Goal: Transaction & Acquisition: Purchase product/service

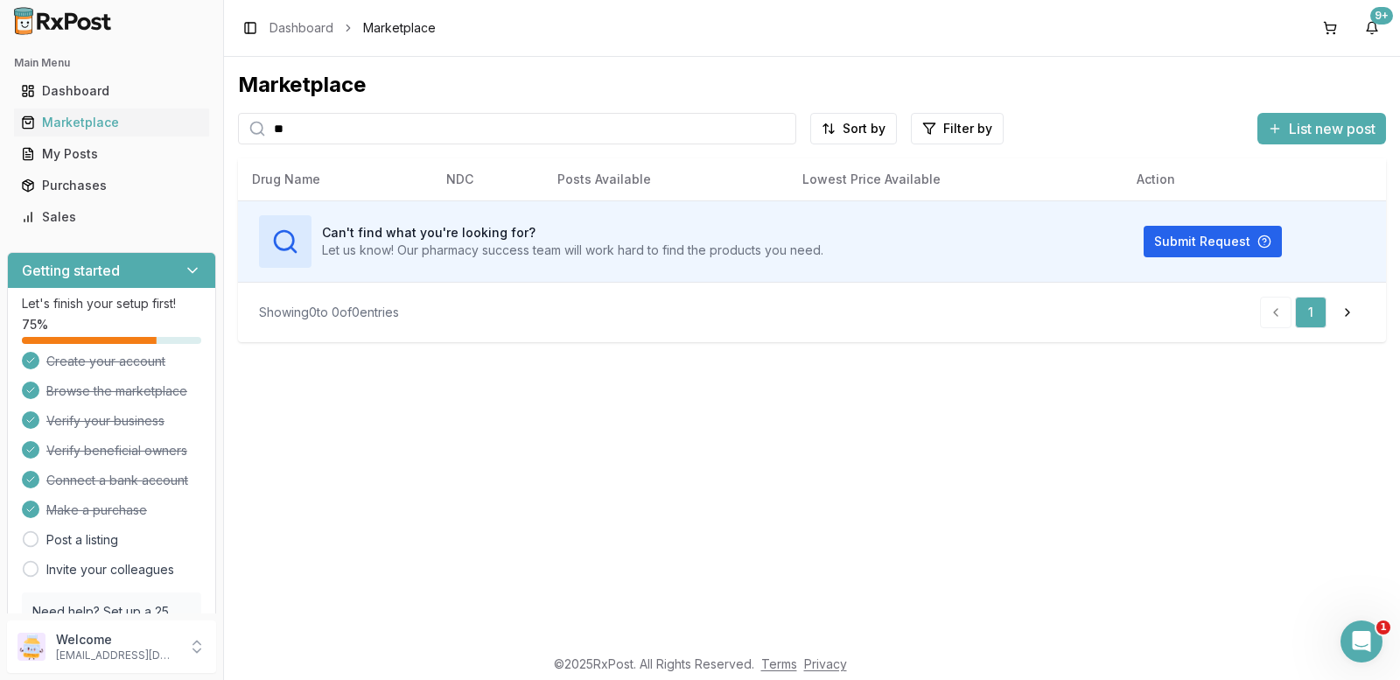
type input "*"
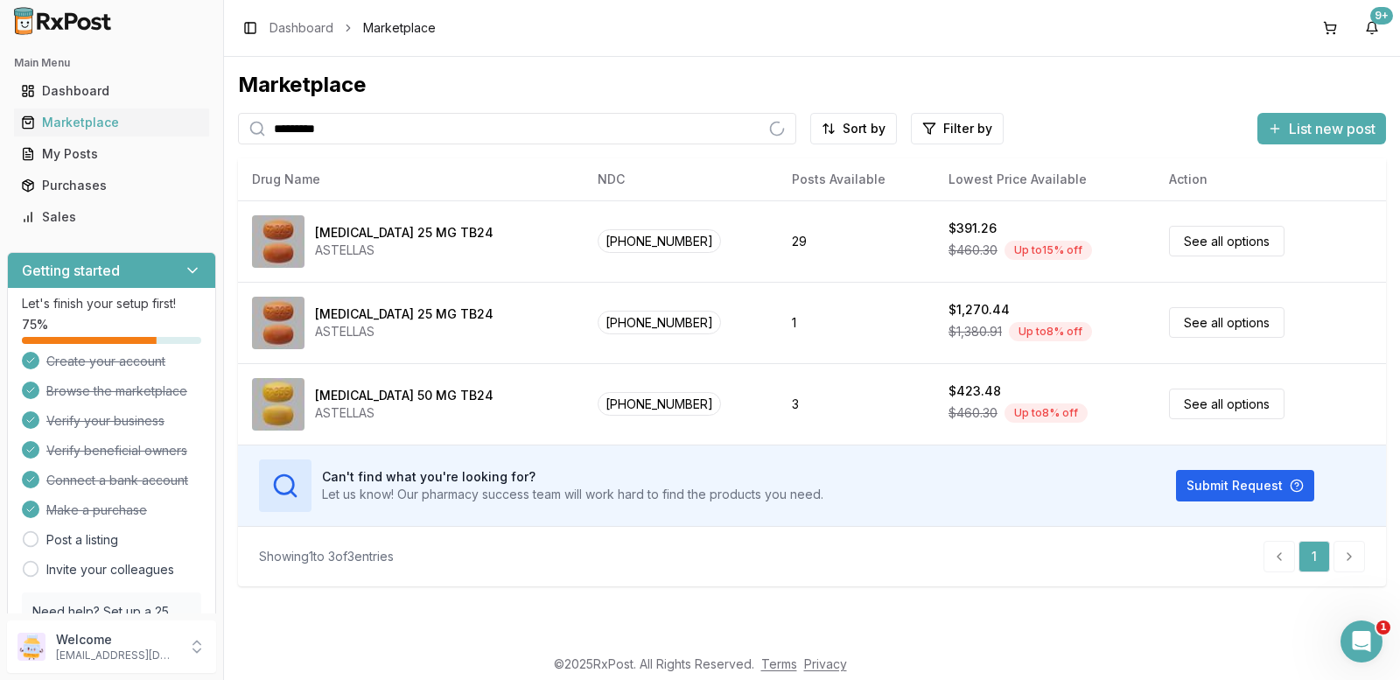
type input "*********"
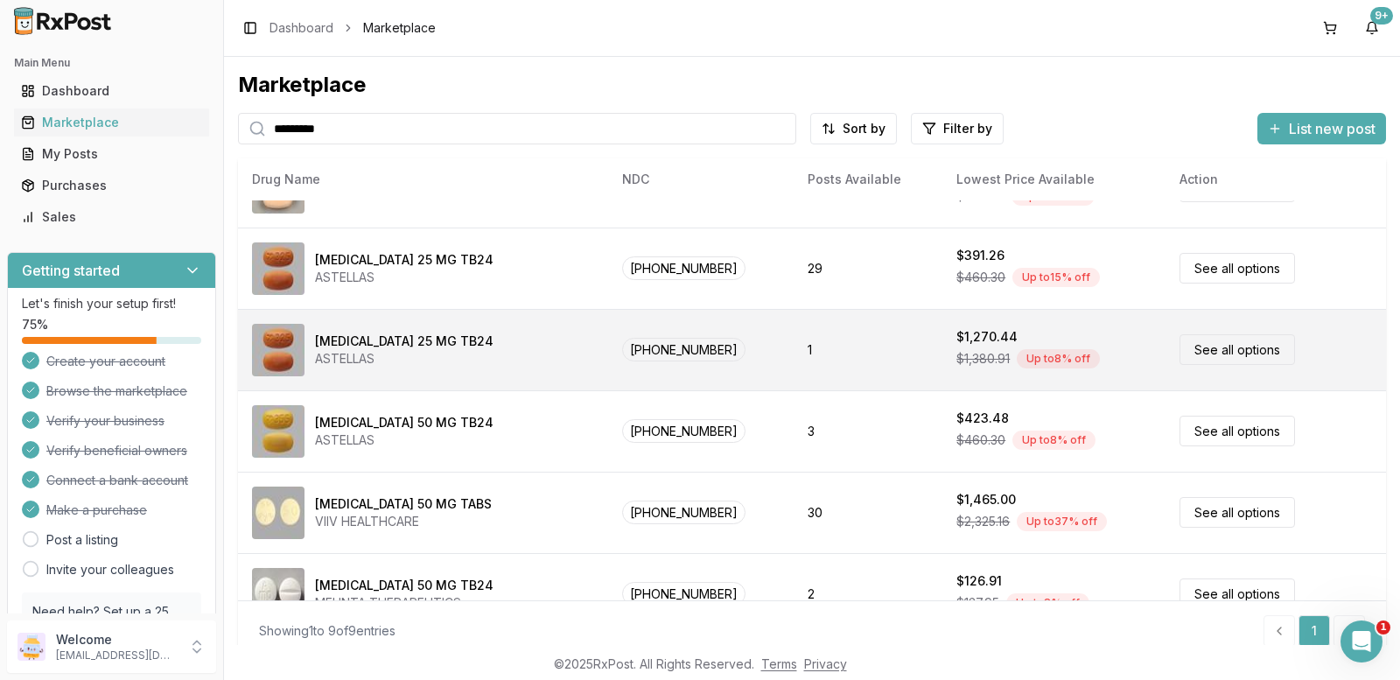
scroll to position [175, 0]
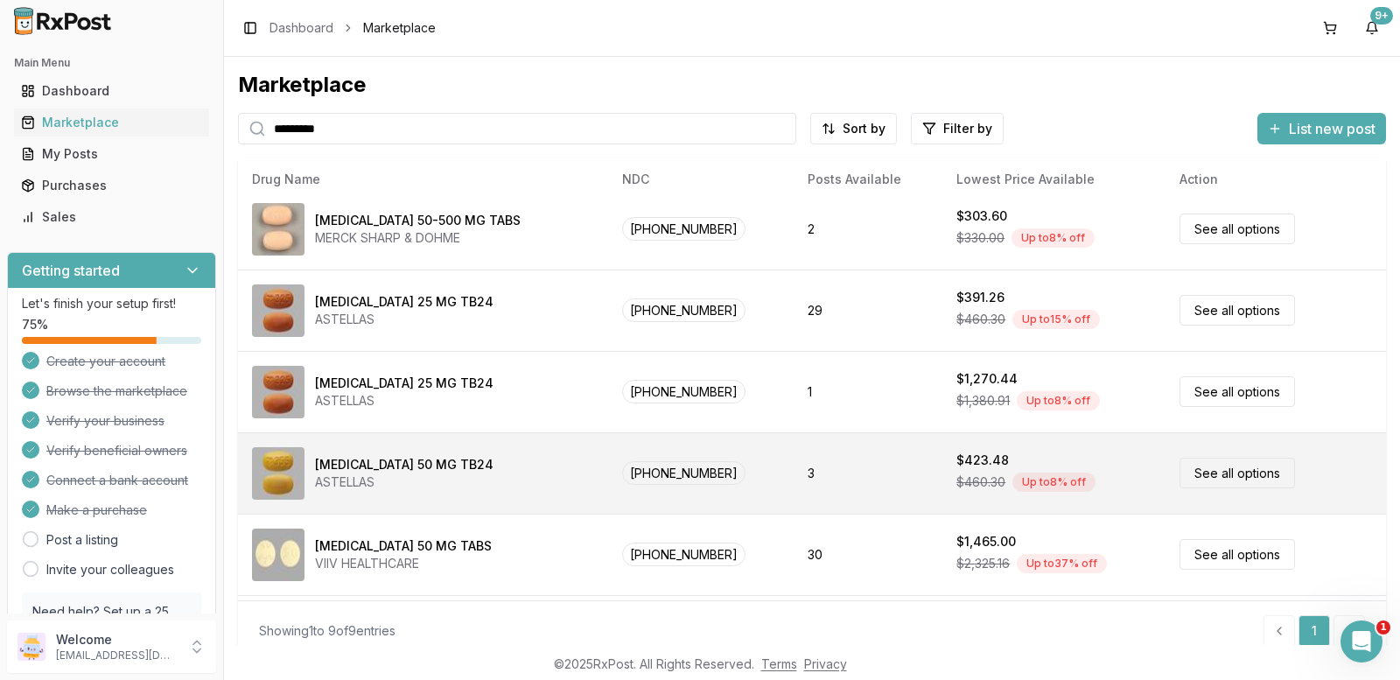
click at [396, 463] on div "Myrbetriq 50 MG TB24" at bounding box center [404, 464] width 178 height 17
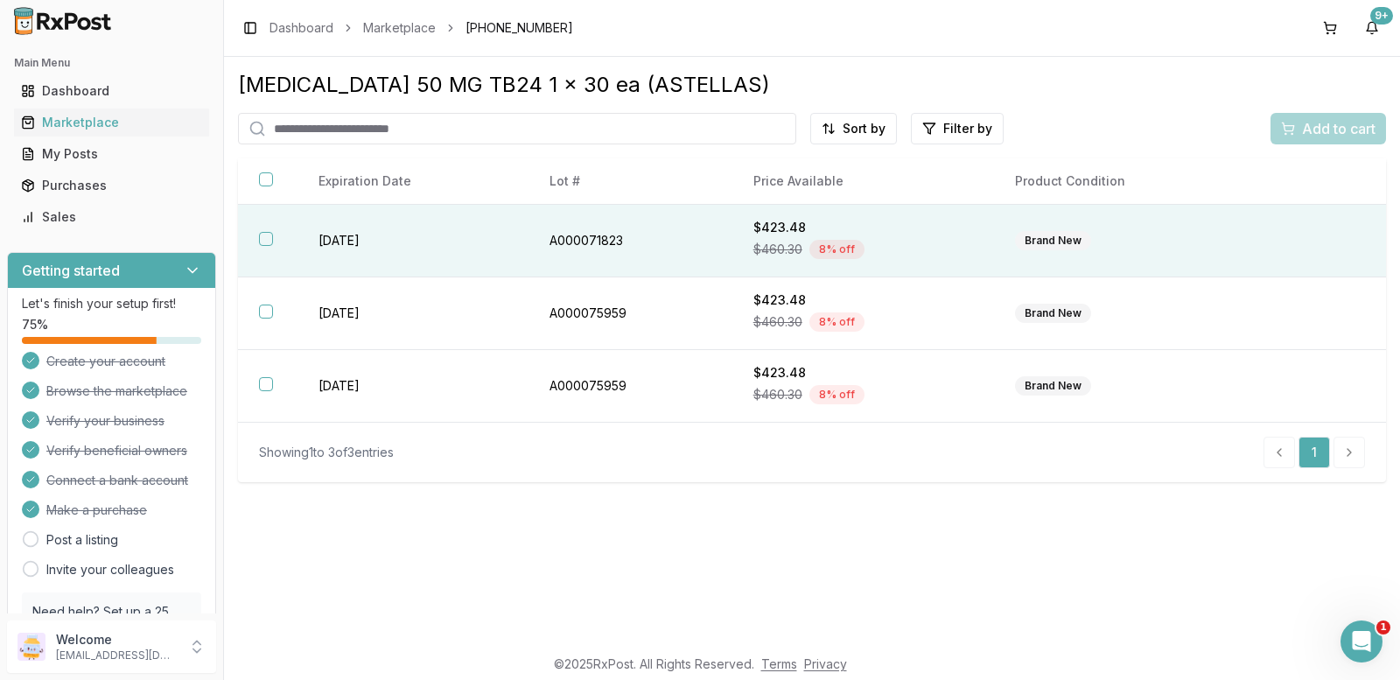
click at [265, 234] on button "button" at bounding box center [266, 239] width 14 height 14
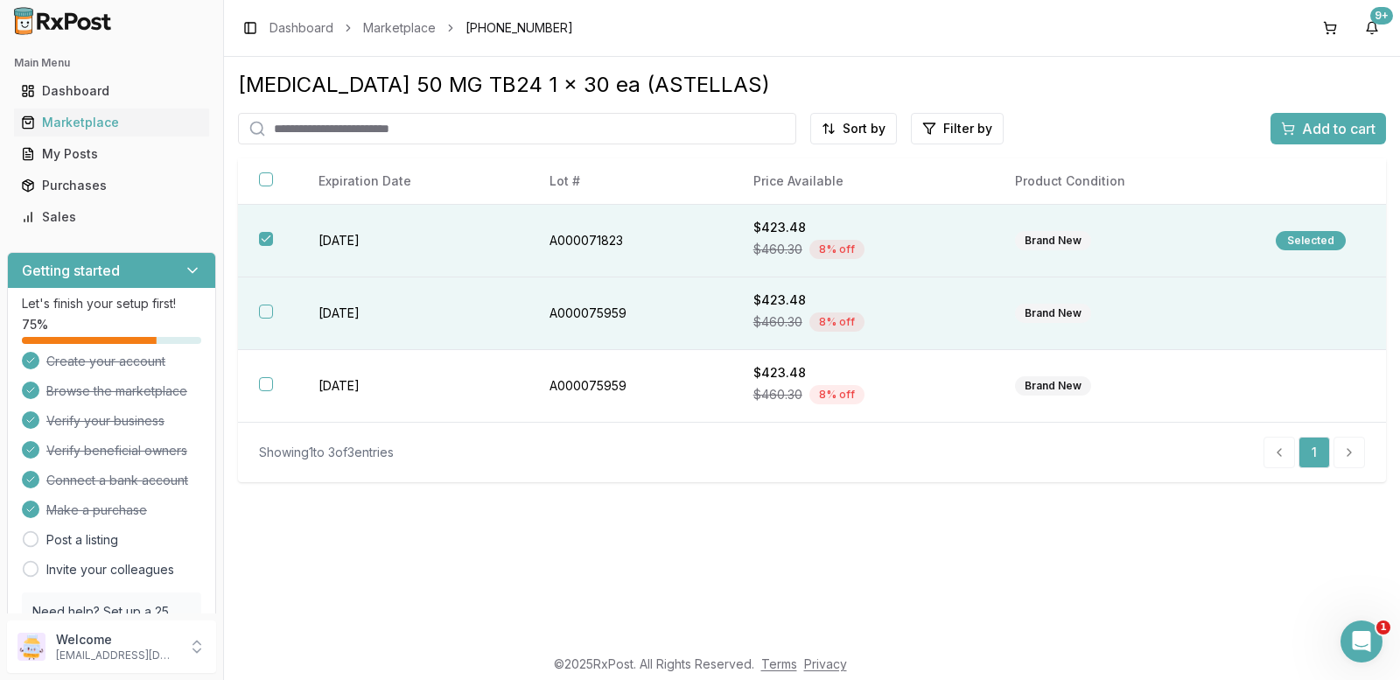
click at [263, 310] on button "button" at bounding box center [266, 311] width 14 height 14
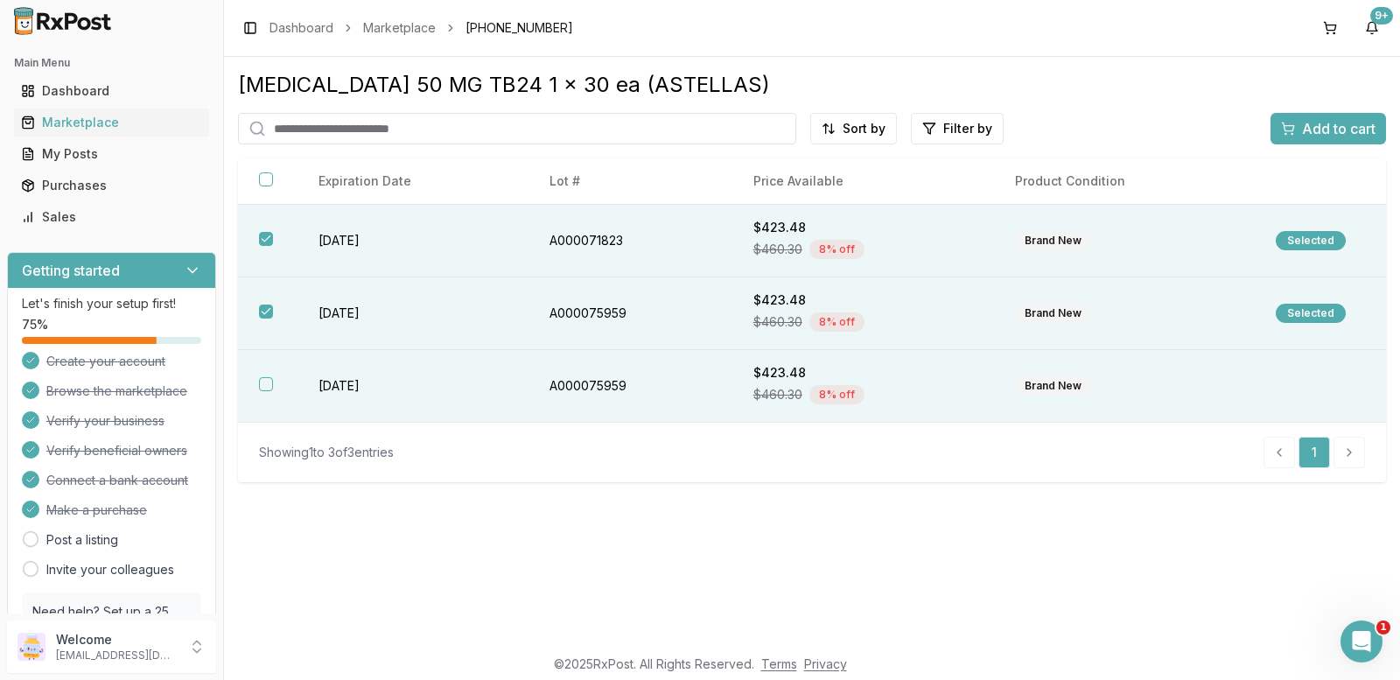
click at [261, 381] on button "button" at bounding box center [266, 384] width 14 height 14
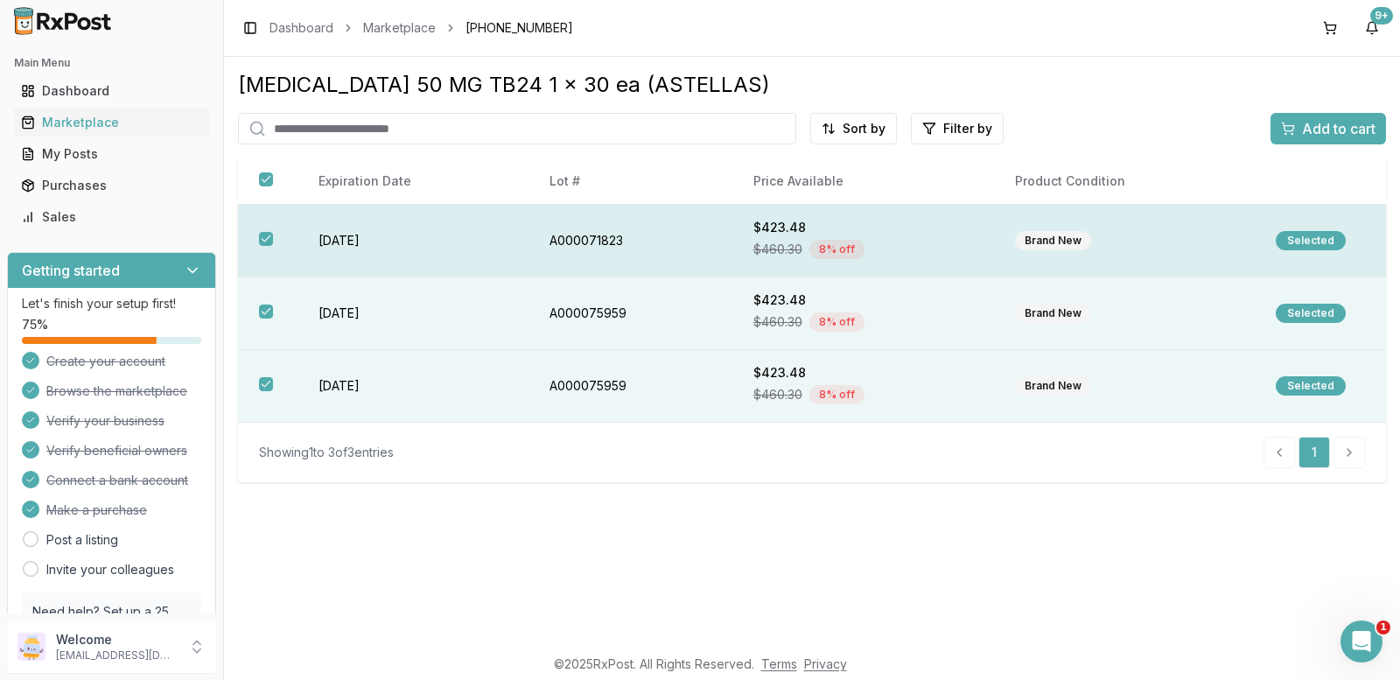
click at [266, 236] on button "button" at bounding box center [266, 239] width 14 height 14
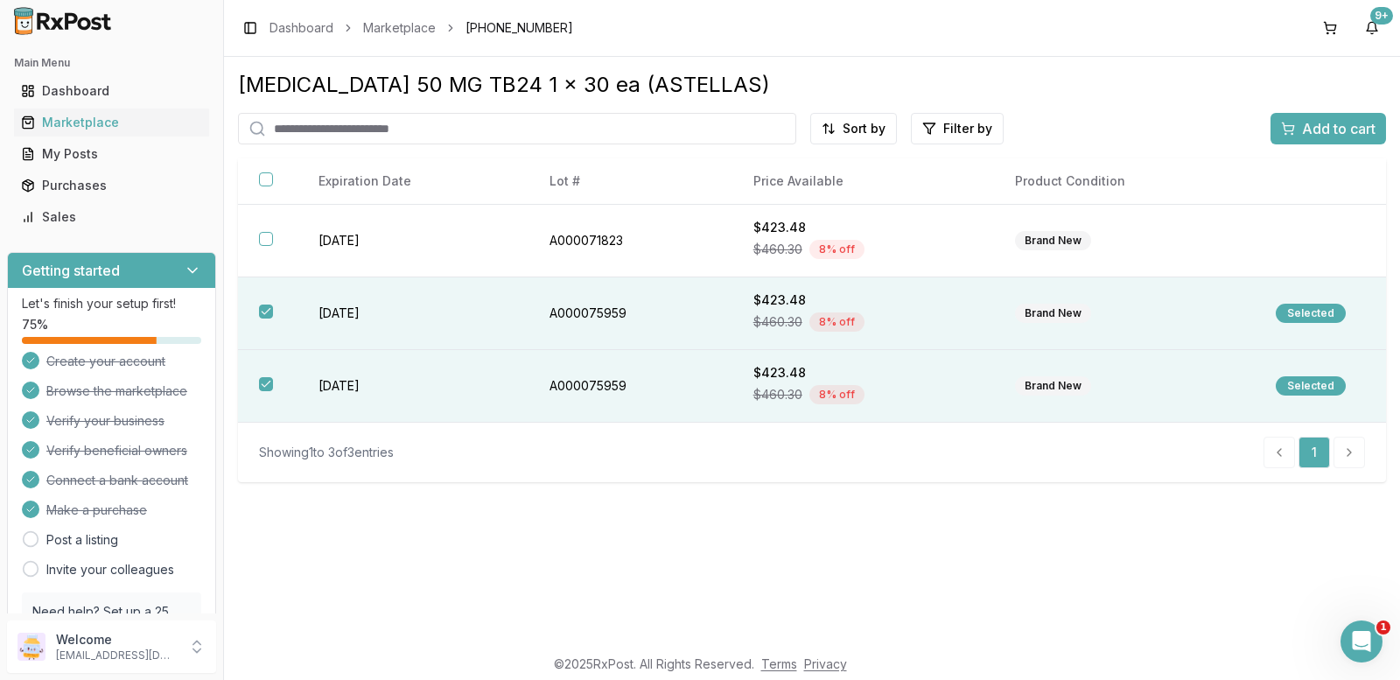
click at [1320, 133] on span "Add to cart" at bounding box center [1338, 128] width 73 height 21
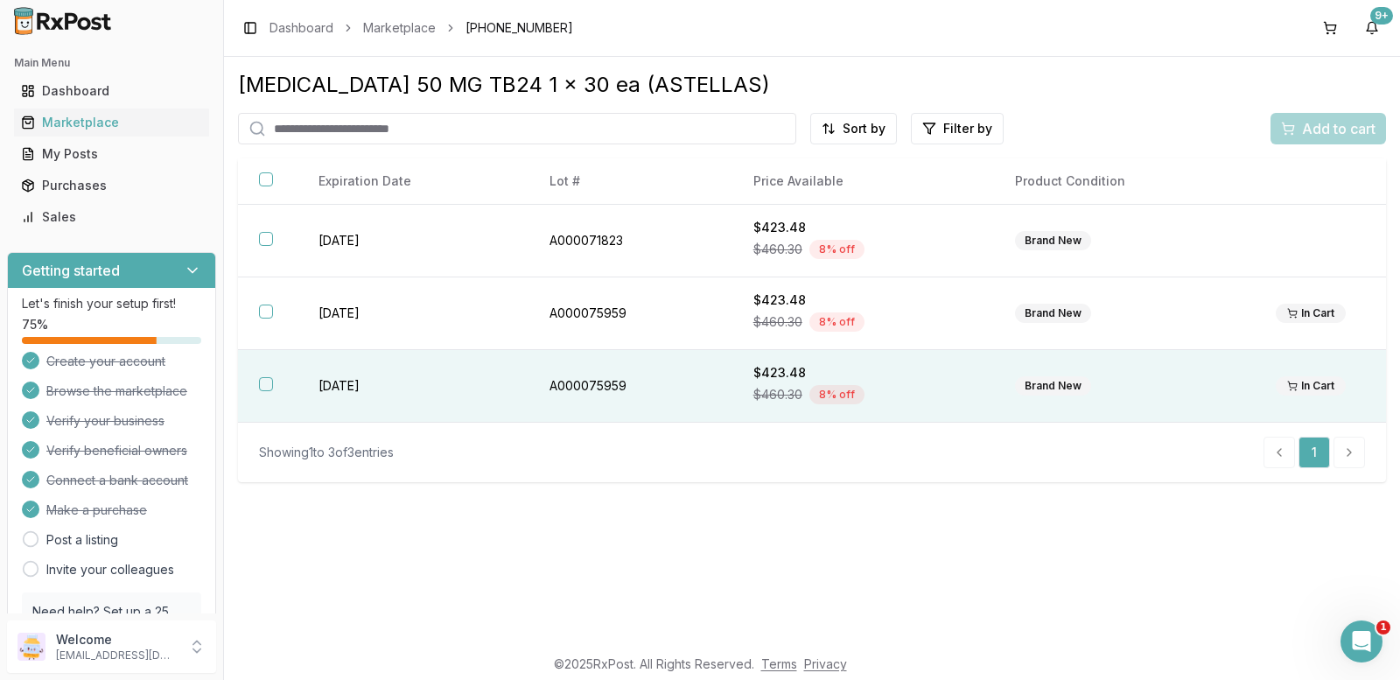
click at [1293, 382] on icon at bounding box center [1292, 386] width 10 height 10
click at [1322, 29] on button at bounding box center [1330, 28] width 28 height 28
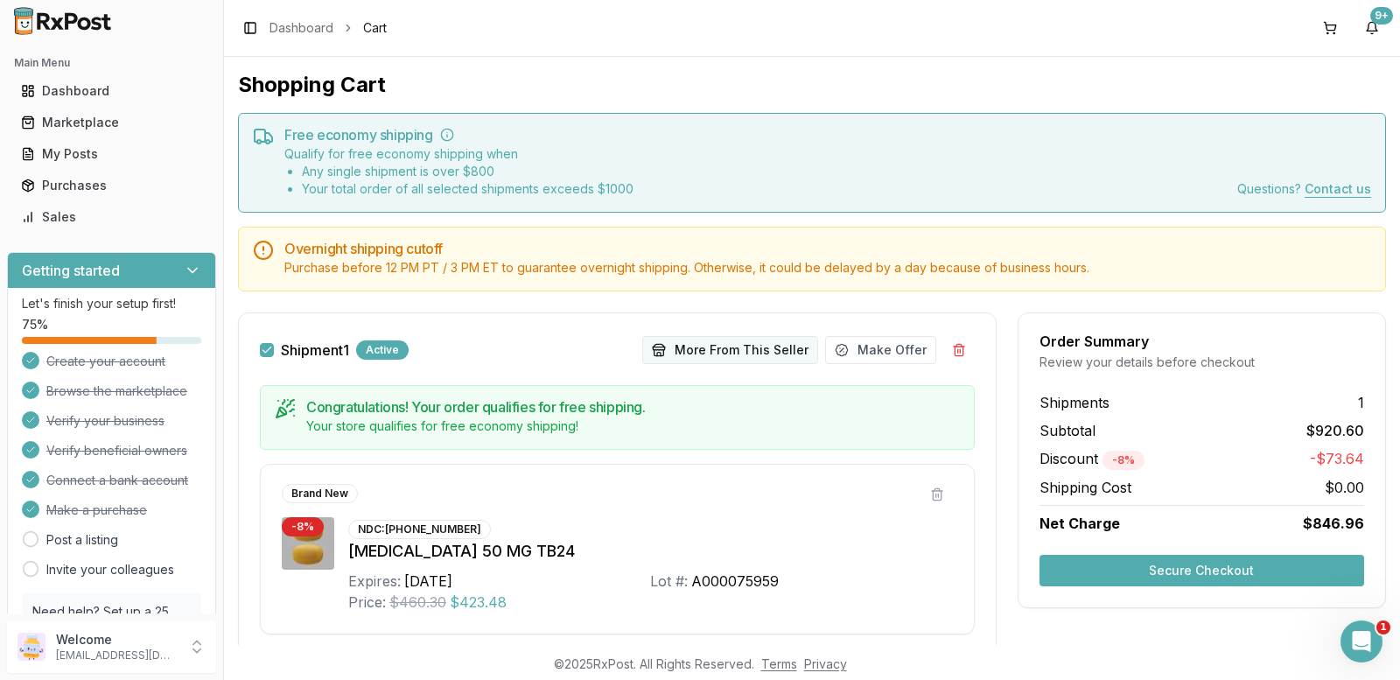
click at [682, 353] on button "More From This Seller" at bounding box center [730, 350] width 176 height 28
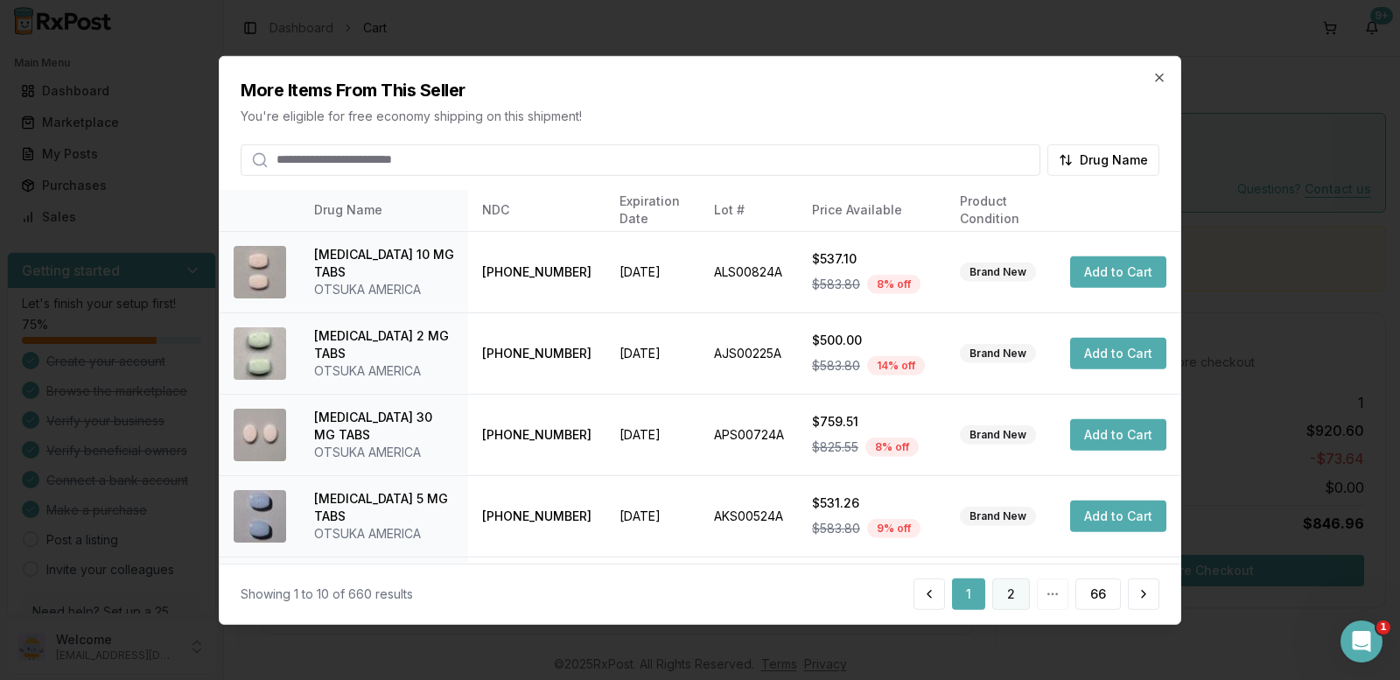
click at [1015, 598] on button "2" at bounding box center [1011, 593] width 38 height 31
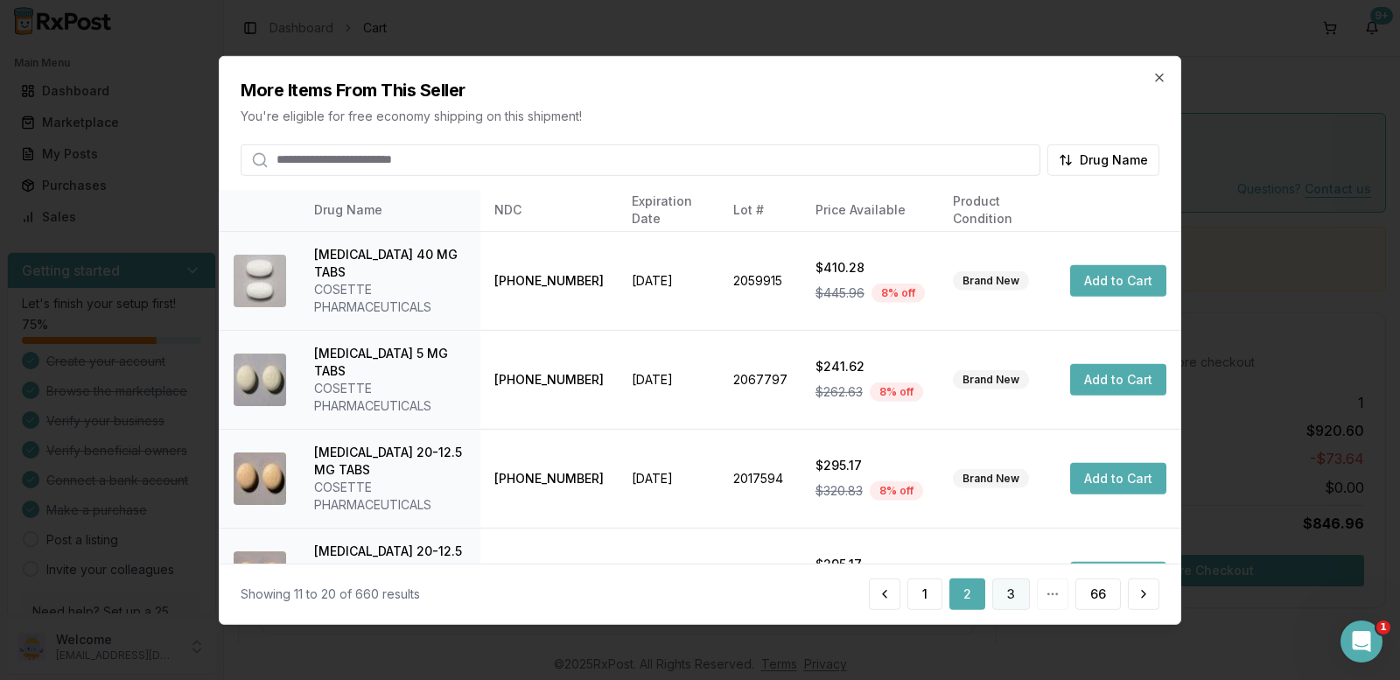
click at [1015, 599] on button "3" at bounding box center [1011, 593] width 38 height 31
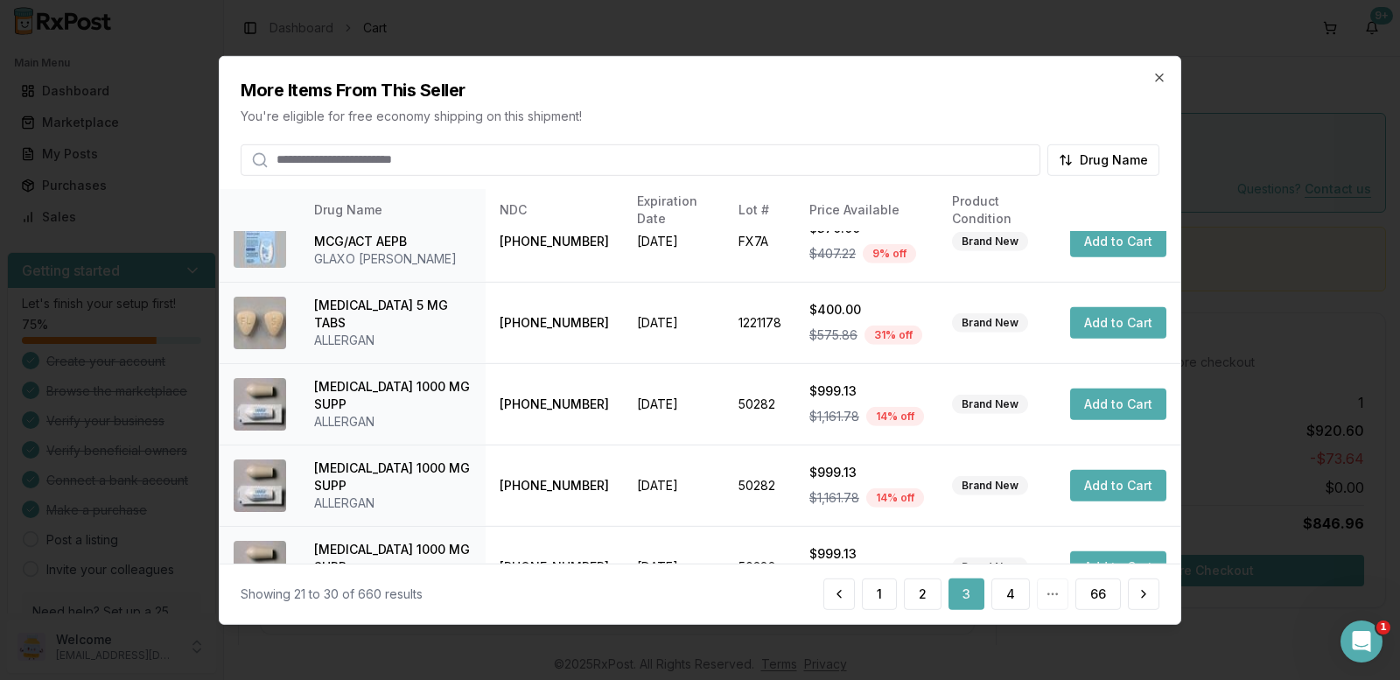
scroll to position [481, 0]
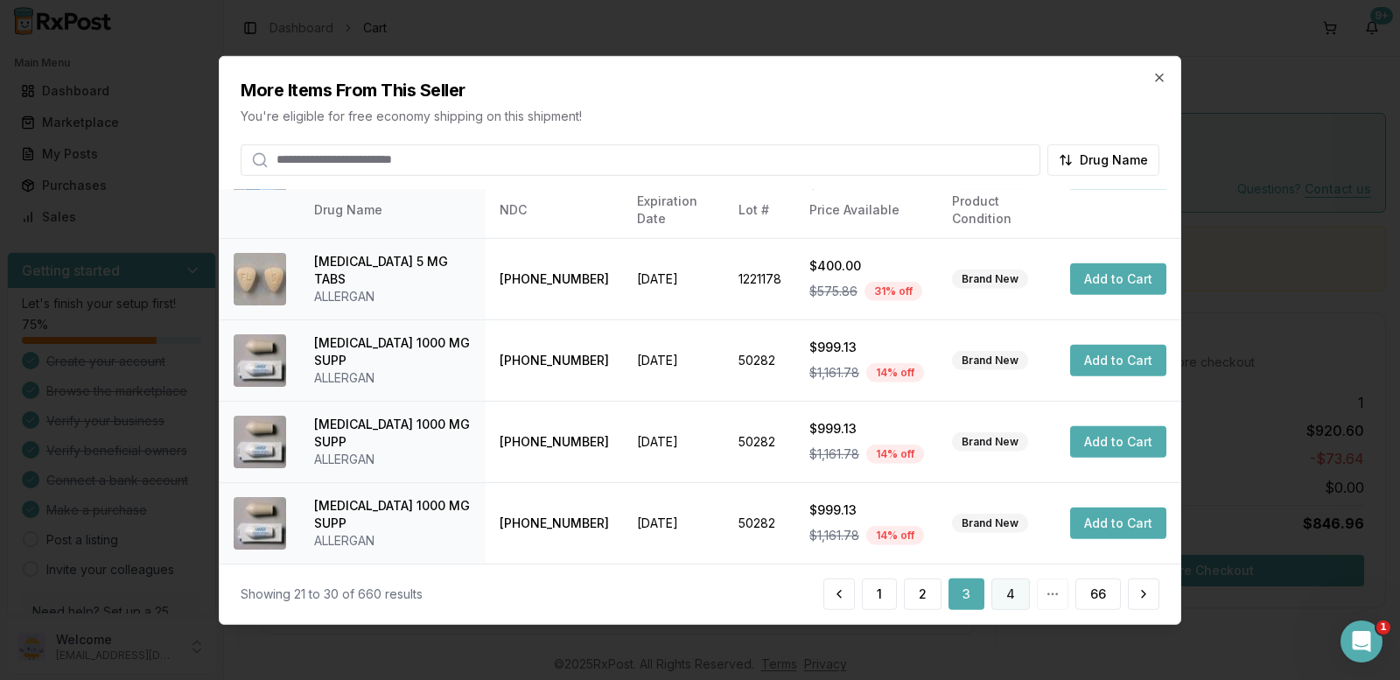
click at [996, 596] on button "4" at bounding box center [1010, 593] width 38 height 31
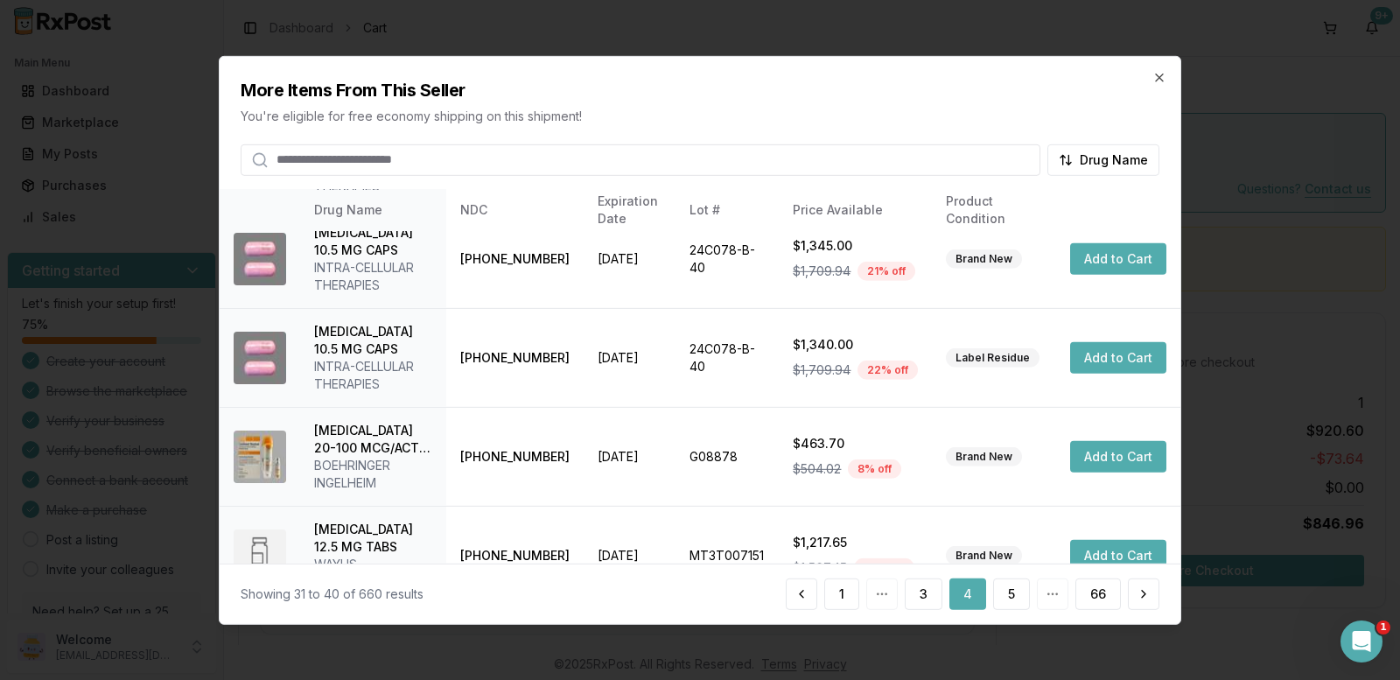
scroll to position [604, 0]
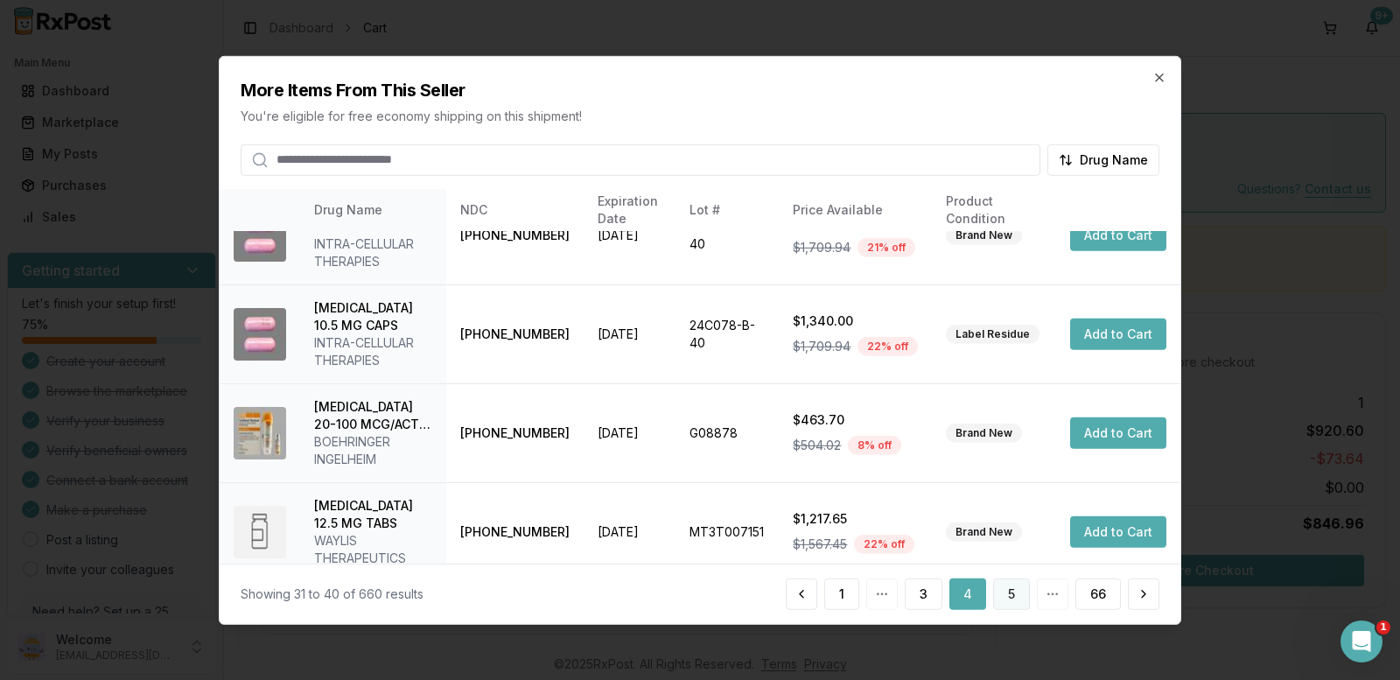
click at [1014, 602] on button "5" at bounding box center [1011, 593] width 37 height 31
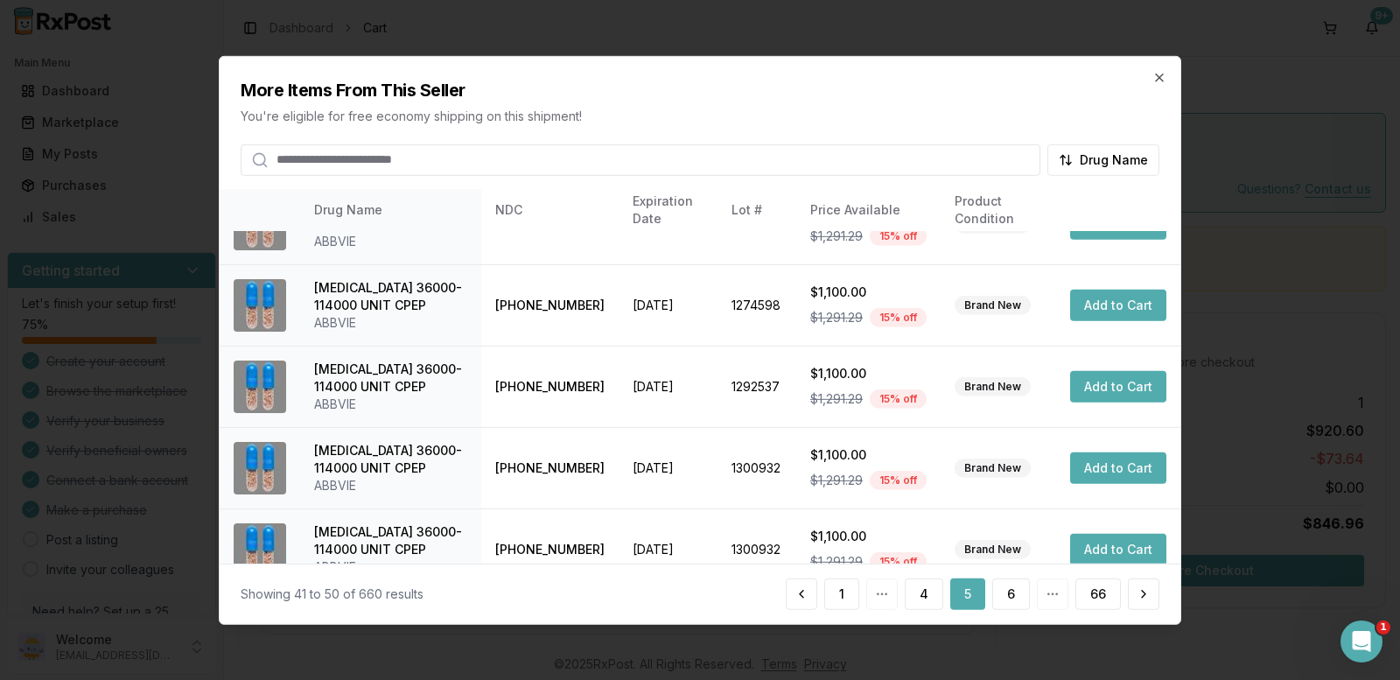
scroll to position [481, 0]
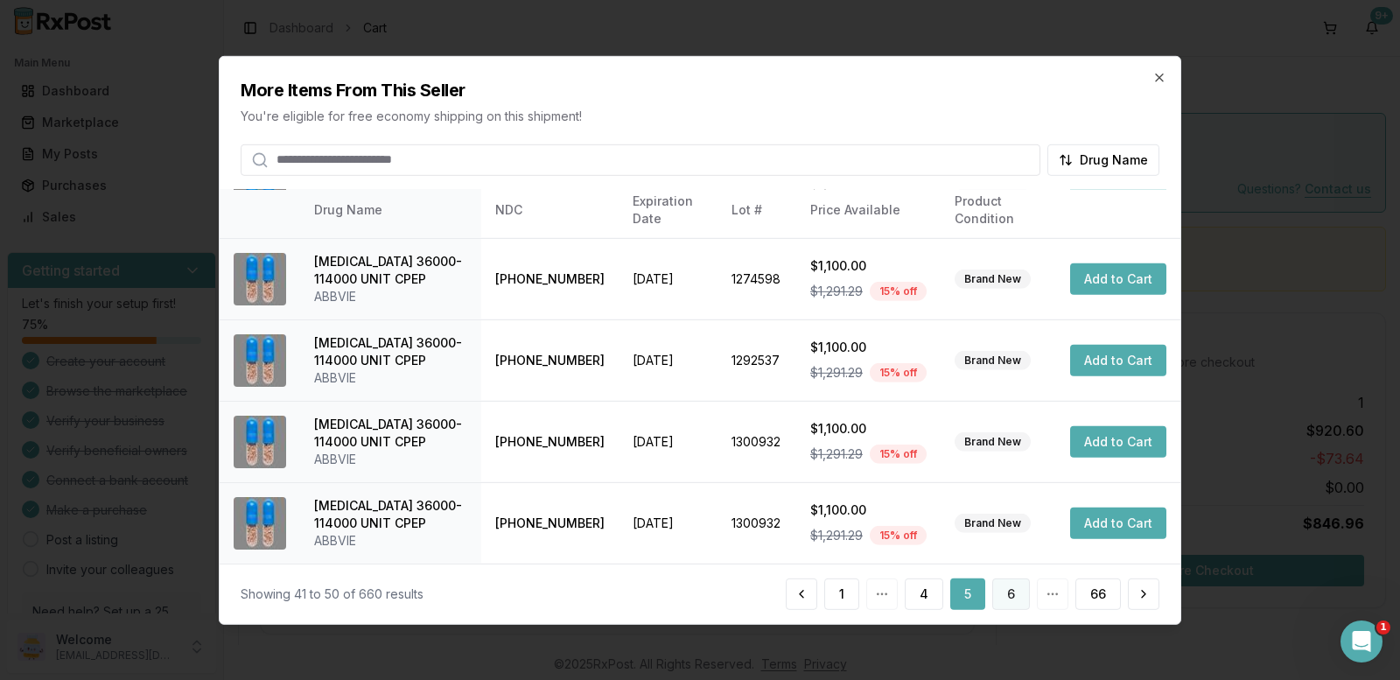
click at [1001, 596] on button "6" at bounding box center [1011, 593] width 38 height 31
click at [1002, 600] on button "7" at bounding box center [1011, 593] width 38 height 31
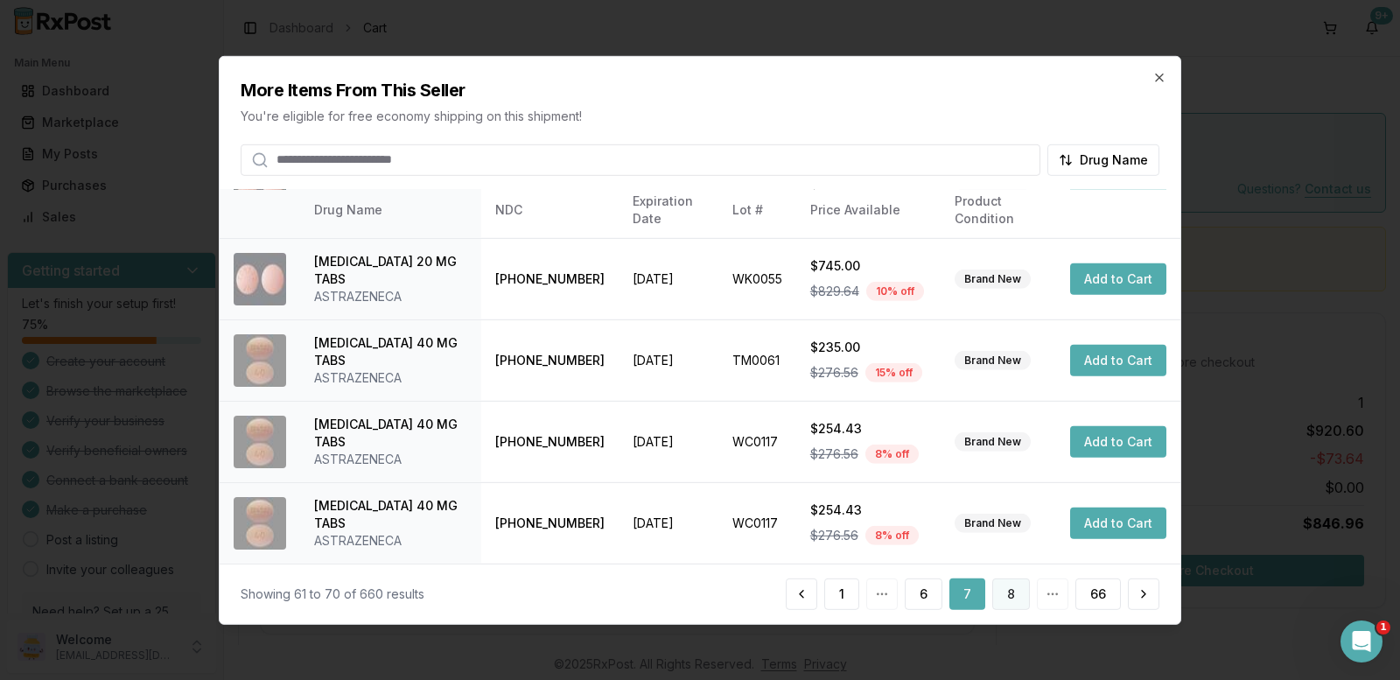
click at [1013, 589] on button "8" at bounding box center [1011, 593] width 38 height 31
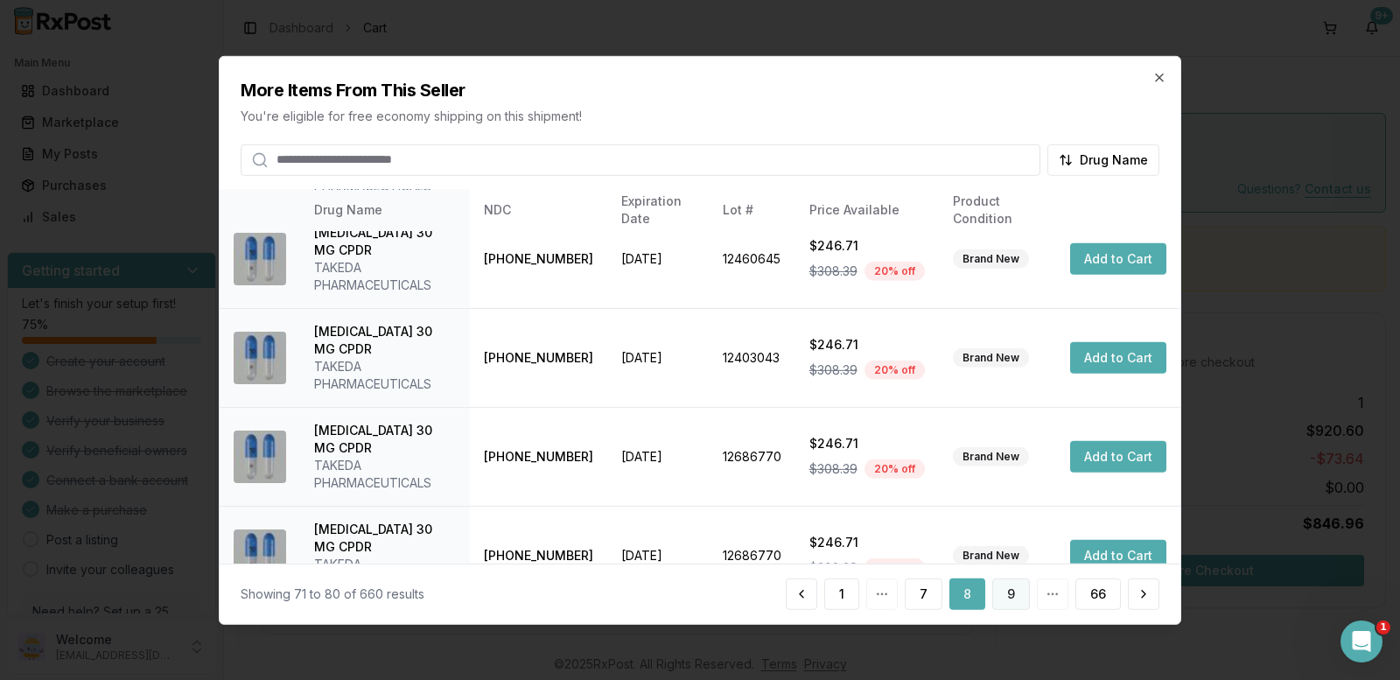
click at [1002, 591] on button "9" at bounding box center [1011, 593] width 38 height 31
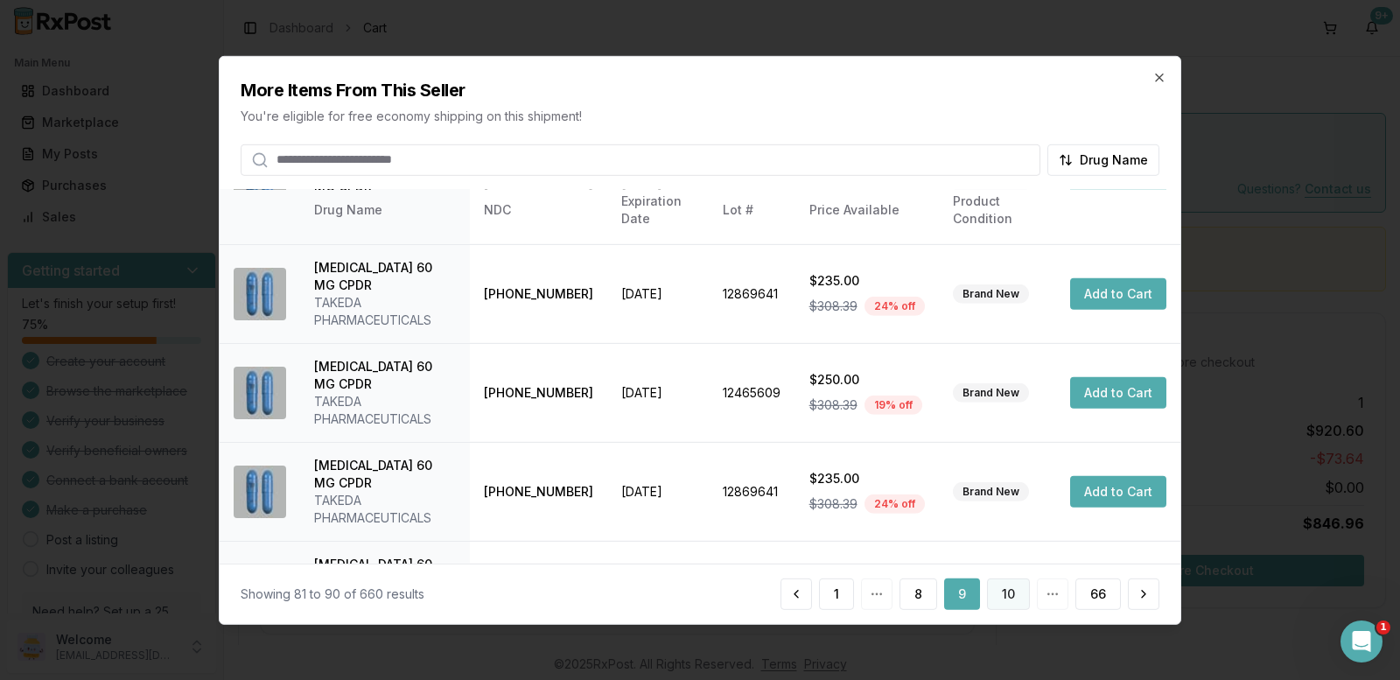
click at [1007, 605] on button "10" at bounding box center [1008, 593] width 43 height 31
click at [1012, 597] on button "11" at bounding box center [1009, 593] width 40 height 31
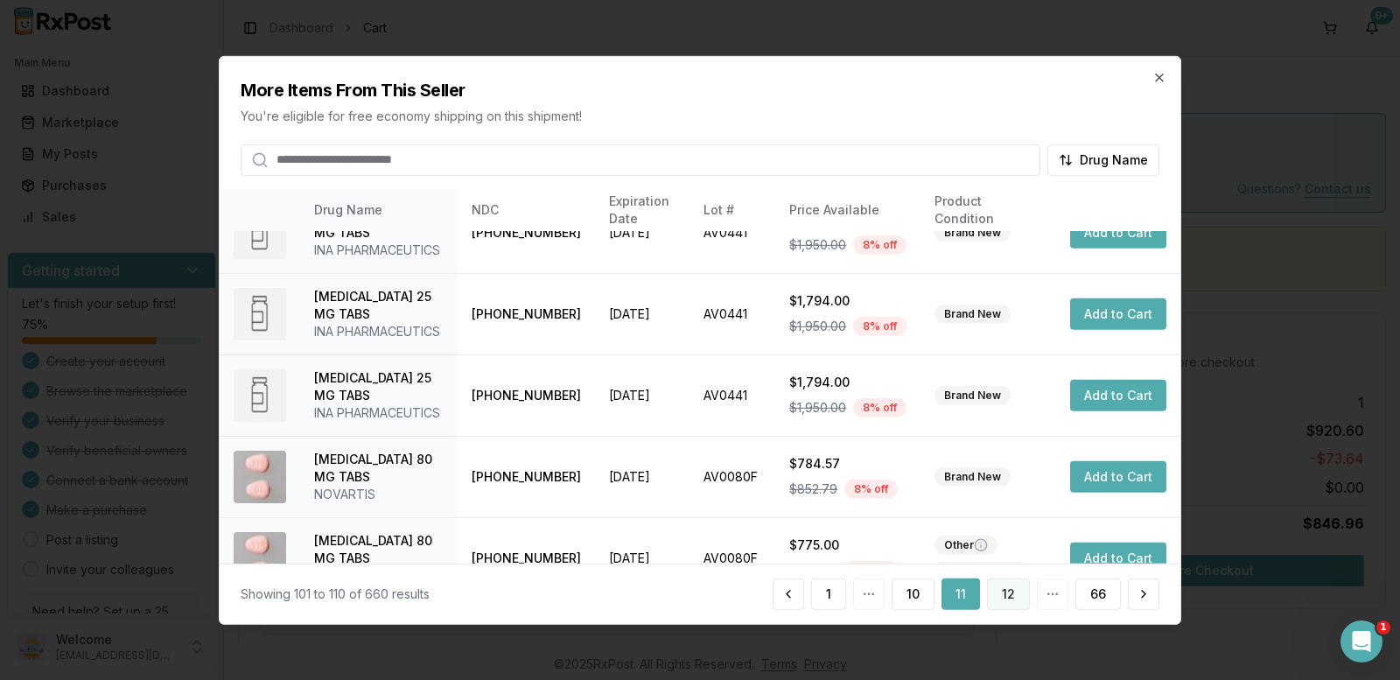
click at [1018, 591] on button "12" at bounding box center [1008, 593] width 43 height 31
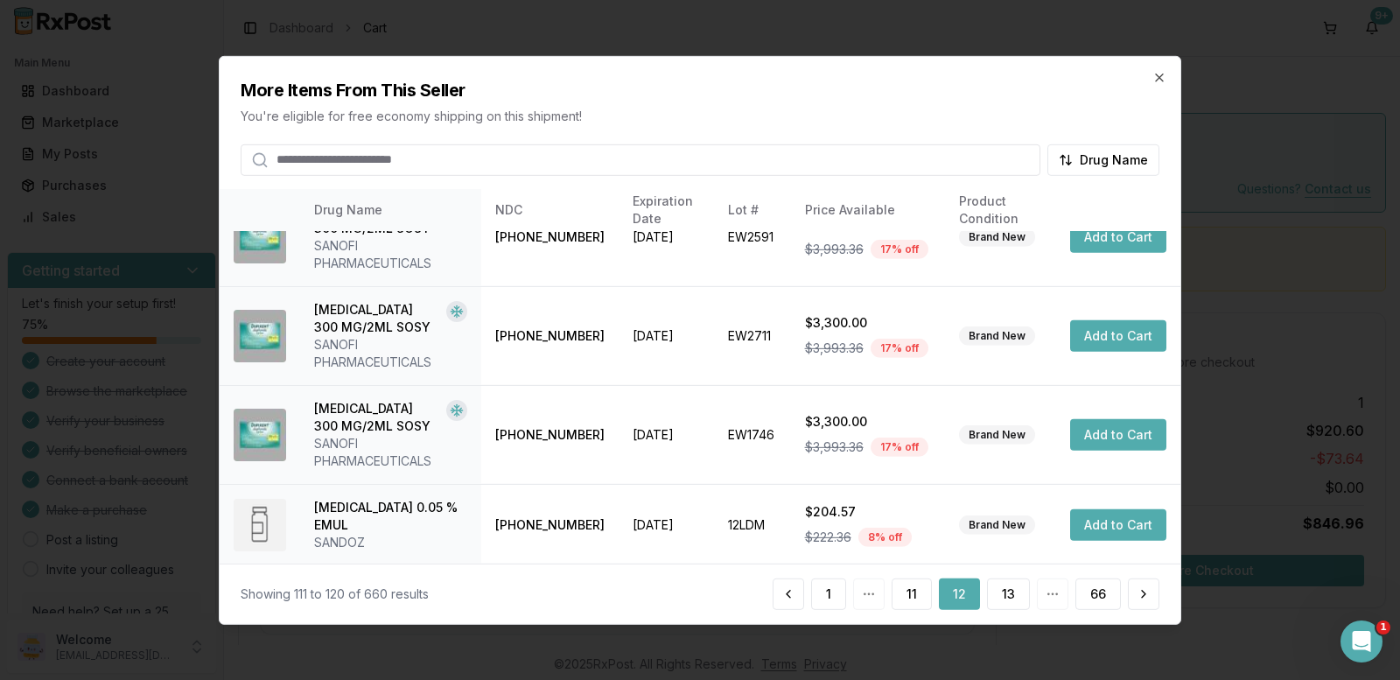
scroll to position [639, 0]
click at [1019, 591] on button "13" at bounding box center [1008, 593] width 43 height 31
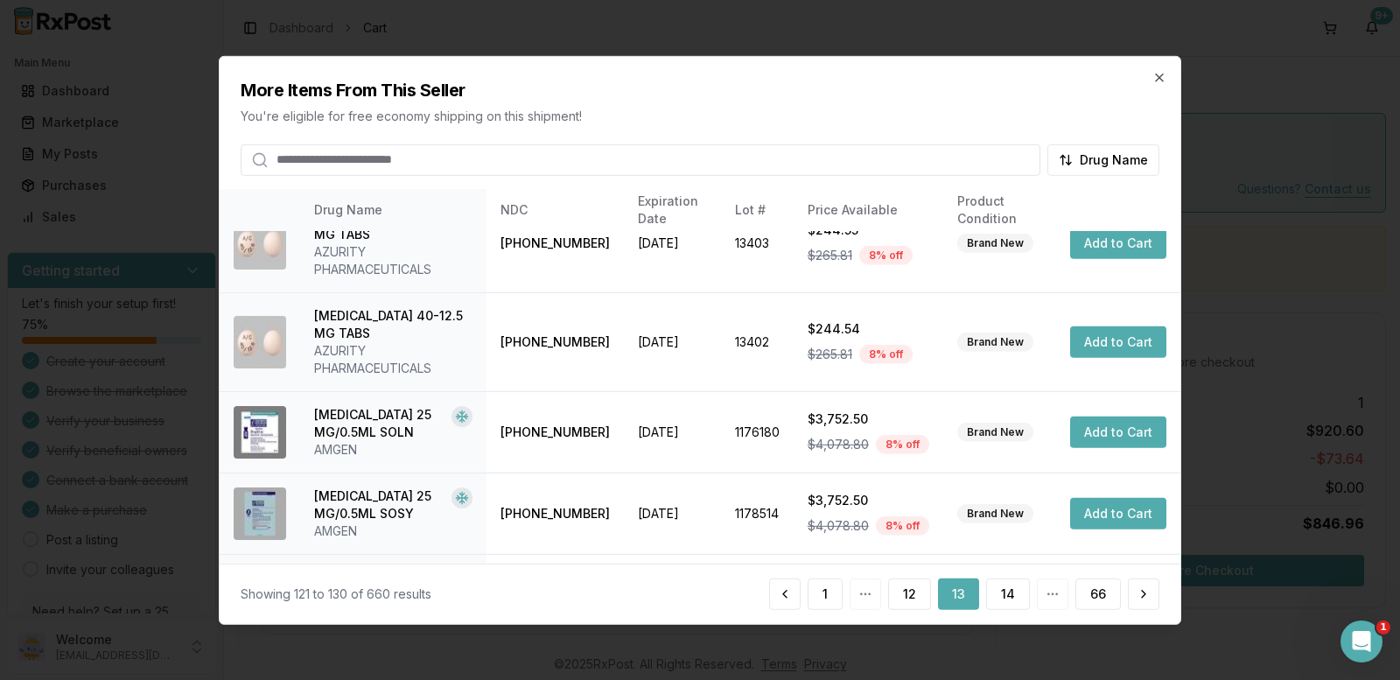
scroll to position [569, 0]
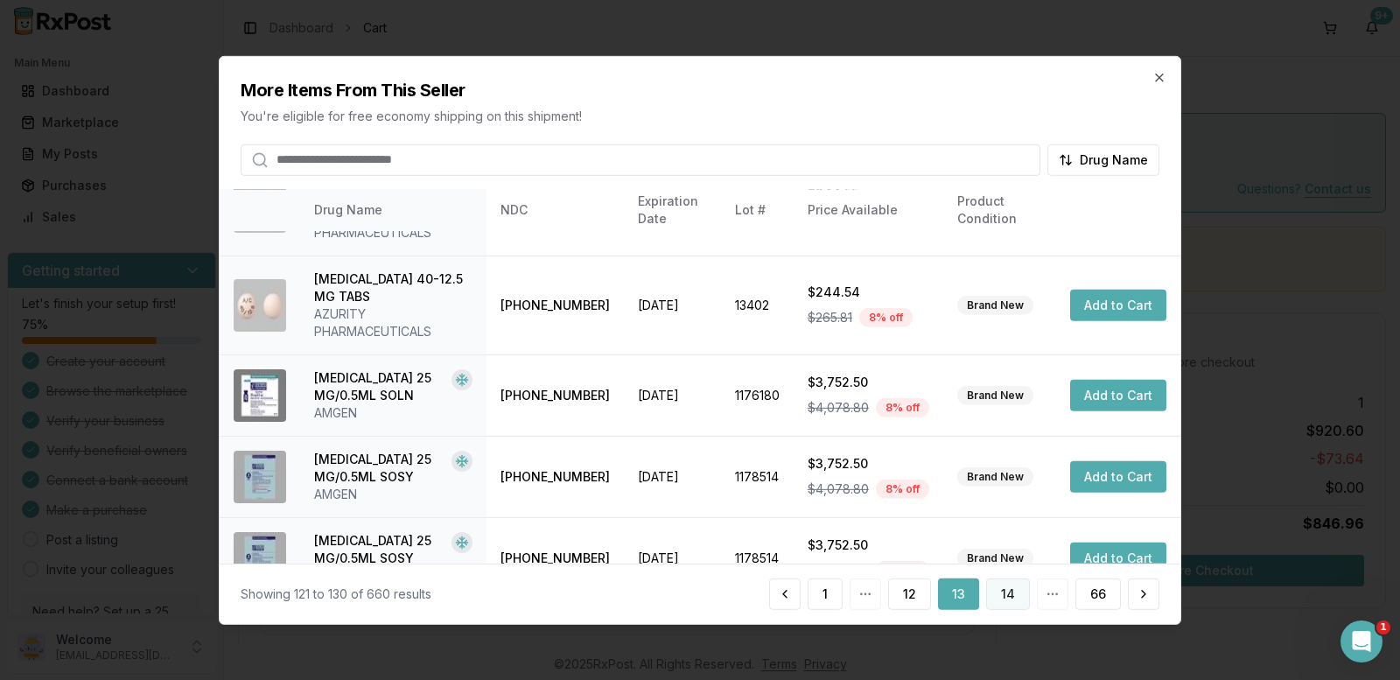
click at [1002, 591] on button "14" at bounding box center [1008, 593] width 44 height 31
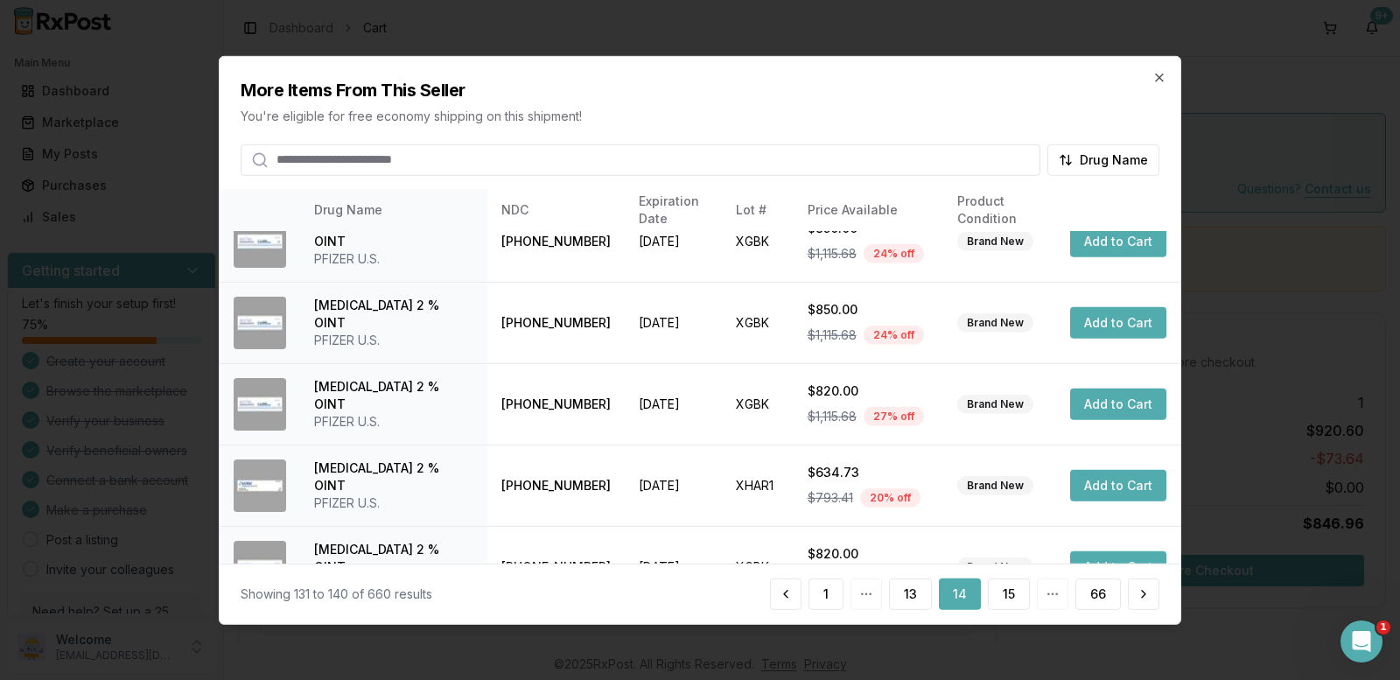
scroll to position [481, 0]
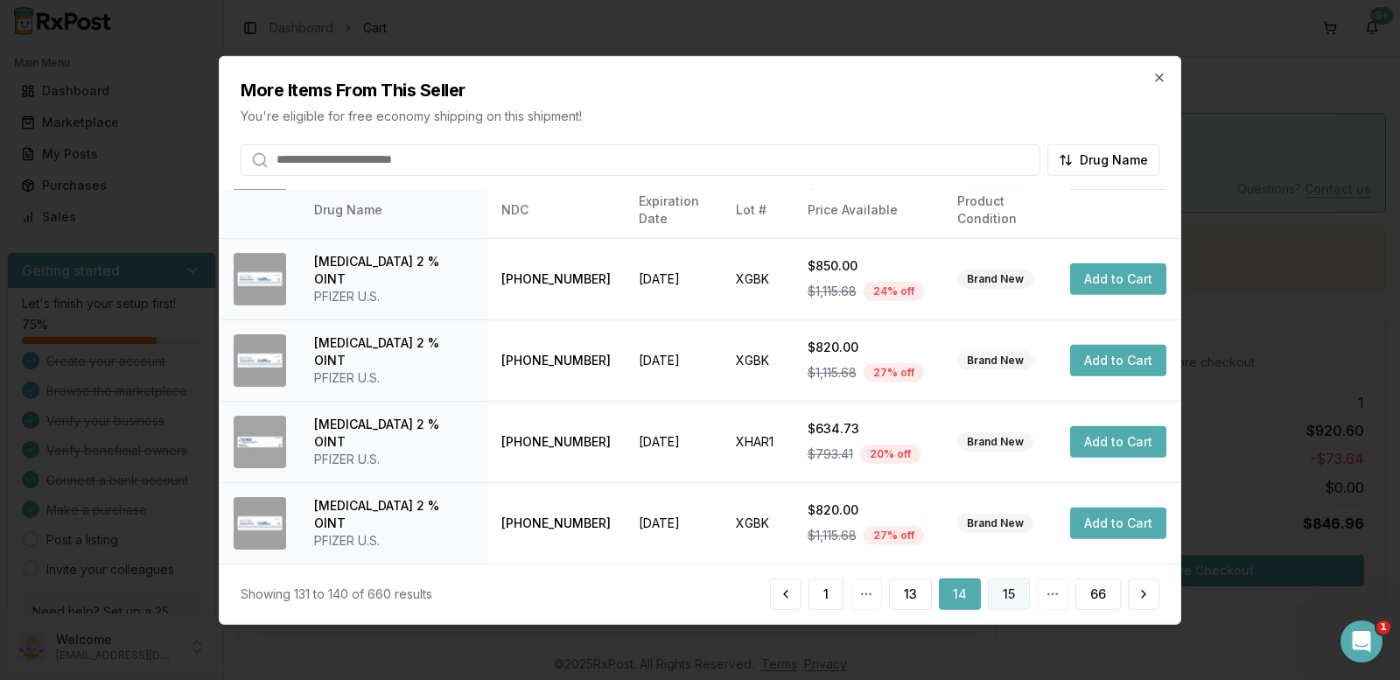
click at [1008, 598] on button "15" at bounding box center [1009, 593] width 42 height 31
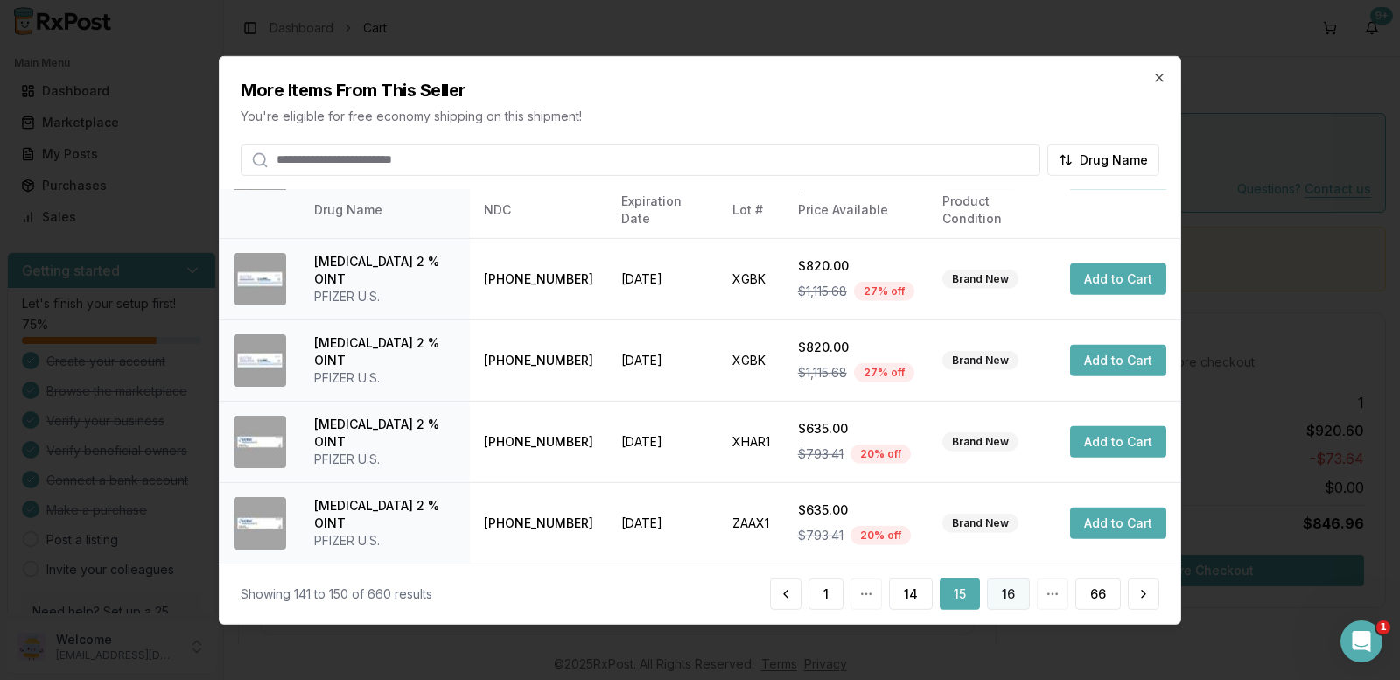
click at [1008, 594] on button "16" at bounding box center [1008, 593] width 43 height 31
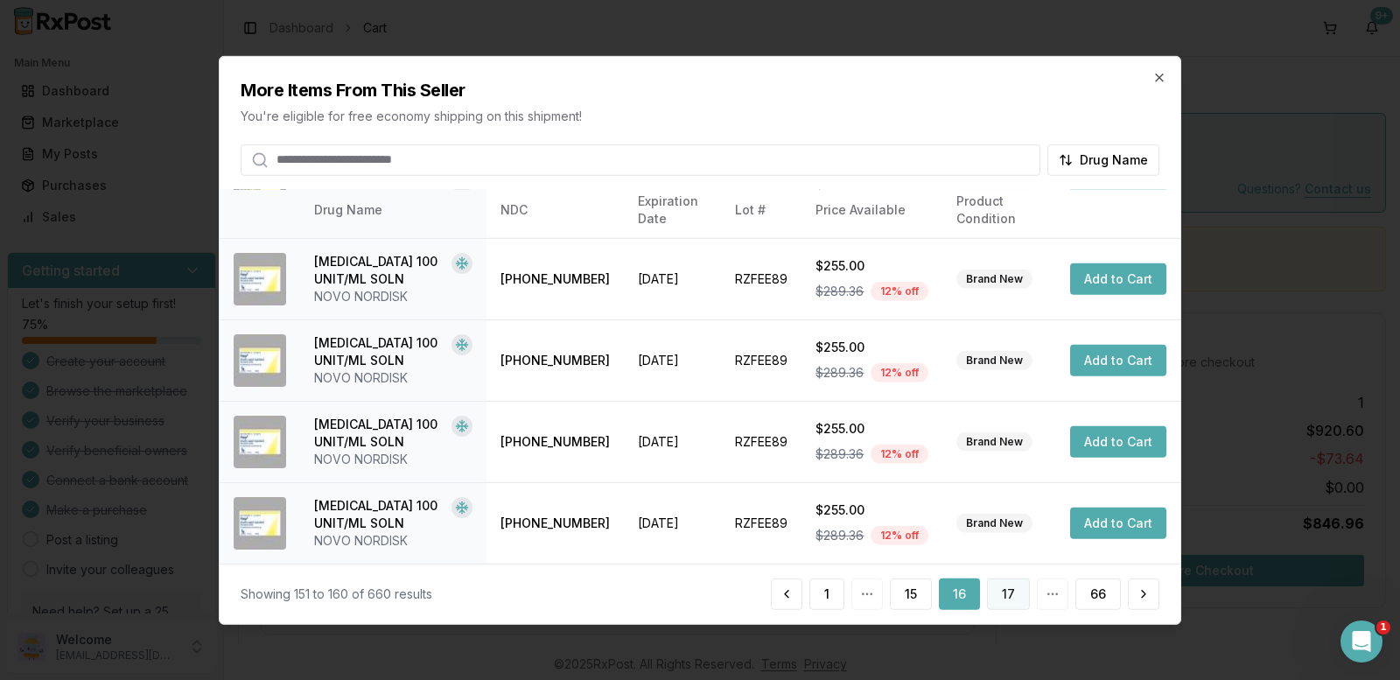
click at [1023, 596] on button "17" at bounding box center [1008, 593] width 43 height 31
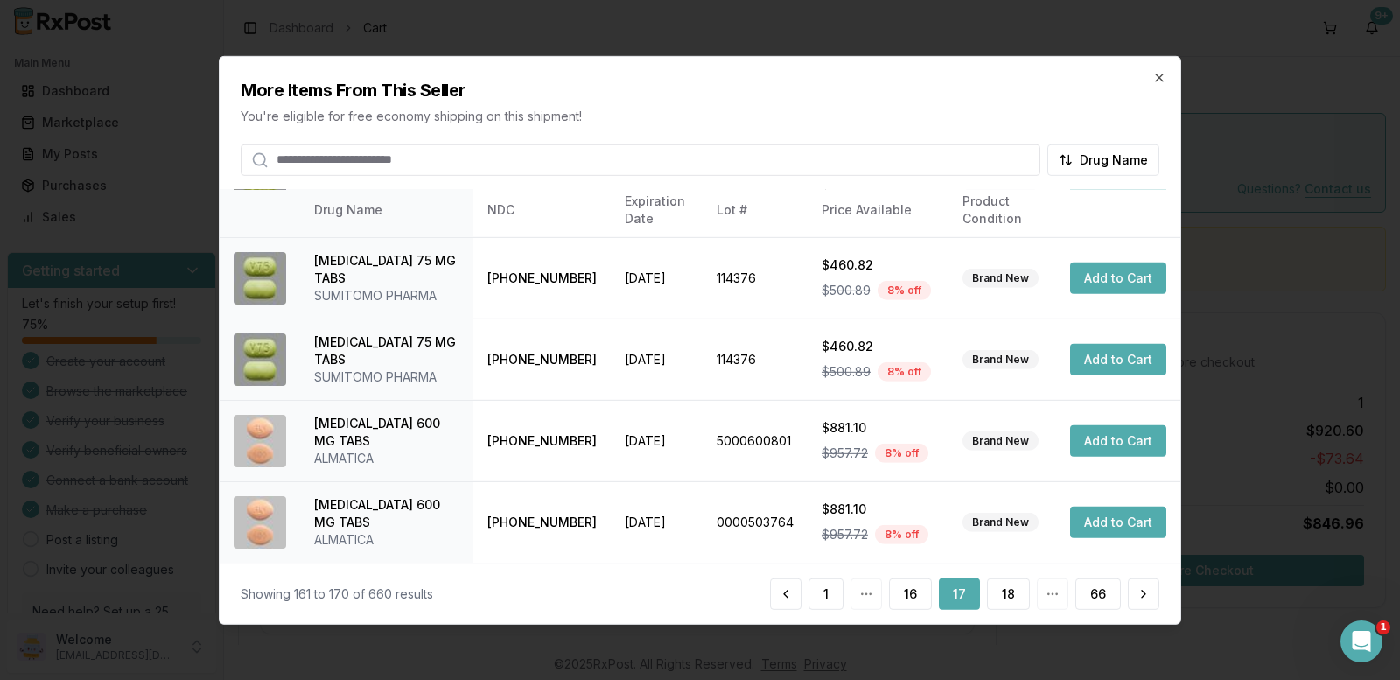
scroll to position [499, 0]
click at [1008, 603] on button "18" at bounding box center [1008, 593] width 43 height 31
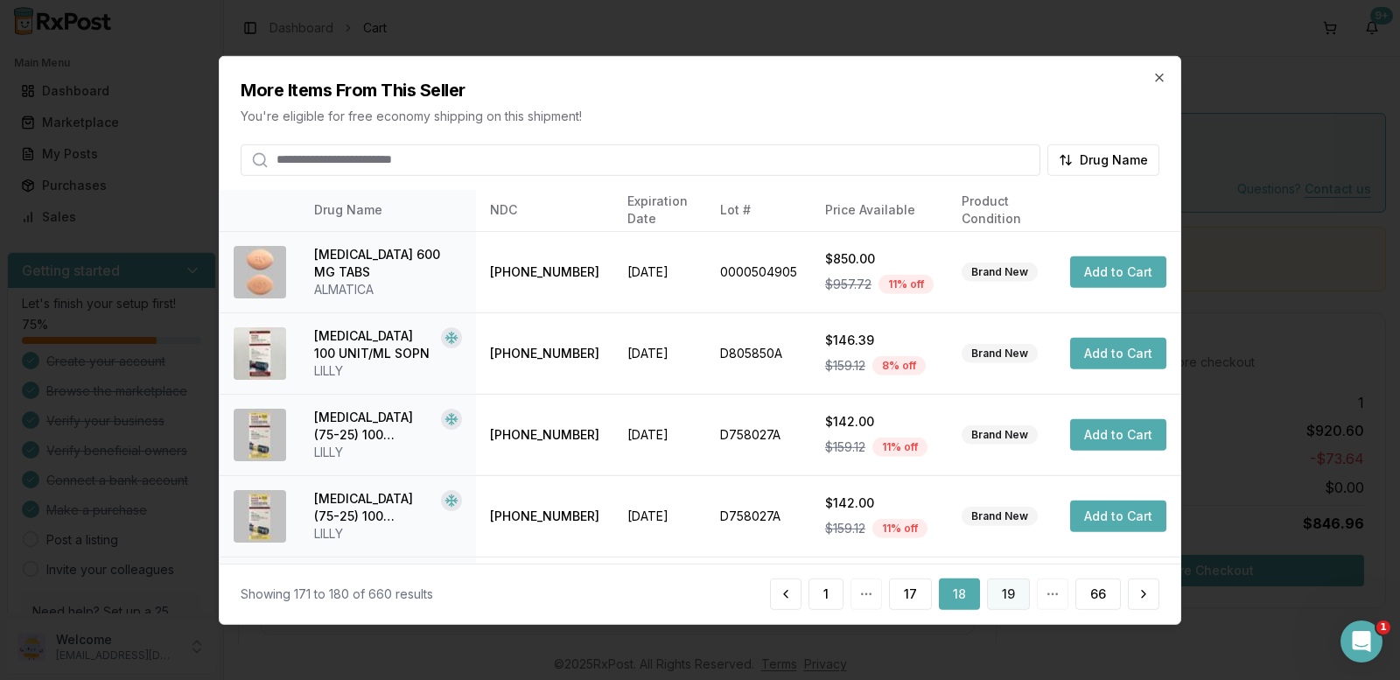
click at [1014, 606] on button "19" at bounding box center [1008, 593] width 43 height 31
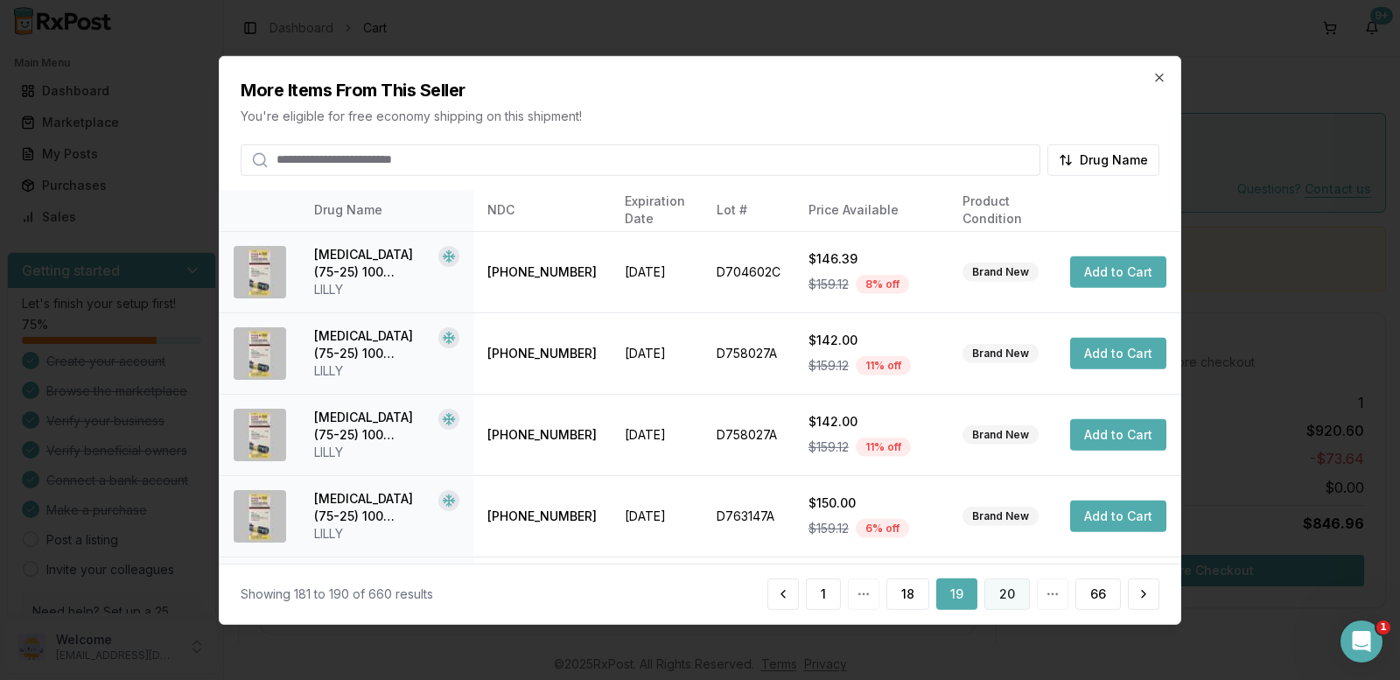
click at [1013, 605] on button "20" at bounding box center [1006, 593] width 45 height 31
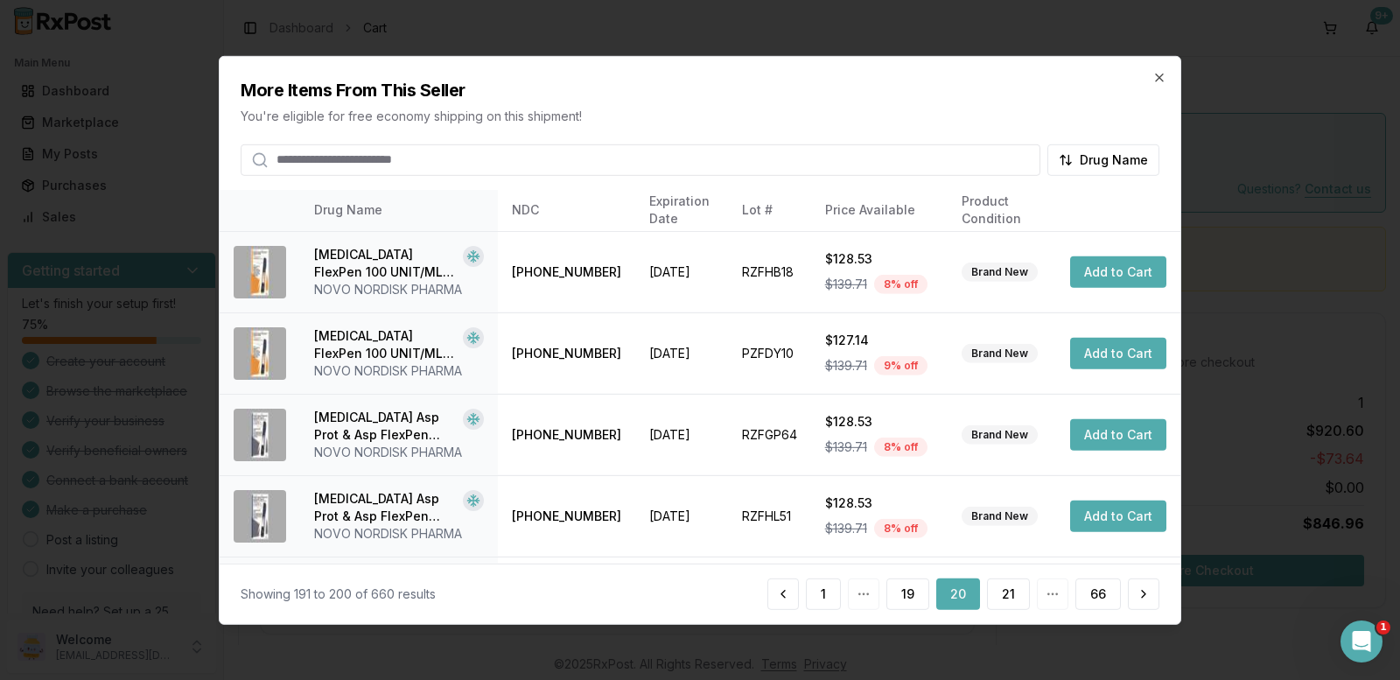
click at [1013, 605] on button "21" at bounding box center [1008, 593] width 43 height 31
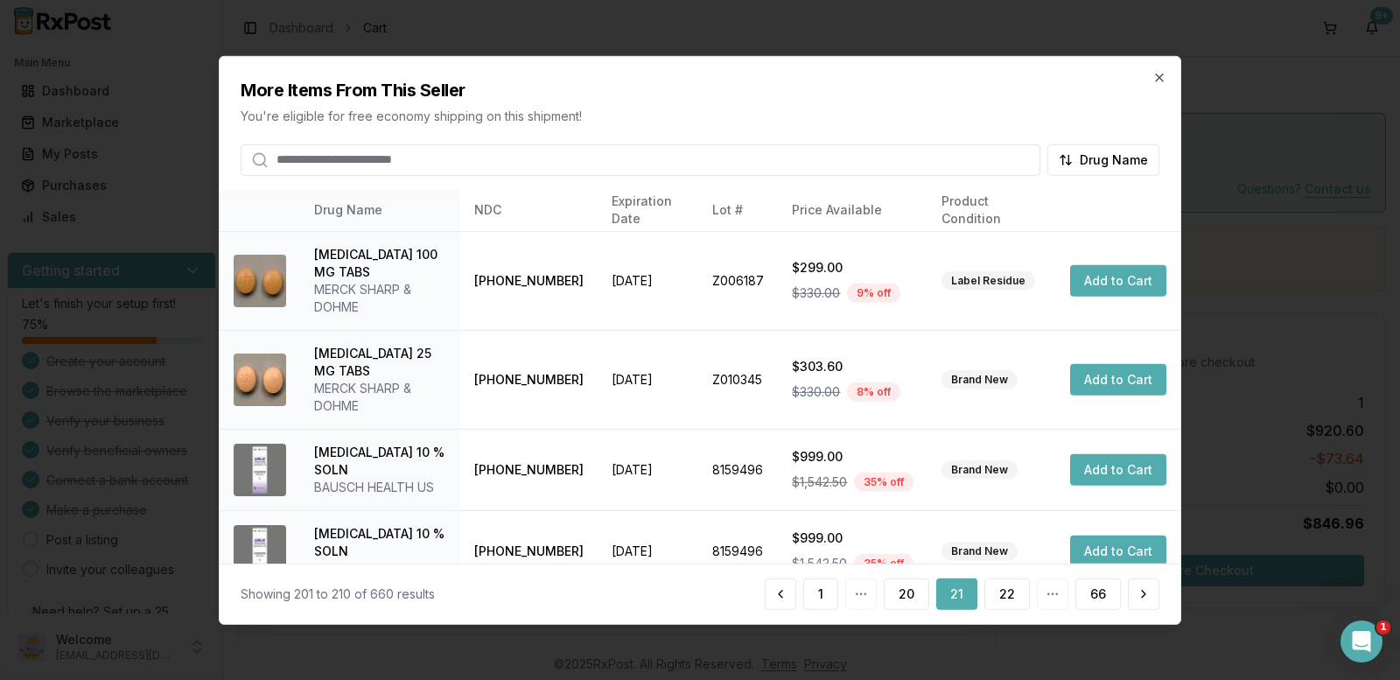
click at [1013, 605] on button "22" at bounding box center [1006, 593] width 45 height 31
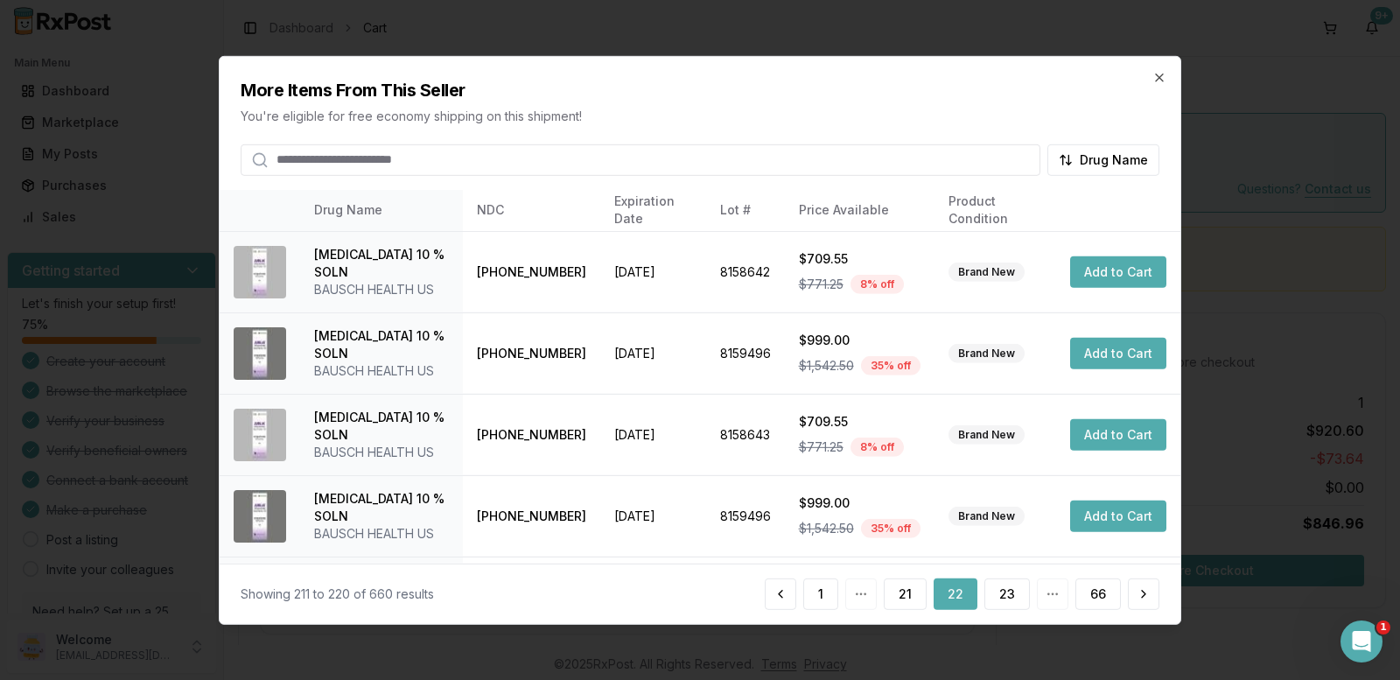
click at [1013, 605] on button "23" at bounding box center [1006, 593] width 45 height 31
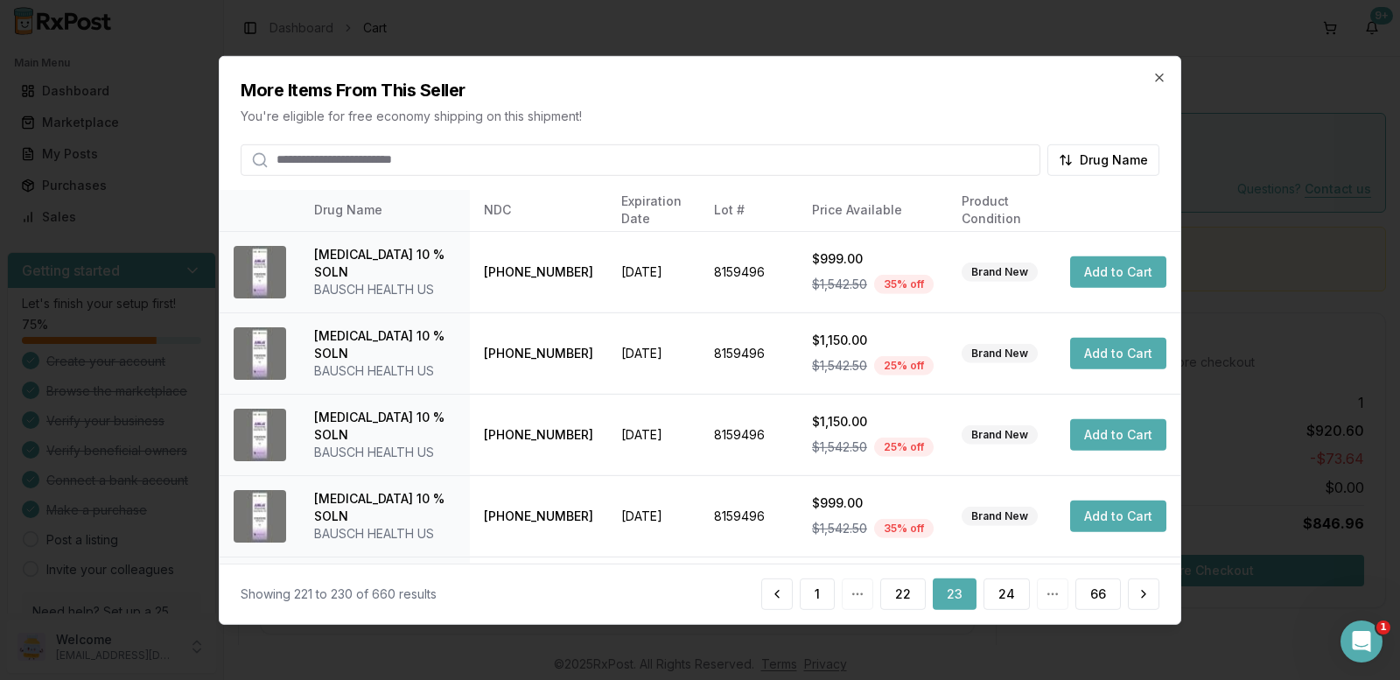
click at [1013, 605] on button "24" at bounding box center [1006, 593] width 46 height 31
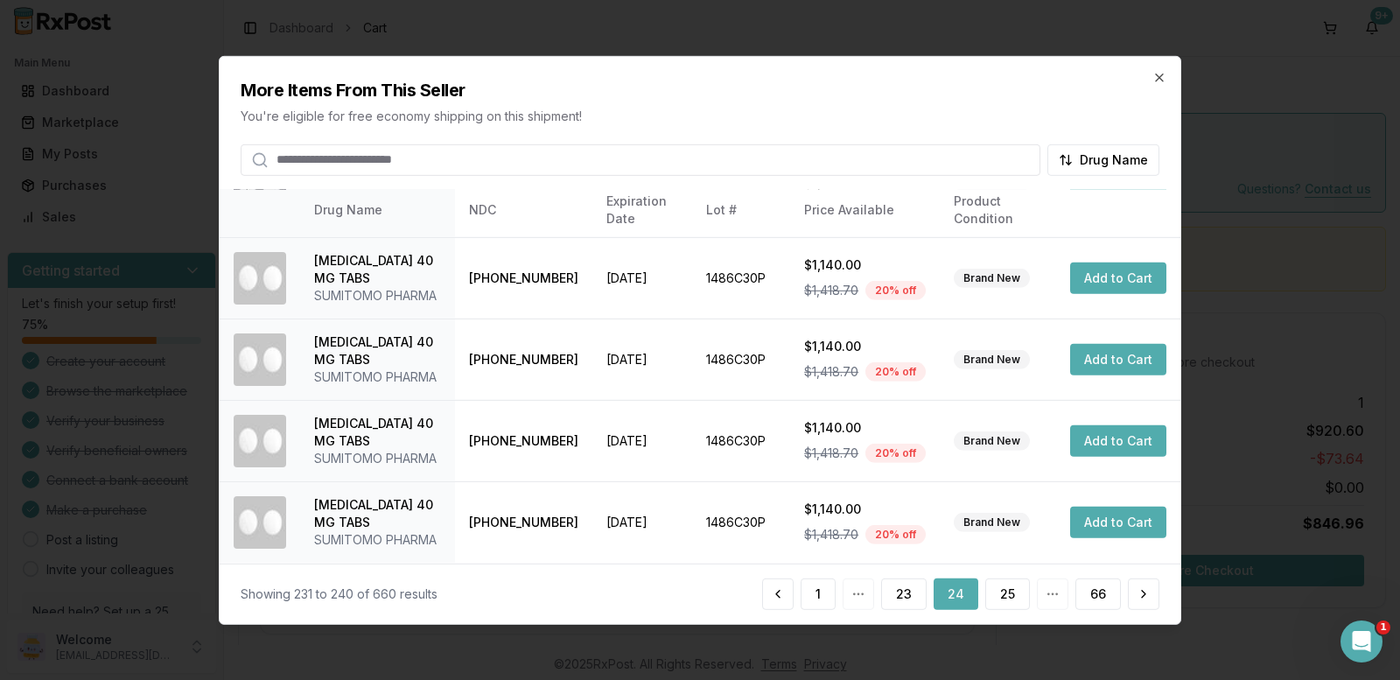
scroll to position [656, 0]
click at [915, 590] on button "23" at bounding box center [903, 593] width 45 height 31
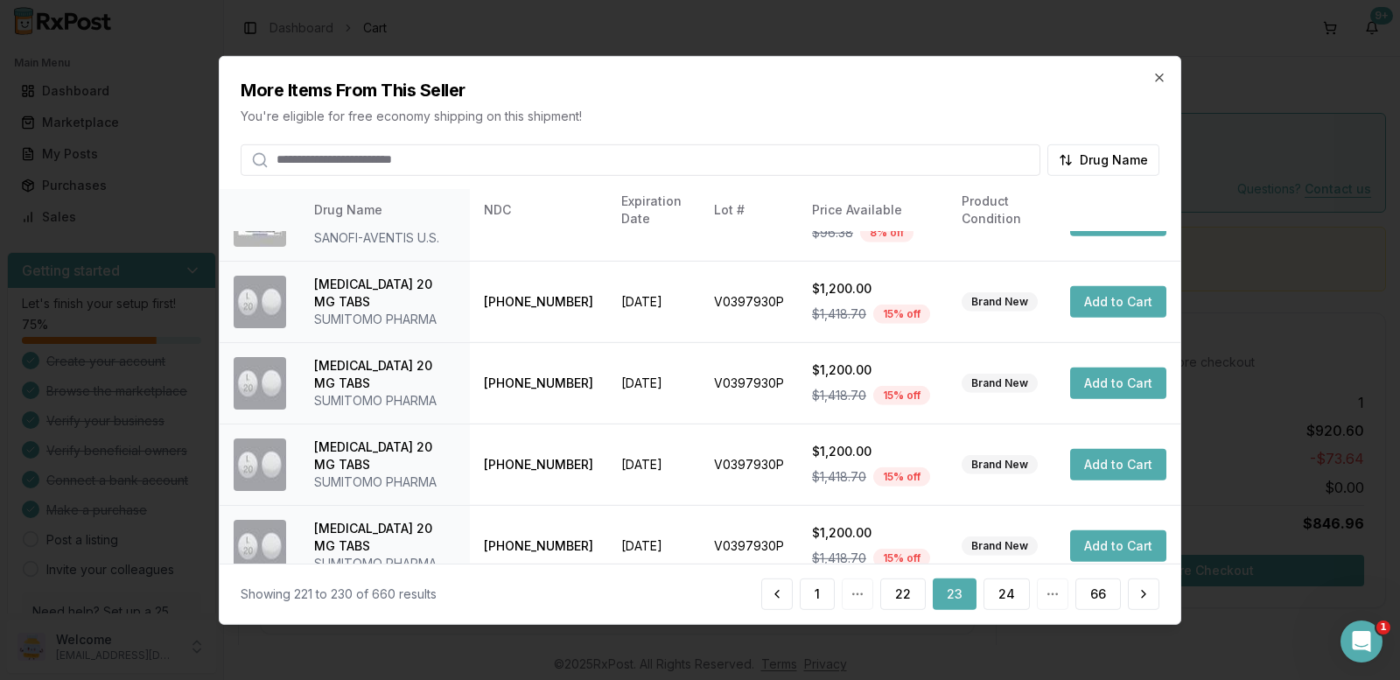
scroll to position [481, 0]
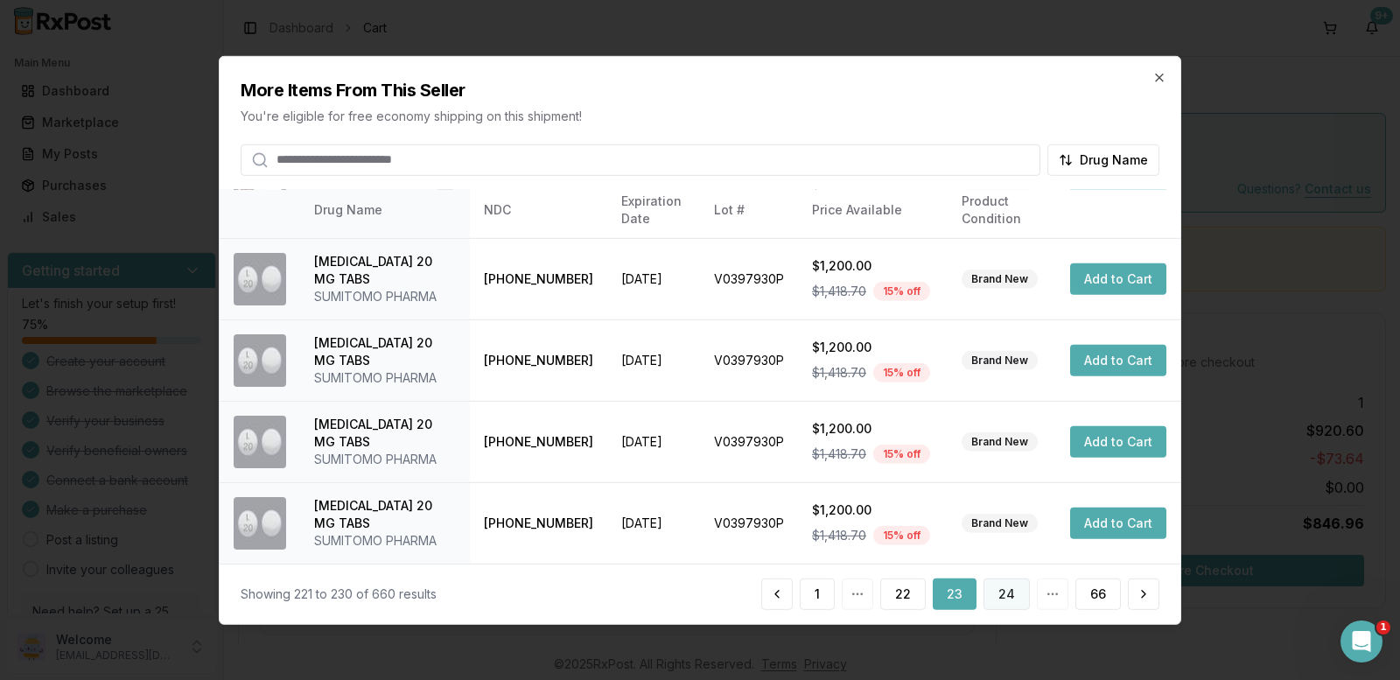
click at [996, 597] on button "24" at bounding box center [1006, 593] width 46 height 31
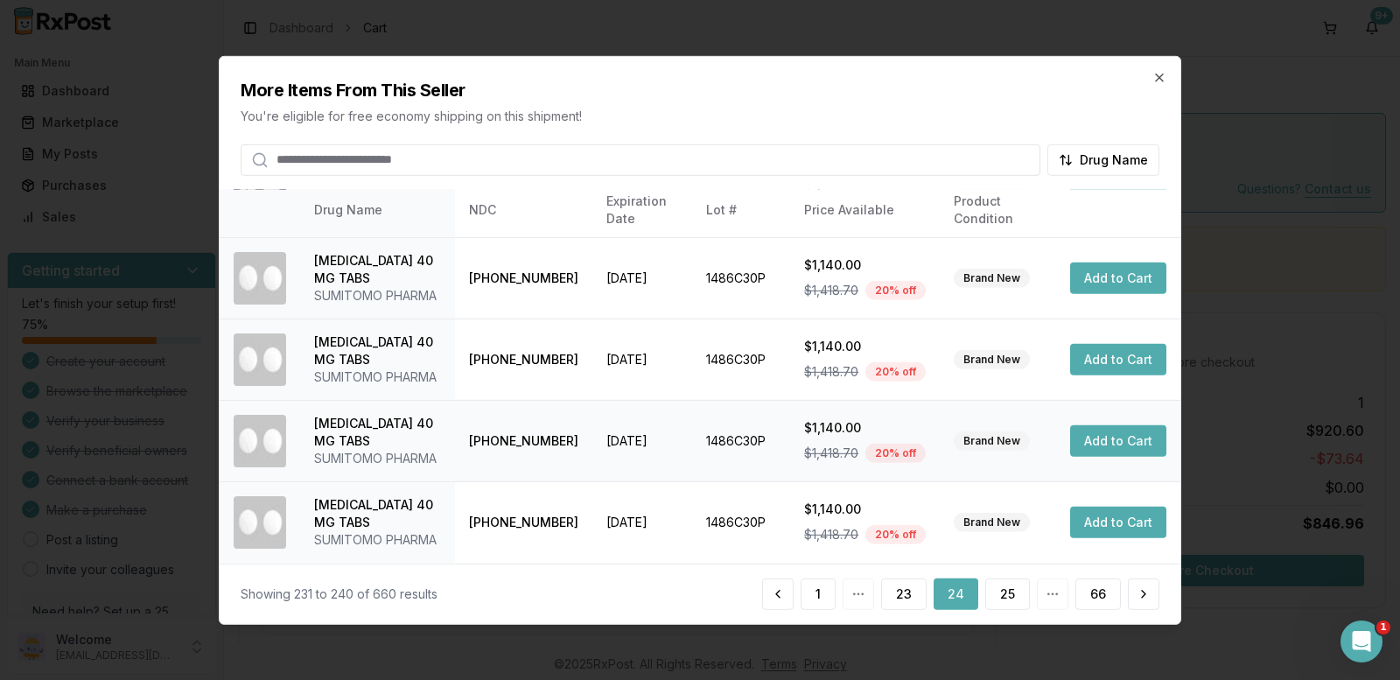
scroll to position [656, 0]
click at [1015, 598] on button "25" at bounding box center [1007, 593] width 45 height 31
click at [1002, 590] on button "26" at bounding box center [1006, 593] width 45 height 31
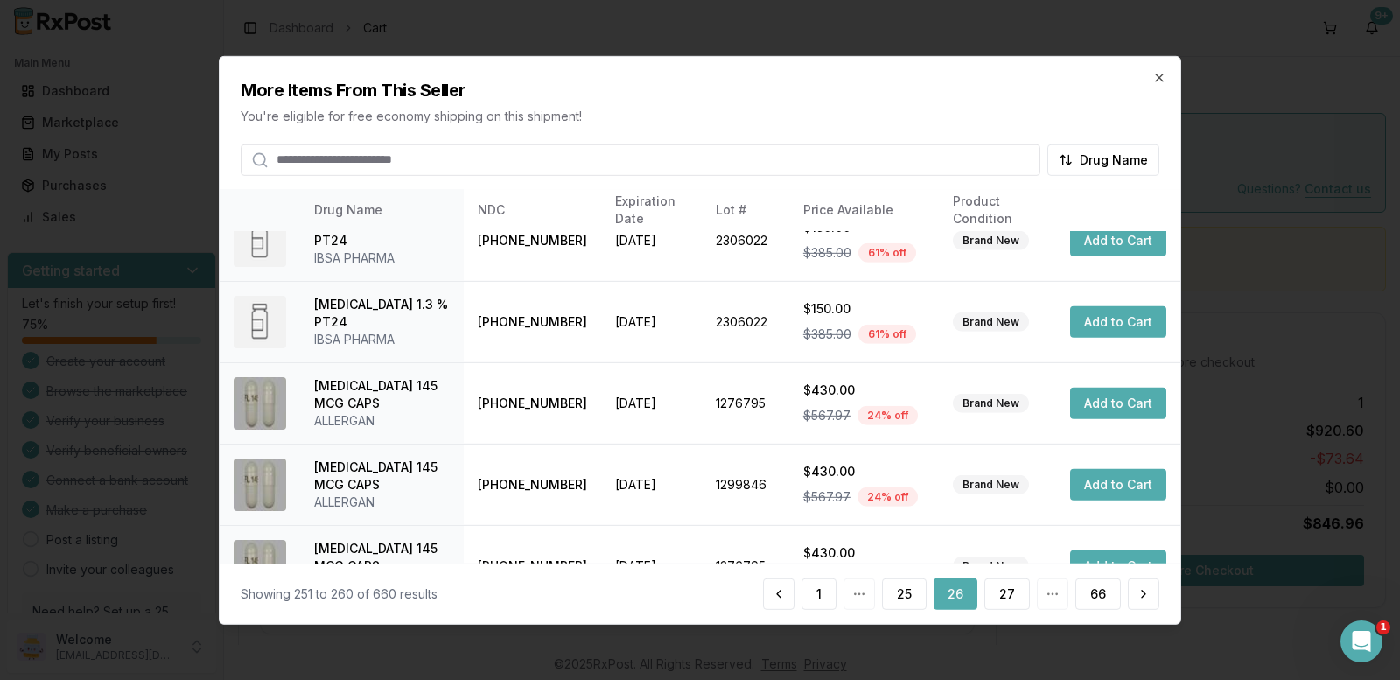
scroll to position [481, 0]
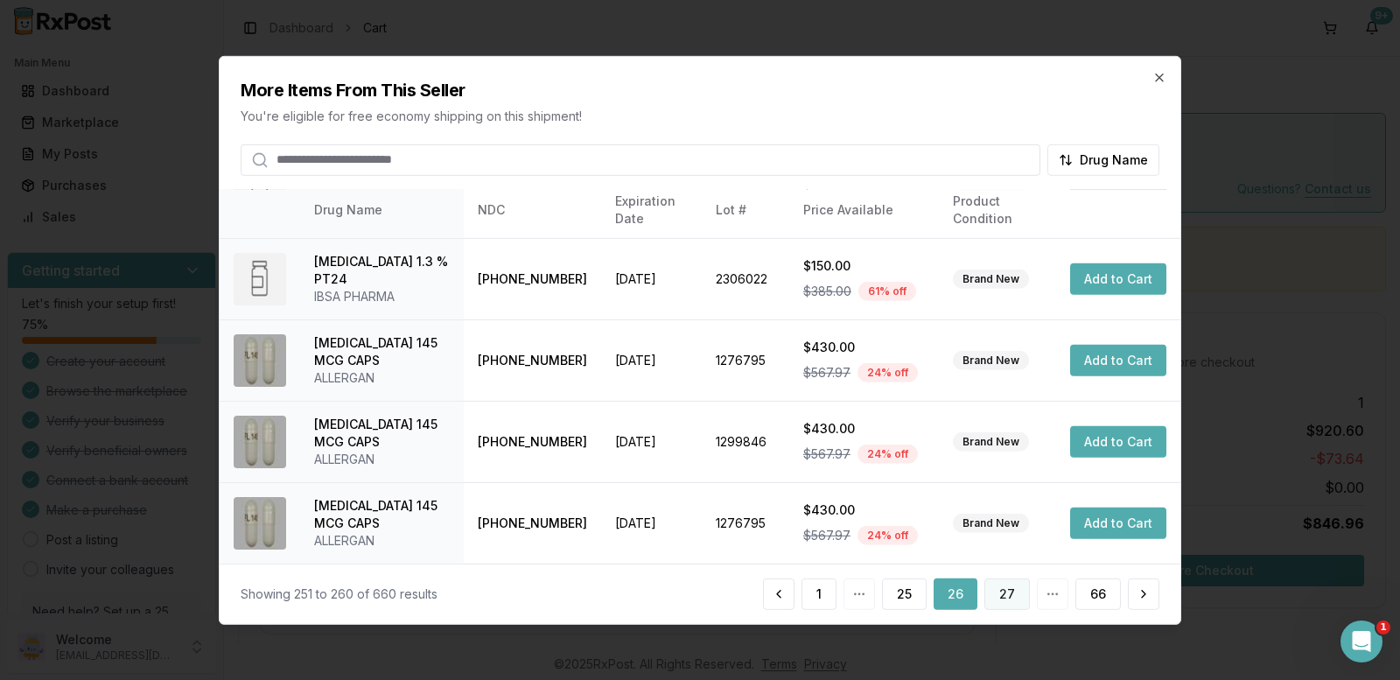
click at [1010, 598] on button "27" at bounding box center [1006, 593] width 45 height 31
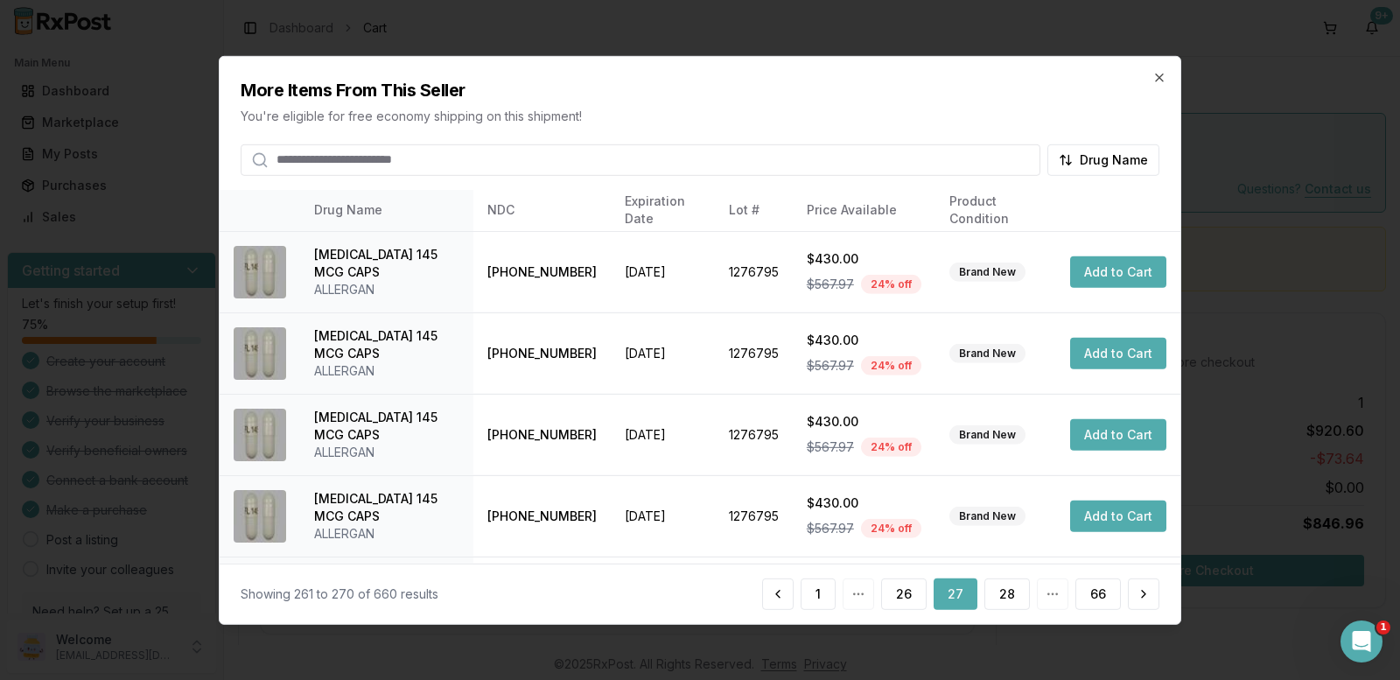
click at [1010, 598] on button "28" at bounding box center [1006, 593] width 45 height 31
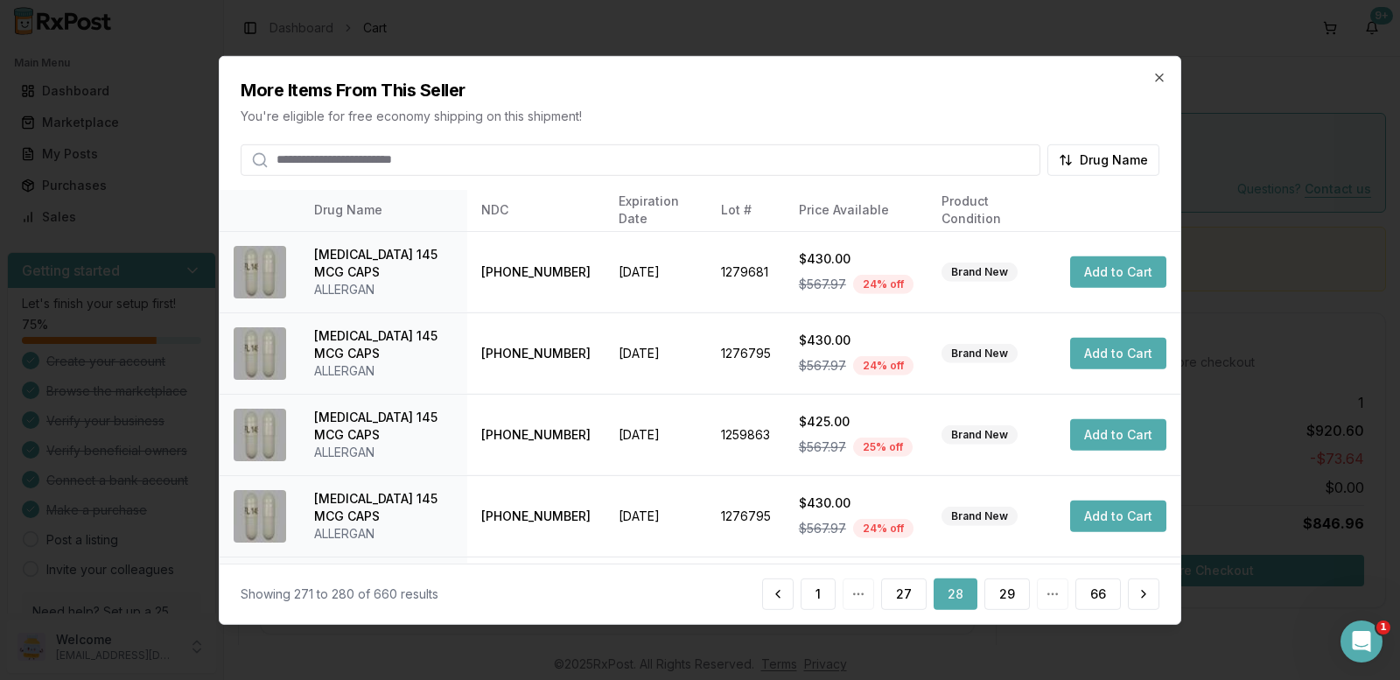
click at [1010, 598] on button "29" at bounding box center [1006, 593] width 45 height 31
click at [1010, 598] on button "30" at bounding box center [1006, 593] width 45 height 31
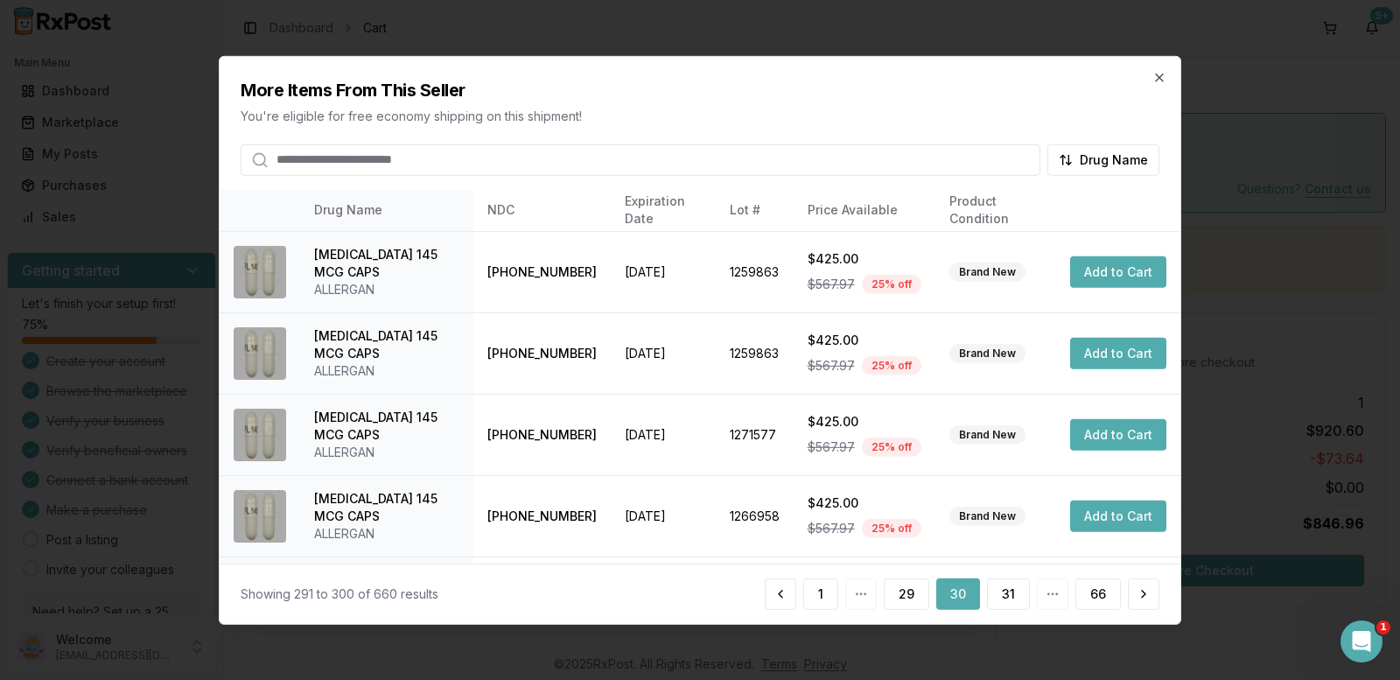
click at [1010, 598] on button "31" at bounding box center [1008, 593] width 43 height 31
click at [1010, 598] on button "32" at bounding box center [1006, 593] width 45 height 31
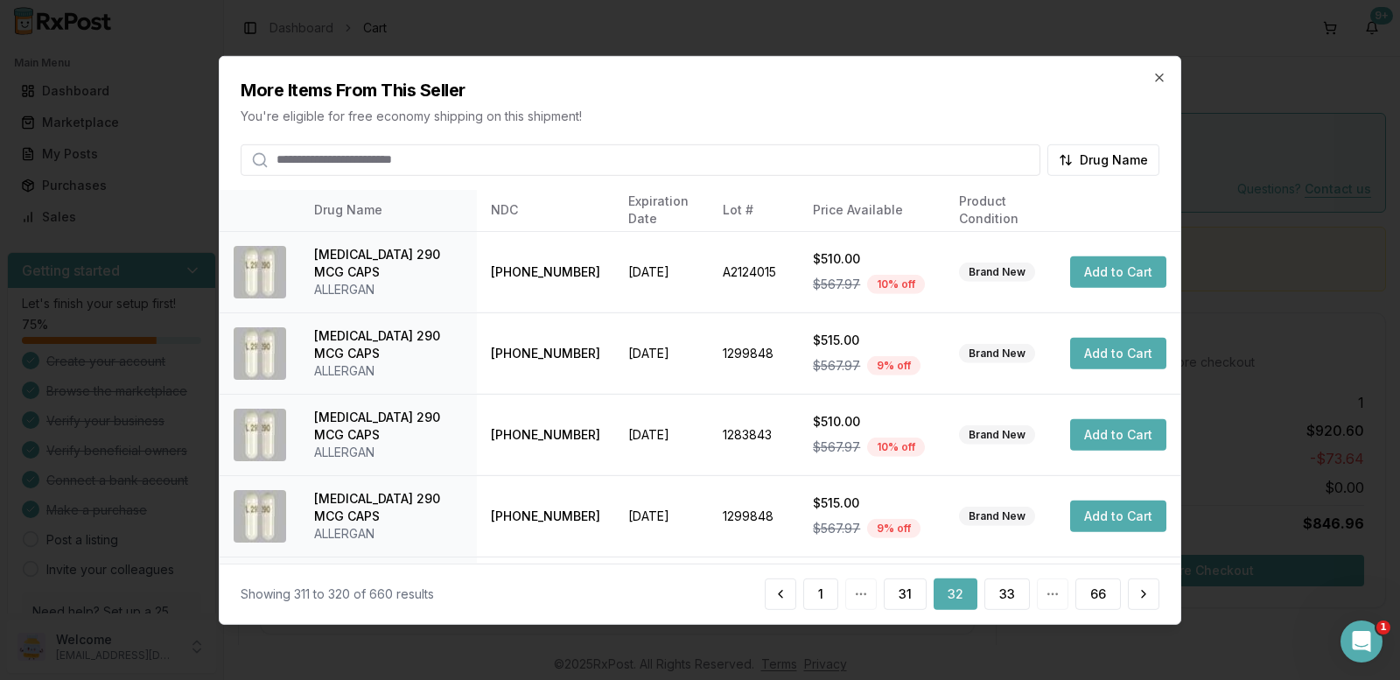
click at [1010, 598] on button "33" at bounding box center [1006, 593] width 45 height 31
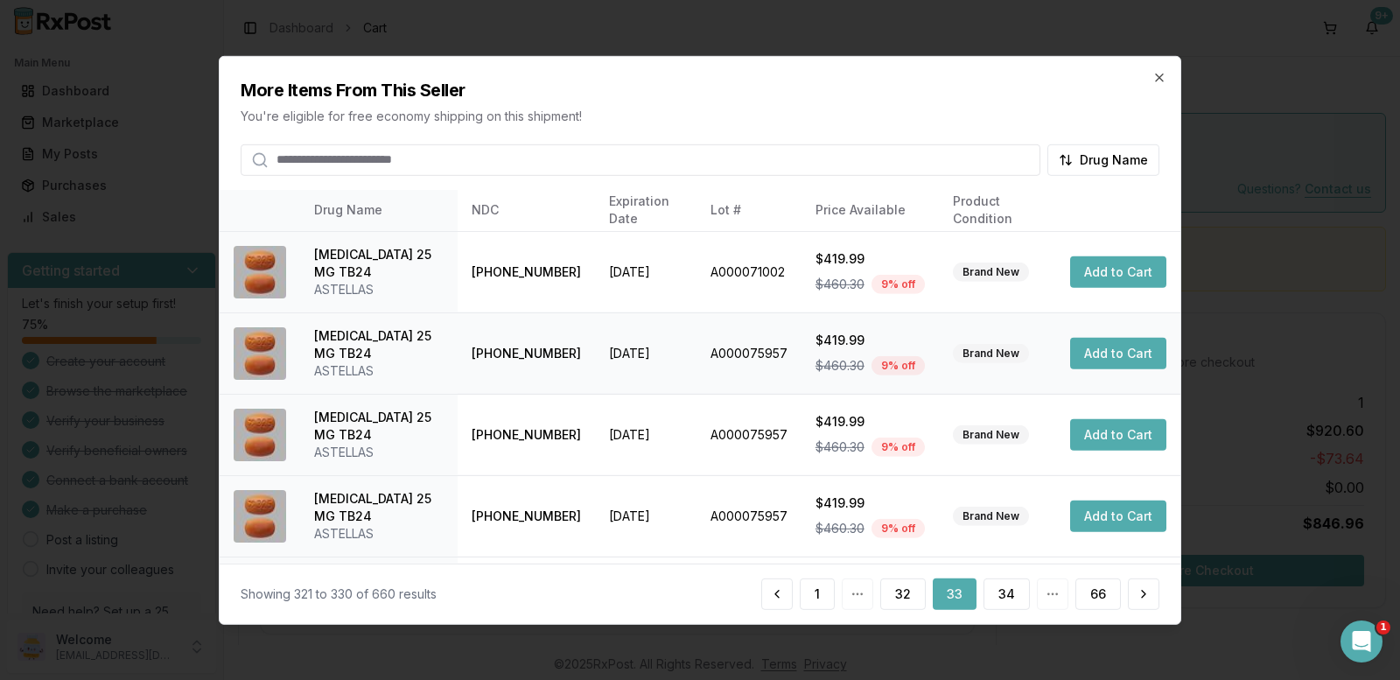
click at [1106, 353] on button "Add to Cart" at bounding box center [1118, 353] width 96 height 31
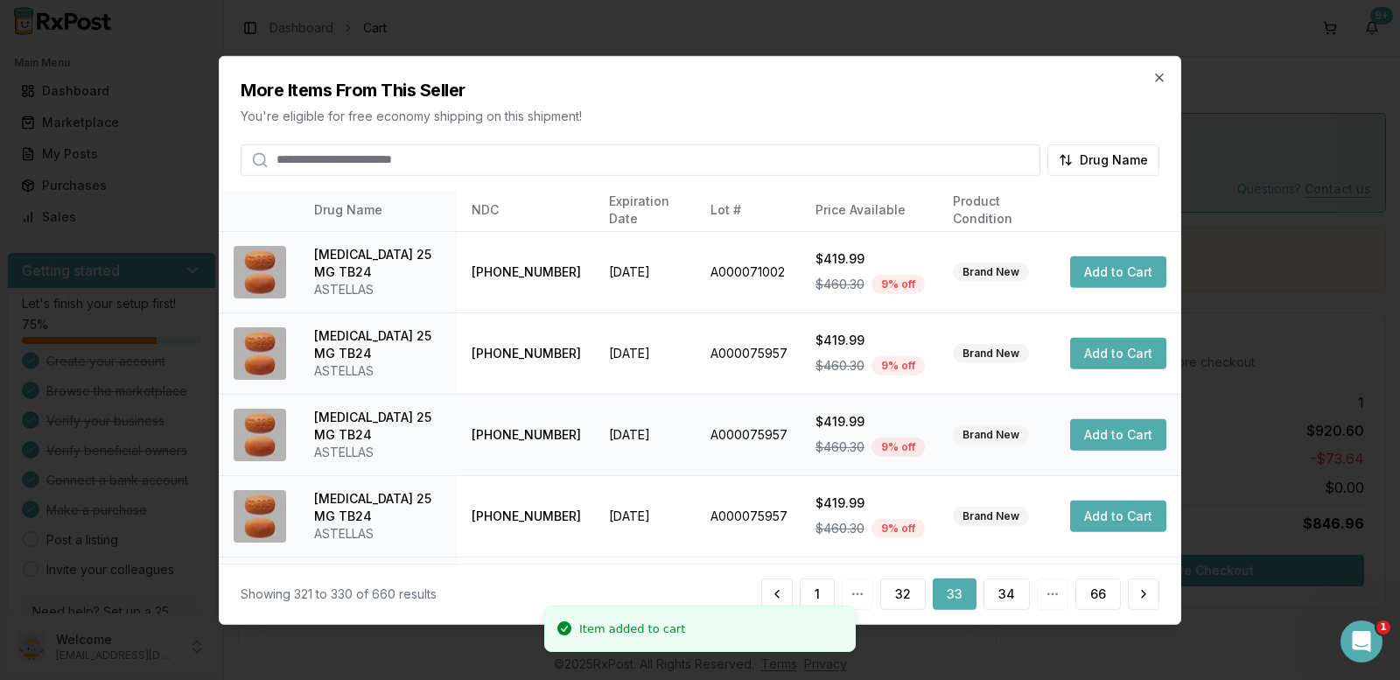
click at [1106, 435] on button "Add to Cart" at bounding box center [1118, 434] width 96 height 31
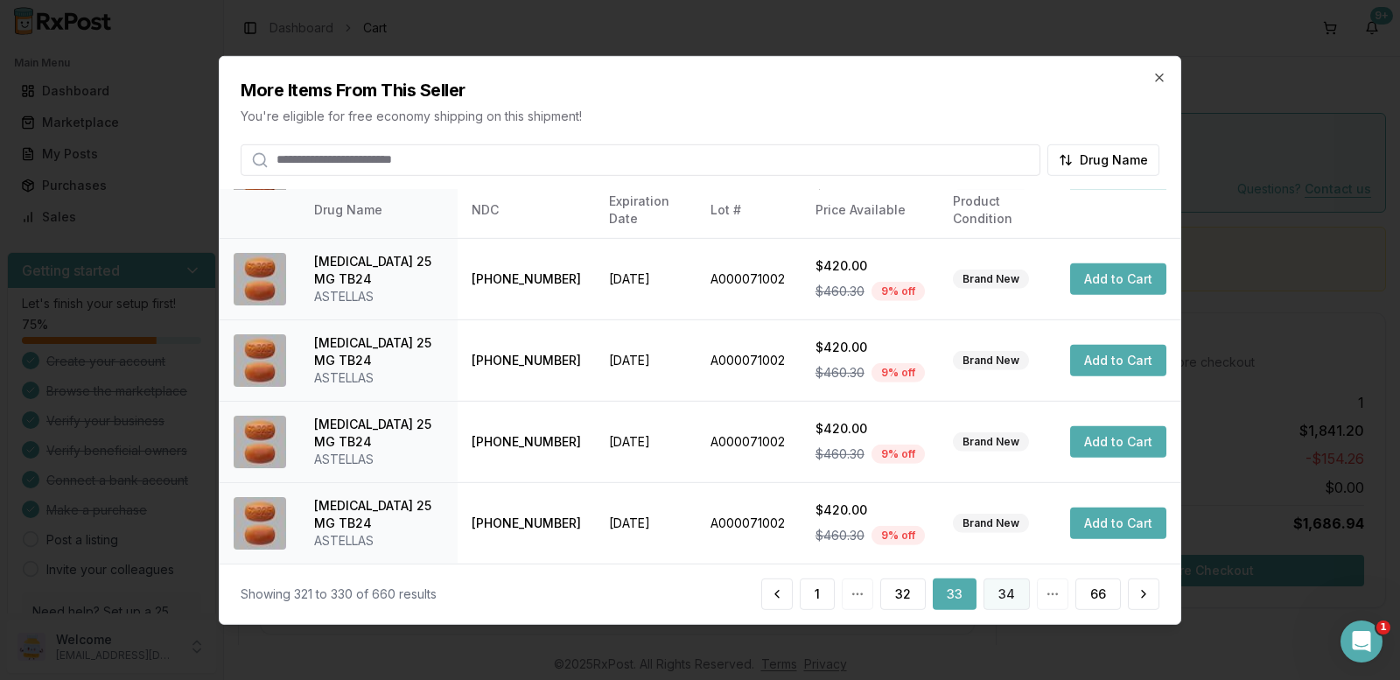
click at [1009, 591] on button "34" at bounding box center [1006, 593] width 46 height 31
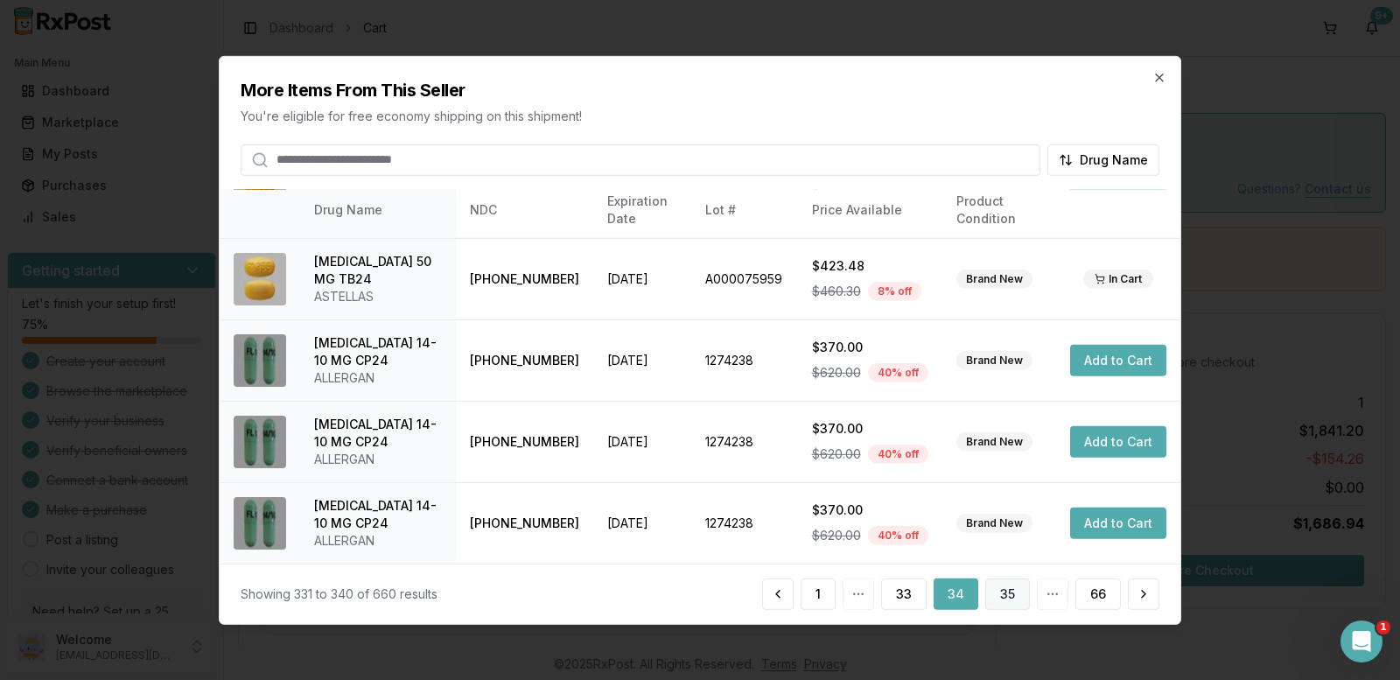
click at [1004, 596] on button "35" at bounding box center [1007, 593] width 45 height 31
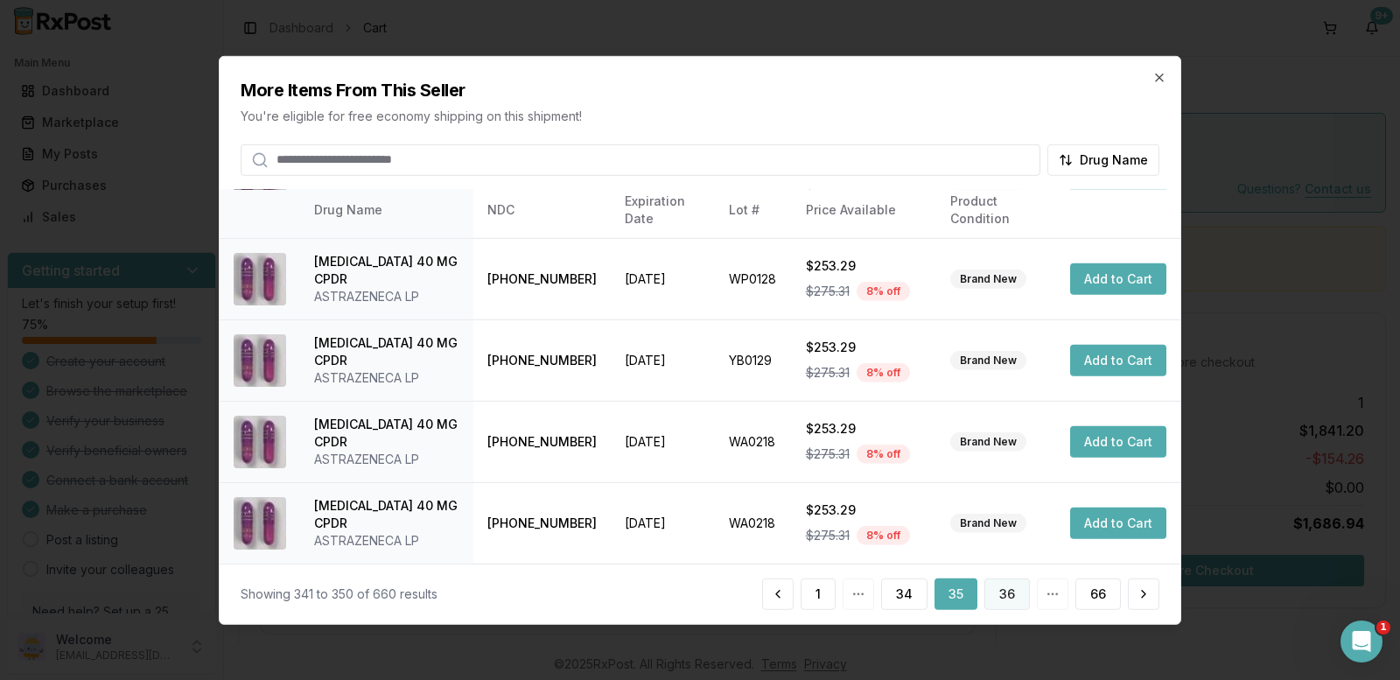
click at [999, 602] on button "36" at bounding box center [1006, 593] width 45 height 31
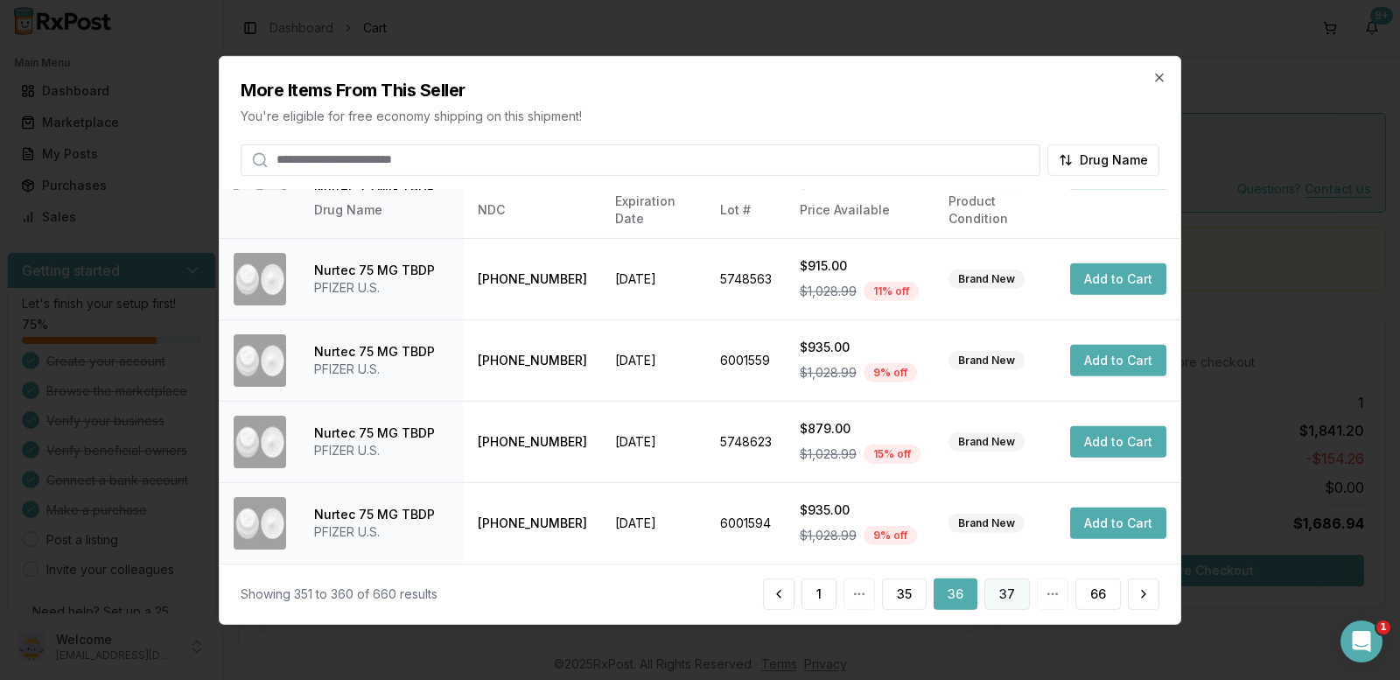
click at [1008, 591] on button "37" at bounding box center [1006, 593] width 45 height 31
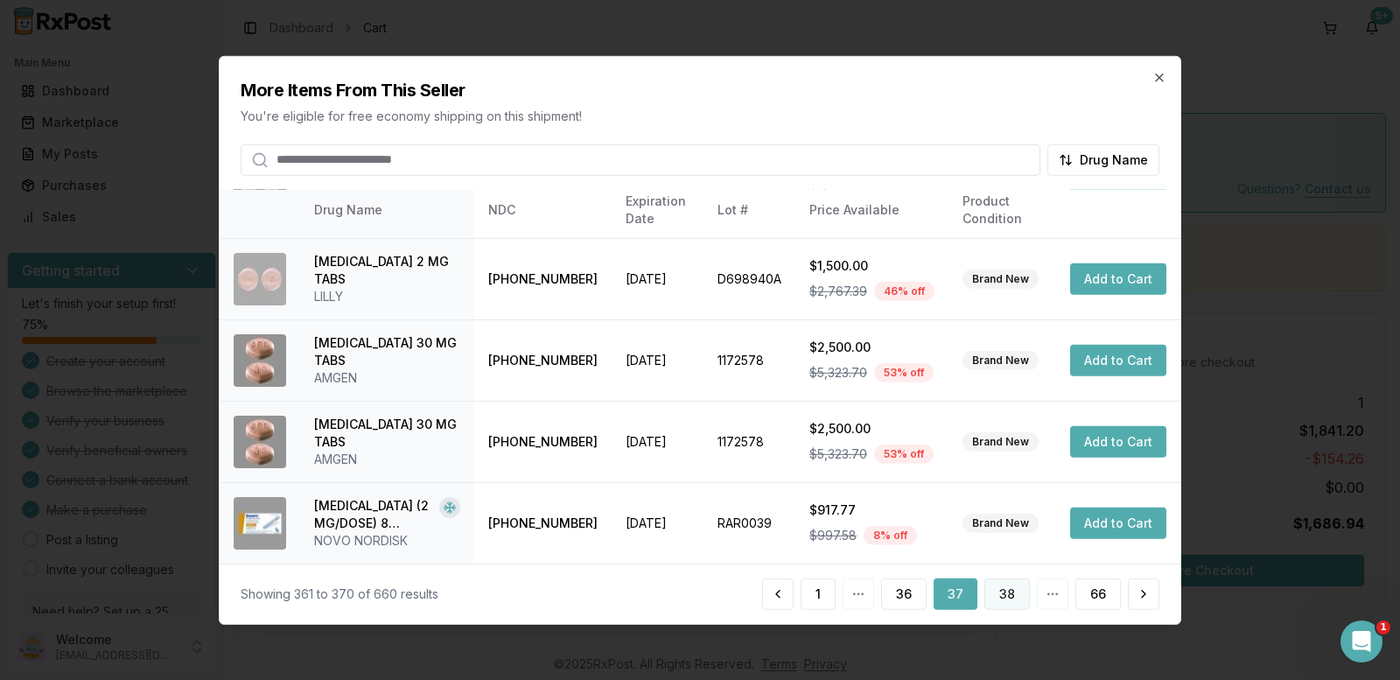
click at [1000, 586] on button "38" at bounding box center [1006, 593] width 45 height 31
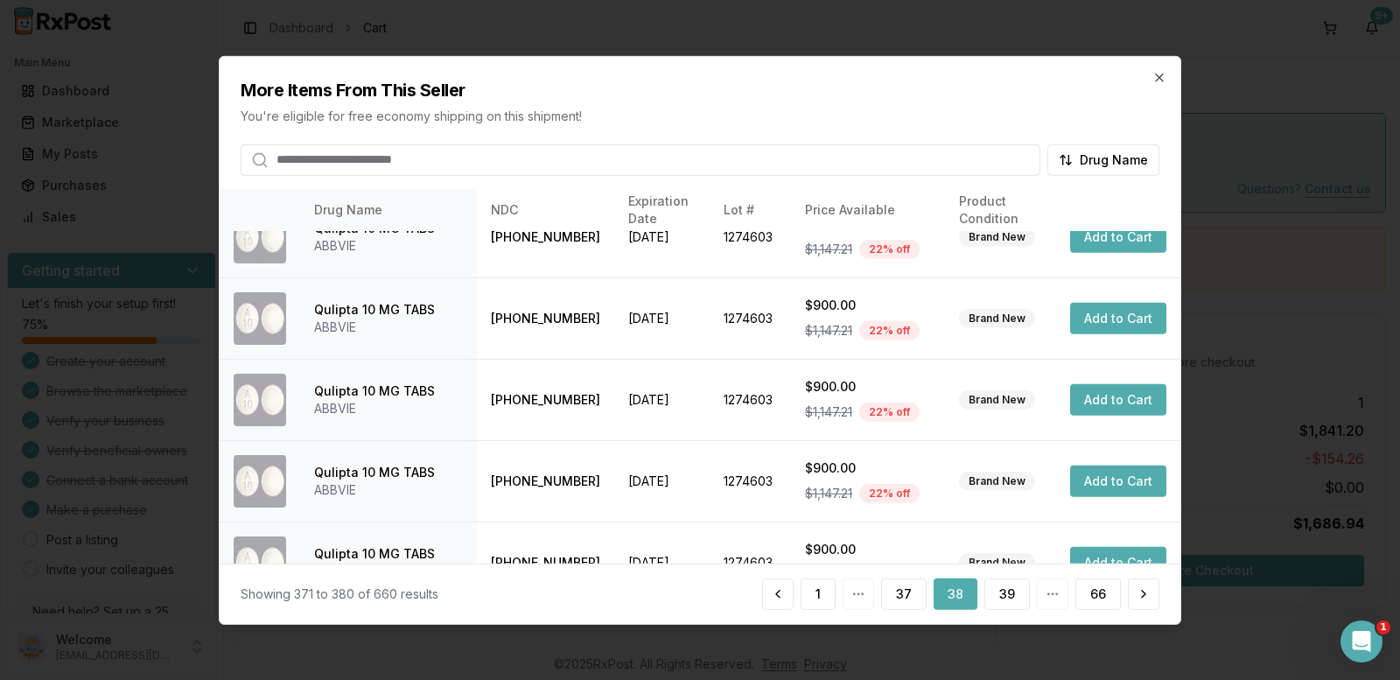
scroll to position [499, 0]
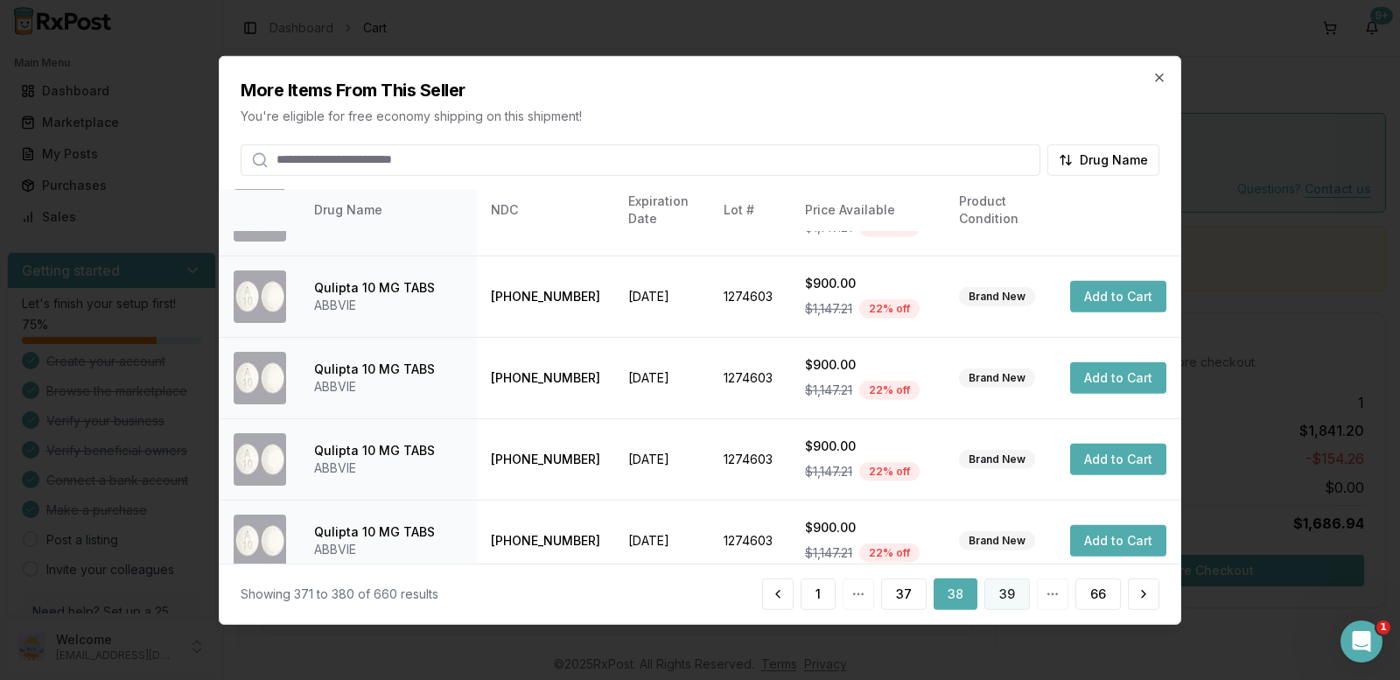
click at [997, 593] on button "39" at bounding box center [1006, 593] width 45 height 31
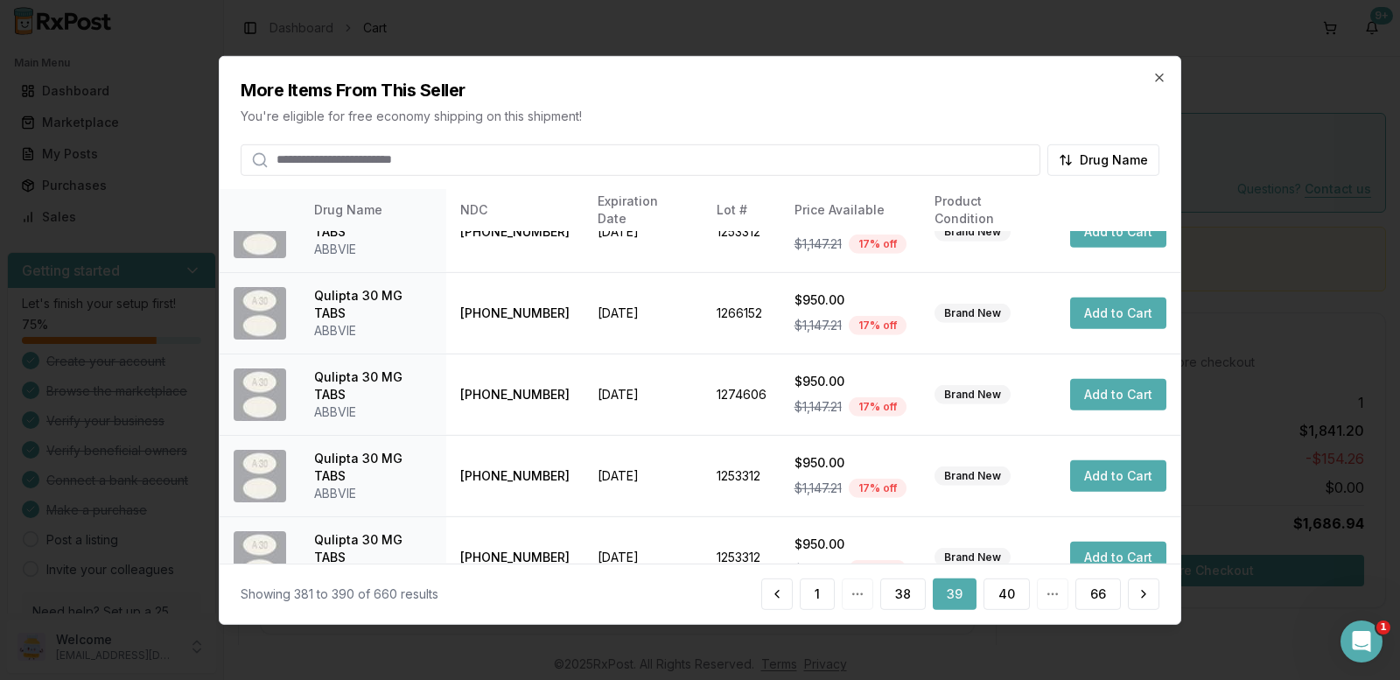
scroll to position [481, 0]
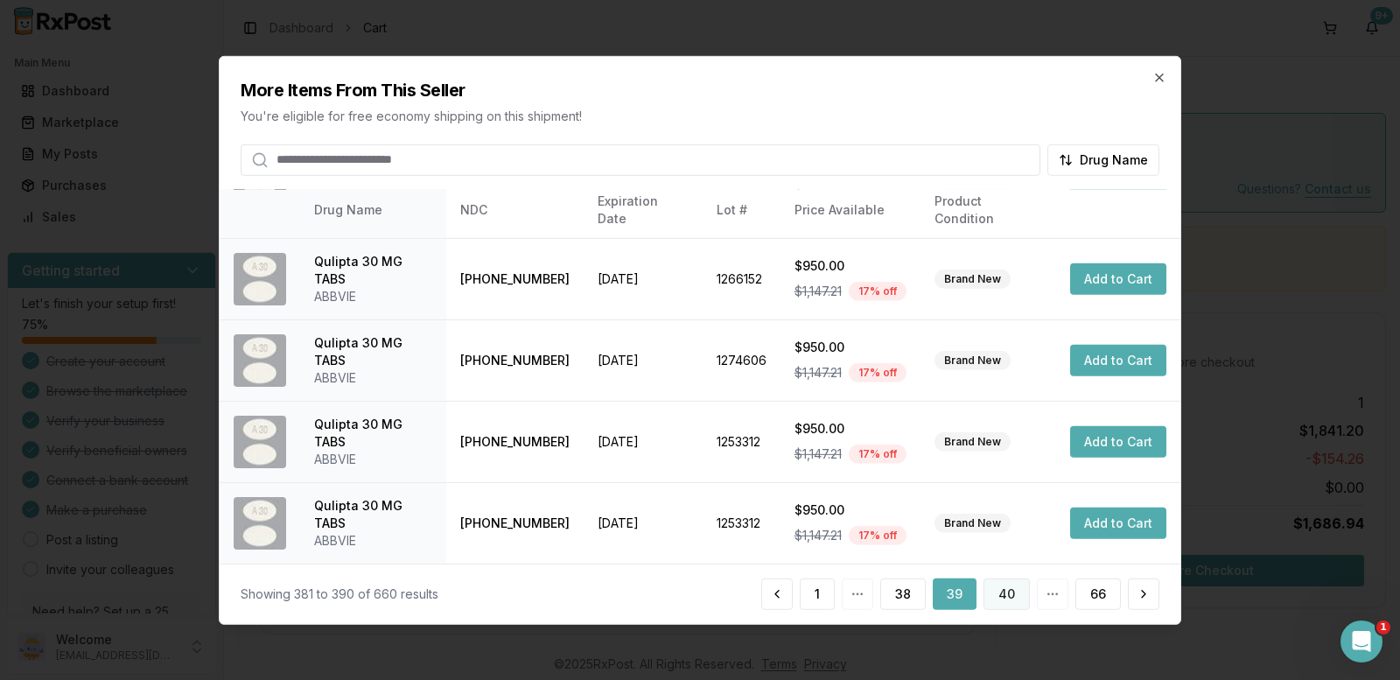
click at [1017, 592] on button "40" at bounding box center [1006, 593] width 46 height 31
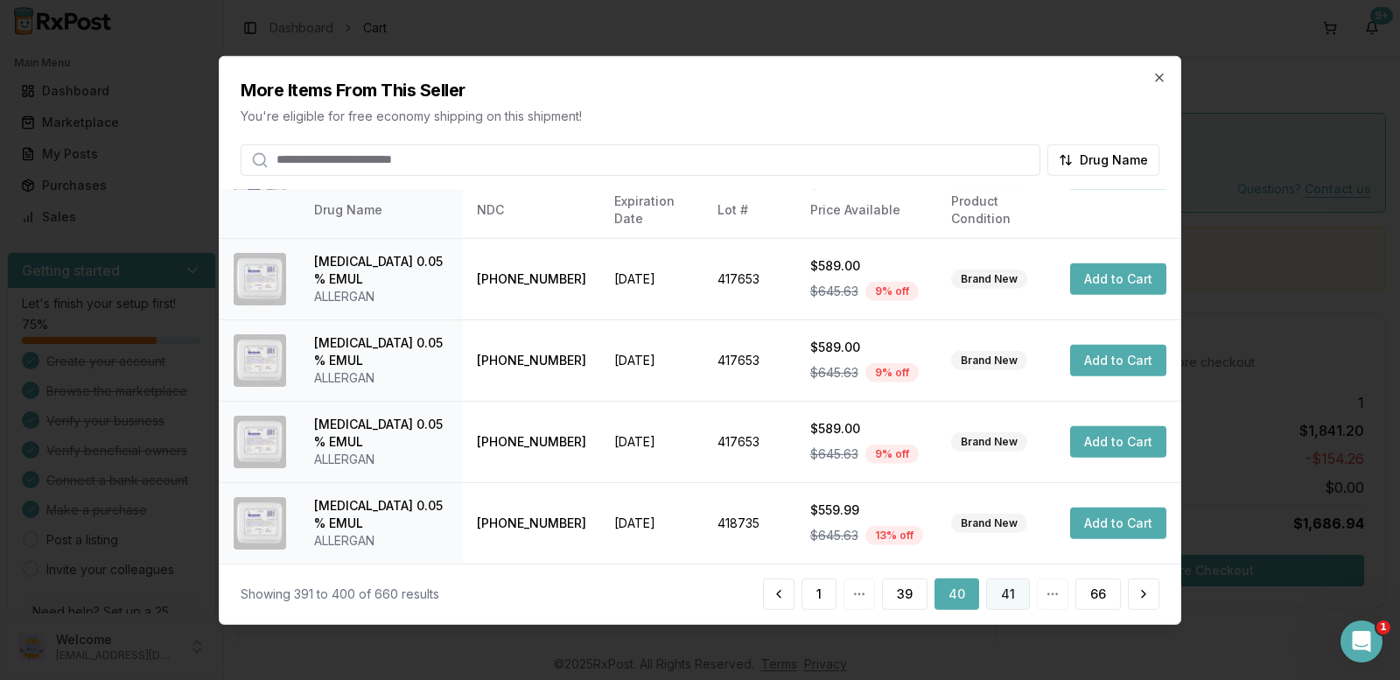
click at [1007, 594] on button "41" at bounding box center [1008, 593] width 44 height 31
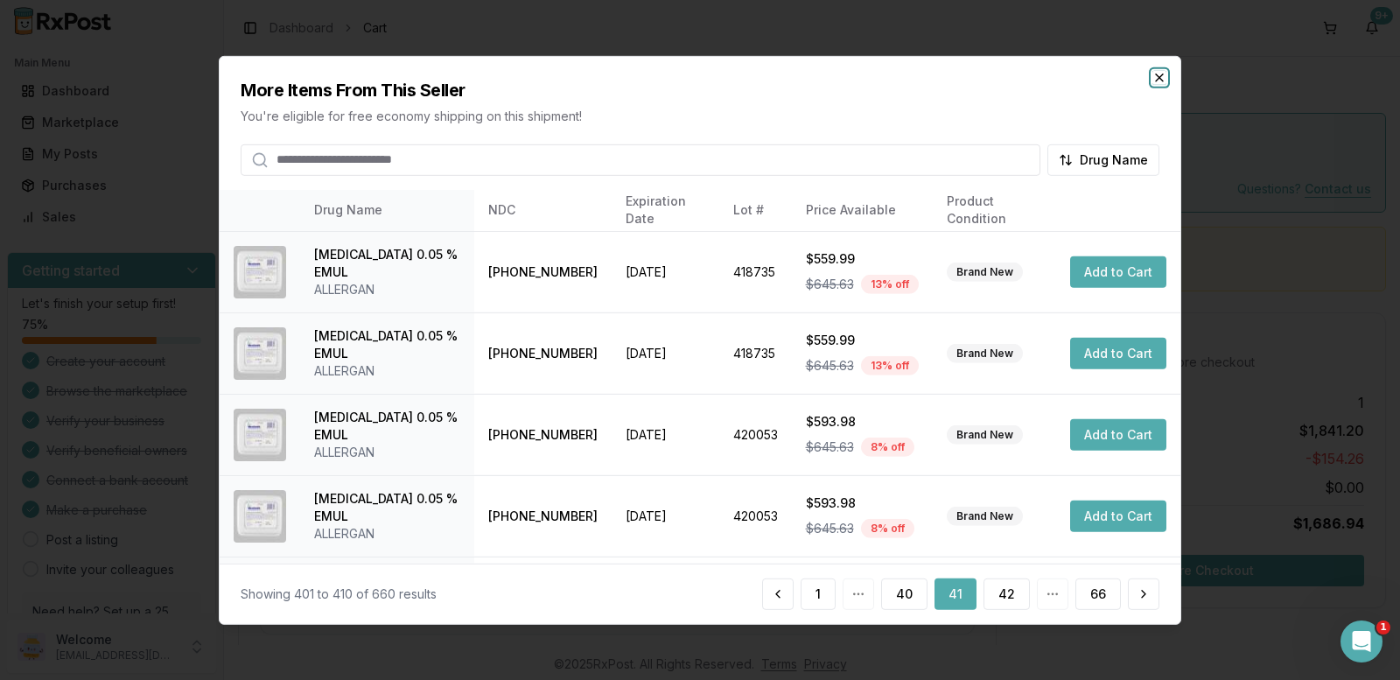
click at [1157, 79] on icon "button" at bounding box center [1159, 77] width 14 height 14
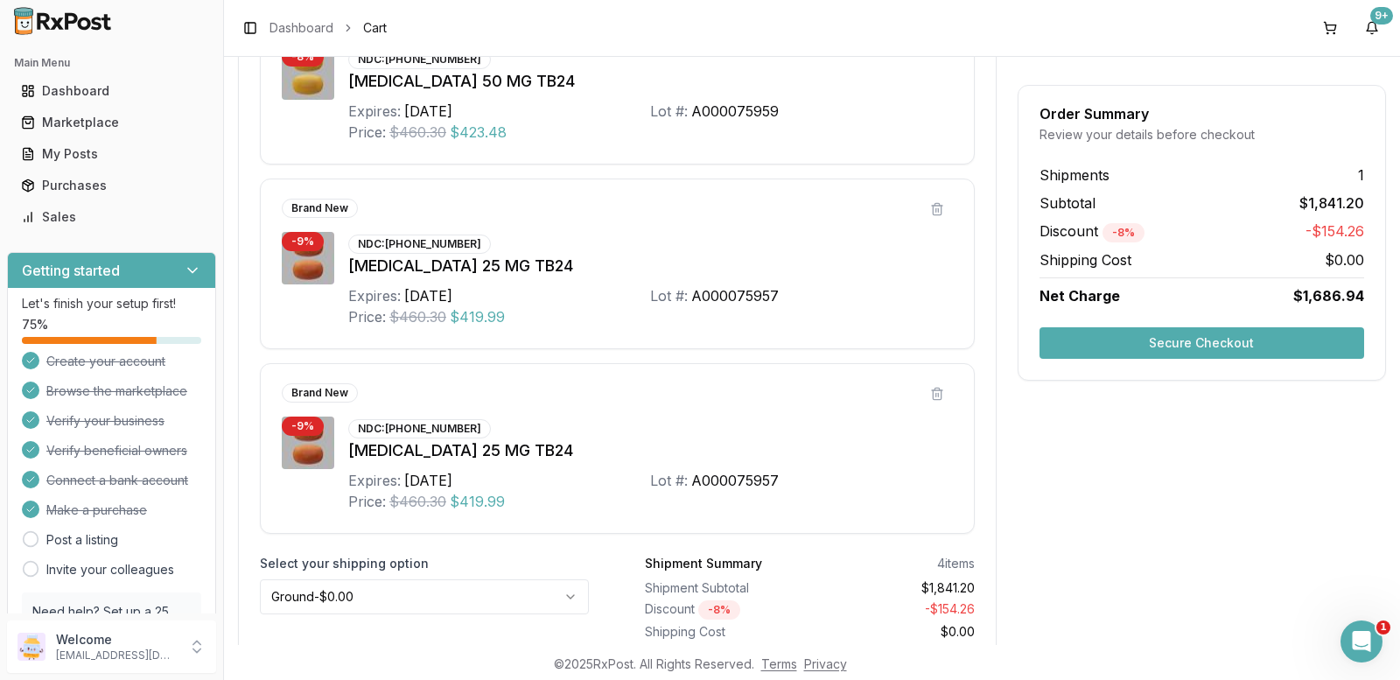
scroll to position [742, 0]
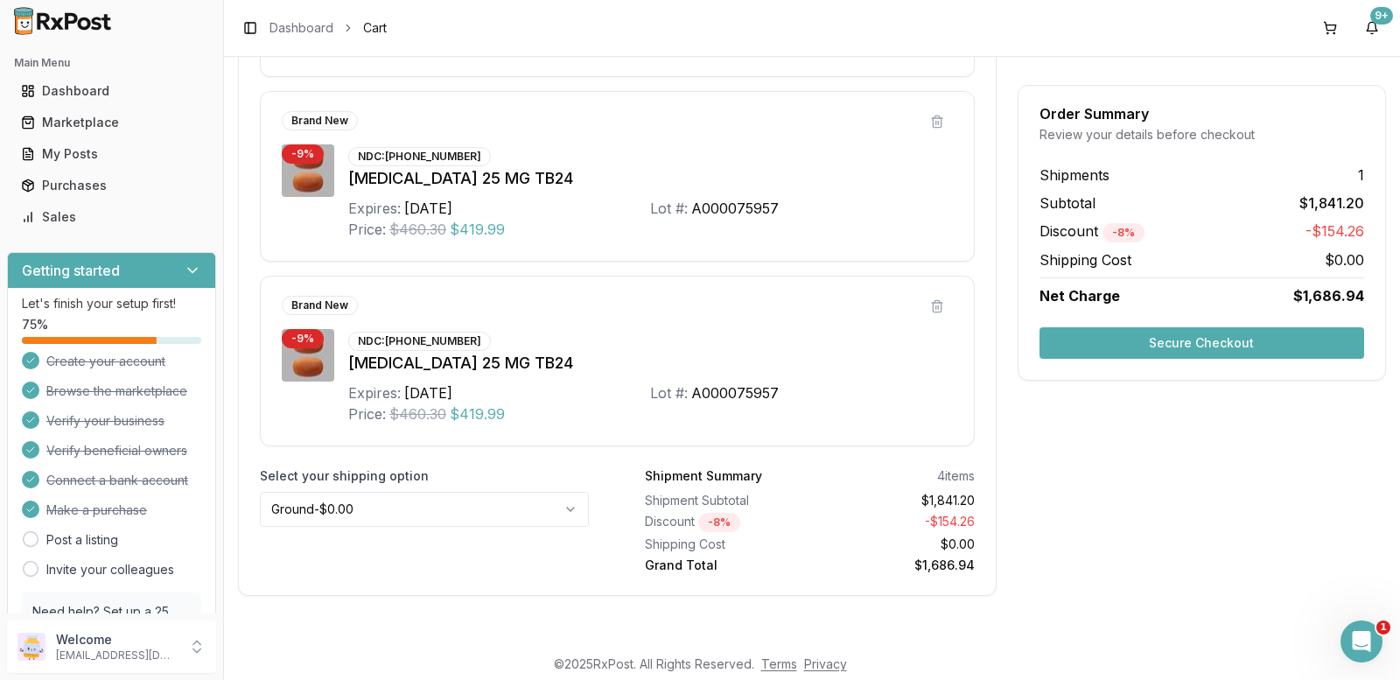
click at [1154, 345] on button "Secure Checkout" at bounding box center [1201, 342] width 325 height 31
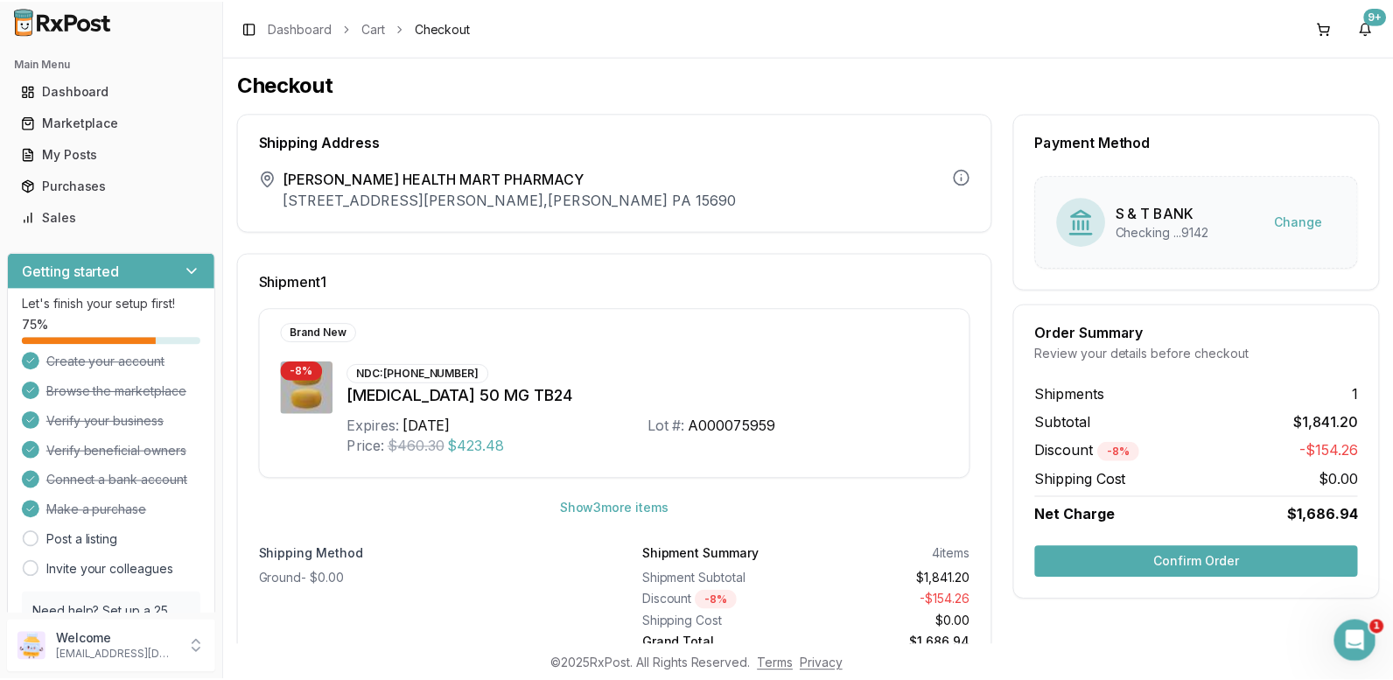
scroll to position [57, 0]
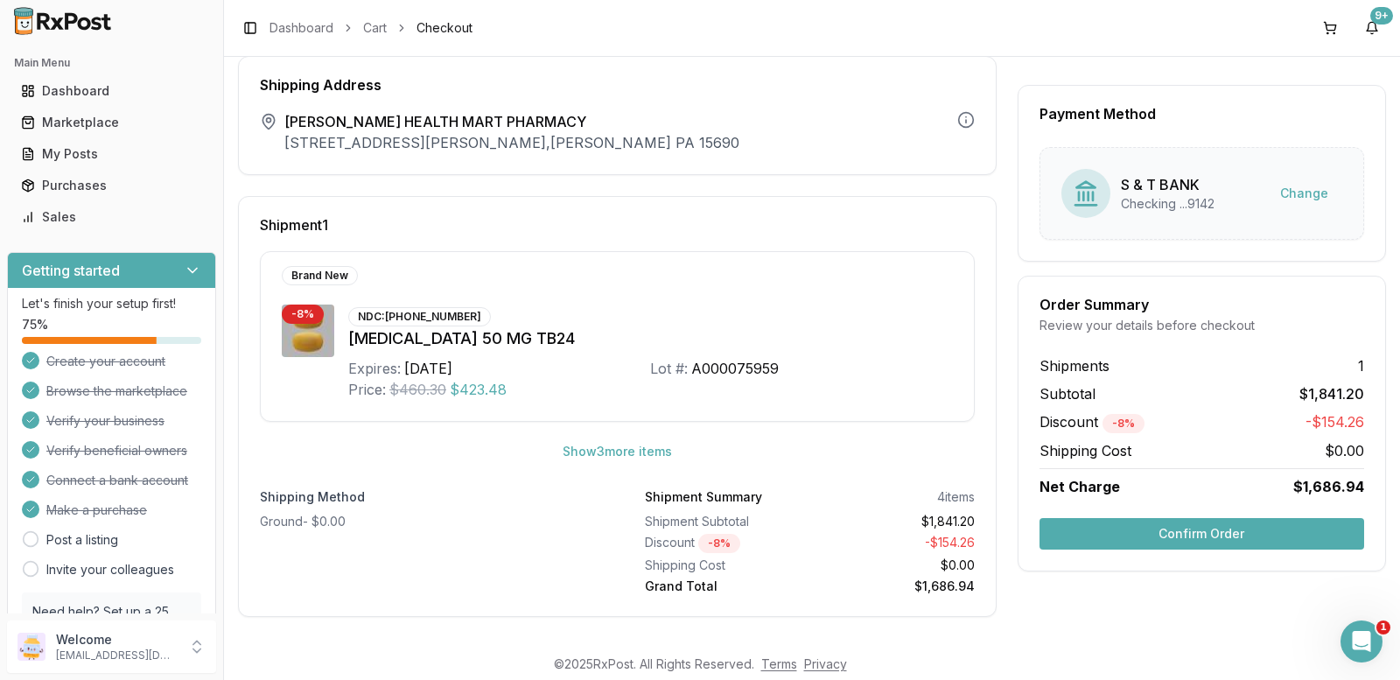
click at [1182, 528] on button "Confirm Order" at bounding box center [1201, 533] width 325 height 31
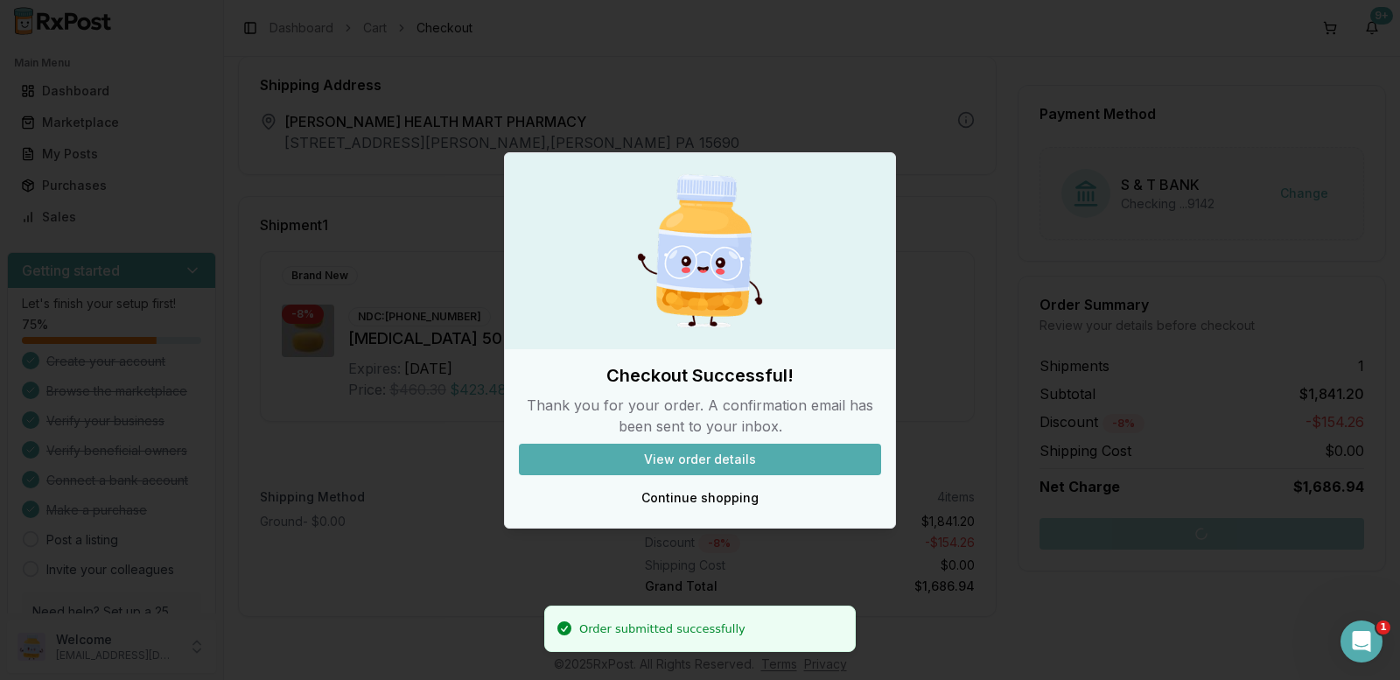
click at [691, 464] on button "View order details" at bounding box center [700, 459] width 362 height 31
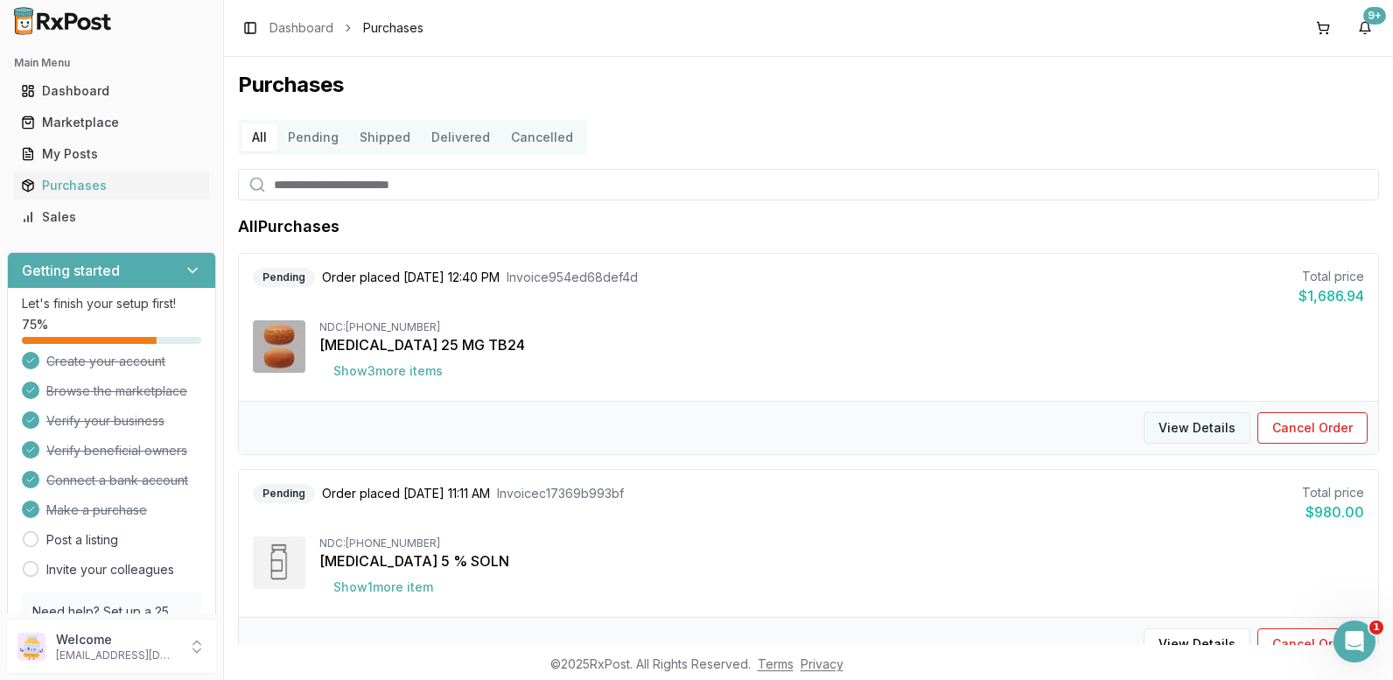
click at [1171, 423] on button "View Details" at bounding box center [1196, 427] width 107 height 31
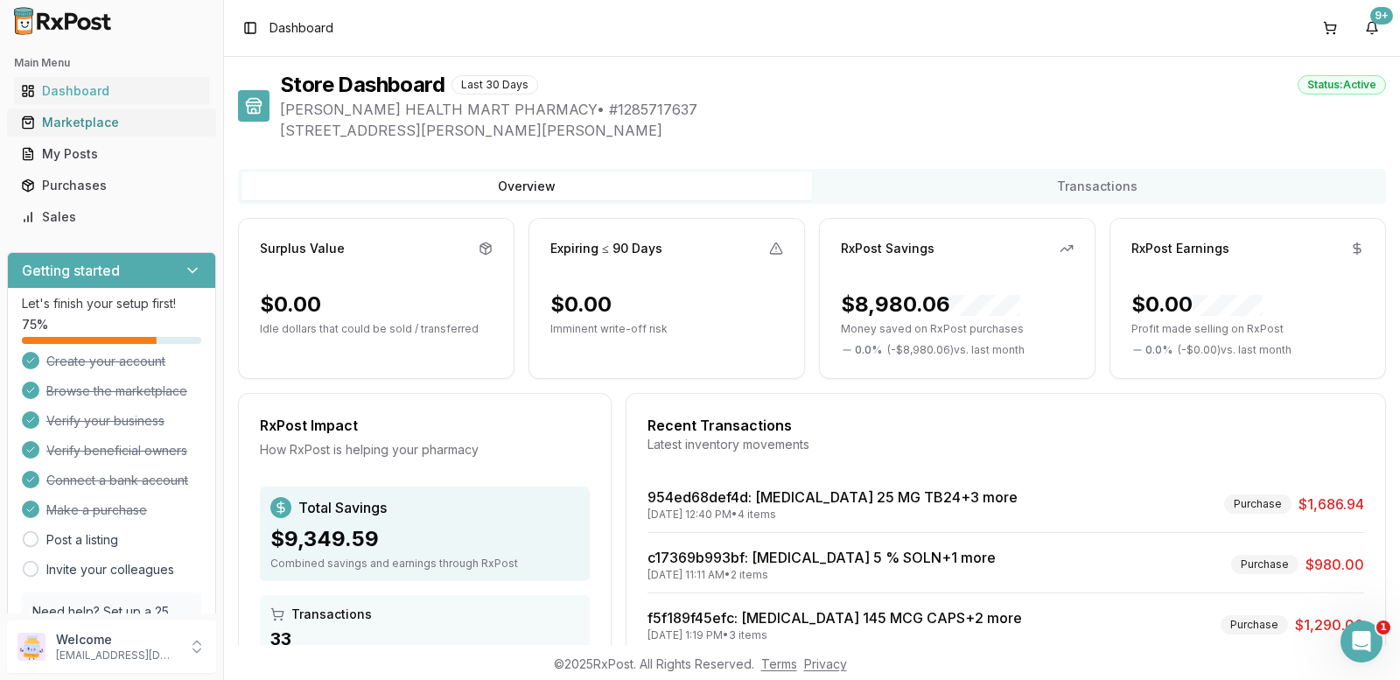
click at [96, 118] on div "Marketplace" at bounding box center [111, 122] width 181 height 17
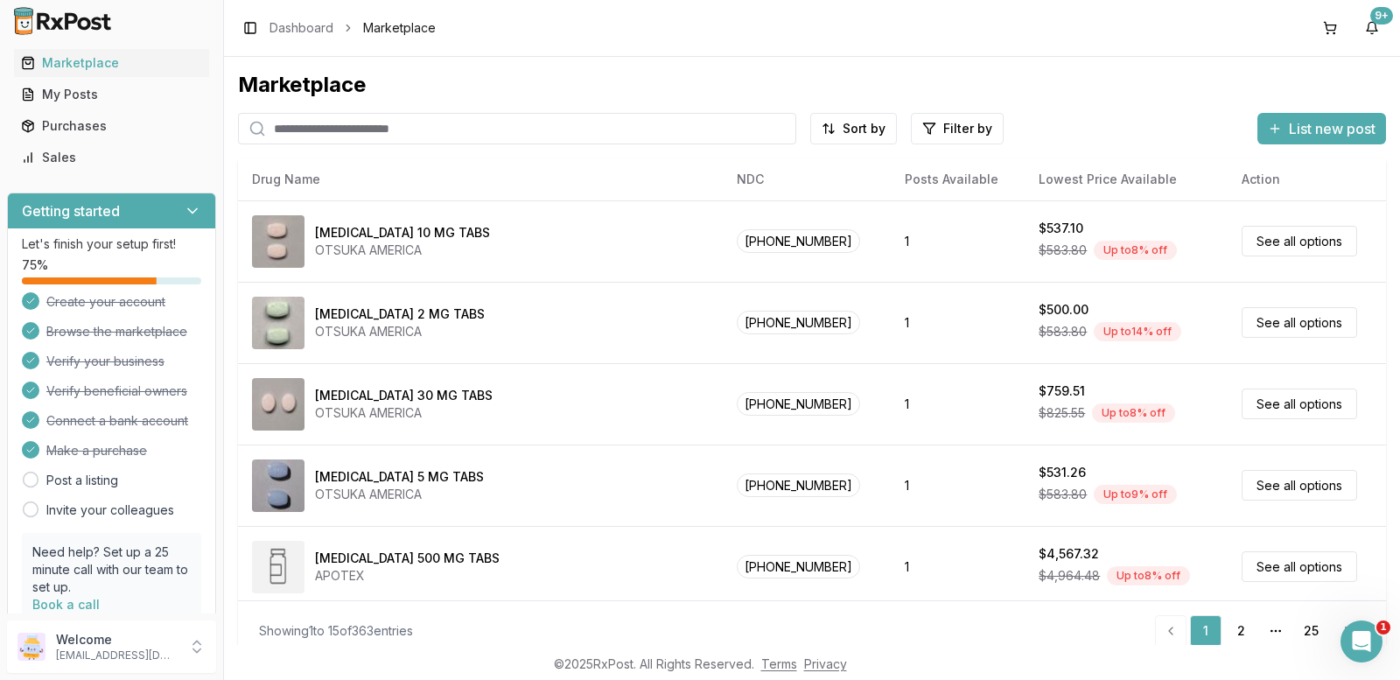
scroll to position [87, 0]
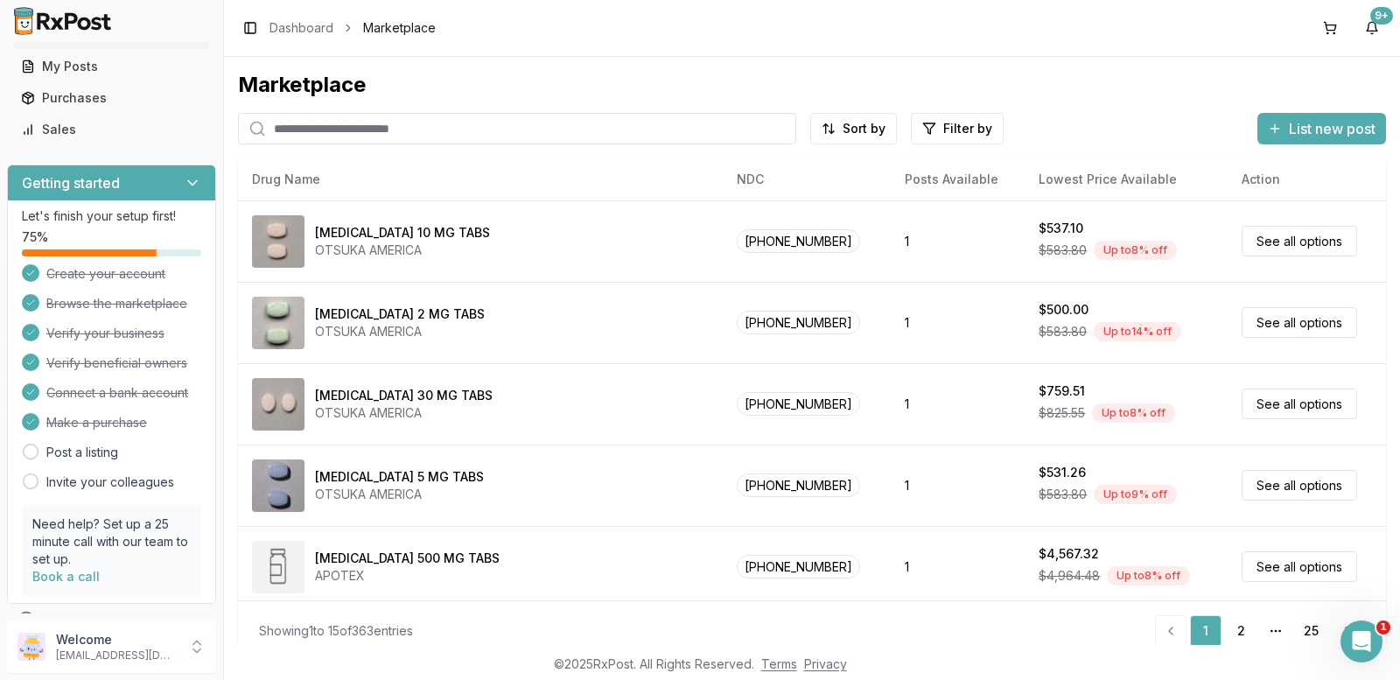
click at [288, 123] on input "search" at bounding box center [517, 128] width 558 height 31
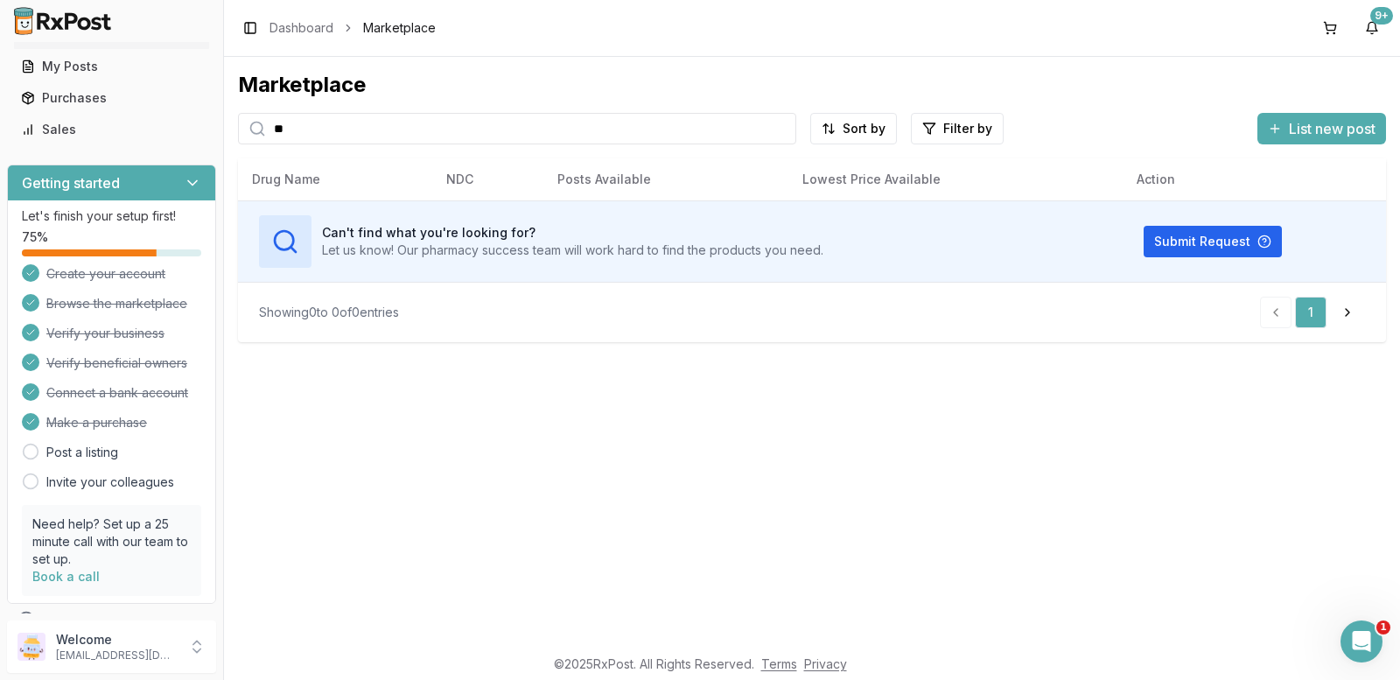
type input "*"
type input "******"
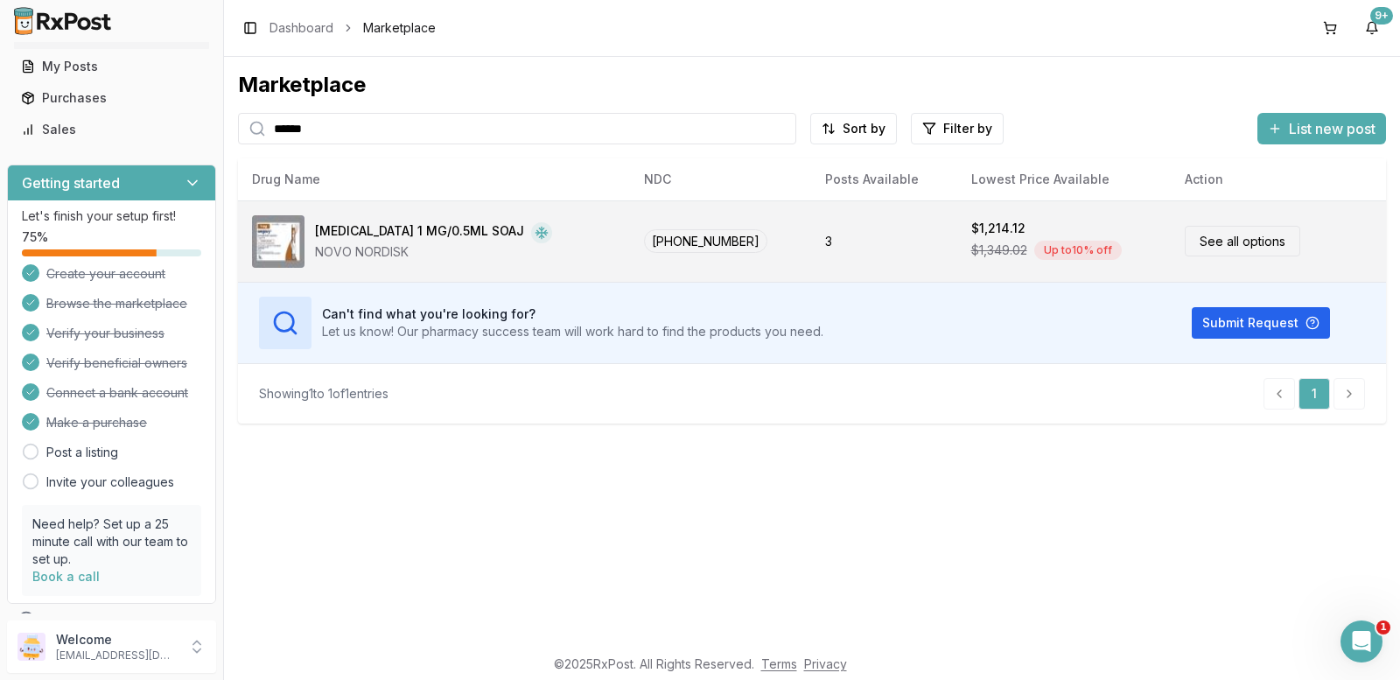
click at [957, 255] on td "$1,214.12 $1,349.02 Up to 10 % off" at bounding box center [1063, 240] width 213 height 81
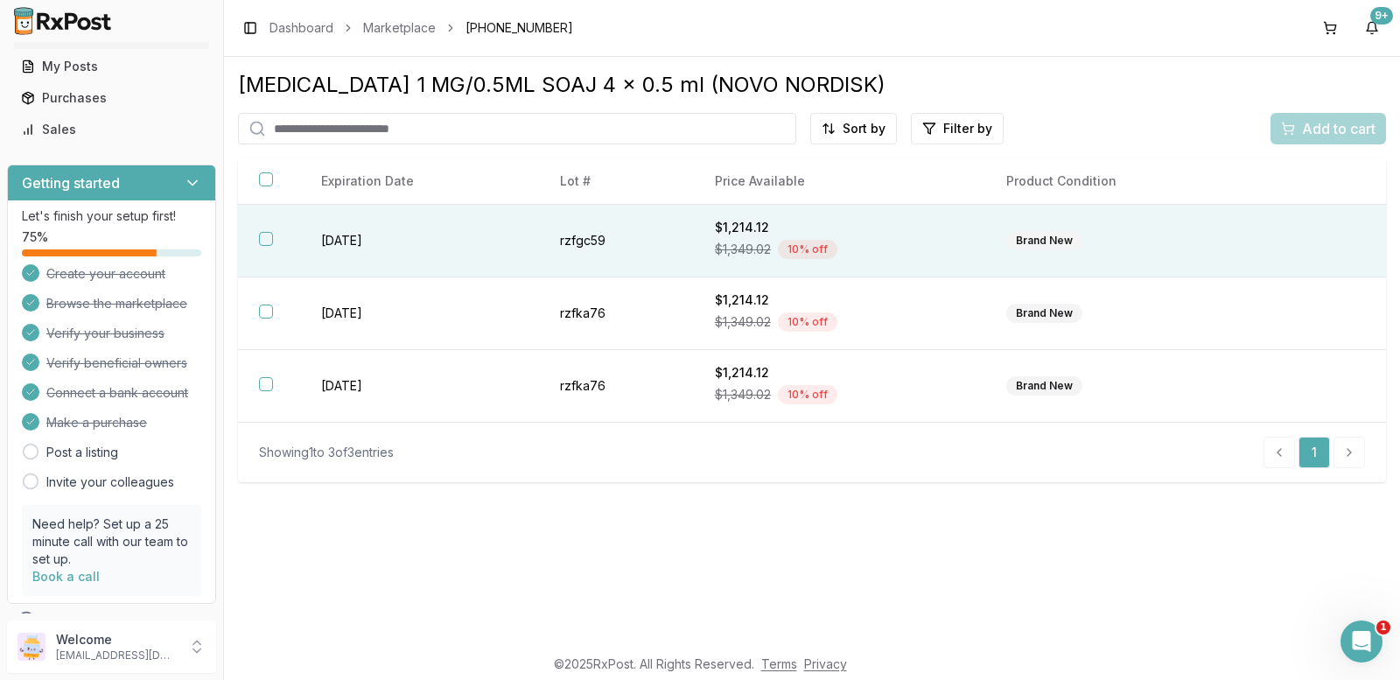
click at [264, 233] on button "button" at bounding box center [266, 239] width 14 height 14
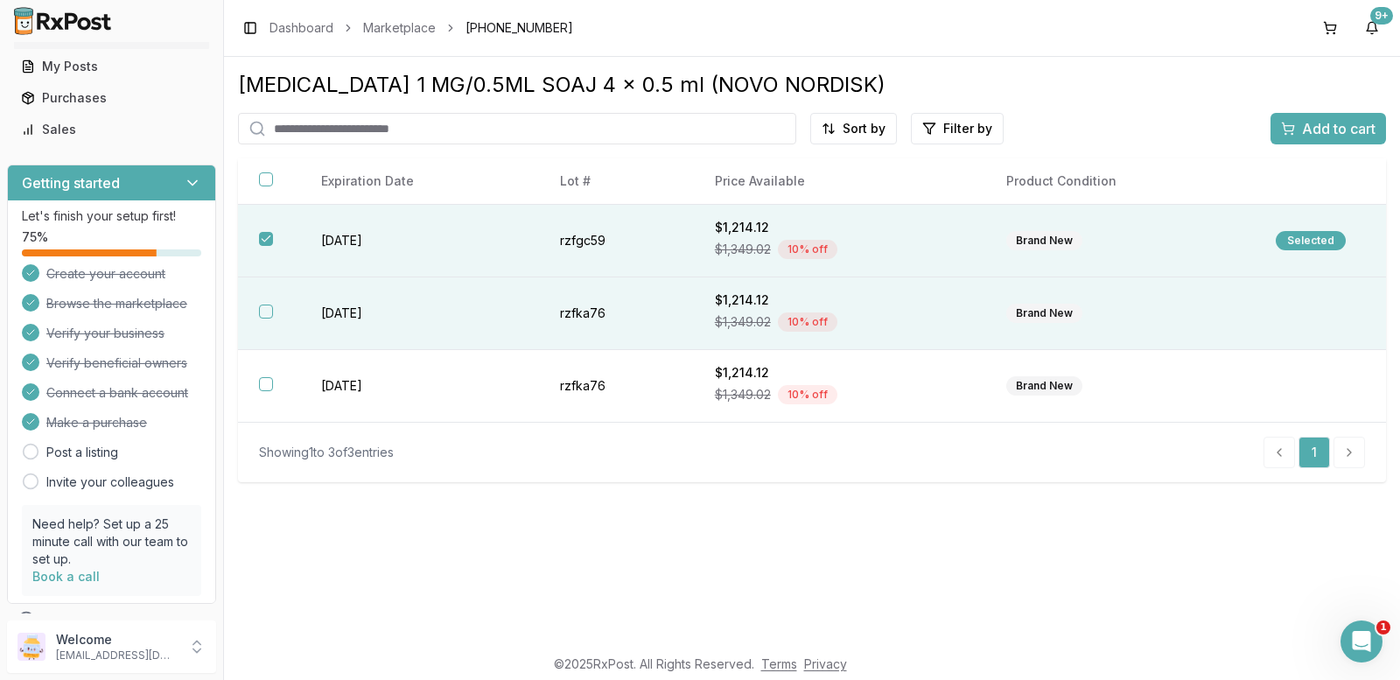
click at [264, 312] on button "button" at bounding box center [266, 311] width 14 height 14
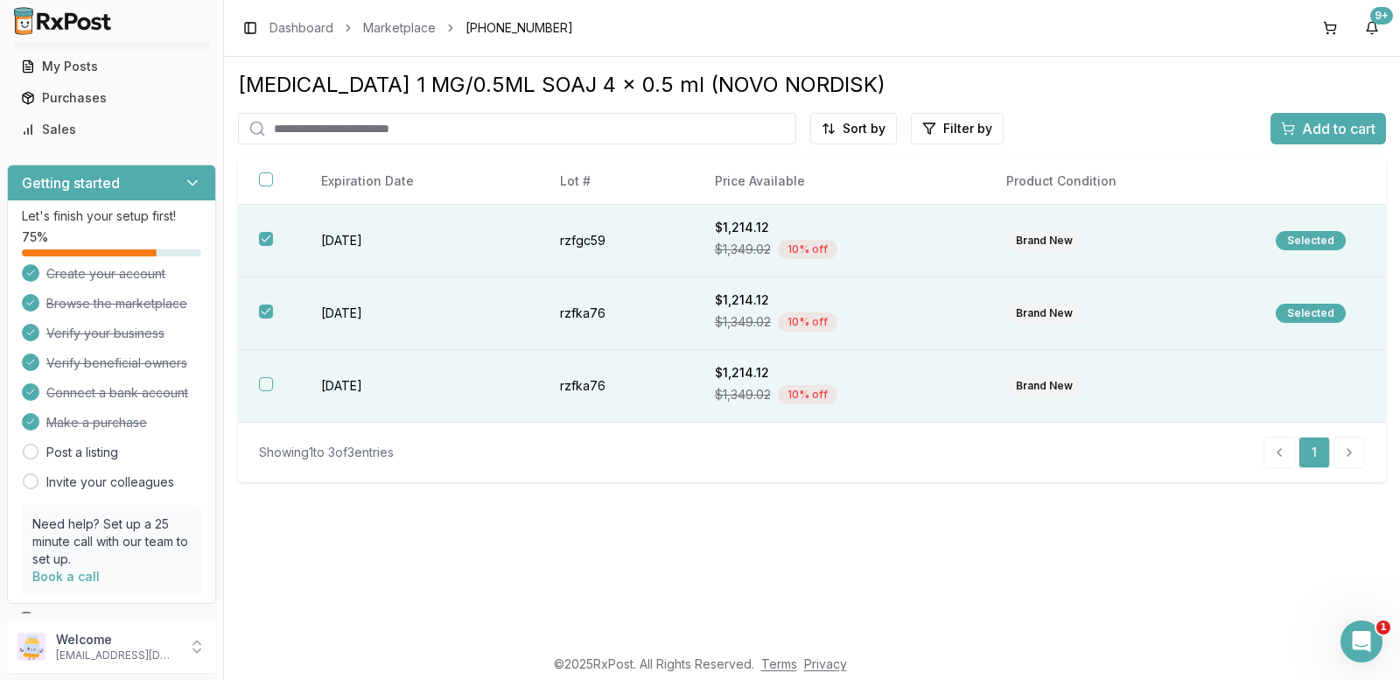
click at [264, 383] on button "button" at bounding box center [266, 384] width 14 height 14
click at [1305, 128] on span "Add to cart" at bounding box center [1338, 128] width 73 height 21
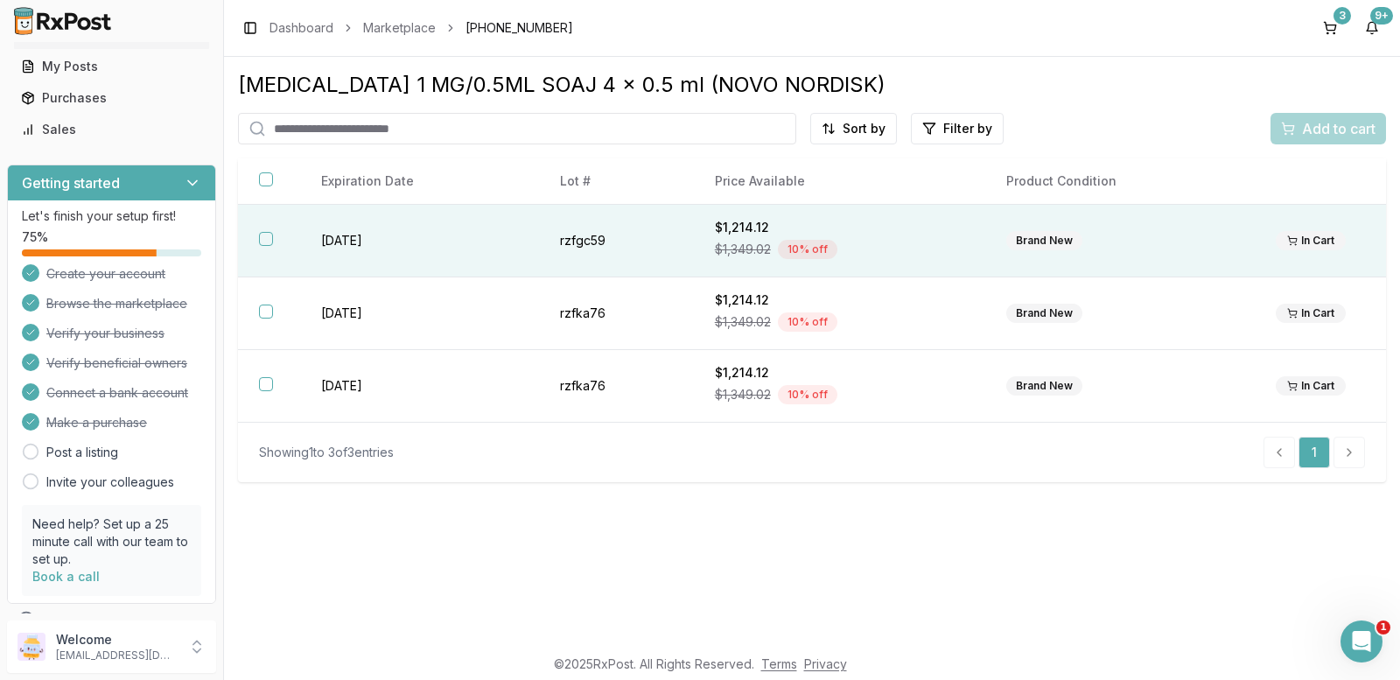
click at [265, 234] on button "button" at bounding box center [266, 239] width 14 height 14
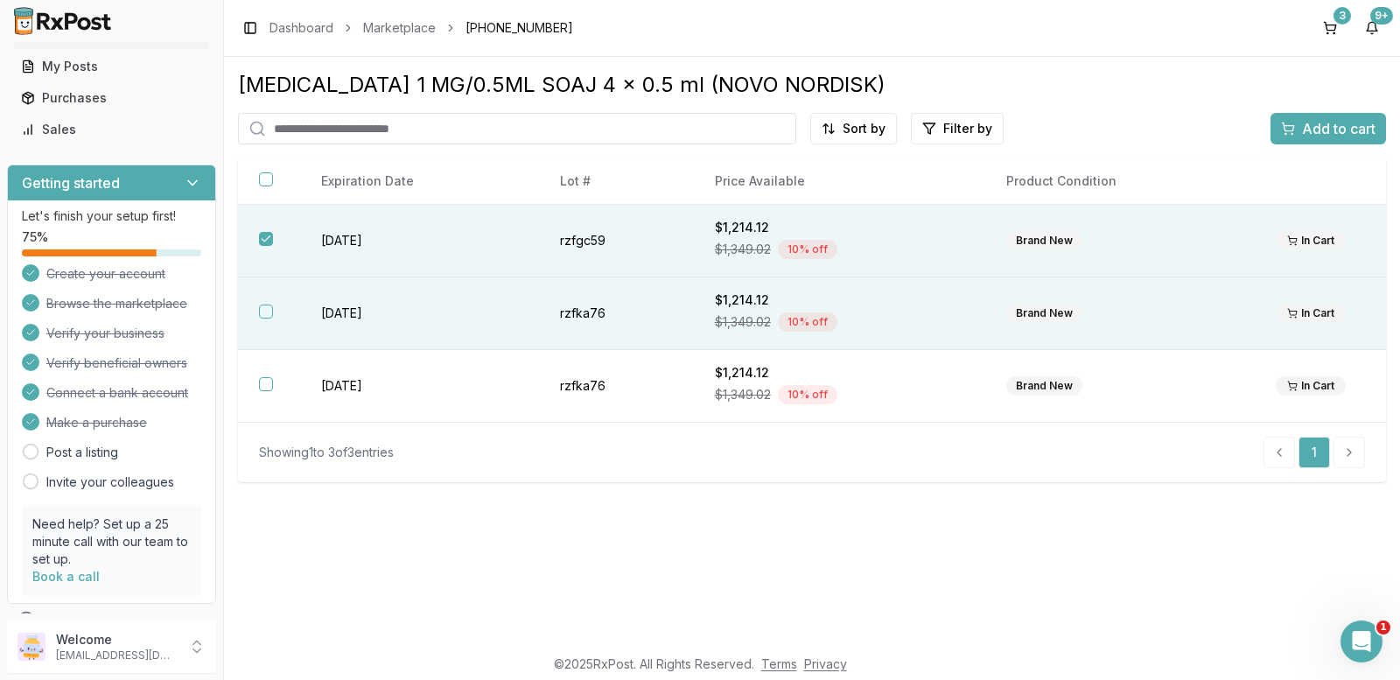
click at [262, 312] on button "button" at bounding box center [266, 311] width 14 height 14
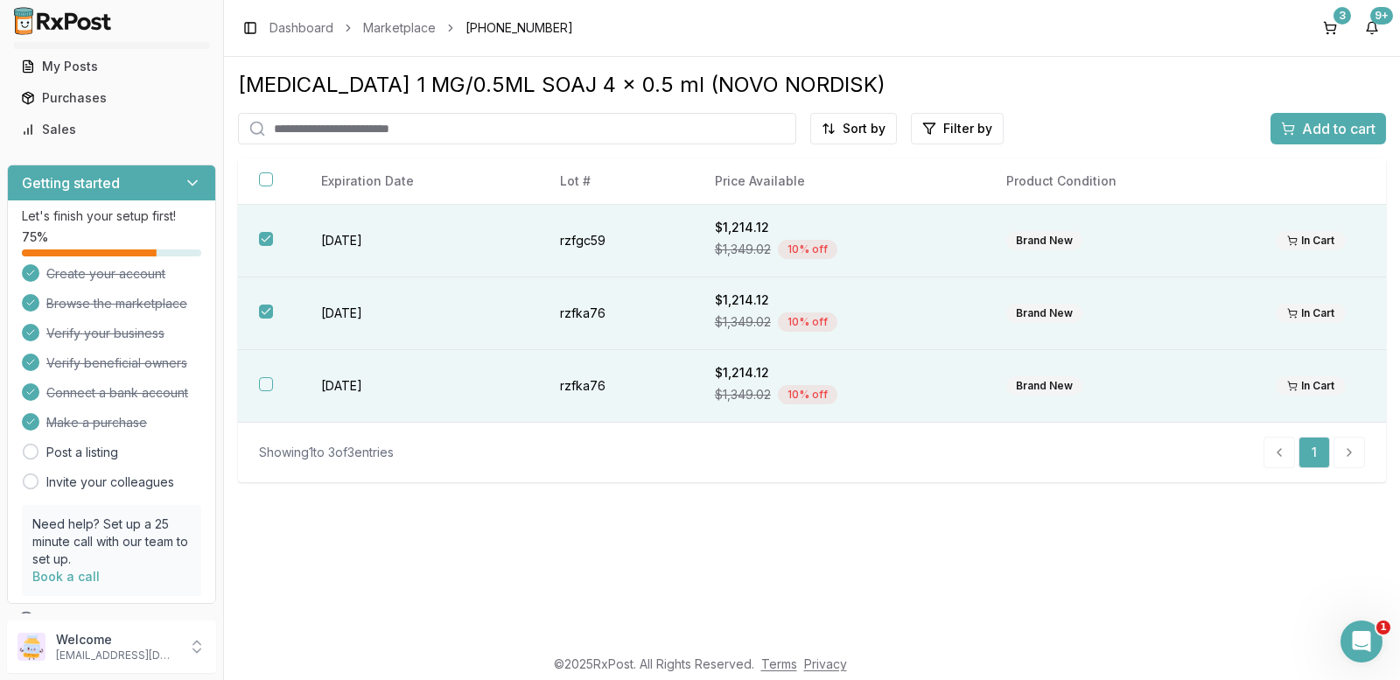
click at [260, 382] on button "button" at bounding box center [266, 384] width 14 height 14
click at [1311, 126] on span "Add to cart" at bounding box center [1338, 128] width 73 height 21
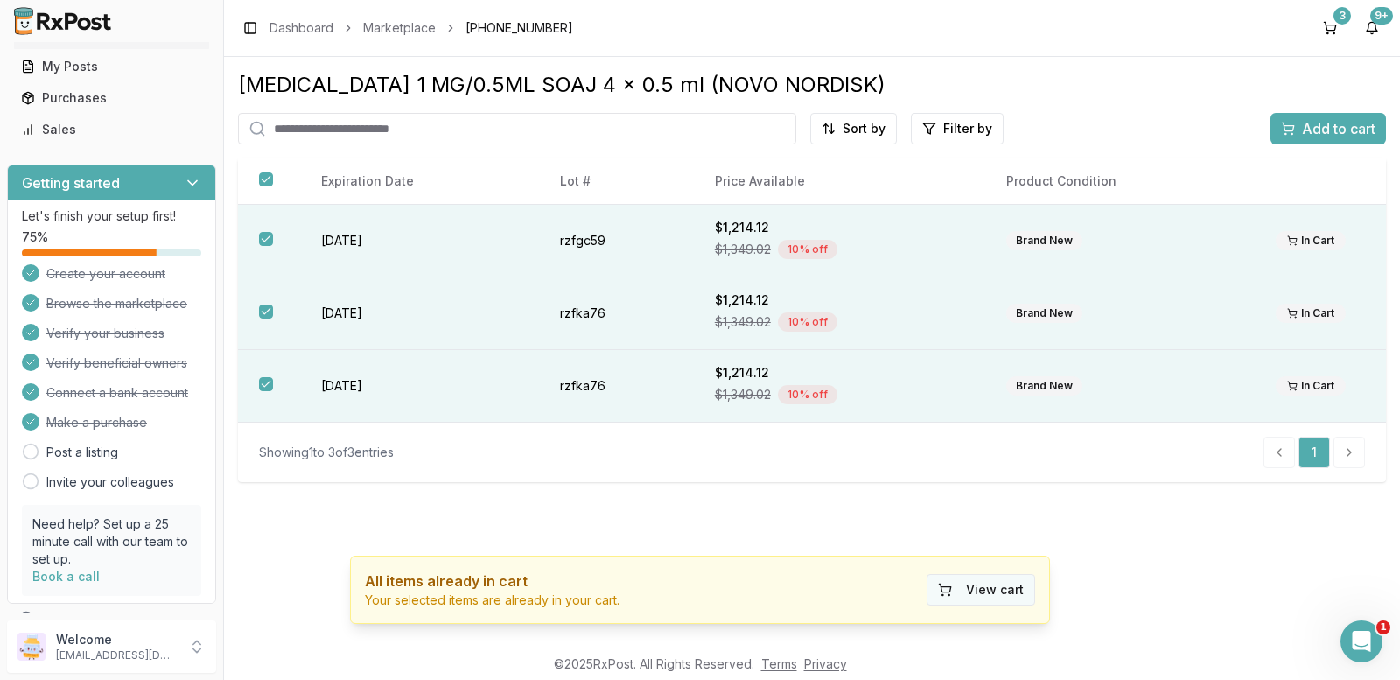
click at [995, 594] on button "View cart" at bounding box center [980, 589] width 108 height 31
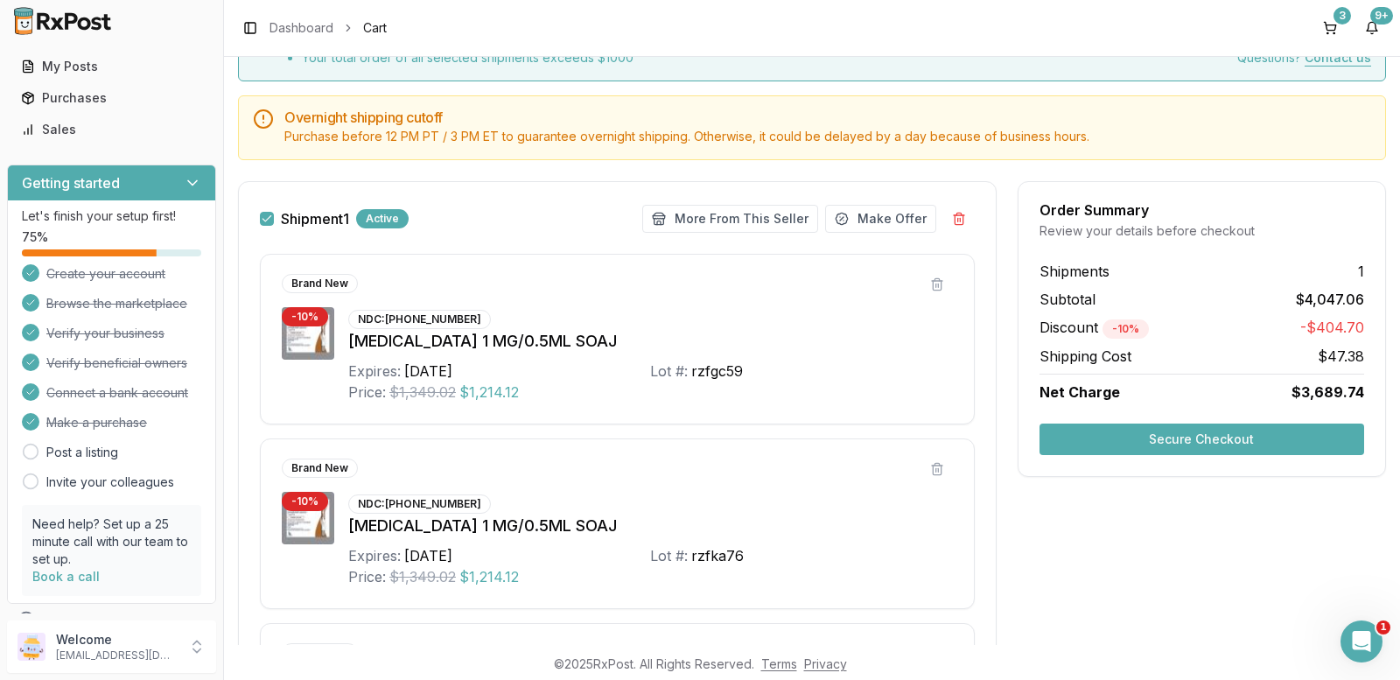
scroll to position [87, 0]
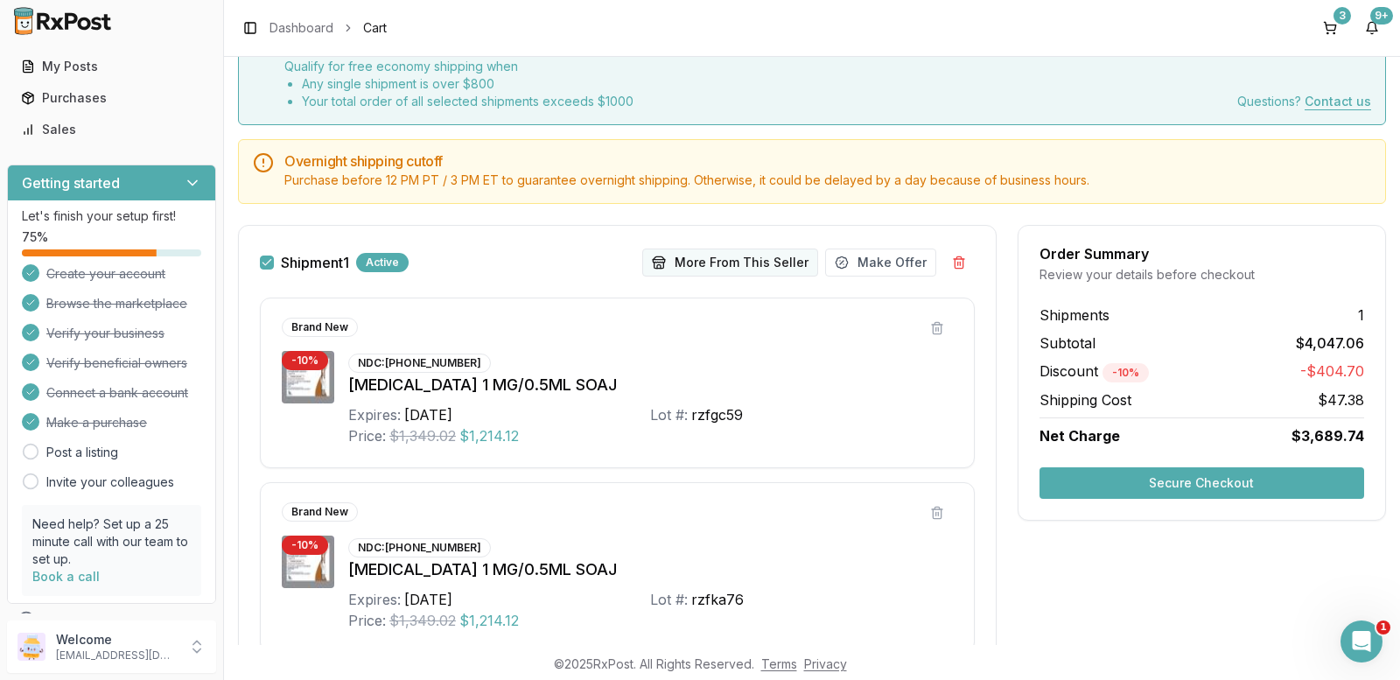
click at [686, 260] on button "More From This Seller" at bounding box center [730, 262] width 176 height 28
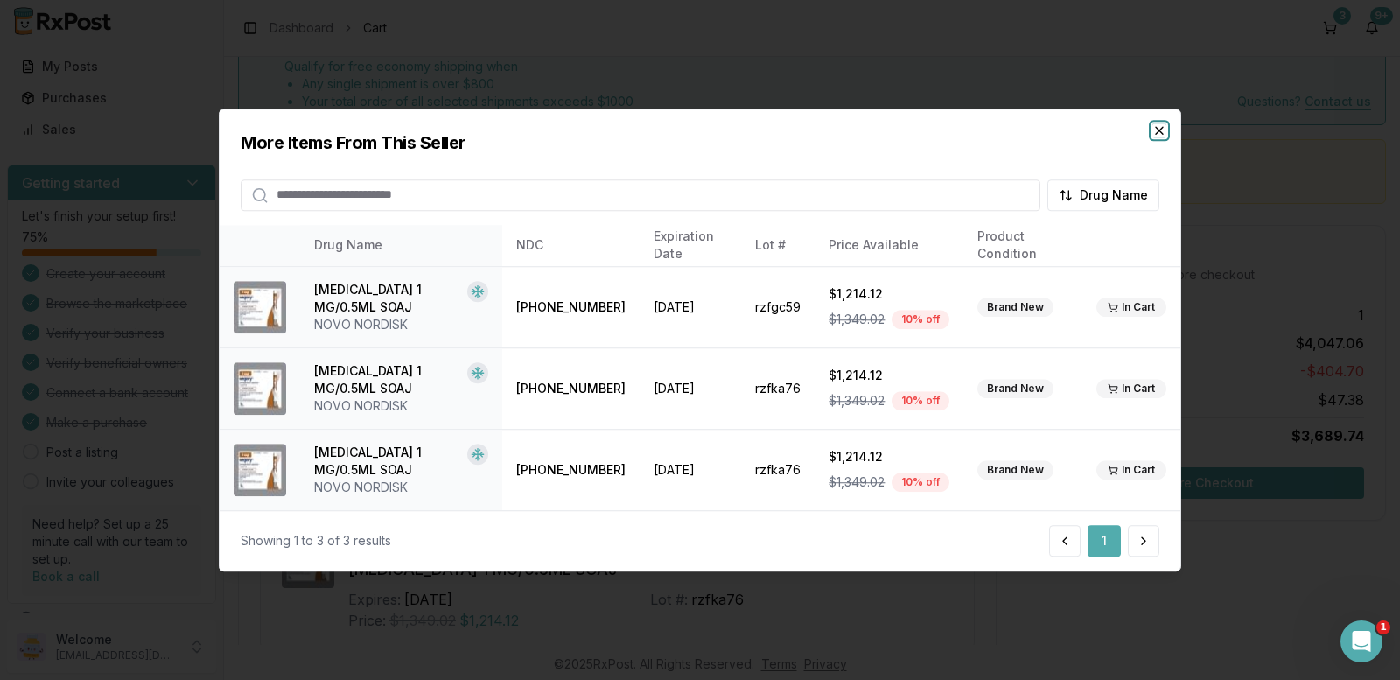
click at [1162, 130] on icon "button" at bounding box center [1159, 130] width 14 height 14
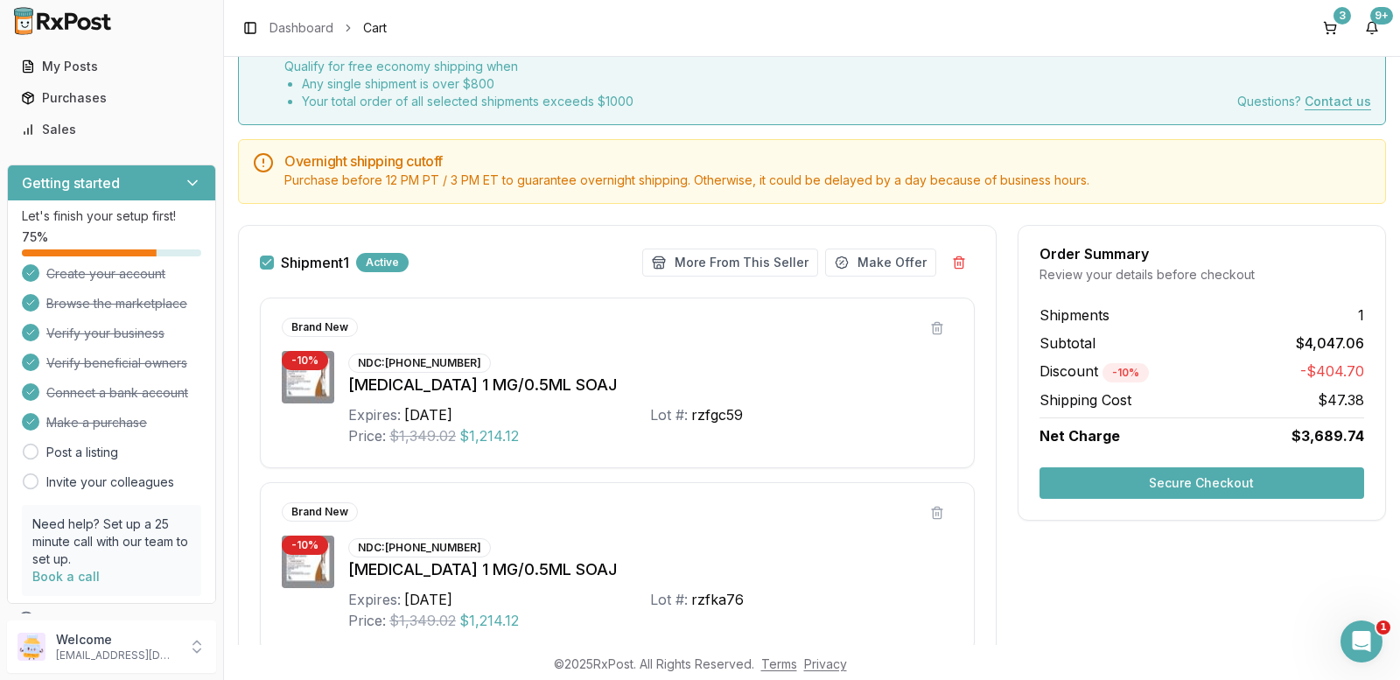
click at [1209, 482] on button "Secure Checkout" at bounding box center [1201, 482] width 325 height 31
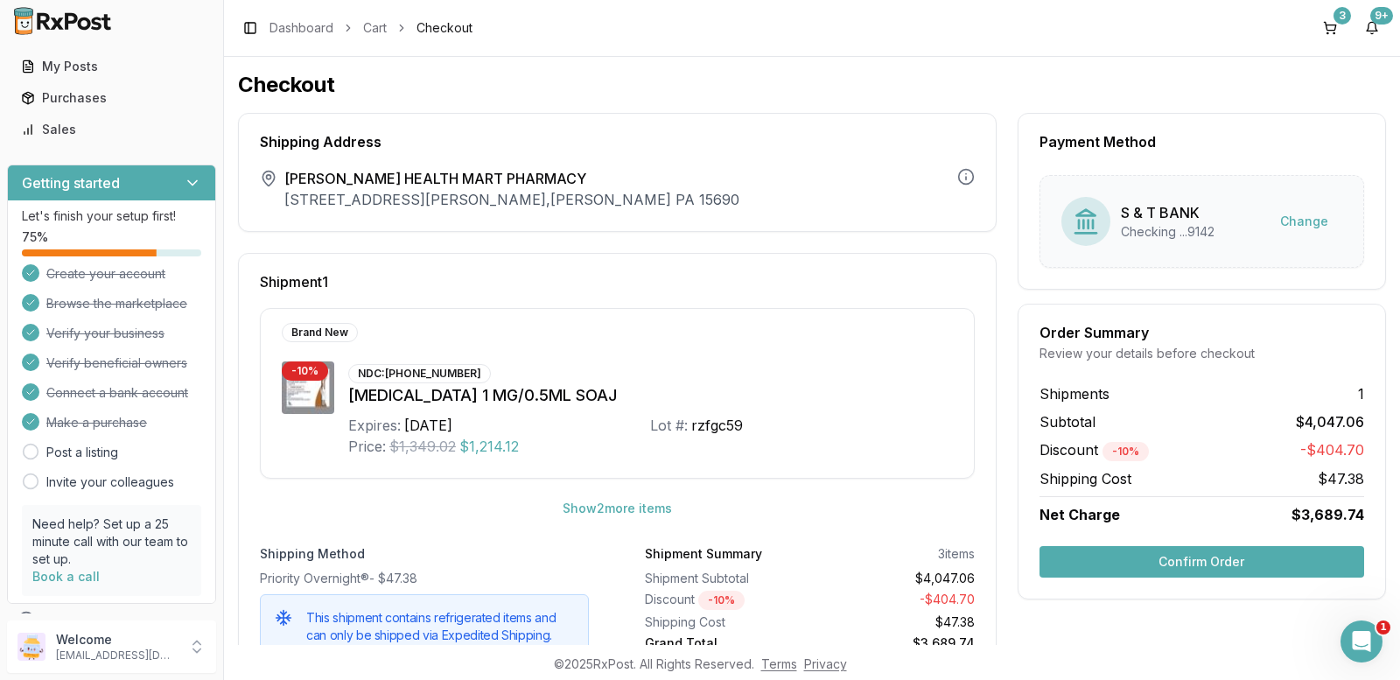
scroll to position [67, 0]
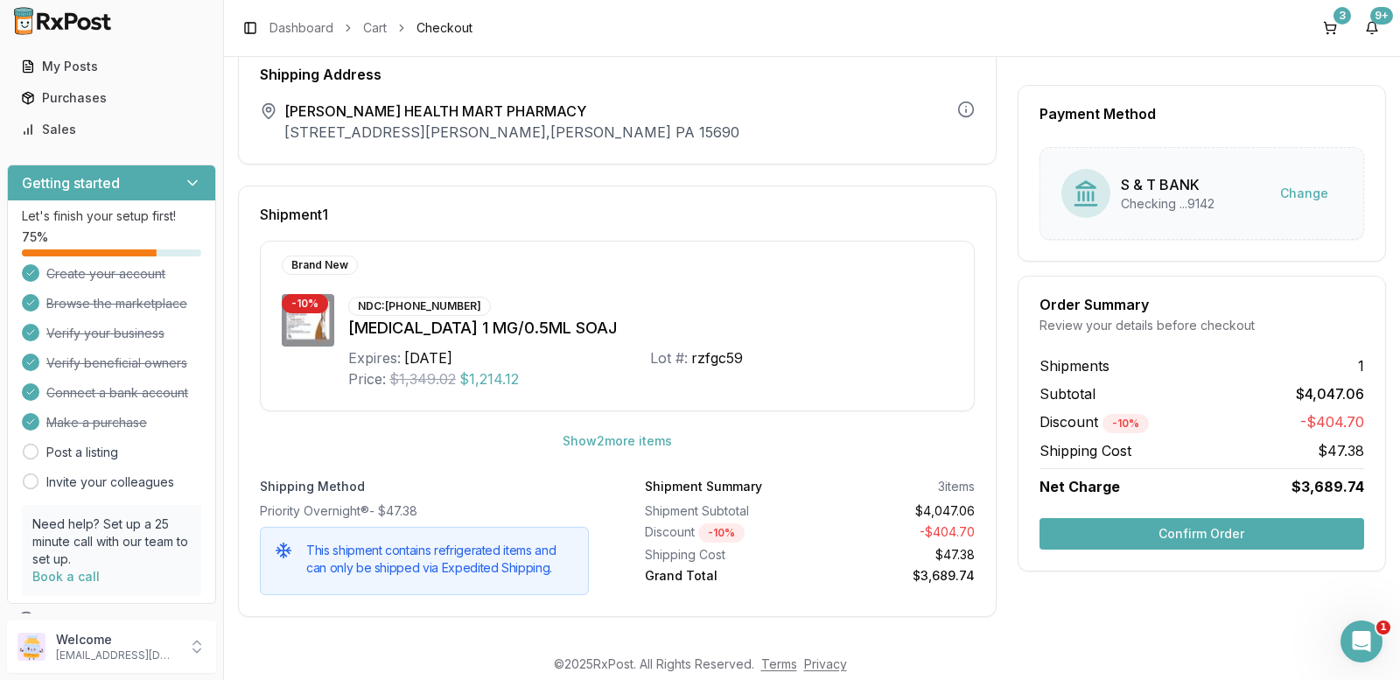
click at [1127, 528] on button "Confirm Order" at bounding box center [1201, 533] width 325 height 31
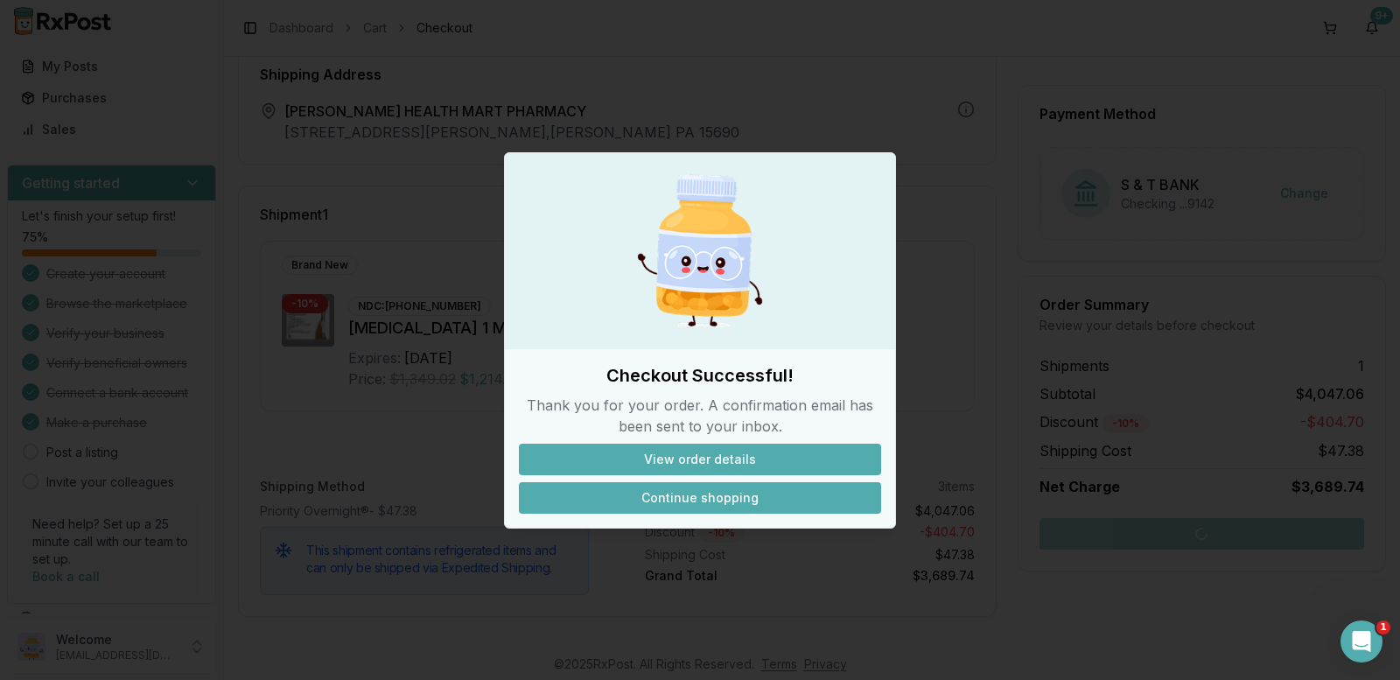
click at [729, 488] on button "Continue shopping" at bounding box center [700, 497] width 362 height 31
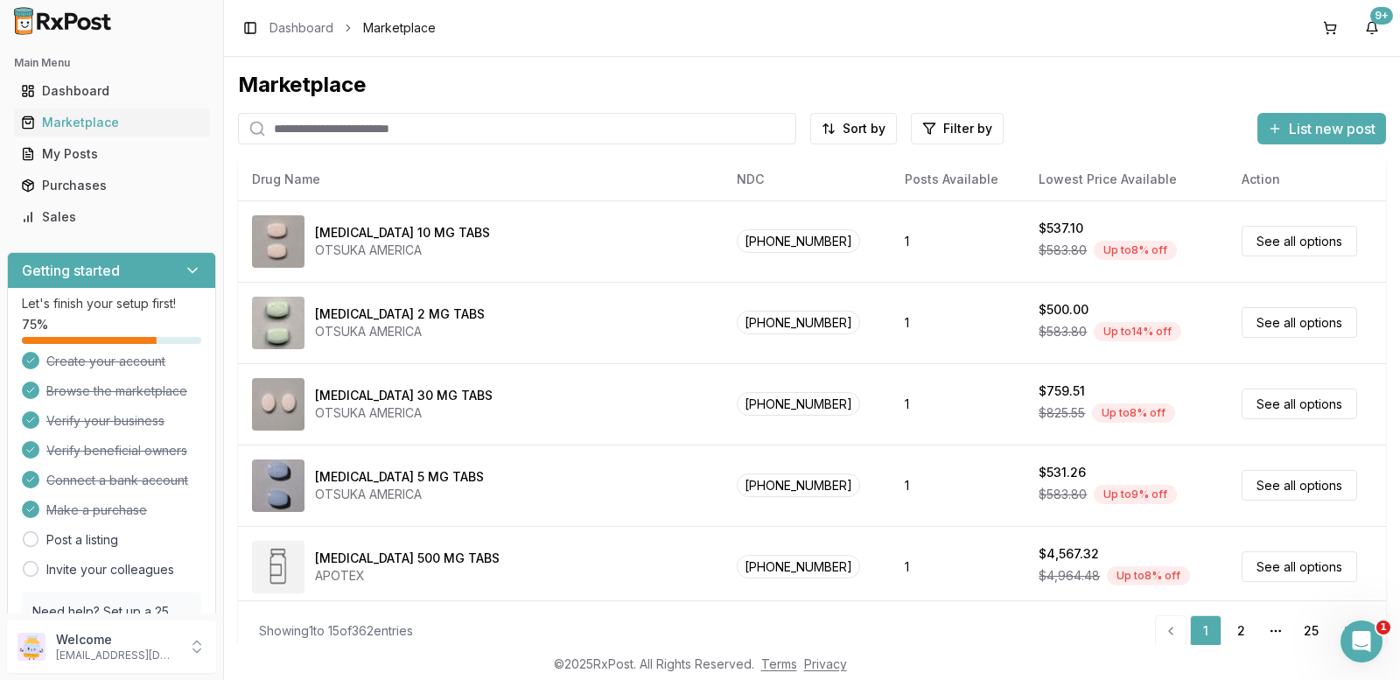
click at [308, 136] on input "search" at bounding box center [517, 128] width 558 height 31
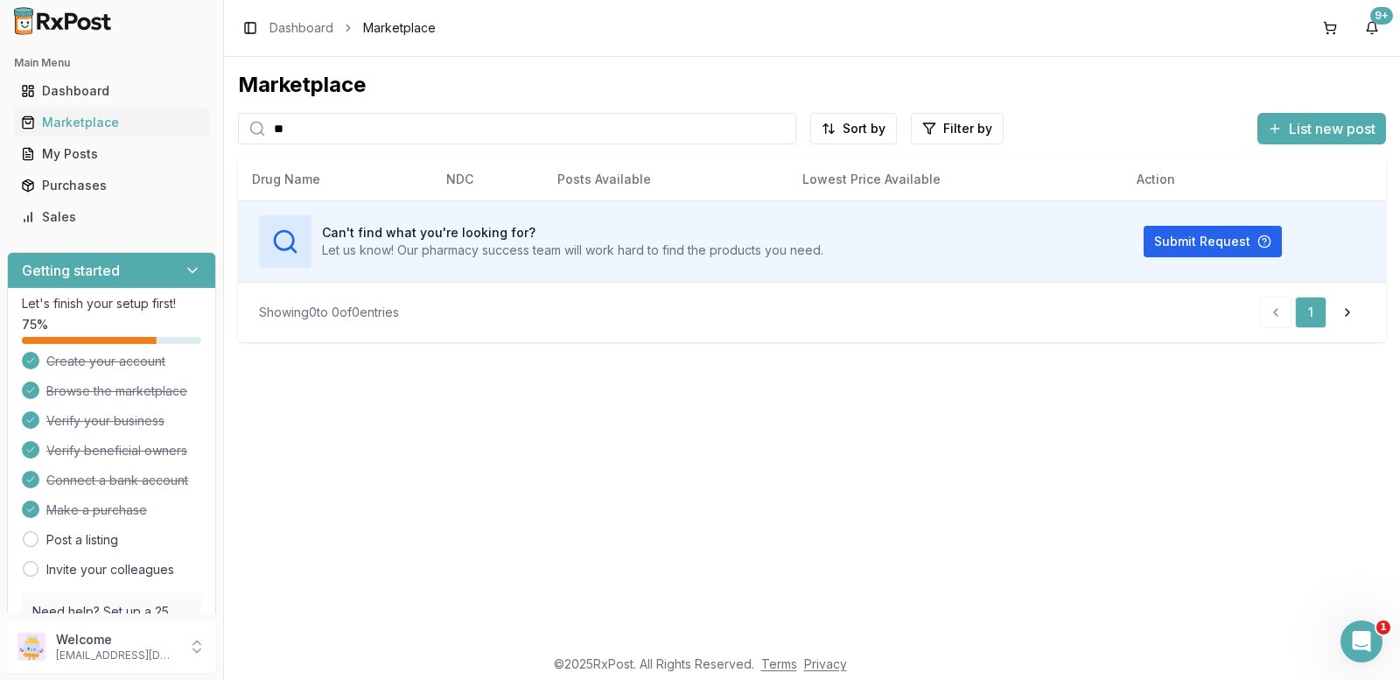
type input "*"
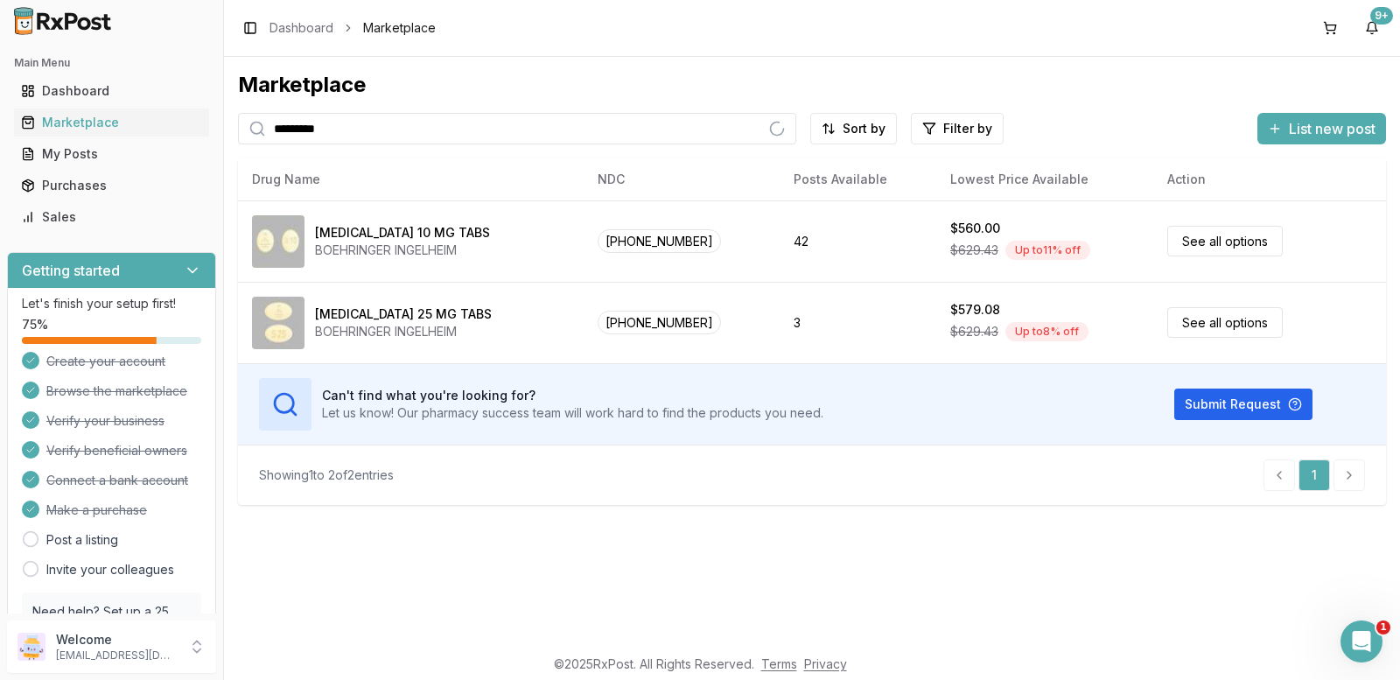
type input "*********"
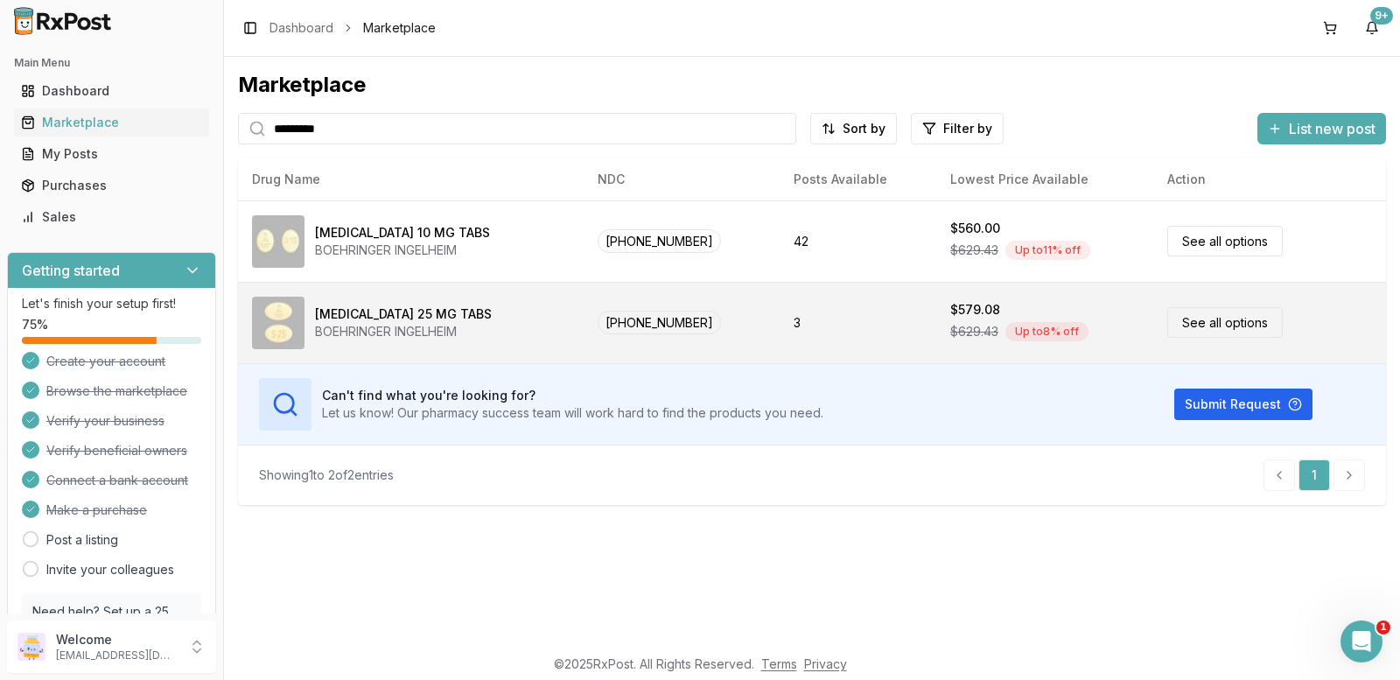
click at [1171, 325] on link "See all options" at bounding box center [1224, 322] width 115 height 31
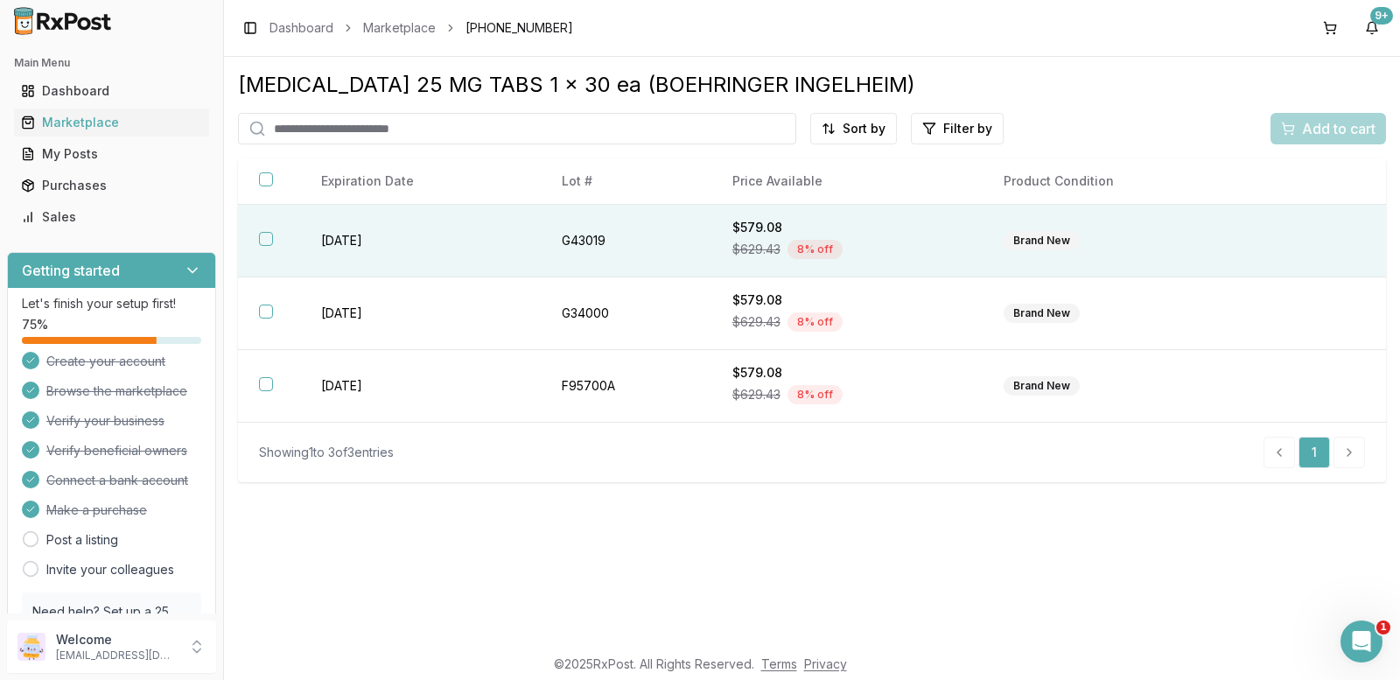
click at [265, 235] on button "button" at bounding box center [266, 239] width 14 height 14
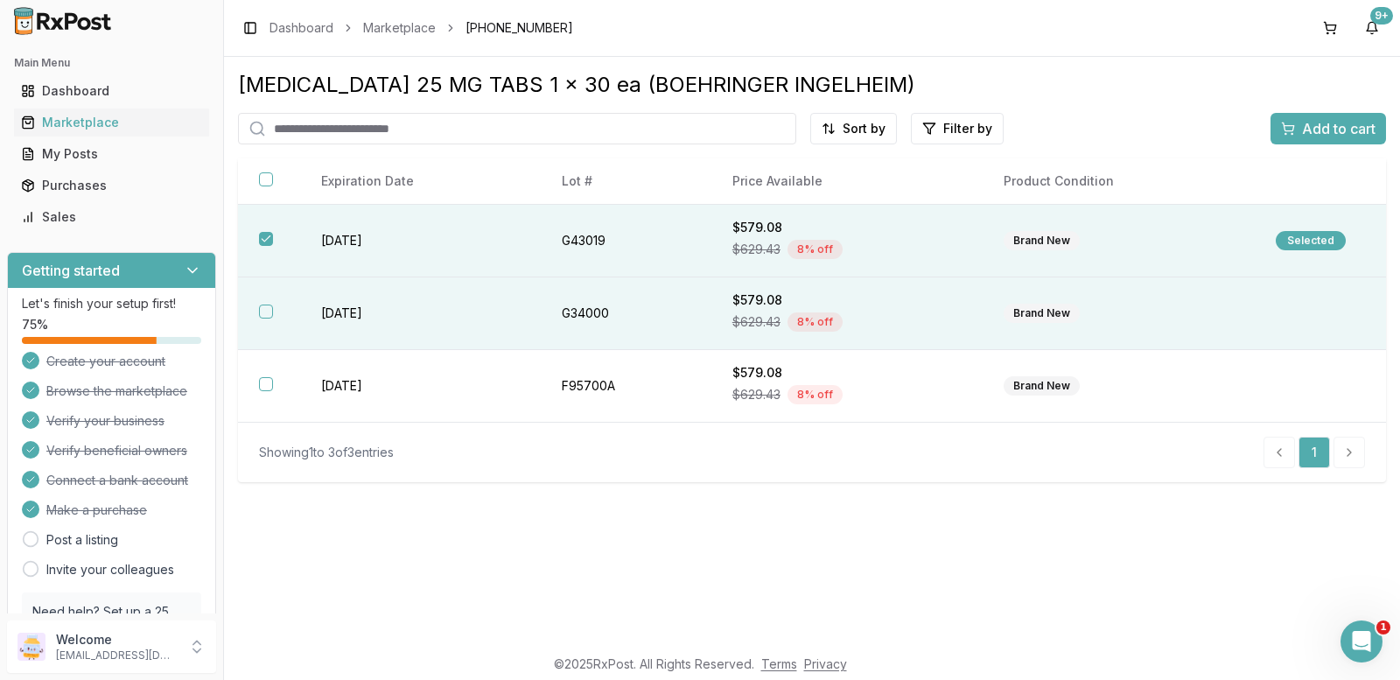
click at [264, 311] on button "button" at bounding box center [266, 311] width 14 height 14
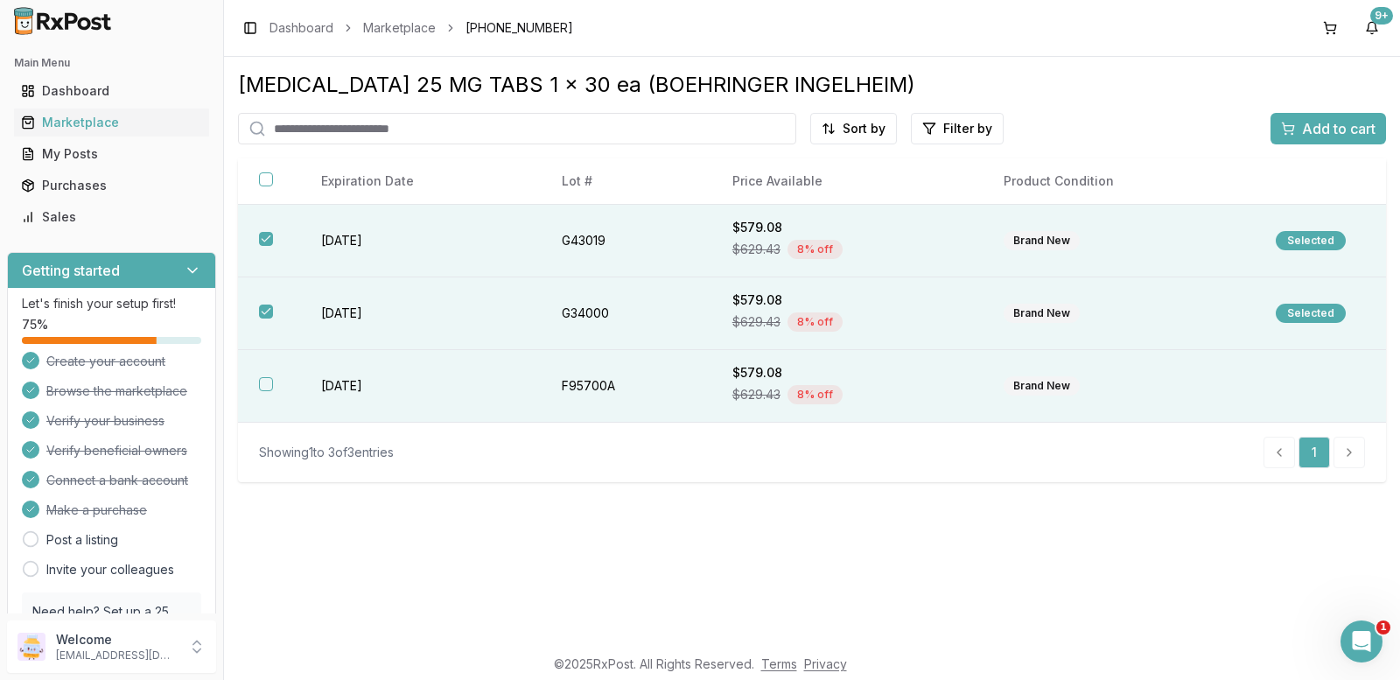
click at [263, 384] on button "button" at bounding box center [266, 384] width 14 height 14
click at [1327, 126] on span "Add to cart" at bounding box center [1338, 128] width 73 height 21
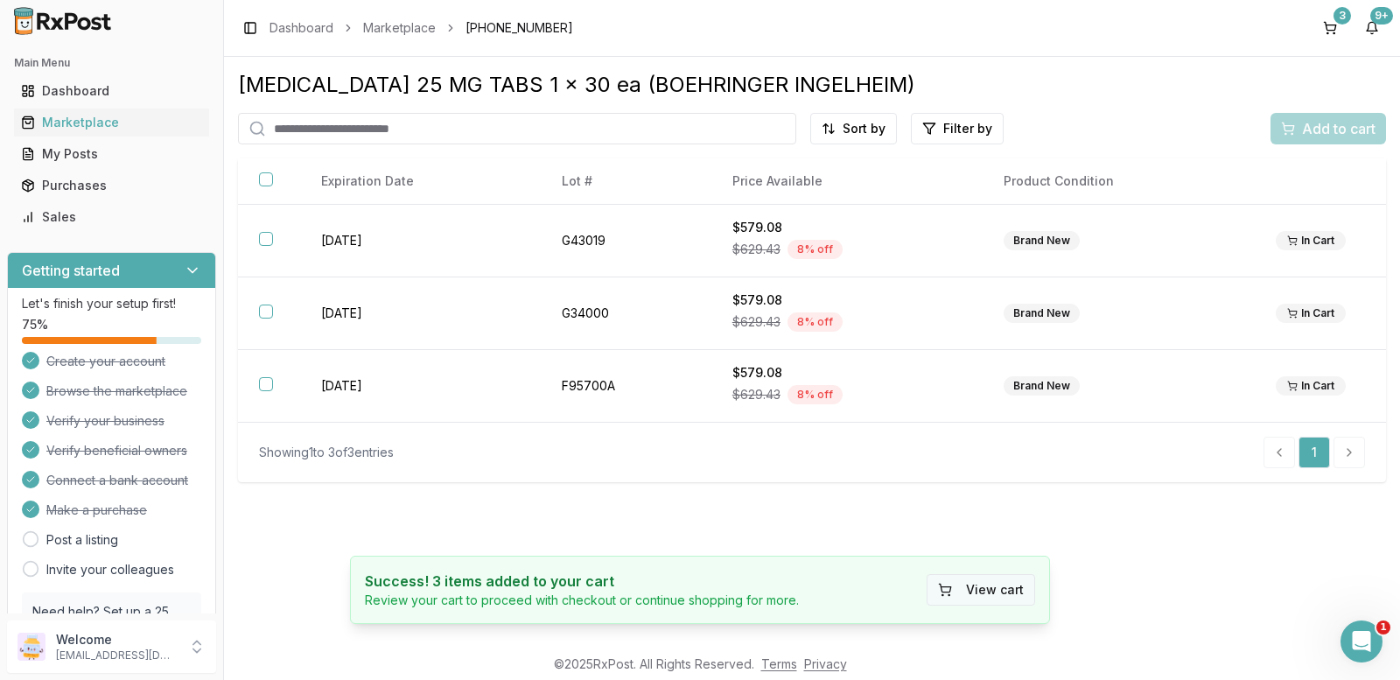
click at [1002, 590] on button "View cart" at bounding box center [980, 589] width 108 height 31
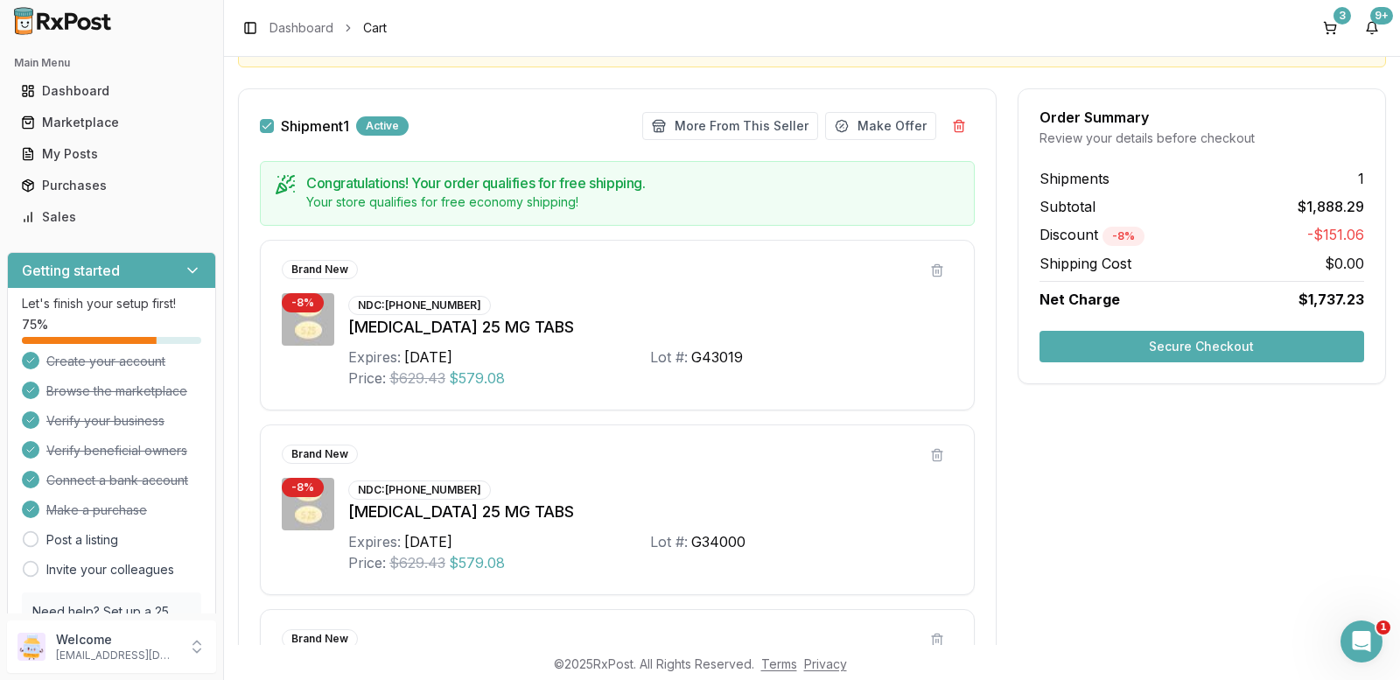
scroll to position [120, 0]
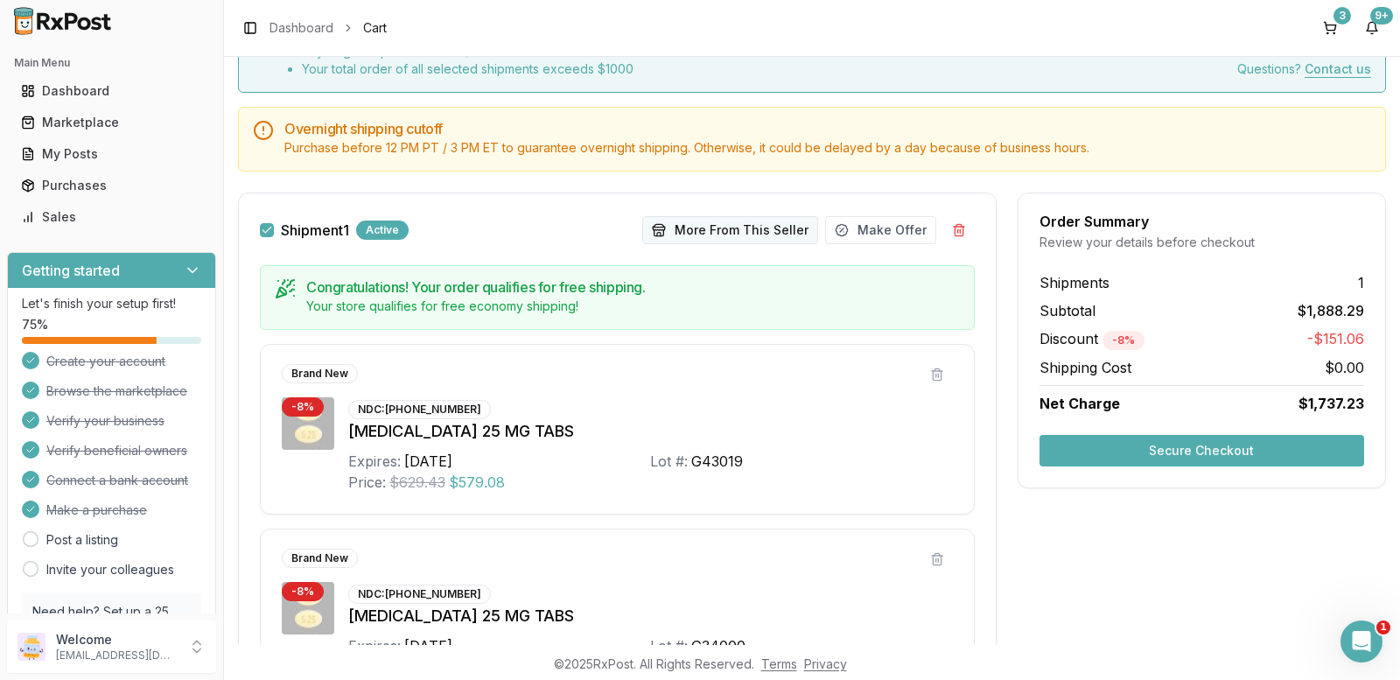
click at [731, 227] on button "More From This Seller" at bounding box center [730, 230] width 176 height 28
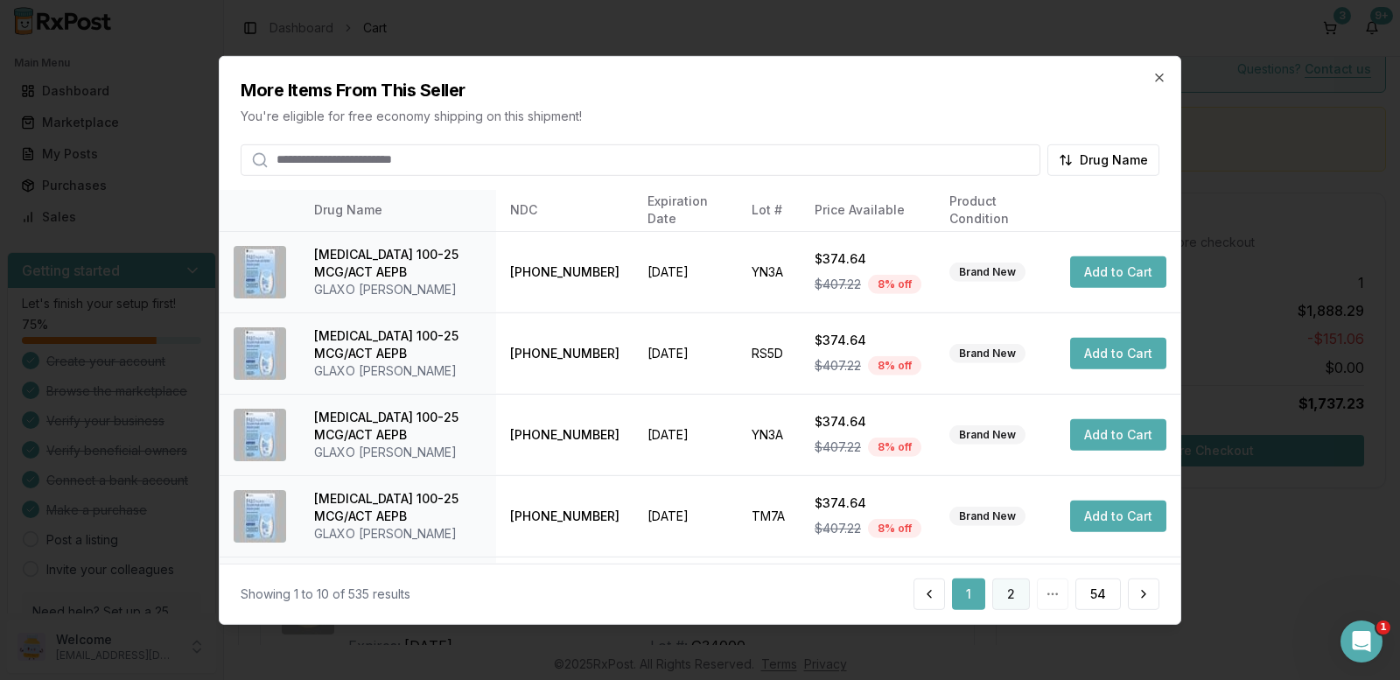
click at [1004, 594] on button "2" at bounding box center [1011, 593] width 38 height 31
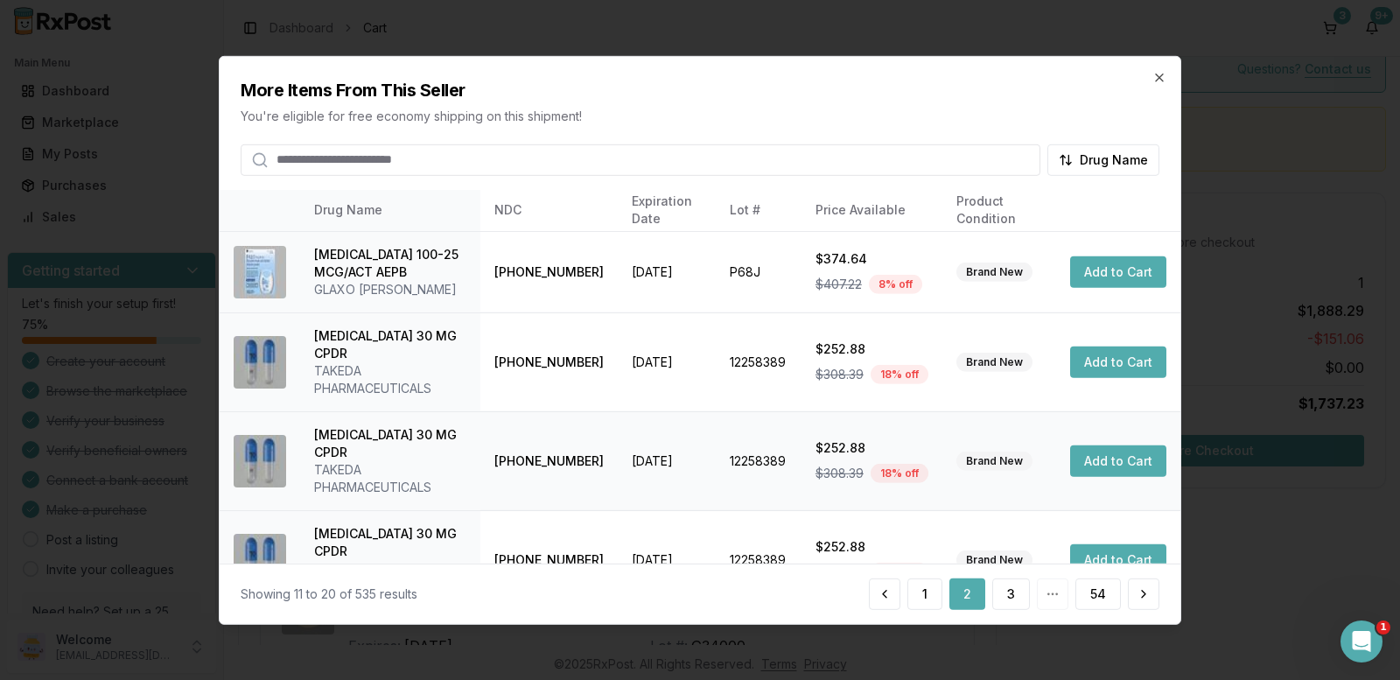
scroll to position [437, 0]
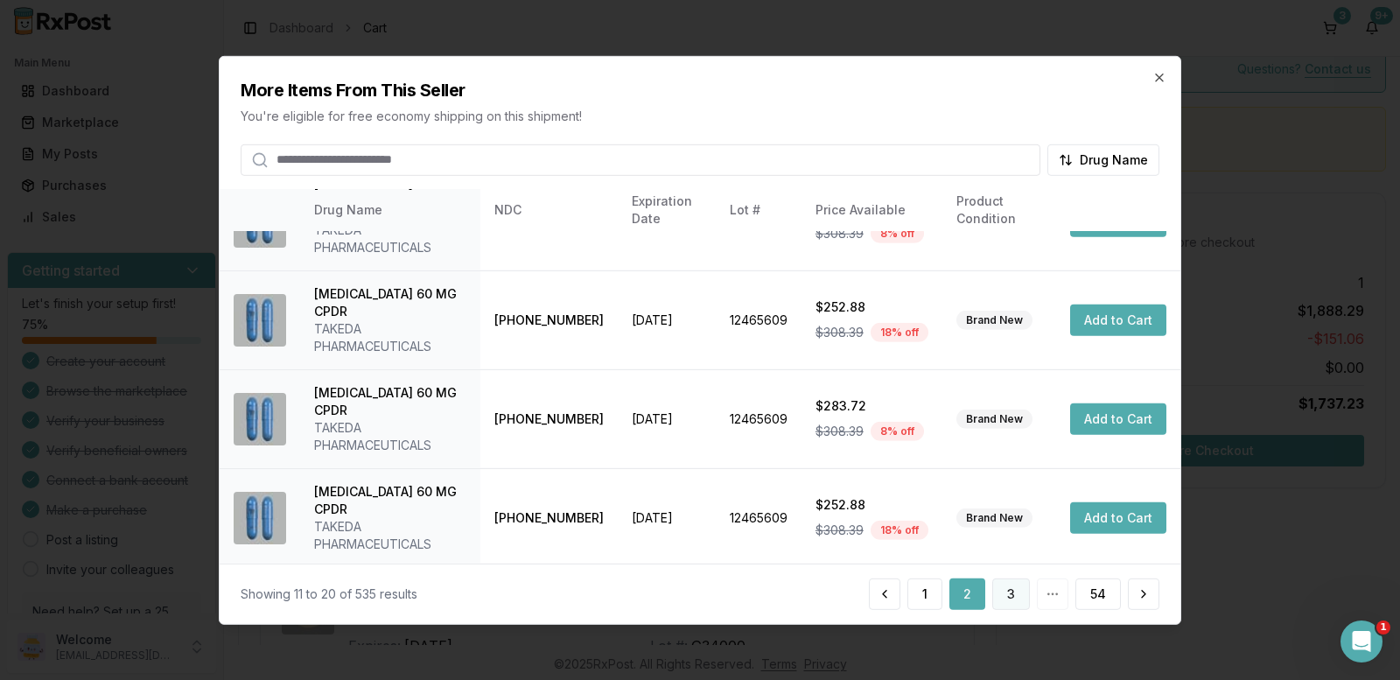
click at [1003, 590] on button "3" at bounding box center [1011, 593] width 38 height 31
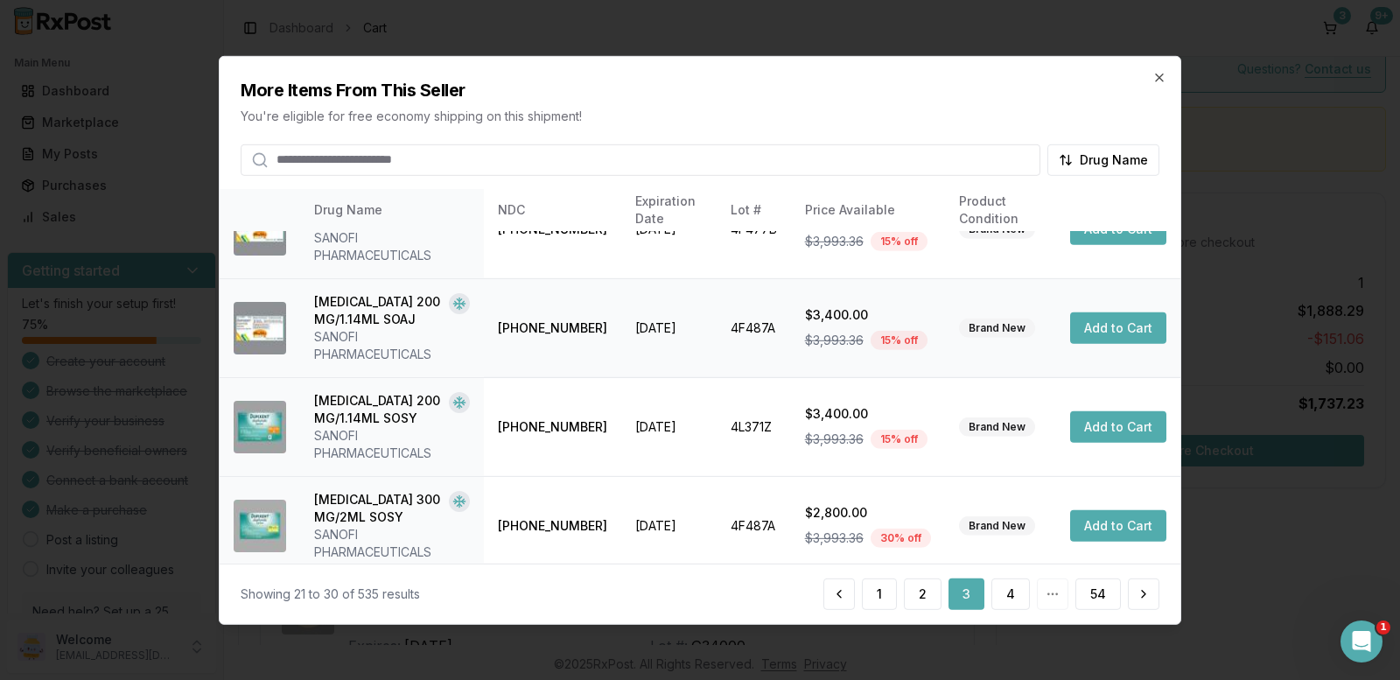
scroll to position [350, 0]
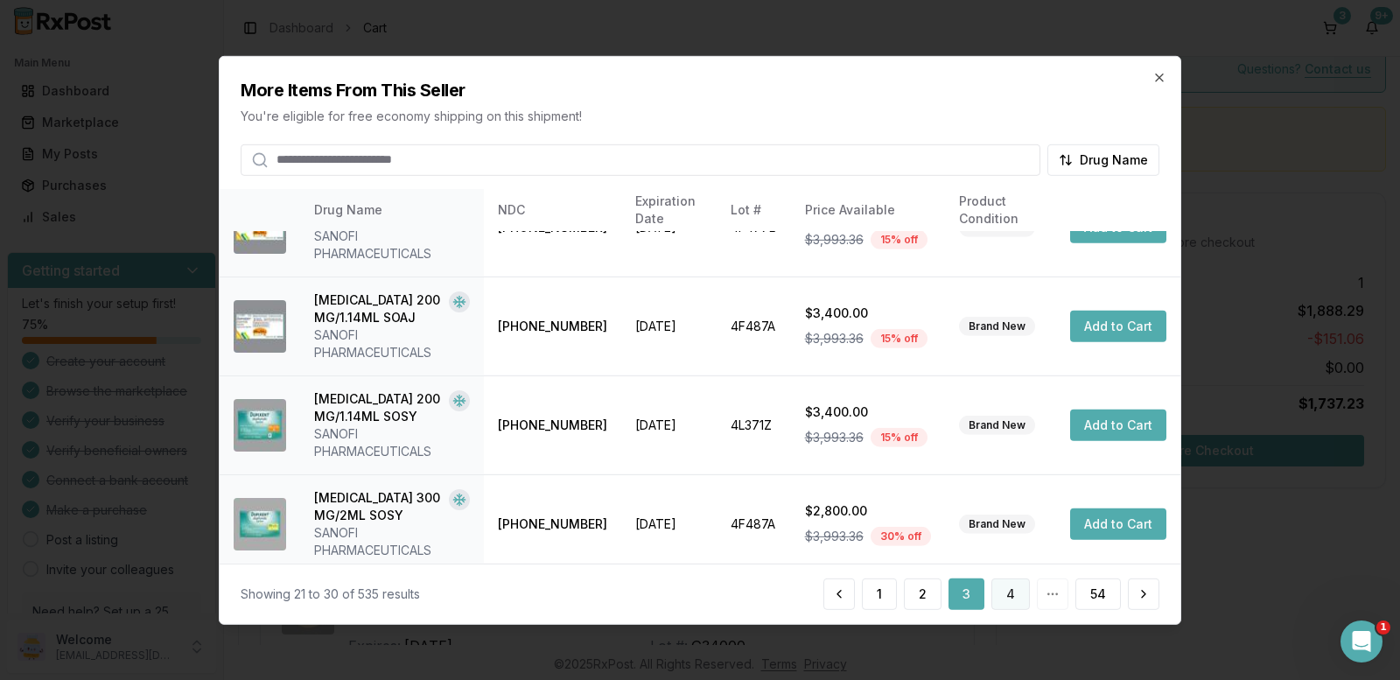
click at [1017, 592] on button "4" at bounding box center [1010, 593] width 38 height 31
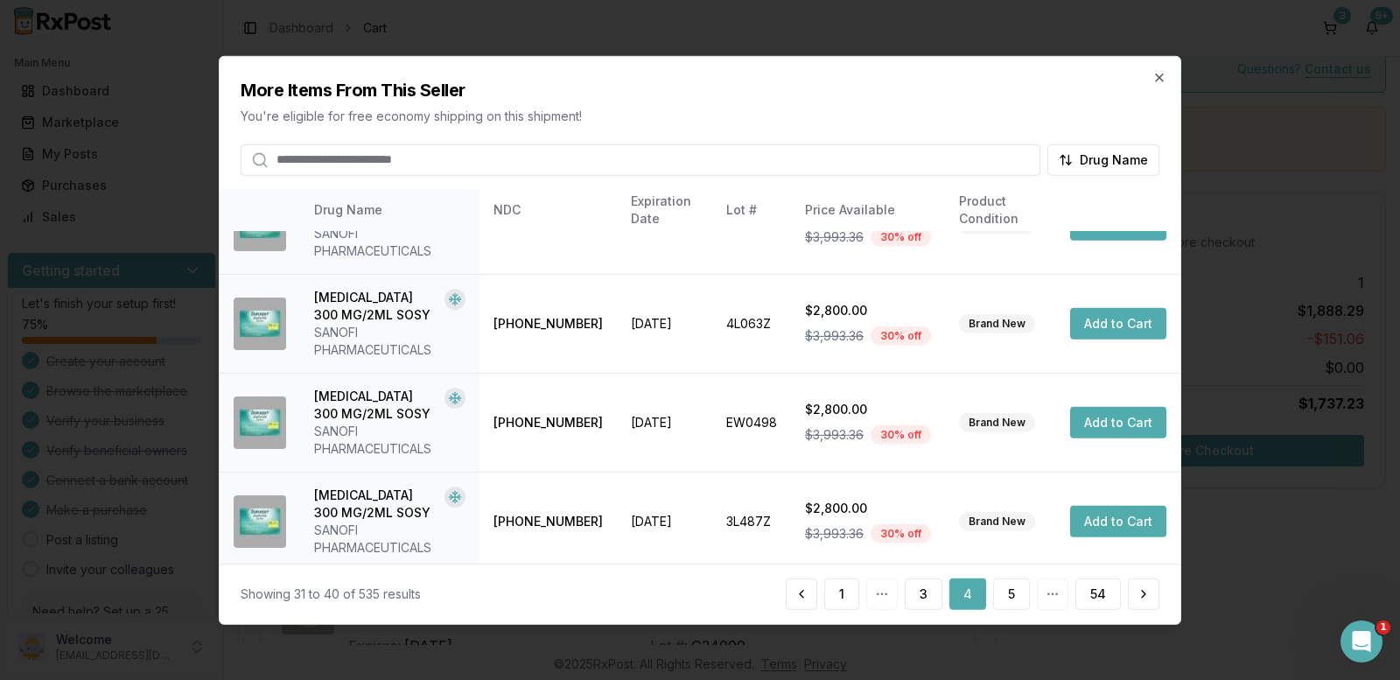
scroll to position [656, 0]
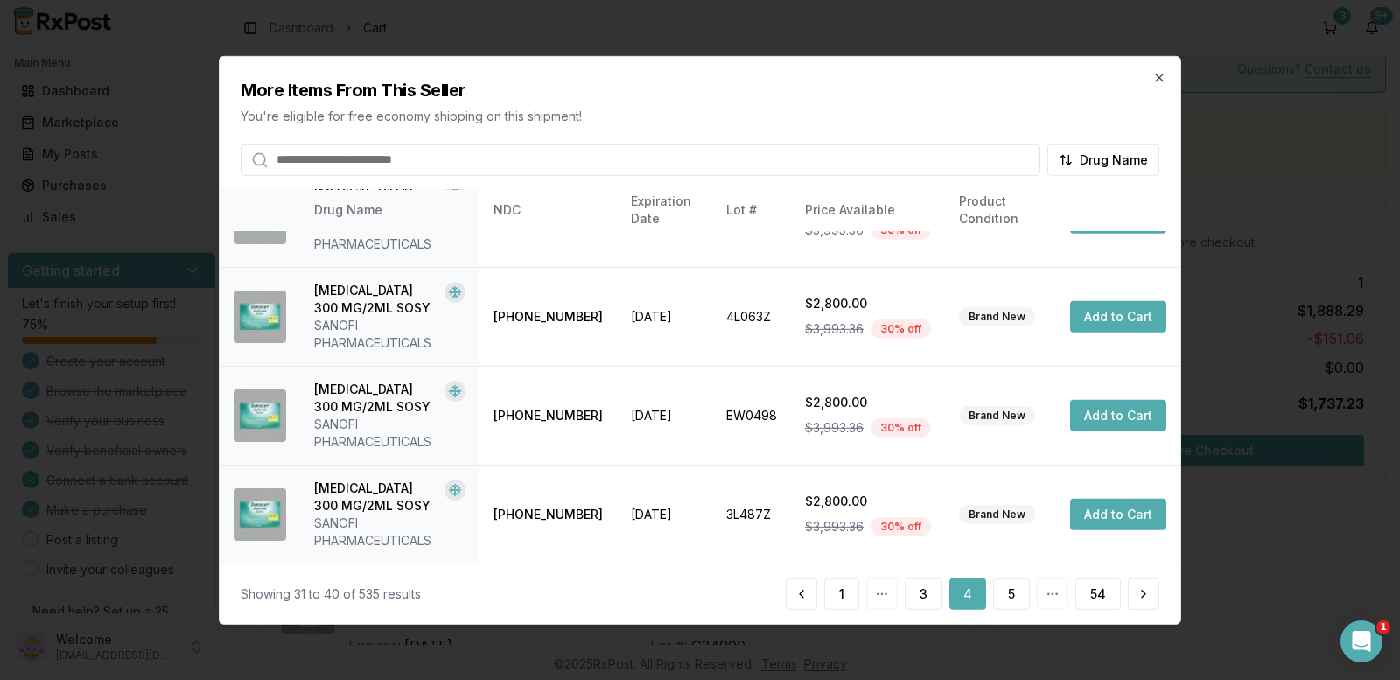
click at [1052, 601] on div "1 3 4 5 54" at bounding box center [973, 593] width 374 height 31
click at [1017, 599] on button "5" at bounding box center [1011, 593] width 37 height 31
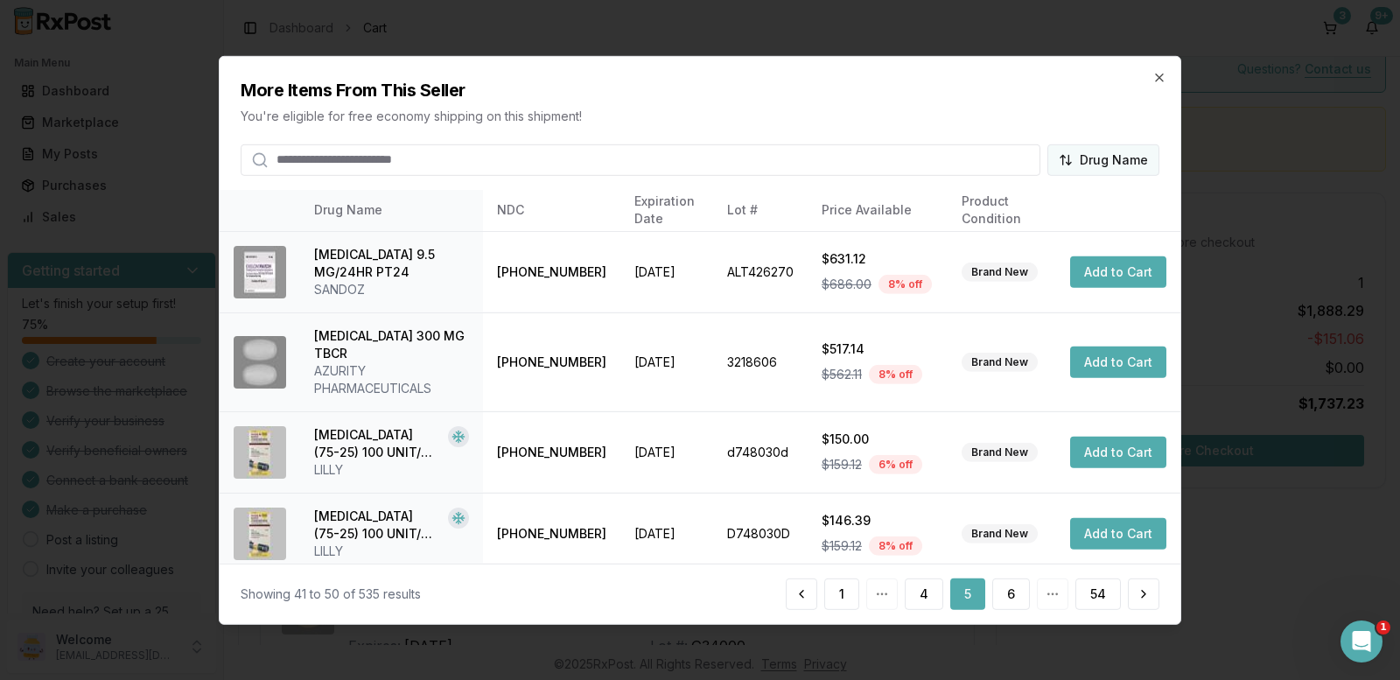
click at [1095, 164] on body "Main Menu Dashboard Marketplace My Posts Purchases Sales Getting started Let's …" at bounding box center [700, 340] width 1400 height 680
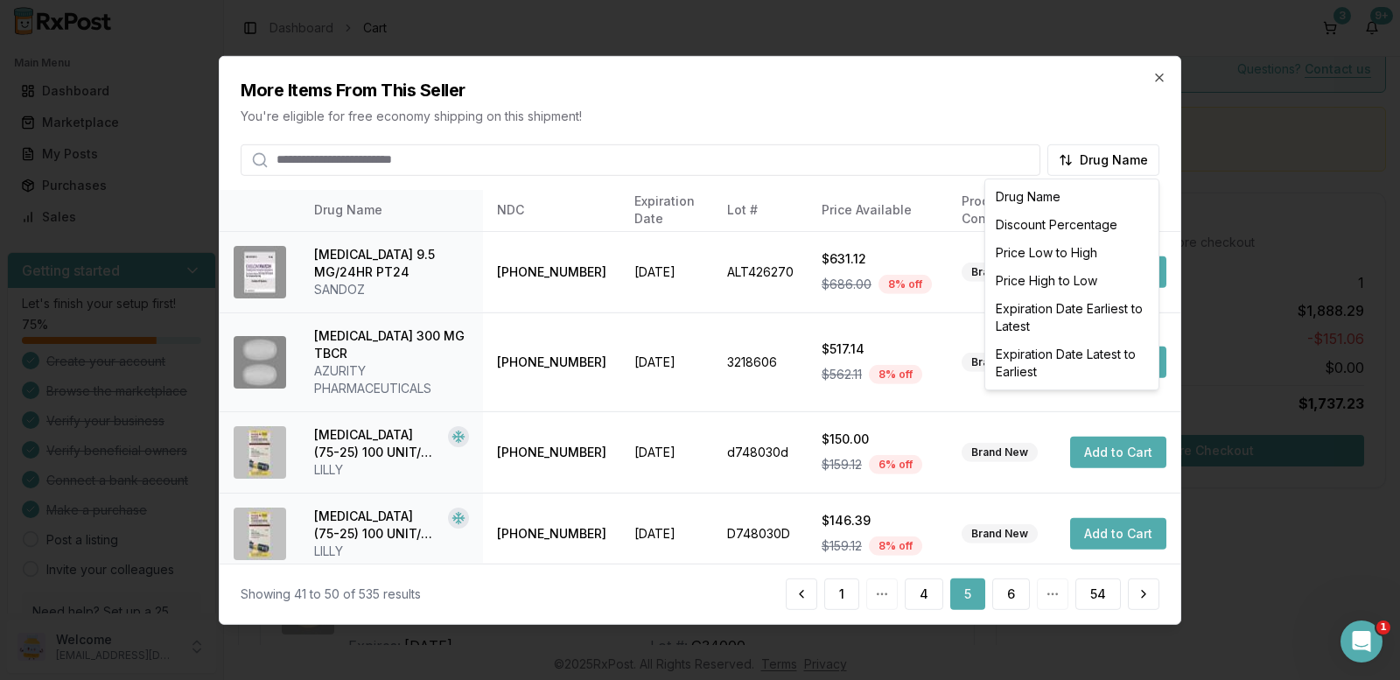
click at [1016, 590] on div at bounding box center [700, 340] width 1400 height 680
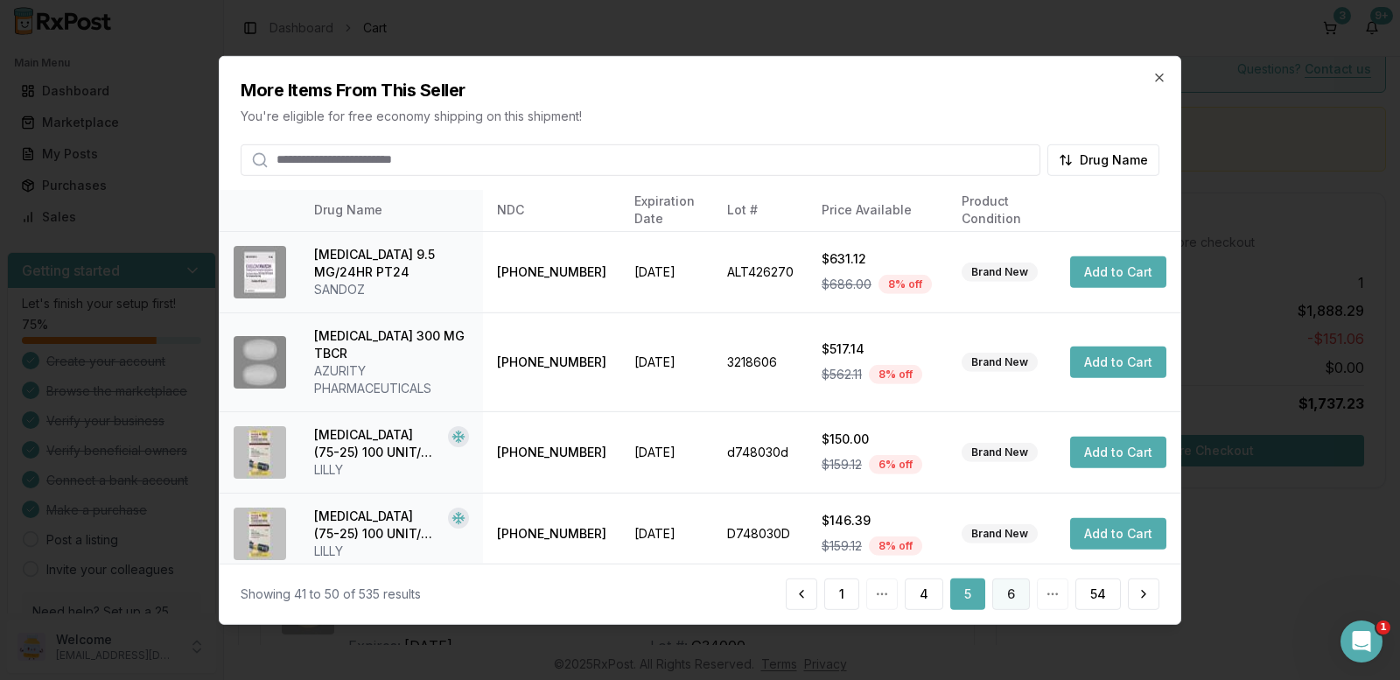
click at [1016, 590] on button "6" at bounding box center [1011, 593] width 38 height 31
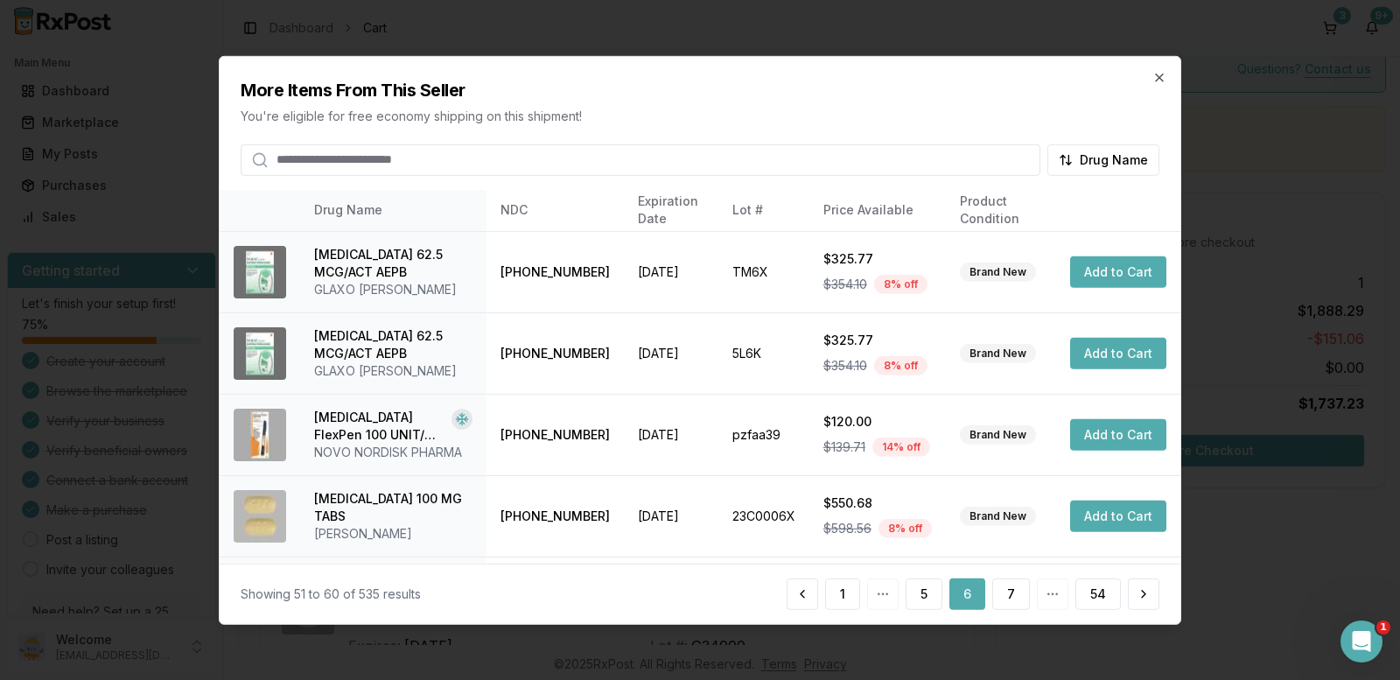
click at [1016, 590] on button "7" at bounding box center [1011, 593] width 38 height 31
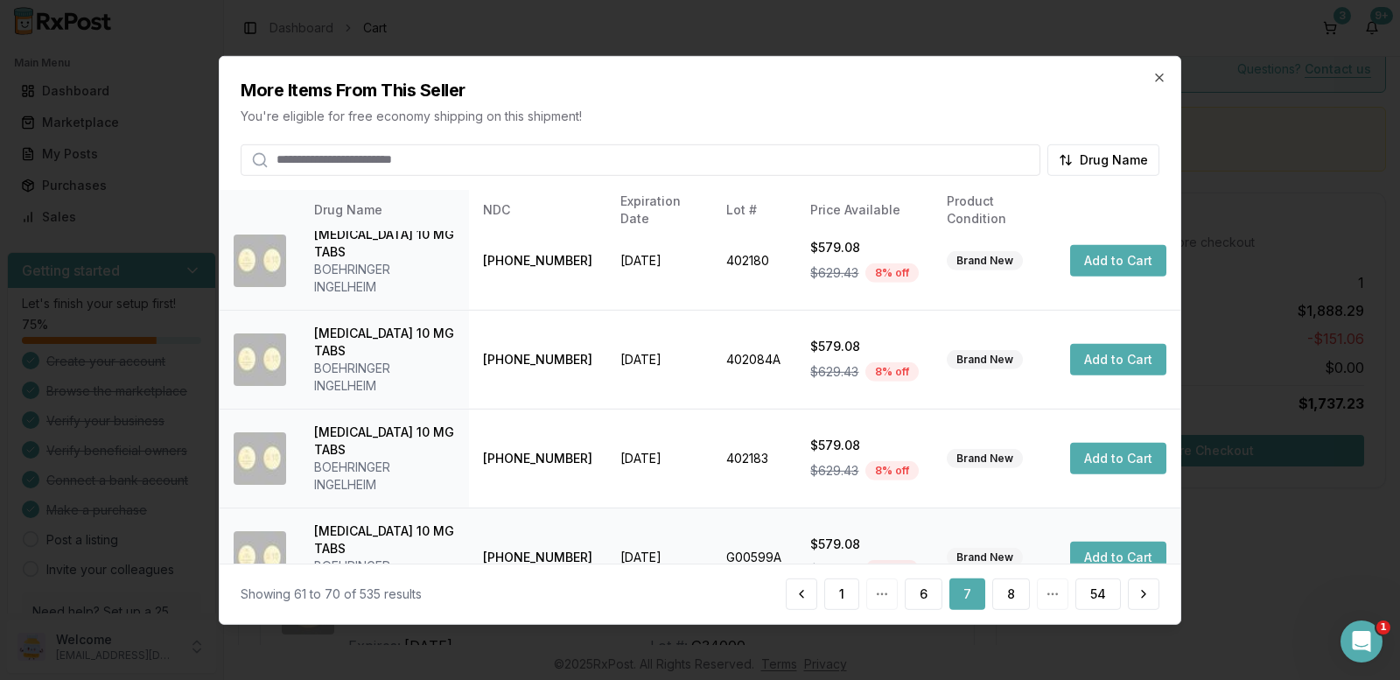
scroll to position [0, 0]
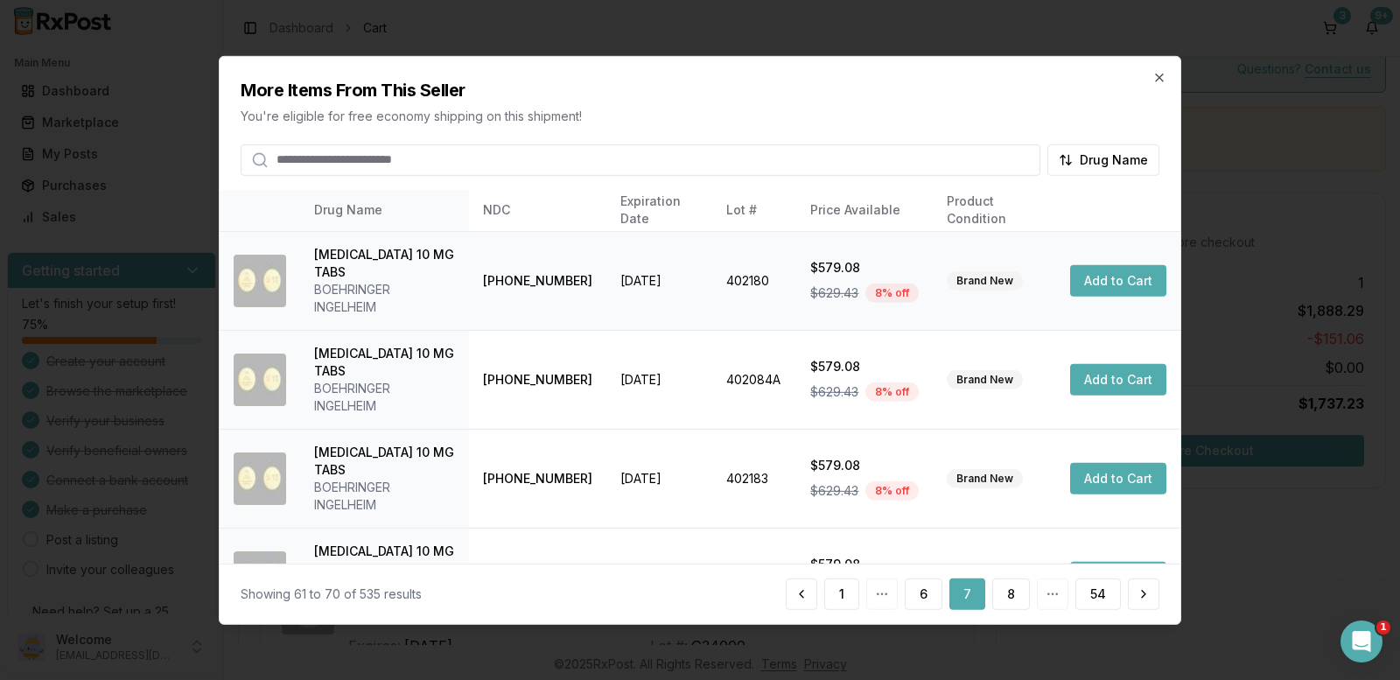
click at [1117, 272] on button "Add to Cart" at bounding box center [1118, 280] width 96 height 31
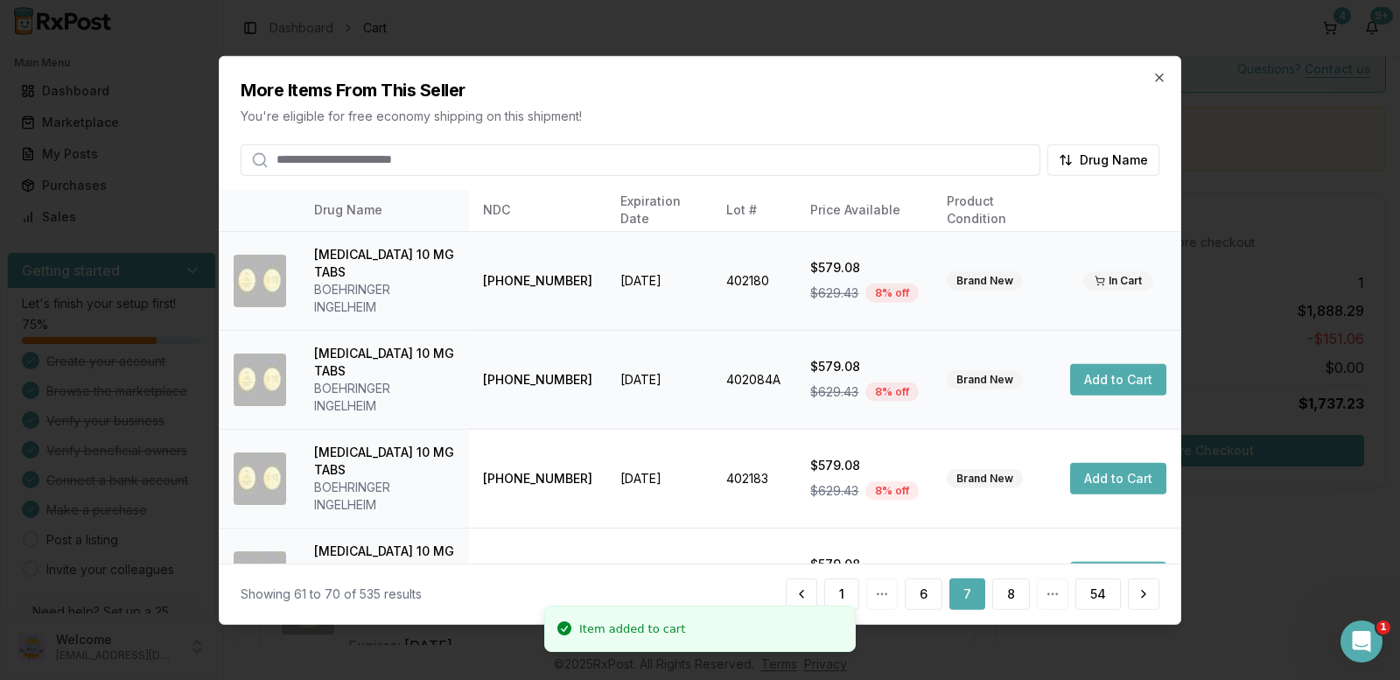
click at [1116, 364] on button "Add to Cart" at bounding box center [1118, 379] width 96 height 31
click at [1129, 463] on button "Add to Cart" at bounding box center [1118, 478] width 96 height 31
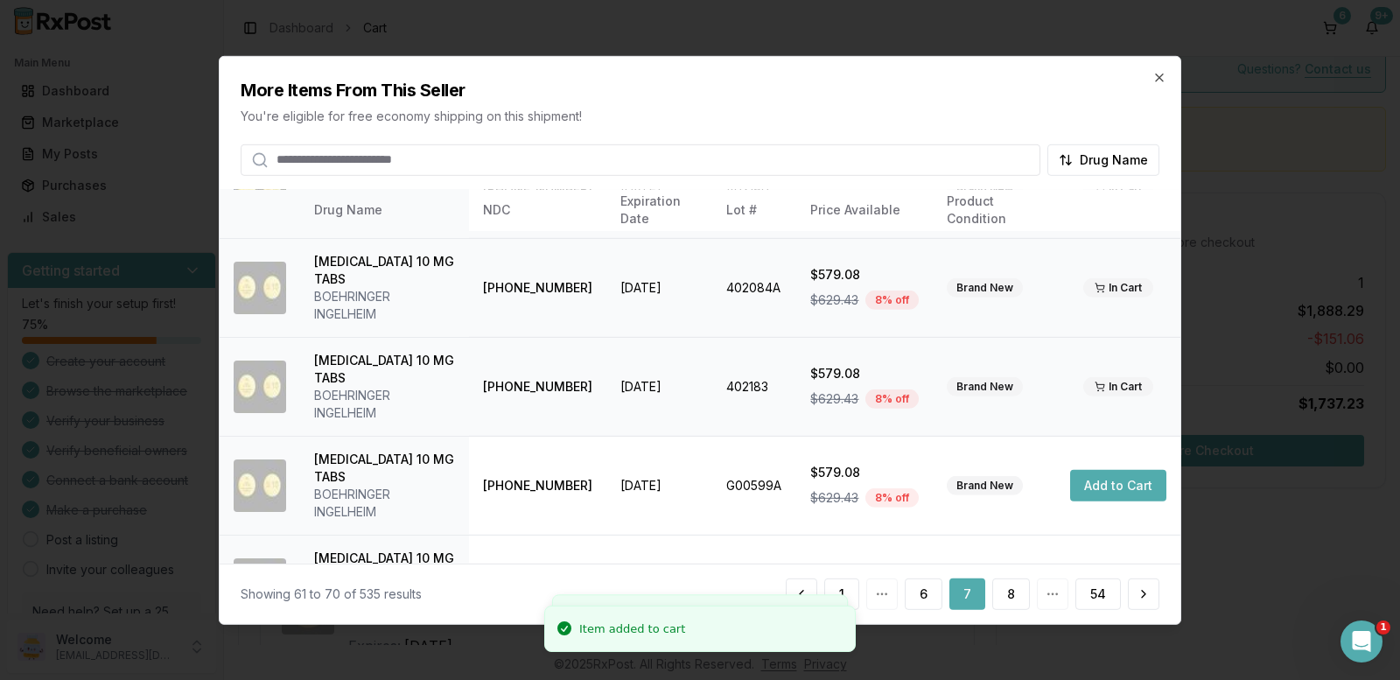
scroll to position [175, 0]
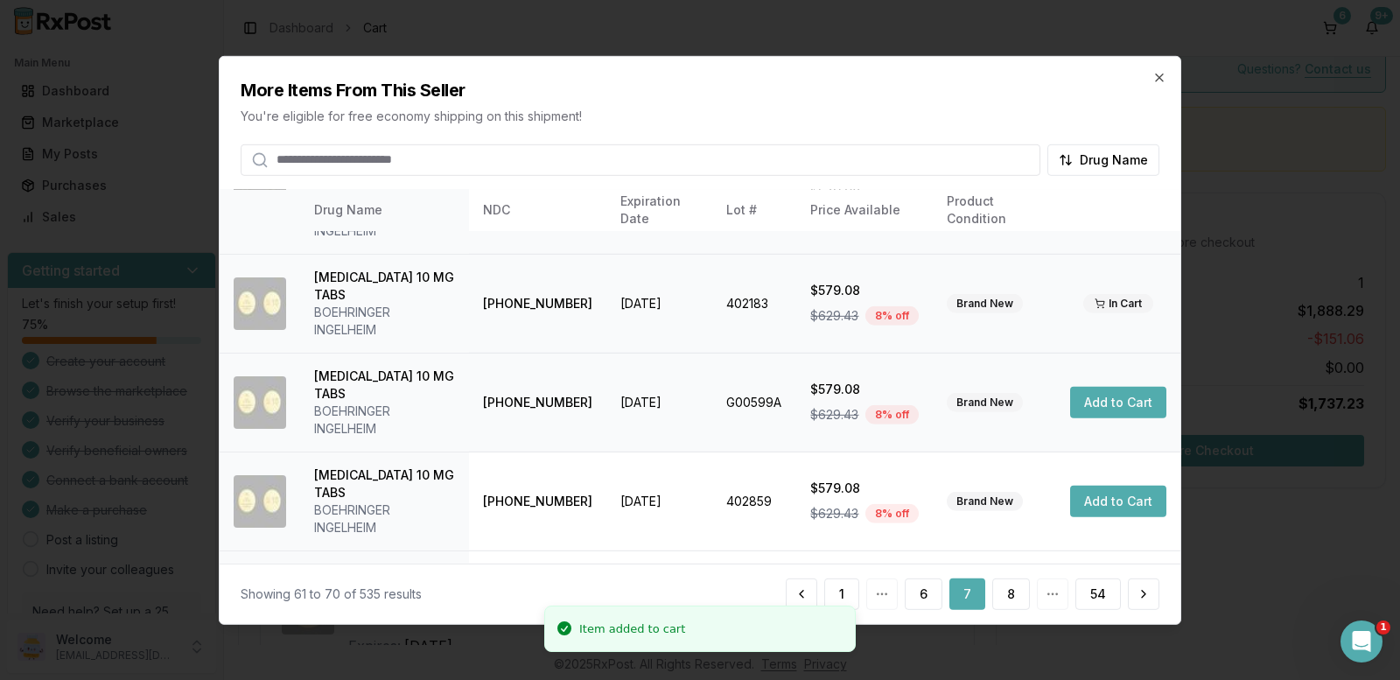
click at [1107, 387] on button "Add to Cart" at bounding box center [1118, 402] width 96 height 31
click at [1108, 486] on button "Add to Cart" at bounding box center [1118, 501] width 96 height 31
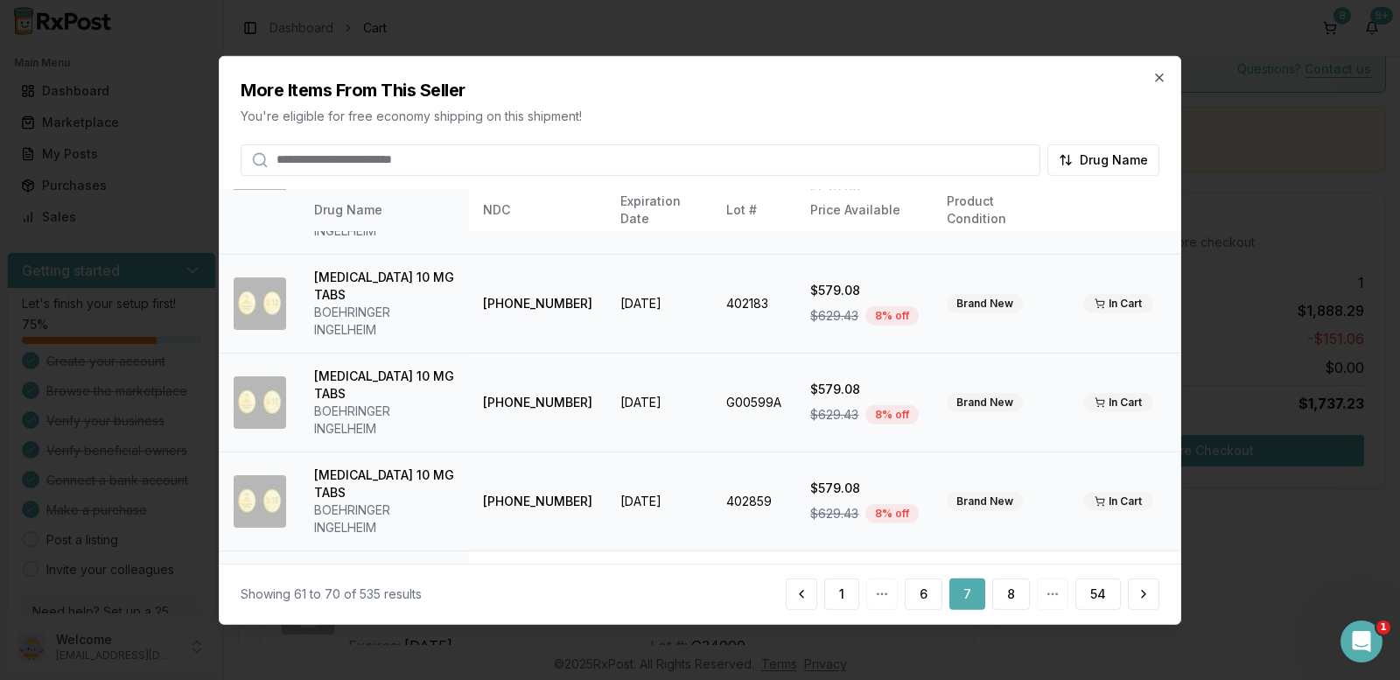
scroll to position [0, 0]
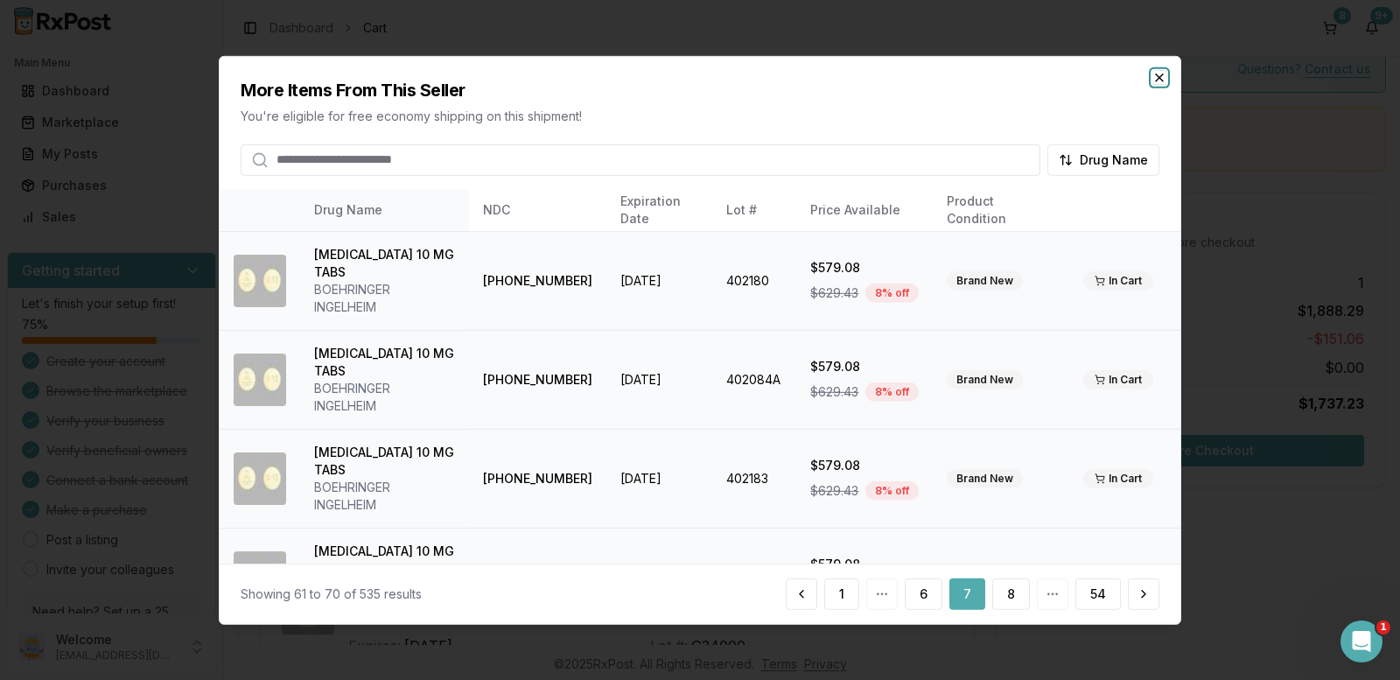
click at [1161, 72] on icon "button" at bounding box center [1159, 77] width 14 height 14
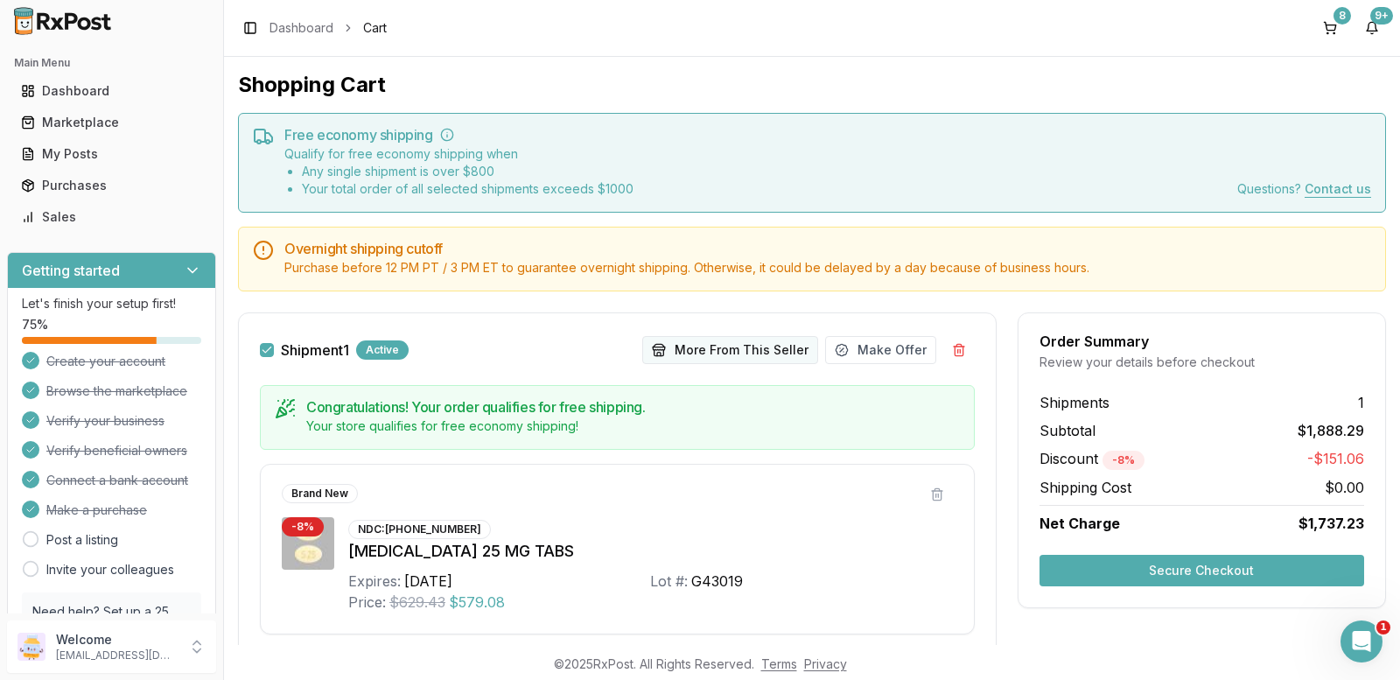
click at [733, 346] on button "More From This Seller" at bounding box center [730, 350] width 176 height 28
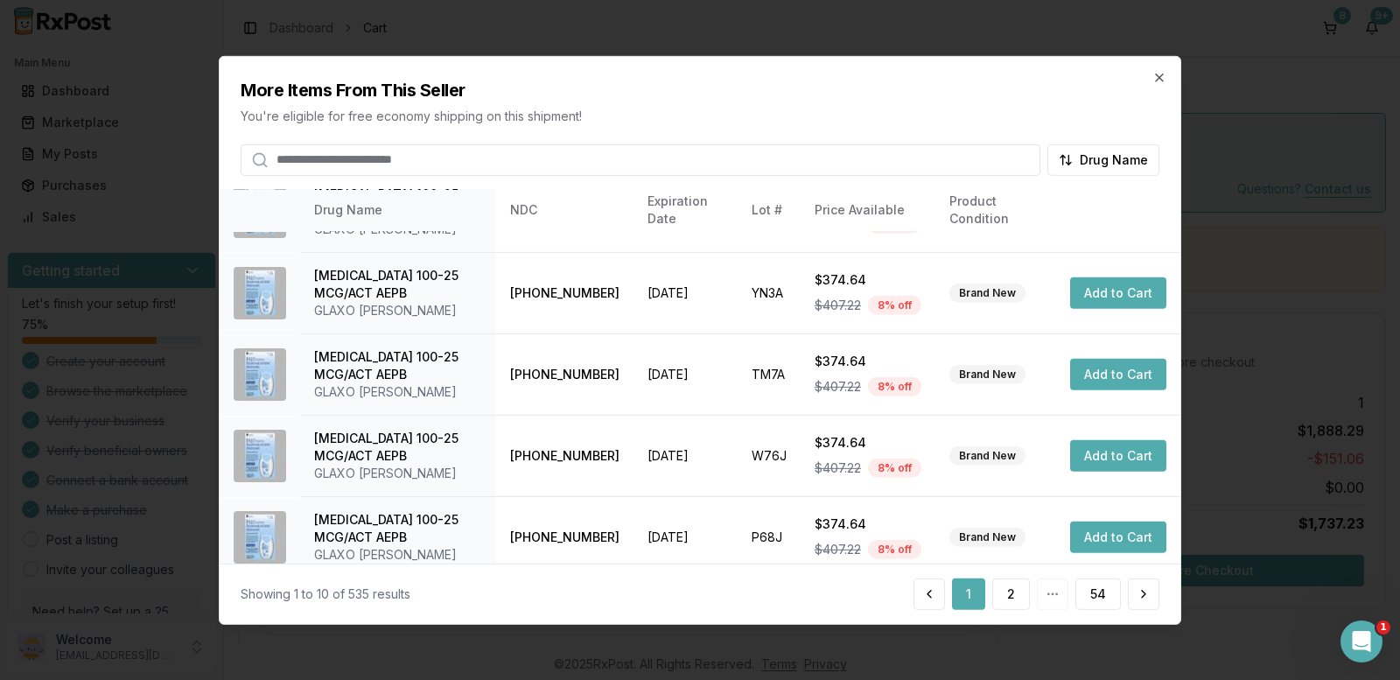
scroll to position [350, 0]
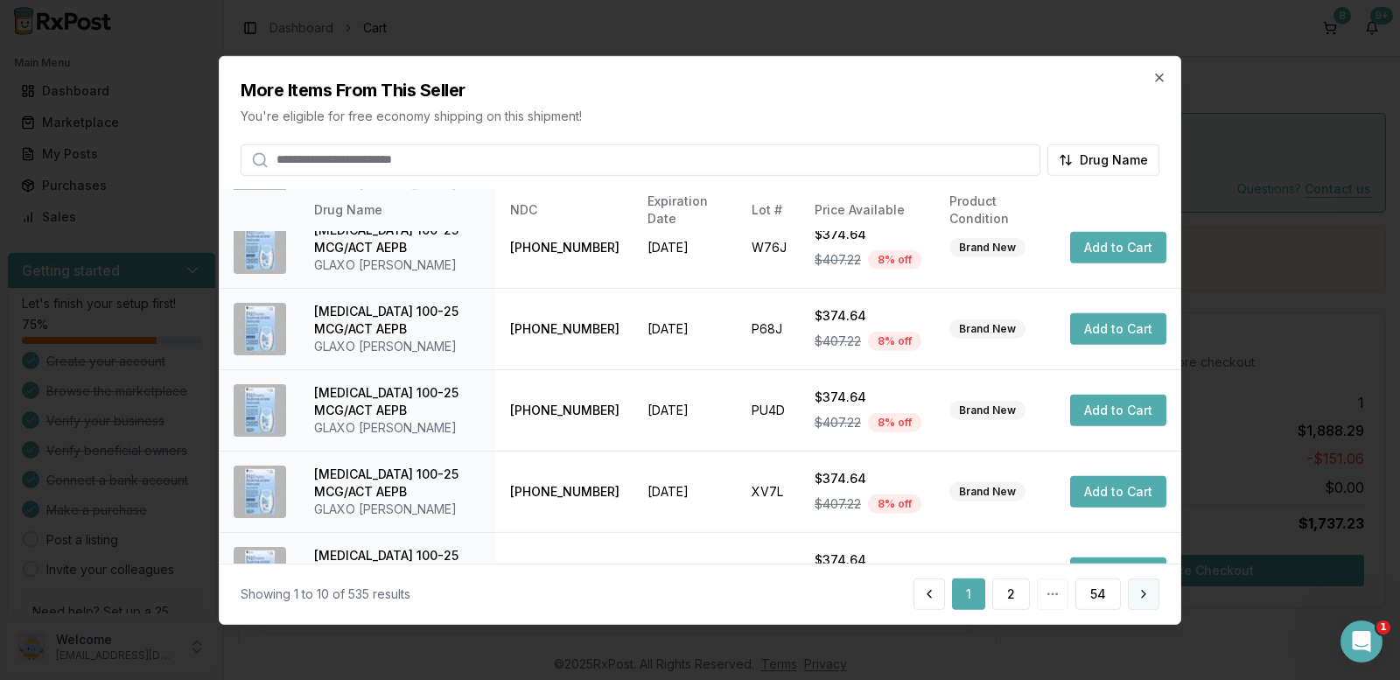
click at [1136, 598] on button at bounding box center [1143, 593] width 31 height 31
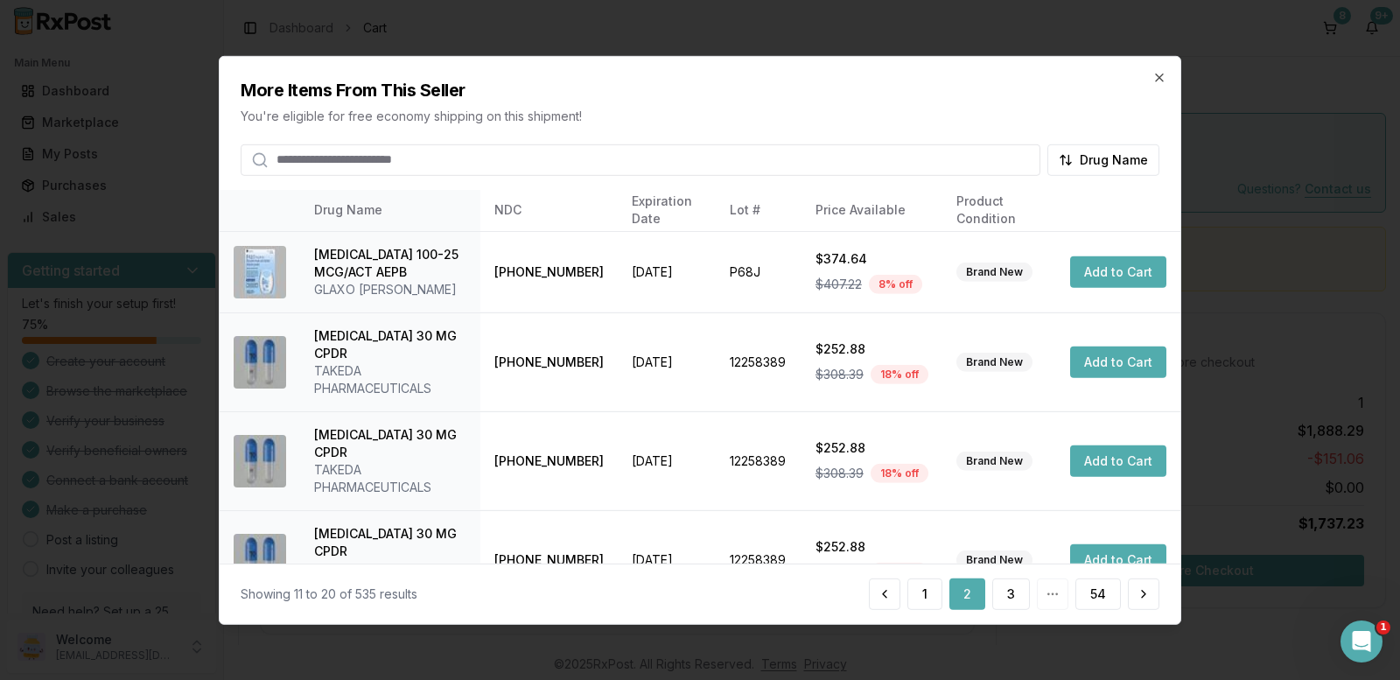
click at [1136, 598] on button at bounding box center [1143, 593] width 31 height 31
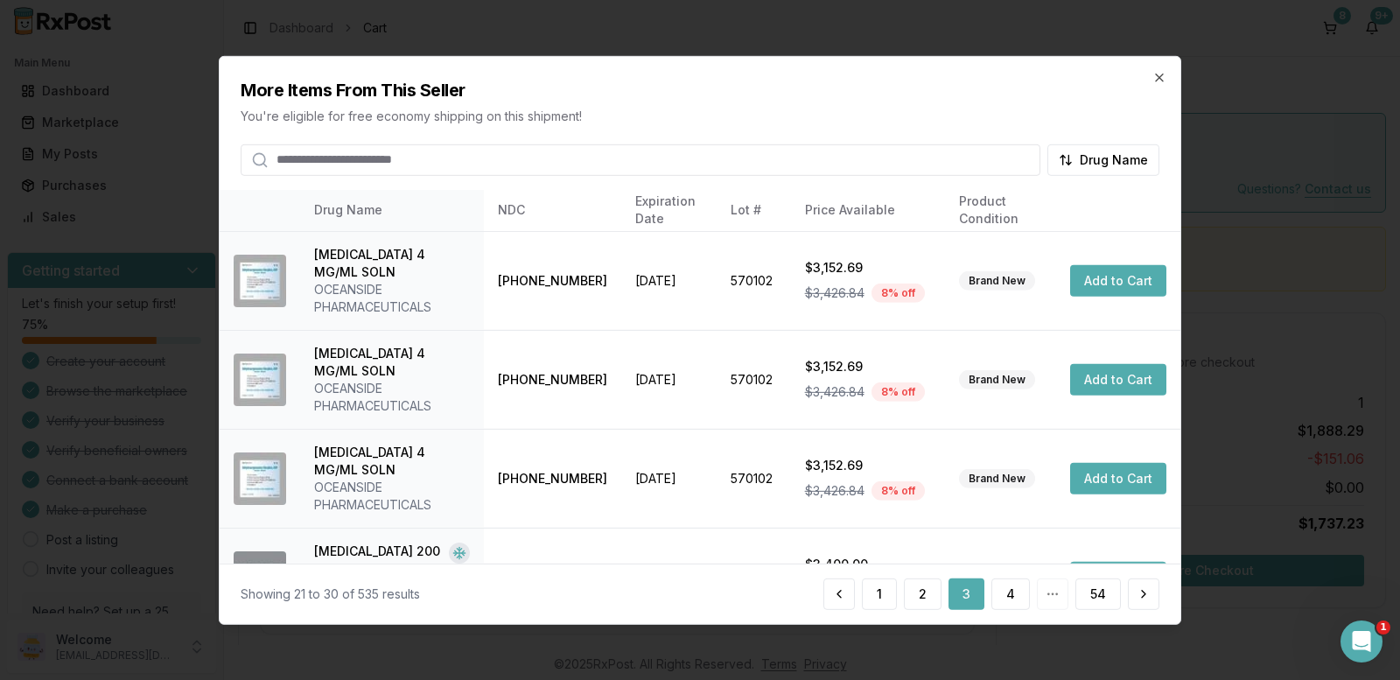
click at [1136, 598] on button at bounding box center [1143, 593] width 31 height 31
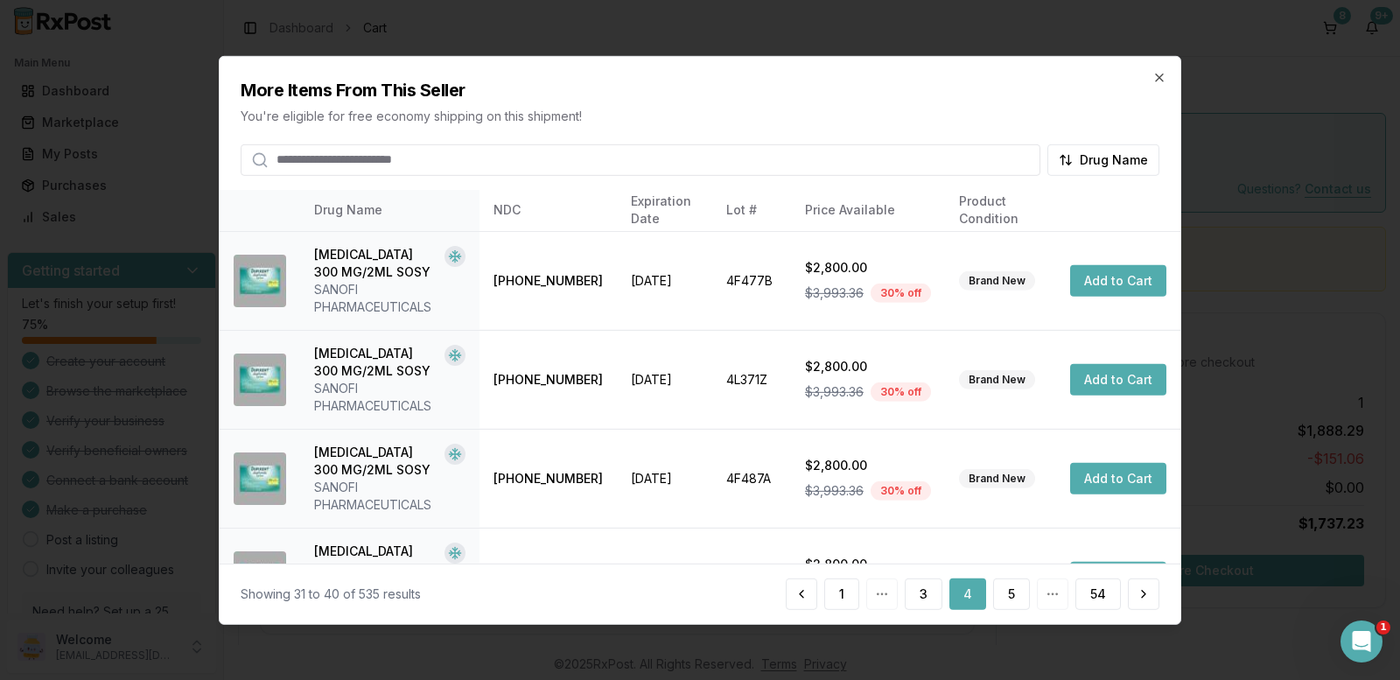
click at [1136, 598] on button at bounding box center [1143, 593] width 31 height 31
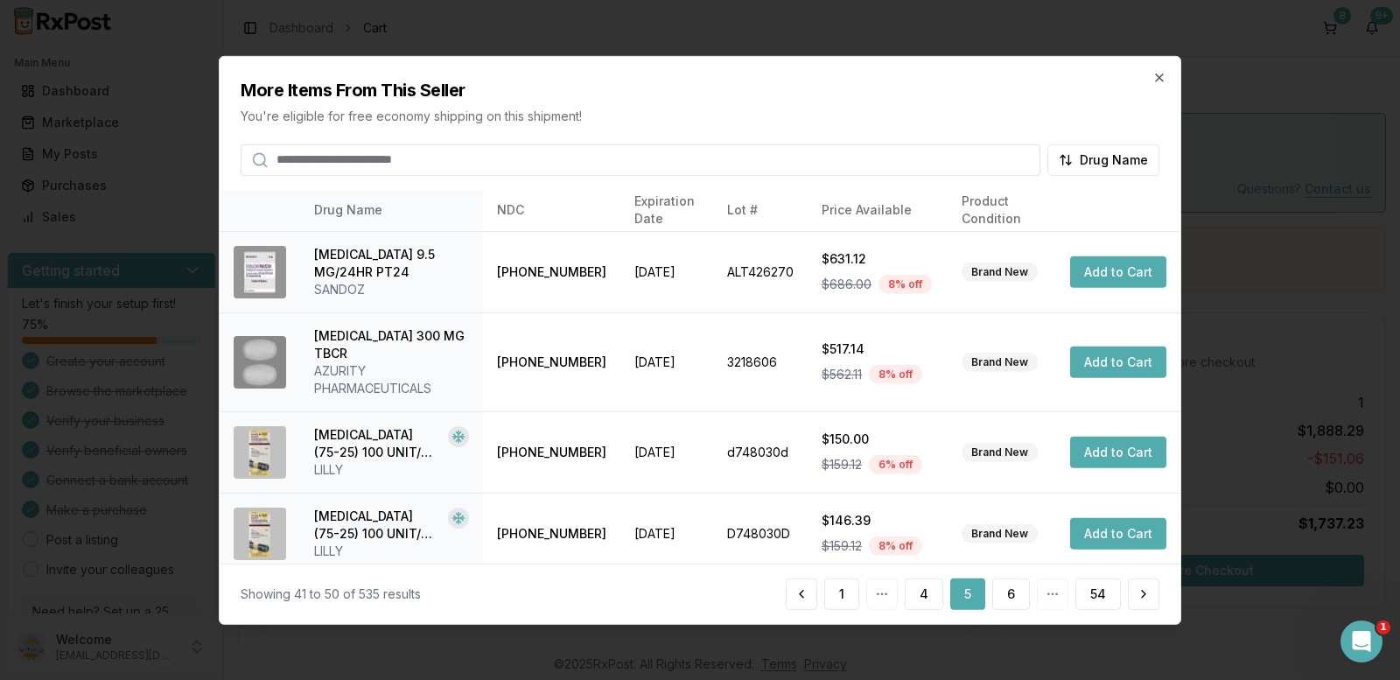
click at [1136, 598] on button at bounding box center [1143, 593] width 31 height 31
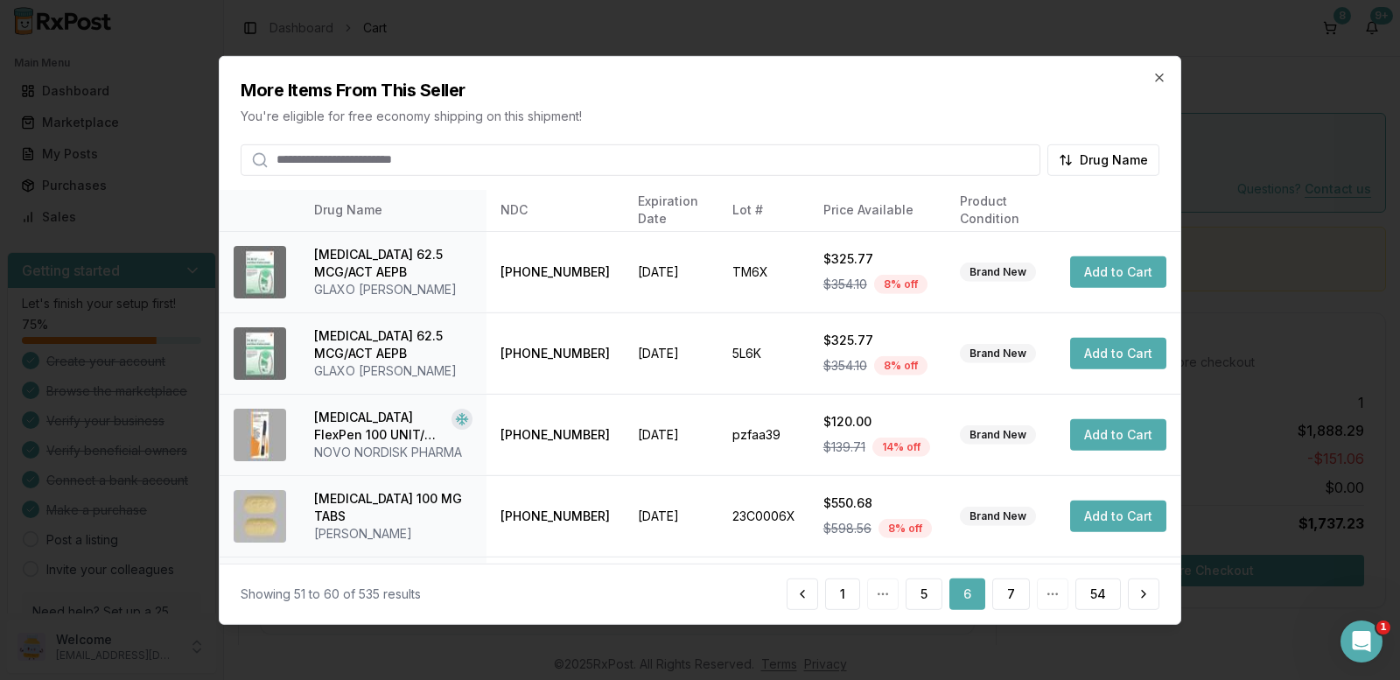
click at [1136, 598] on button at bounding box center [1143, 593] width 31 height 31
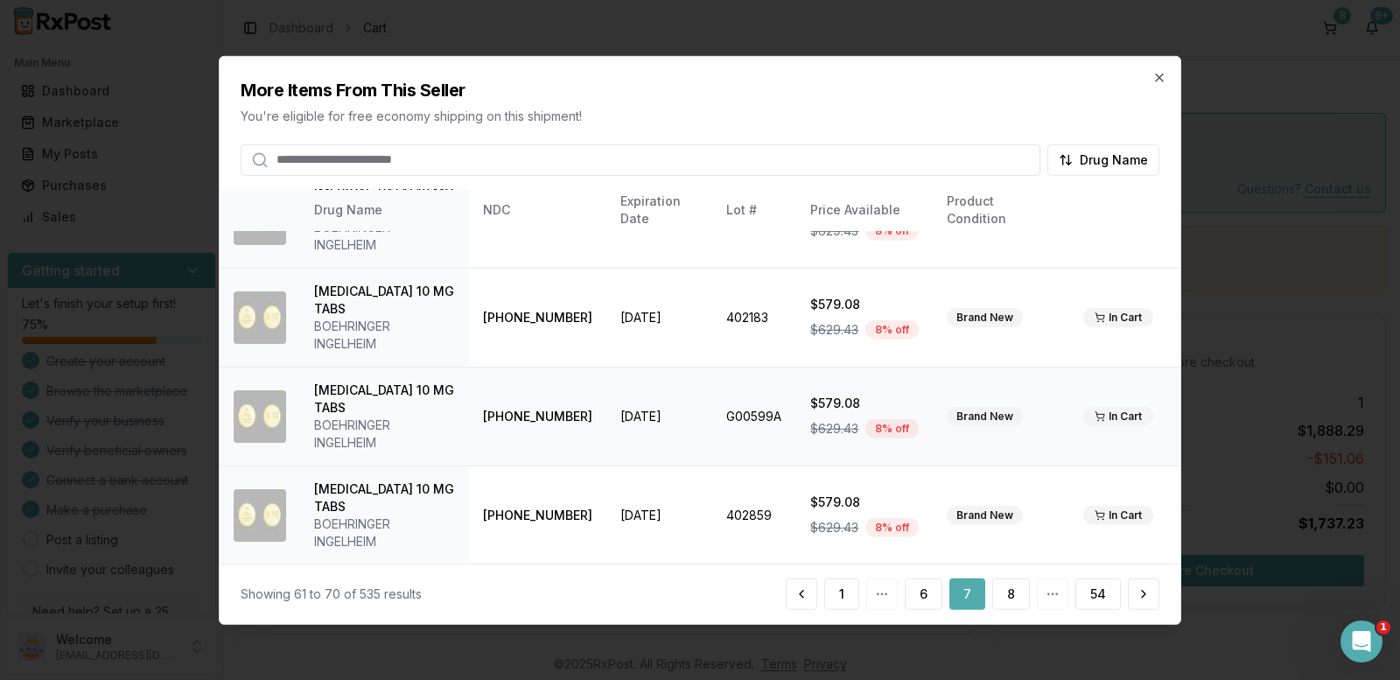
scroll to position [175, 0]
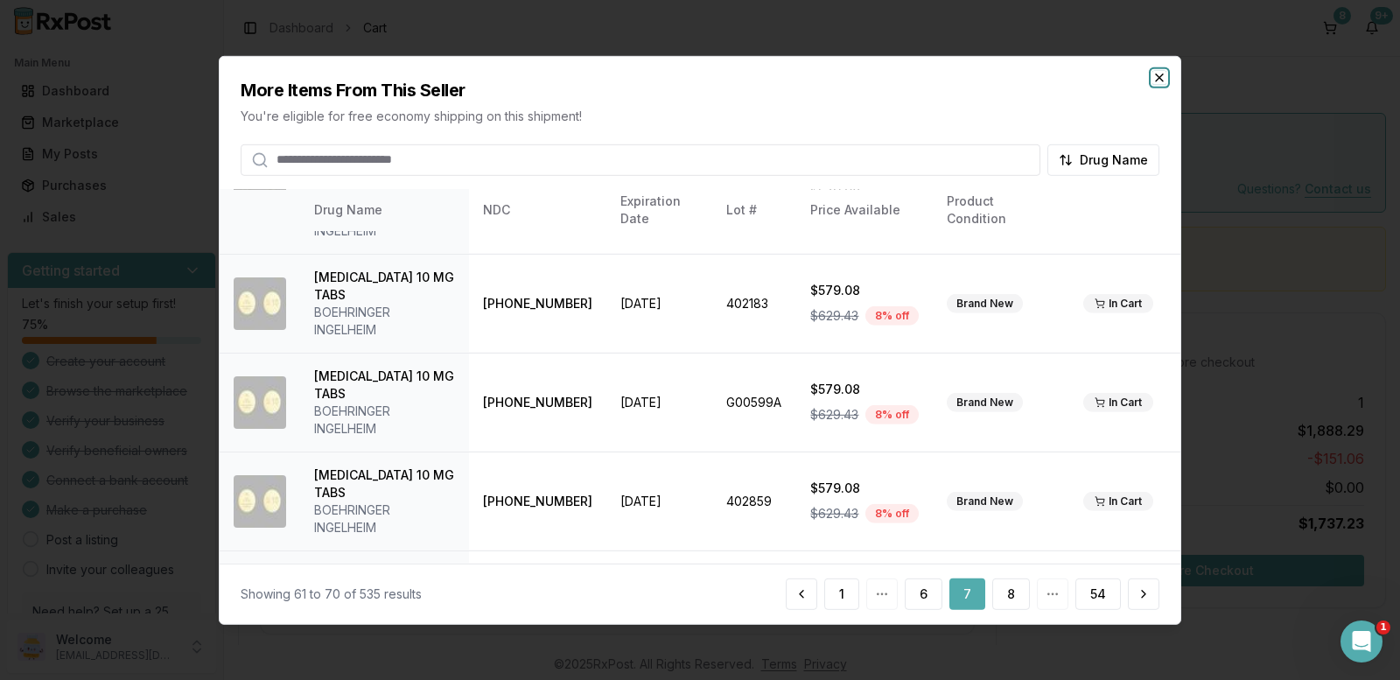
click at [1157, 79] on icon "button" at bounding box center [1159, 76] width 7 height 7
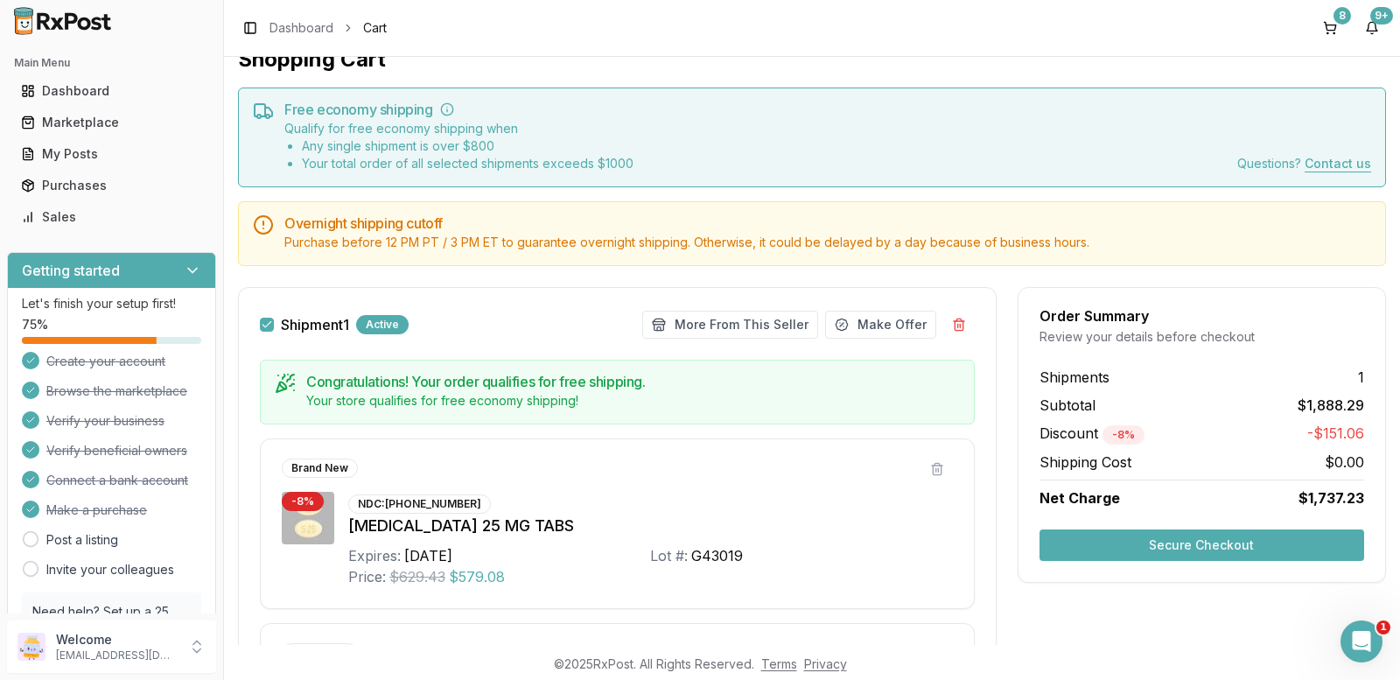
scroll to position [0, 0]
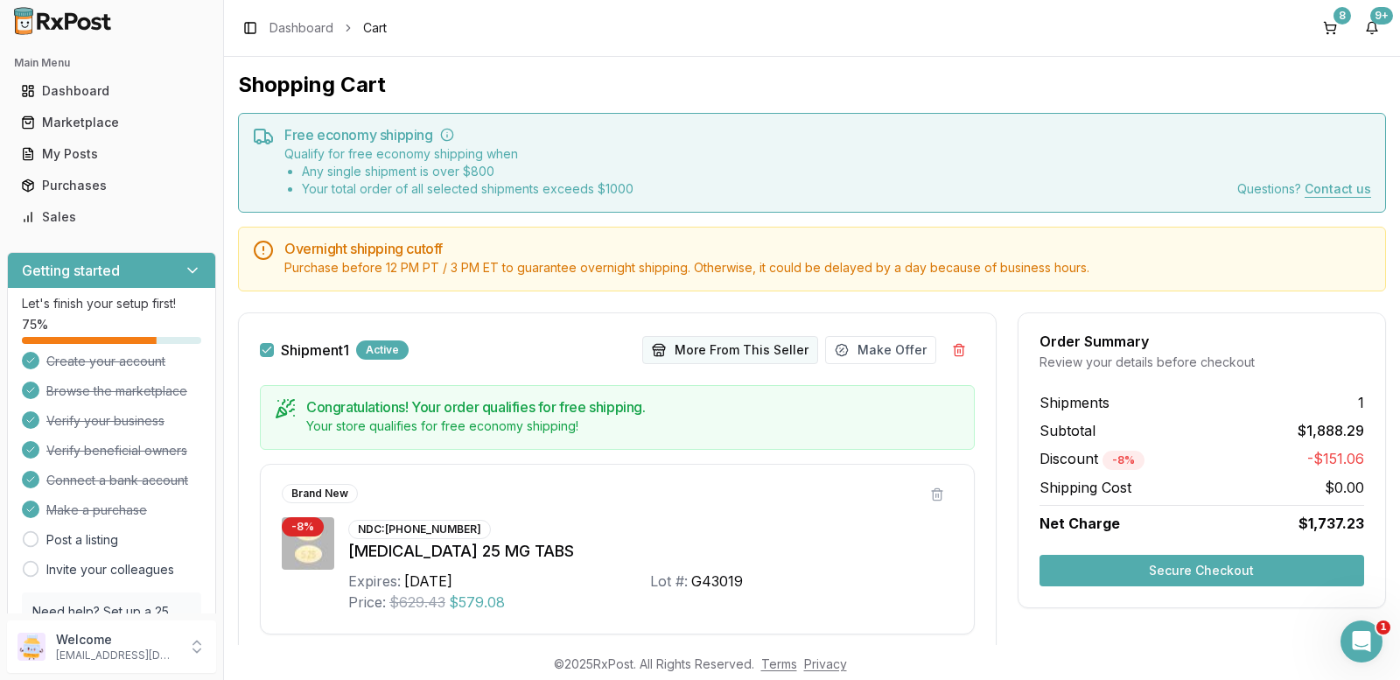
click at [748, 354] on button "More From This Seller" at bounding box center [730, 350] width 176 height 28
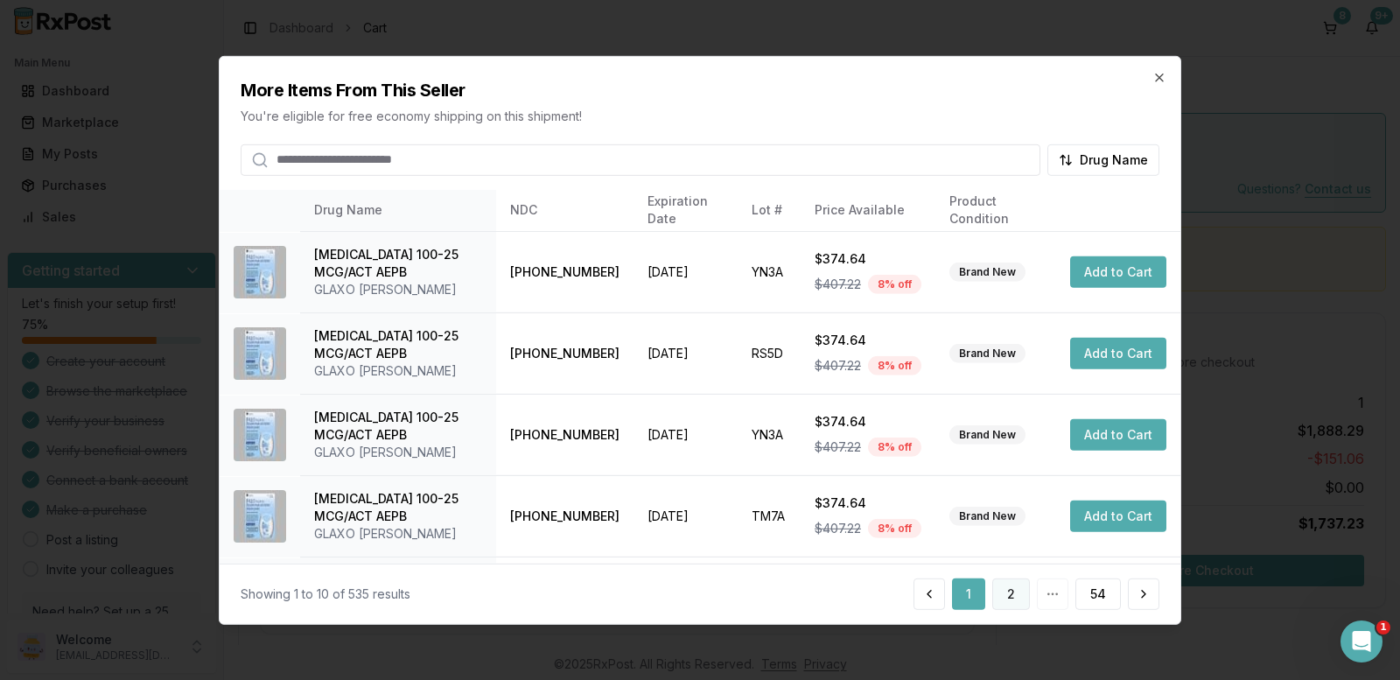
click at [1011, 599] on button "2" at bounding box center [1011, 593] width 38 height 31
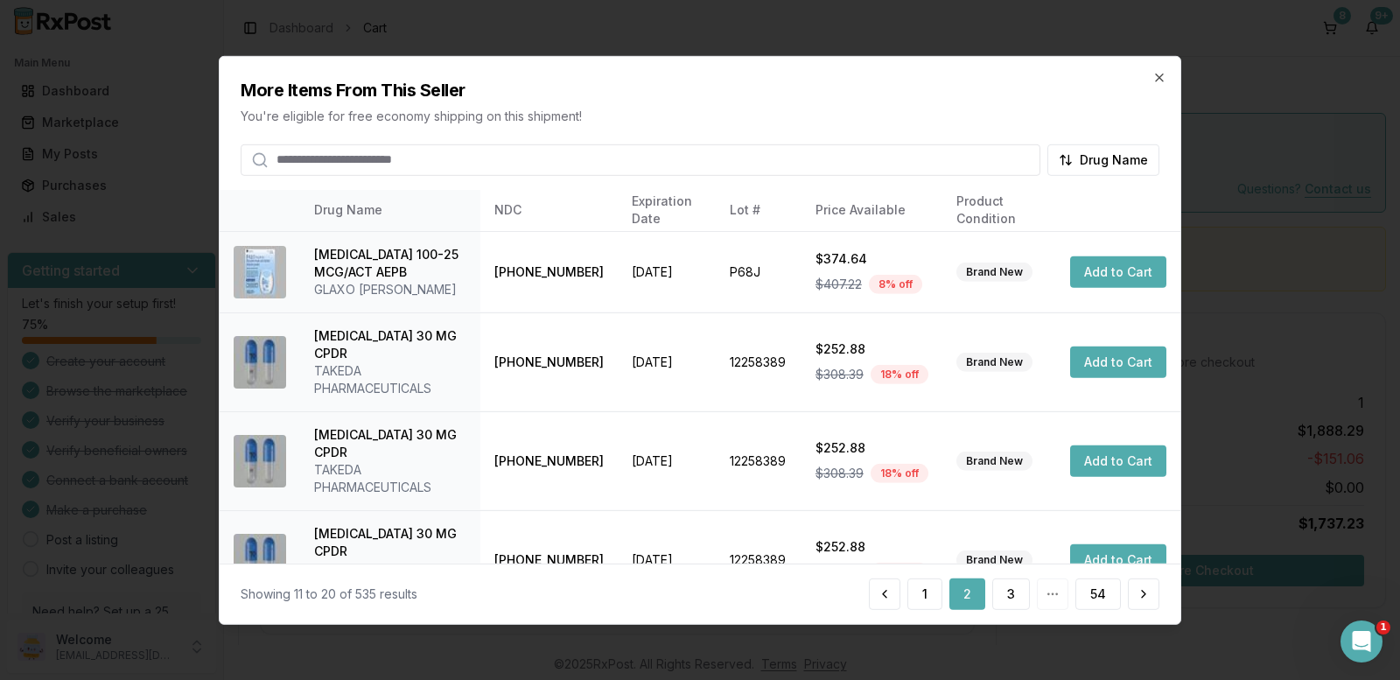
click at [1011, 599] on button "3" at bounding box center [1011, 593] width 38 height 31
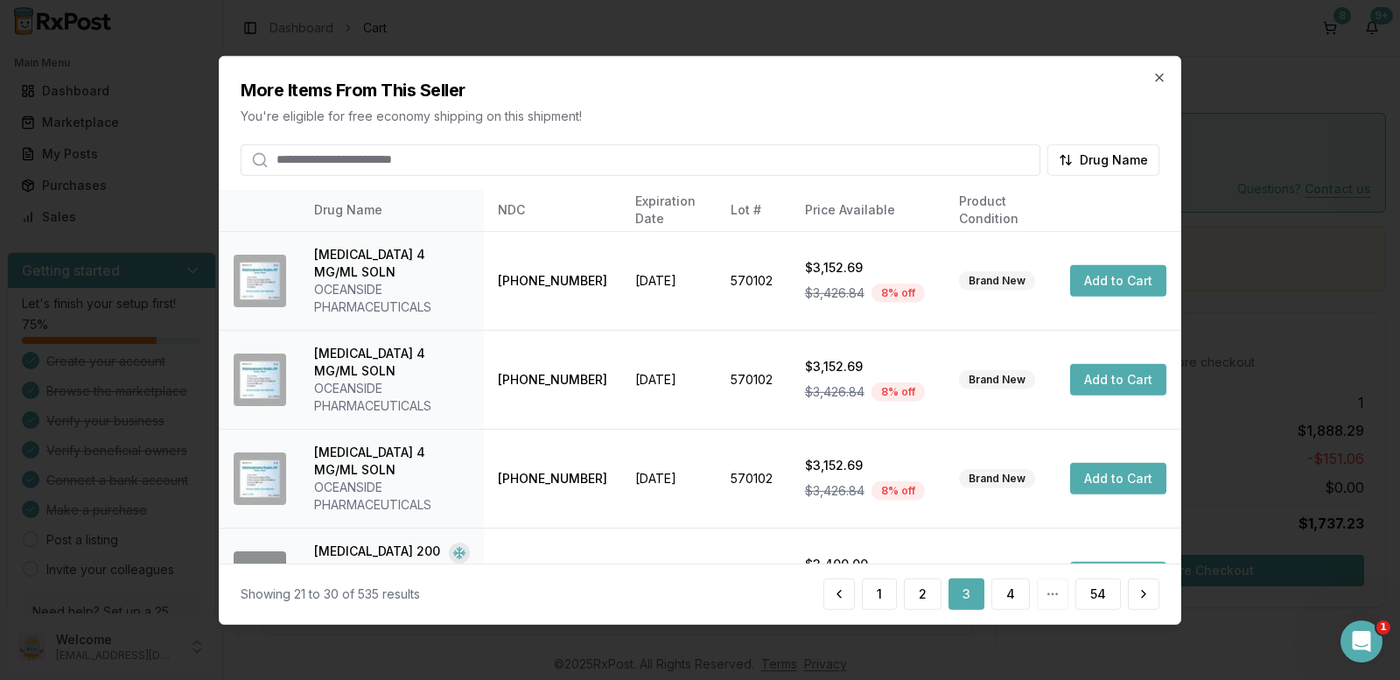
click at [1011, 599] on button "4" at bounding box center [1010, 593] width 38 height 31
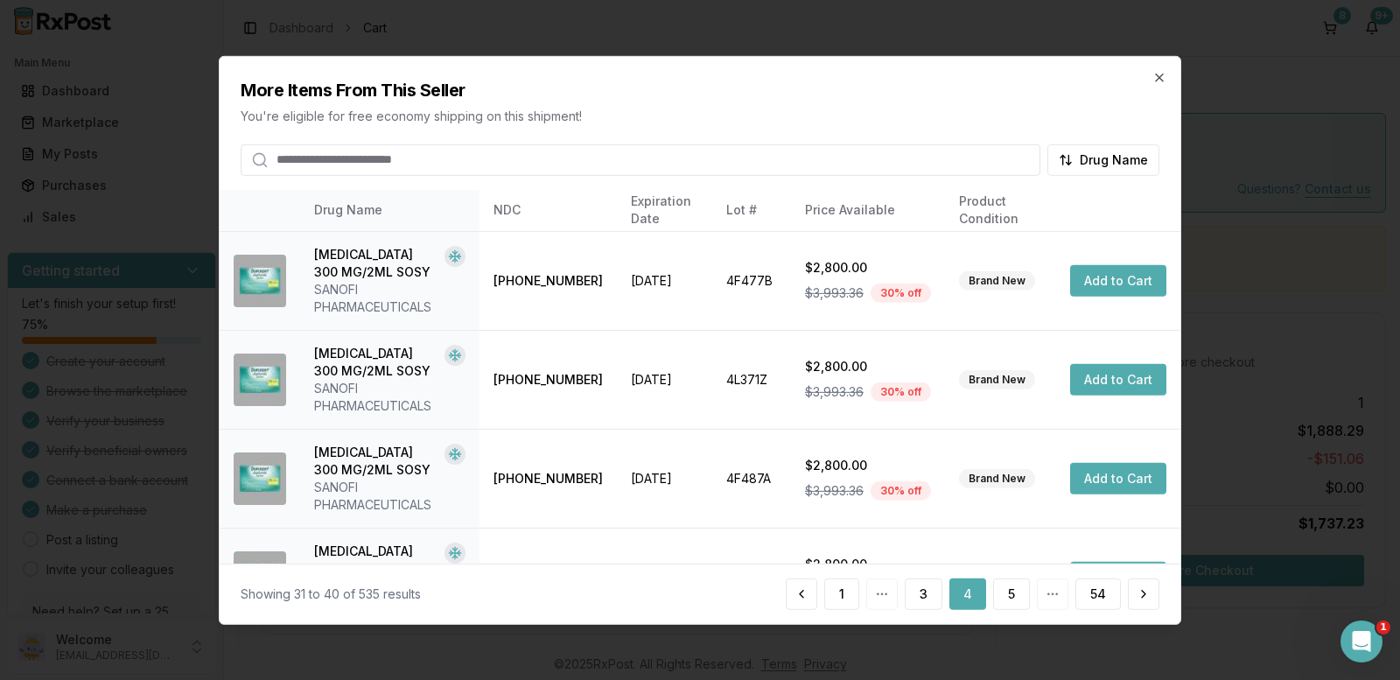
click at [1011, 599] on button "5" at bounding box center [1011, 593] width 37 height 31
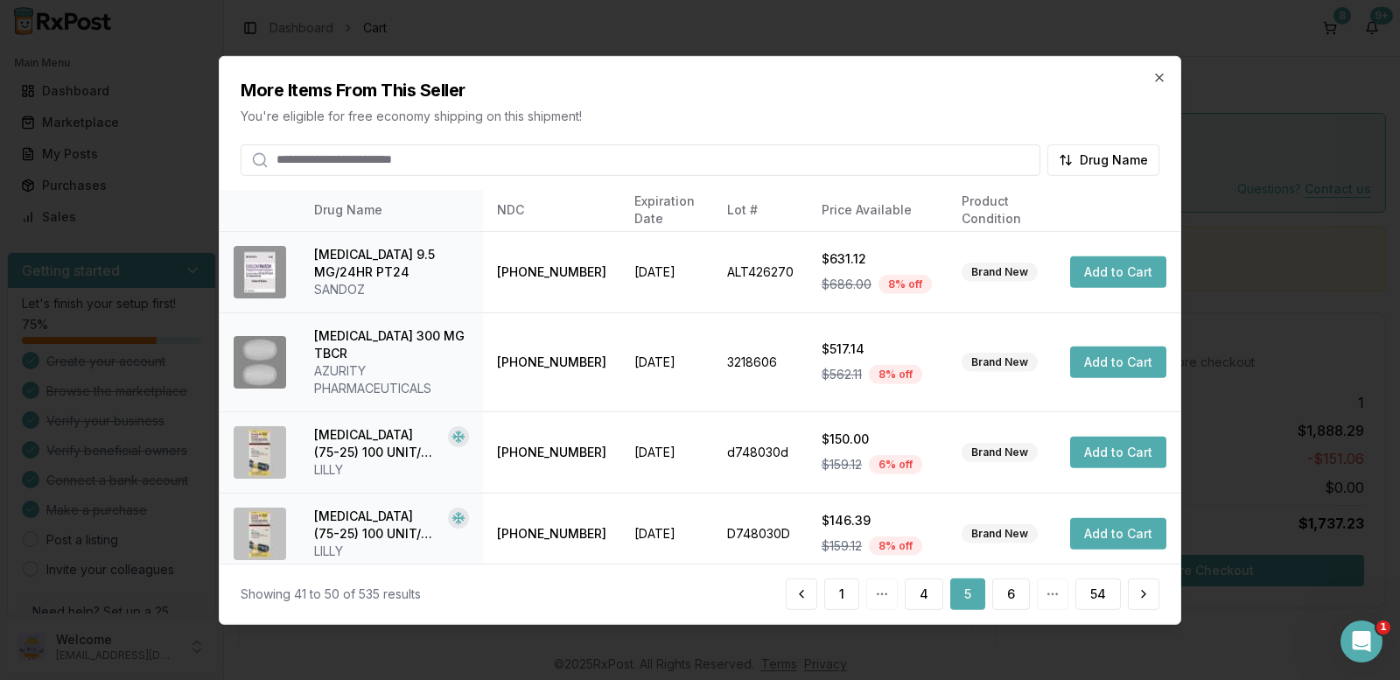
click at [1011, 599] on button "6" at bounding box center [1011, 593] width 38 height 31
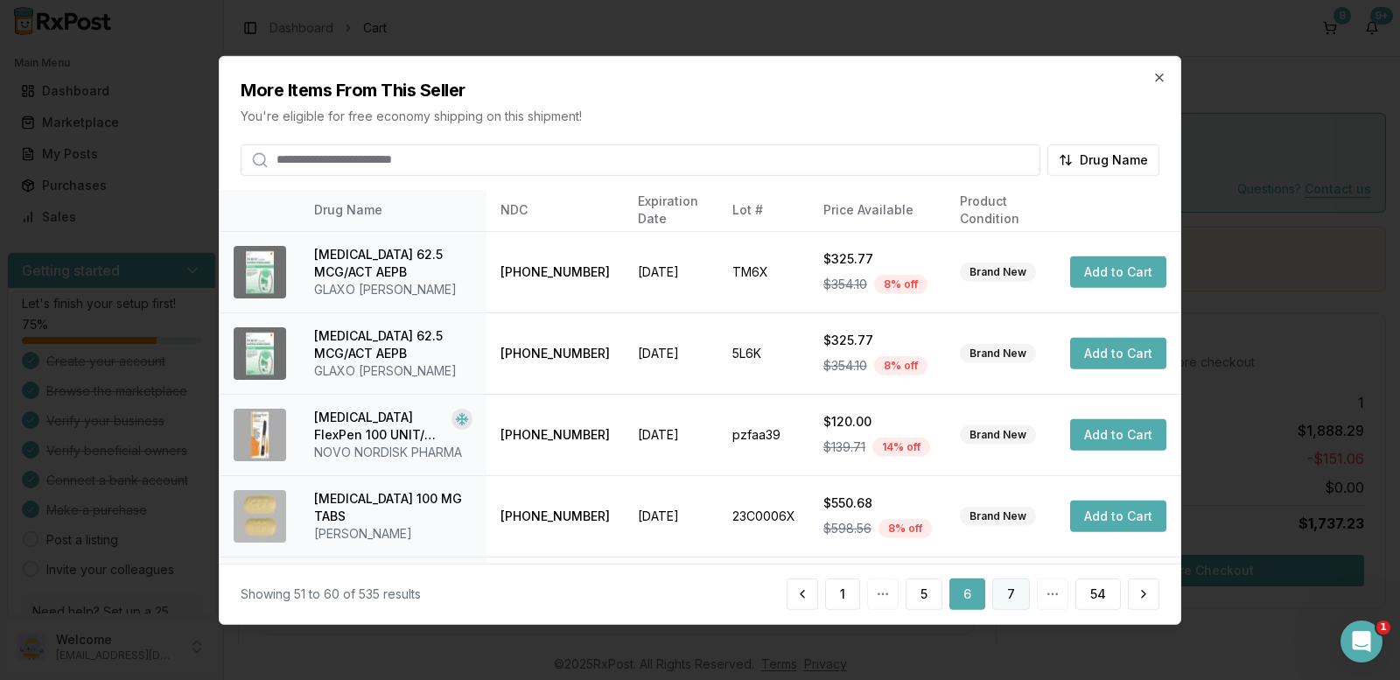
click at [1008, 599] on button "7" at bounding box center [1011, 593] width 38 height 31
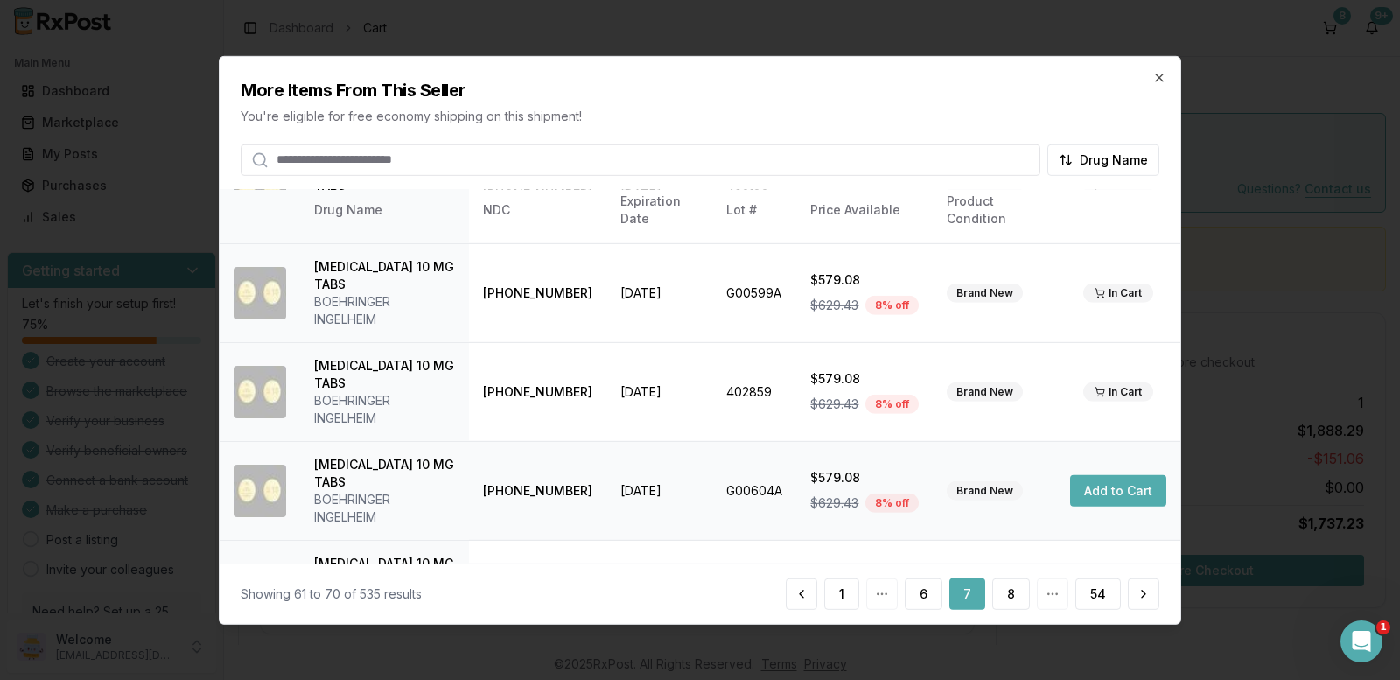
scroll to position [262, 0]
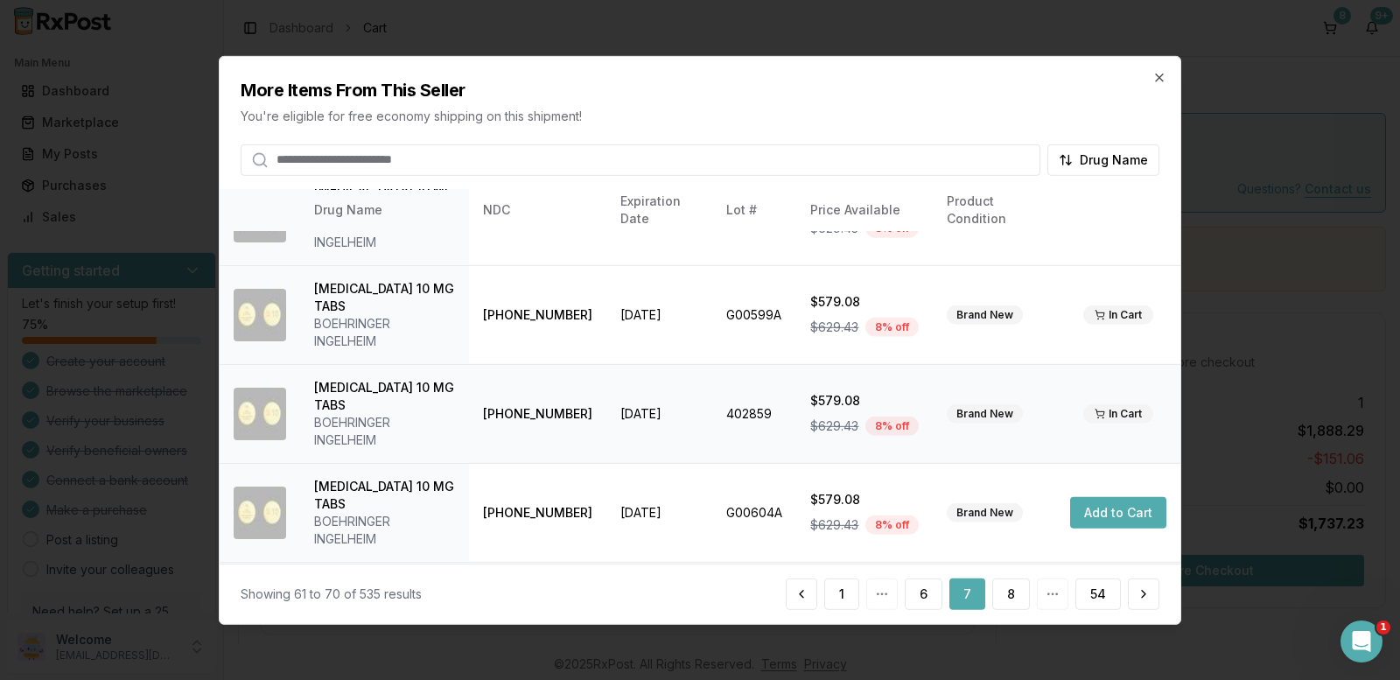
click at [1113, 404] on div "In Cart" at bounding box center [1118, 413] width 70 height 19
click at [1112, 305] on div "In Cart" at bounding box center [1118, 314] width 70 height 19
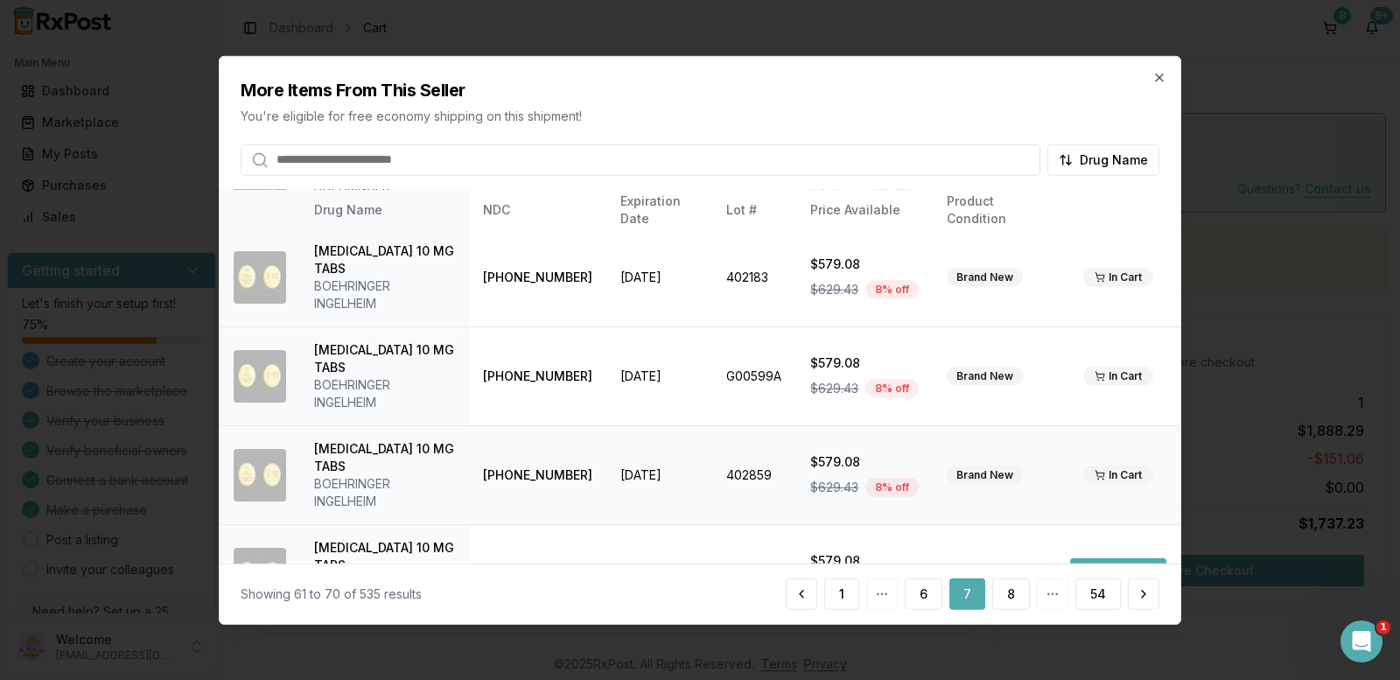
scroll to position [481, 0]
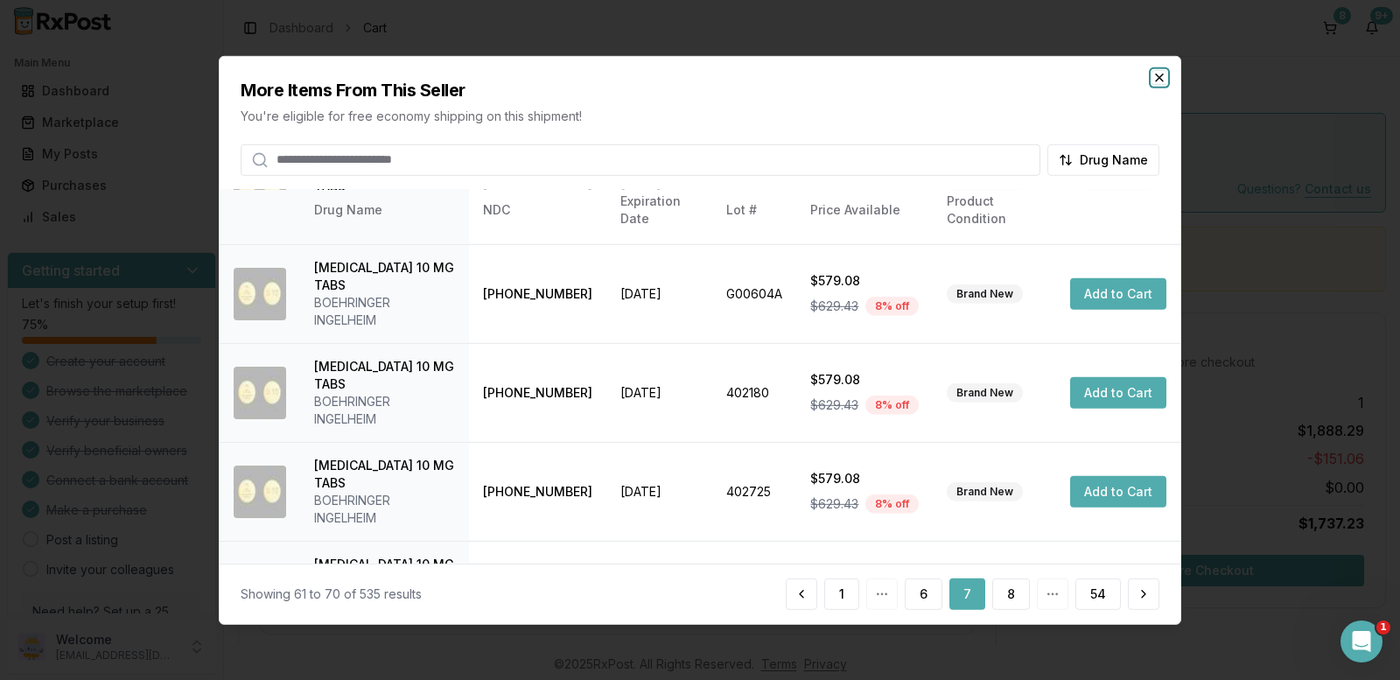
click at [1160, 73] on icon "button" at bounding box center [1159, 77] width 14 height 14
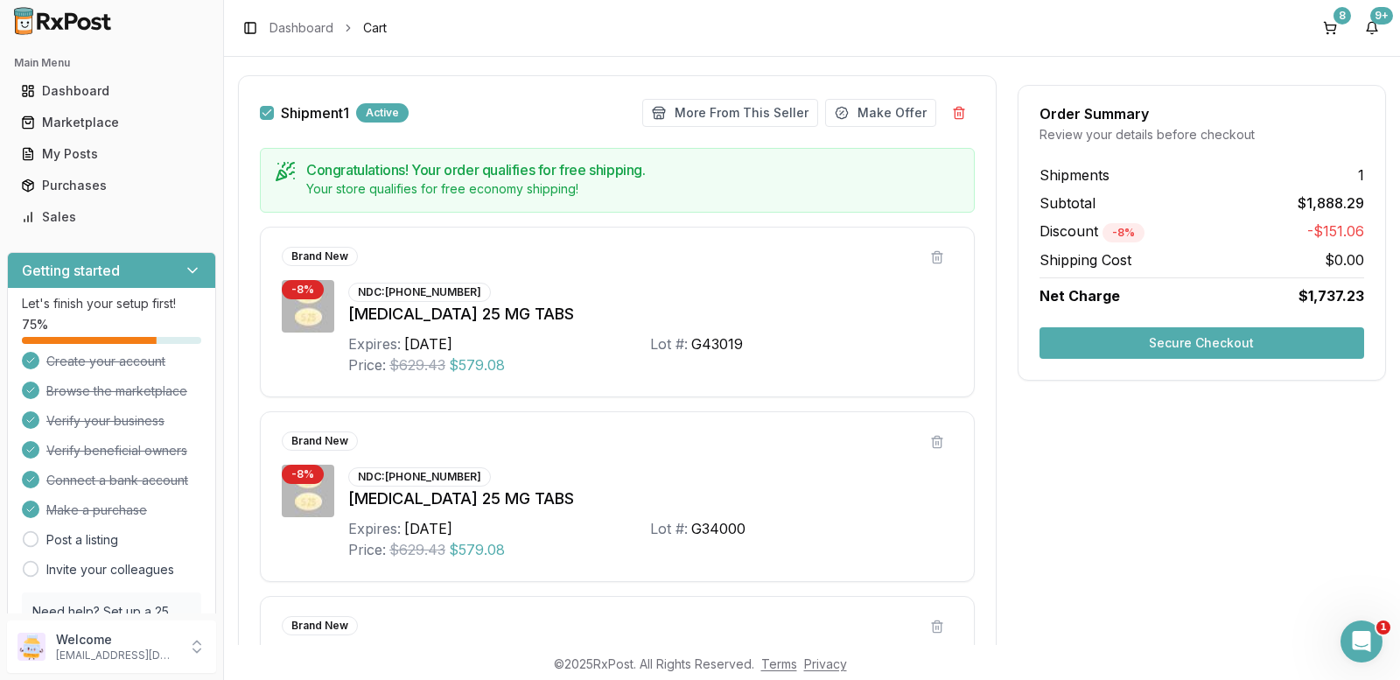
scroll to position [0, 0]
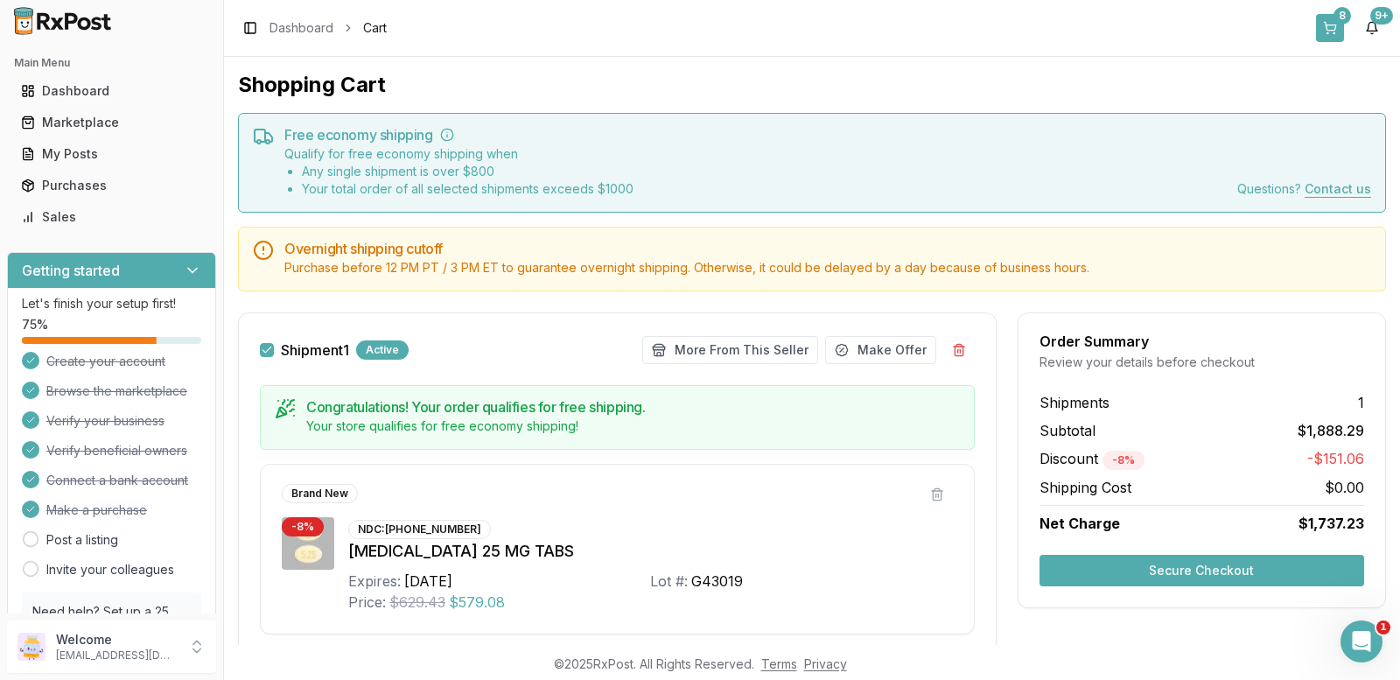
click at [1333, 24] on button "8" at bounding box center [1330, 28] width 28 height 28
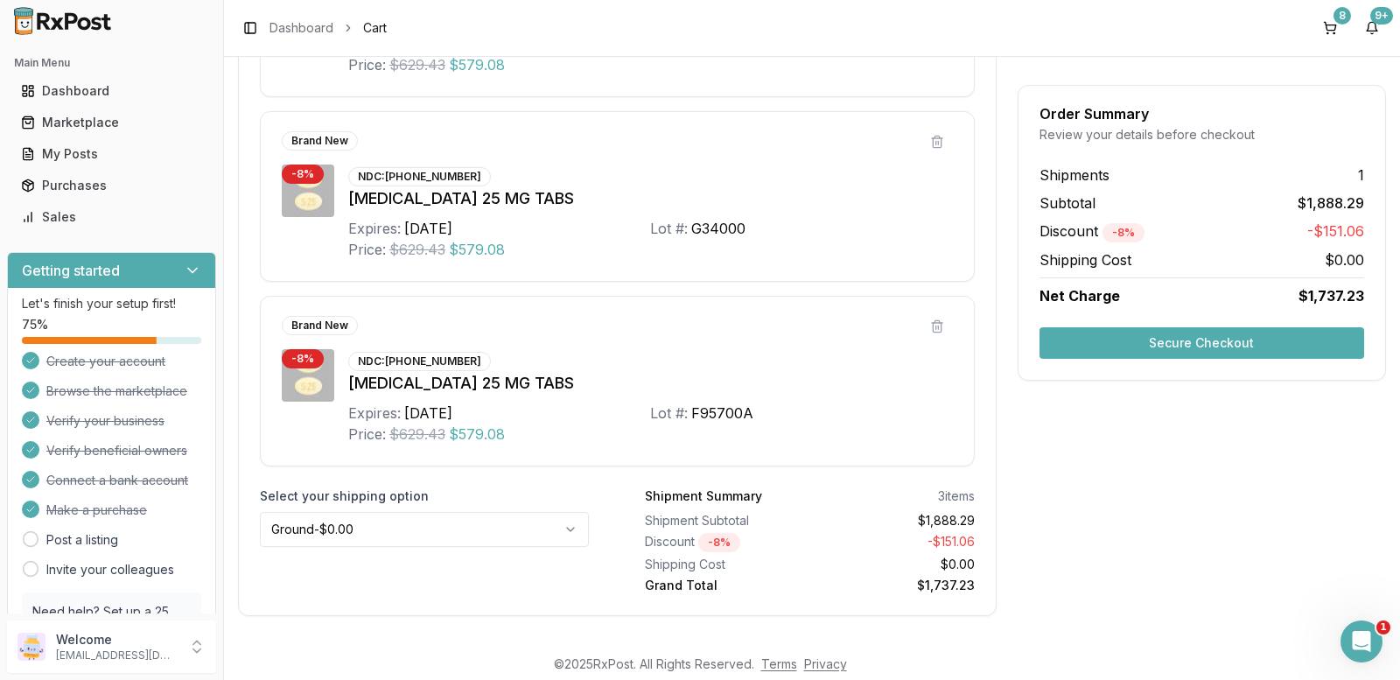
scroll to position [557, 0]
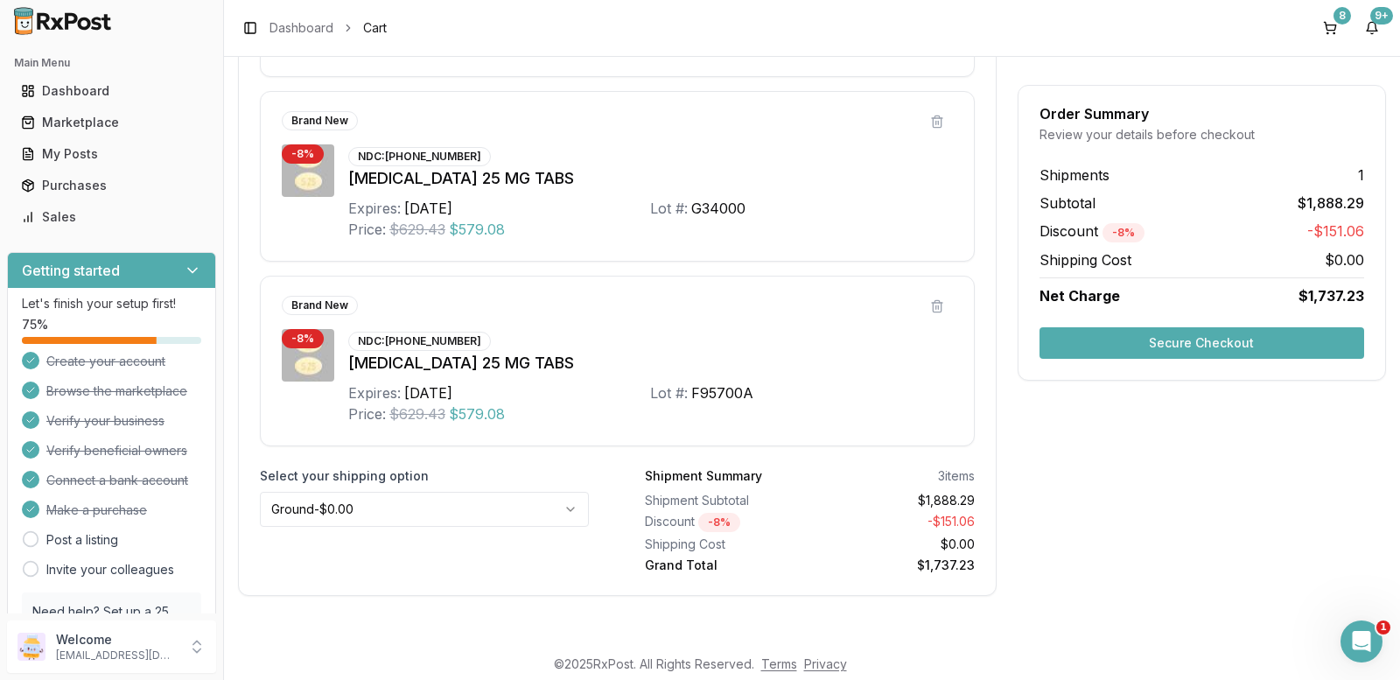
click at [1142, 343] on button "Secure Checkout" at bounding box center [1201, 342] width 325 height 31
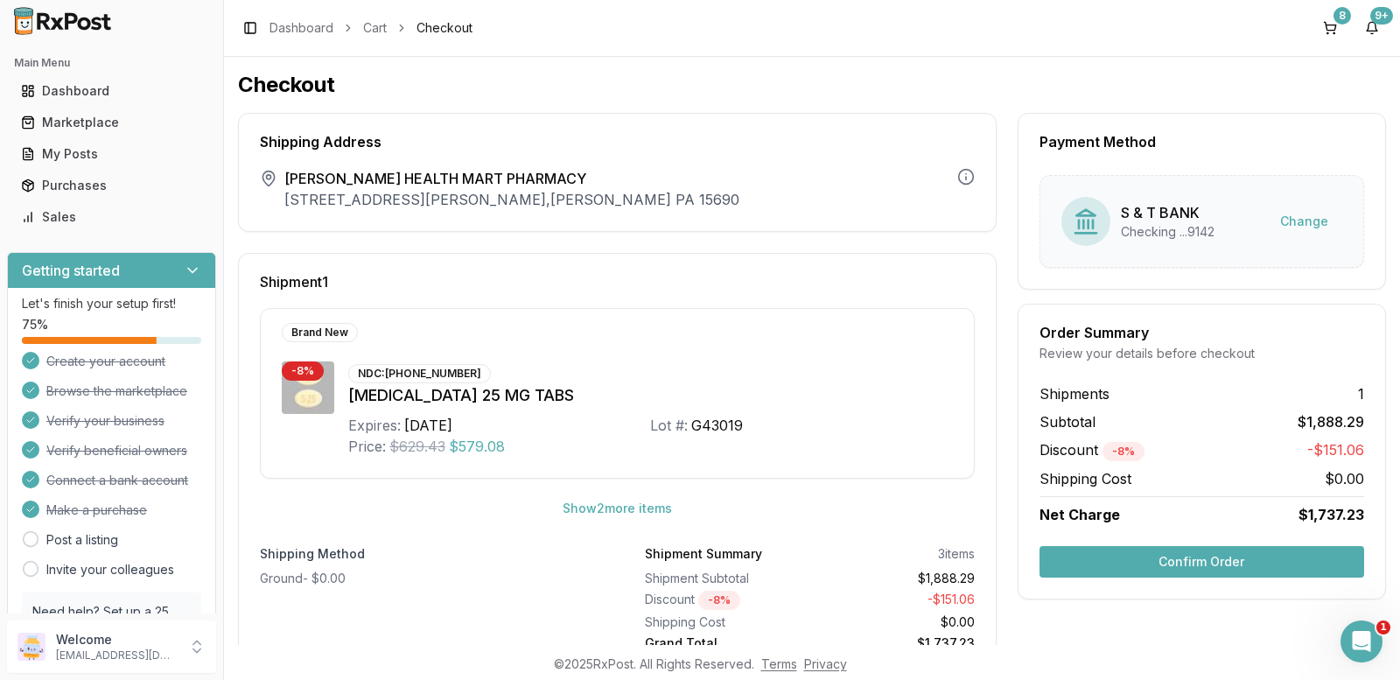
scroll to position [57, 0]
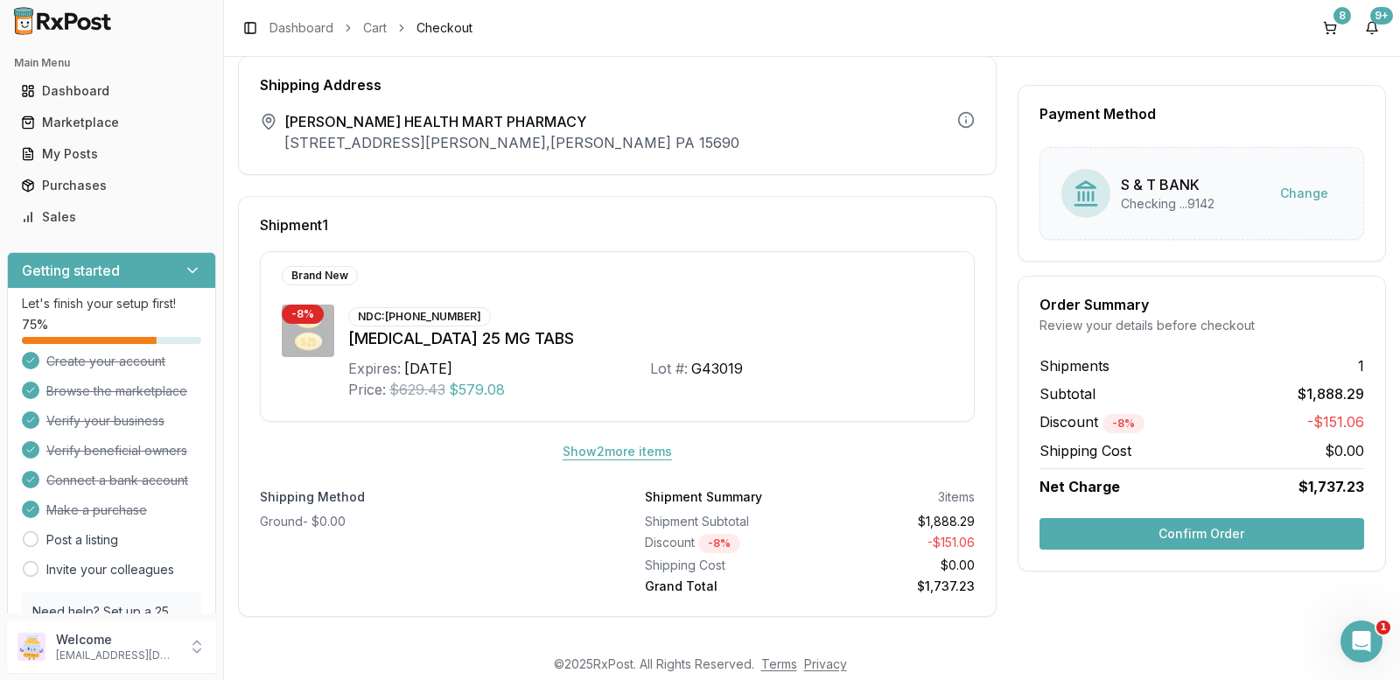
click at [625, 441] on button "Show 2 more item s" at bounding box center [617, 451] width 137 height 31
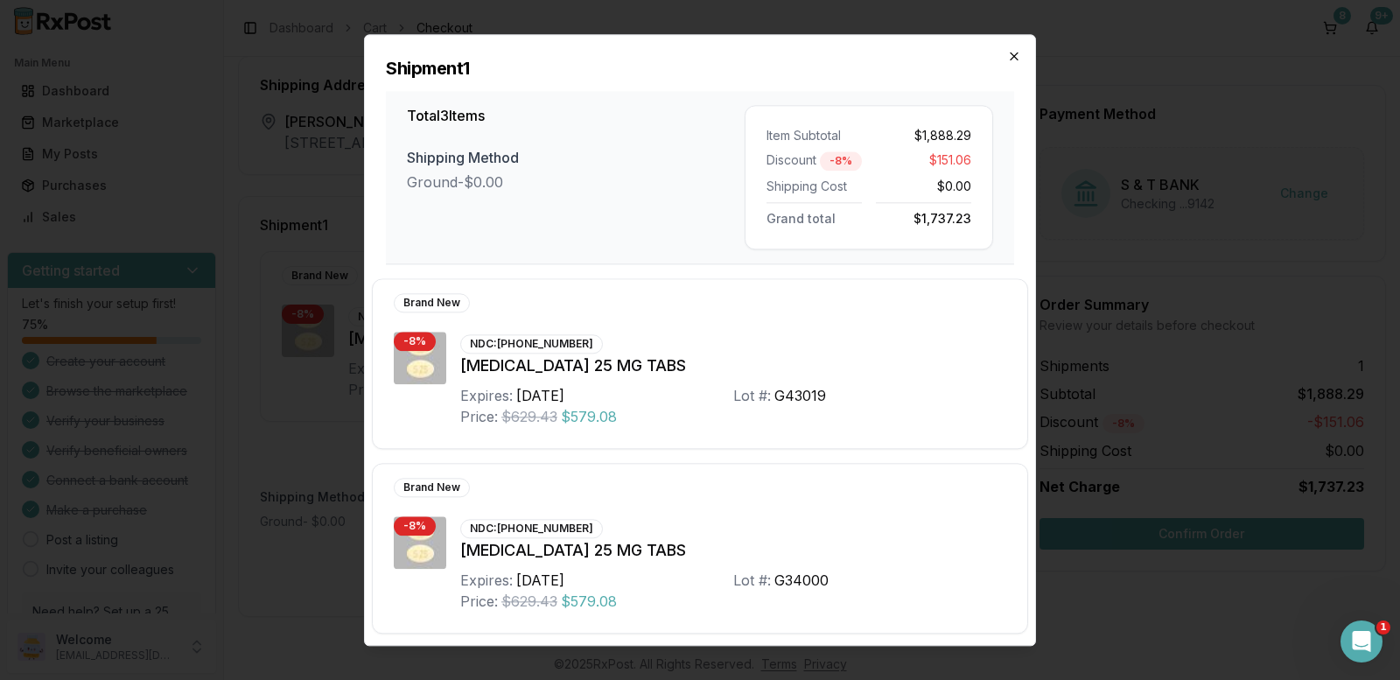
click at [1012, 60] on icon "button" at bounding box center [1014, 56] width 14 height 14
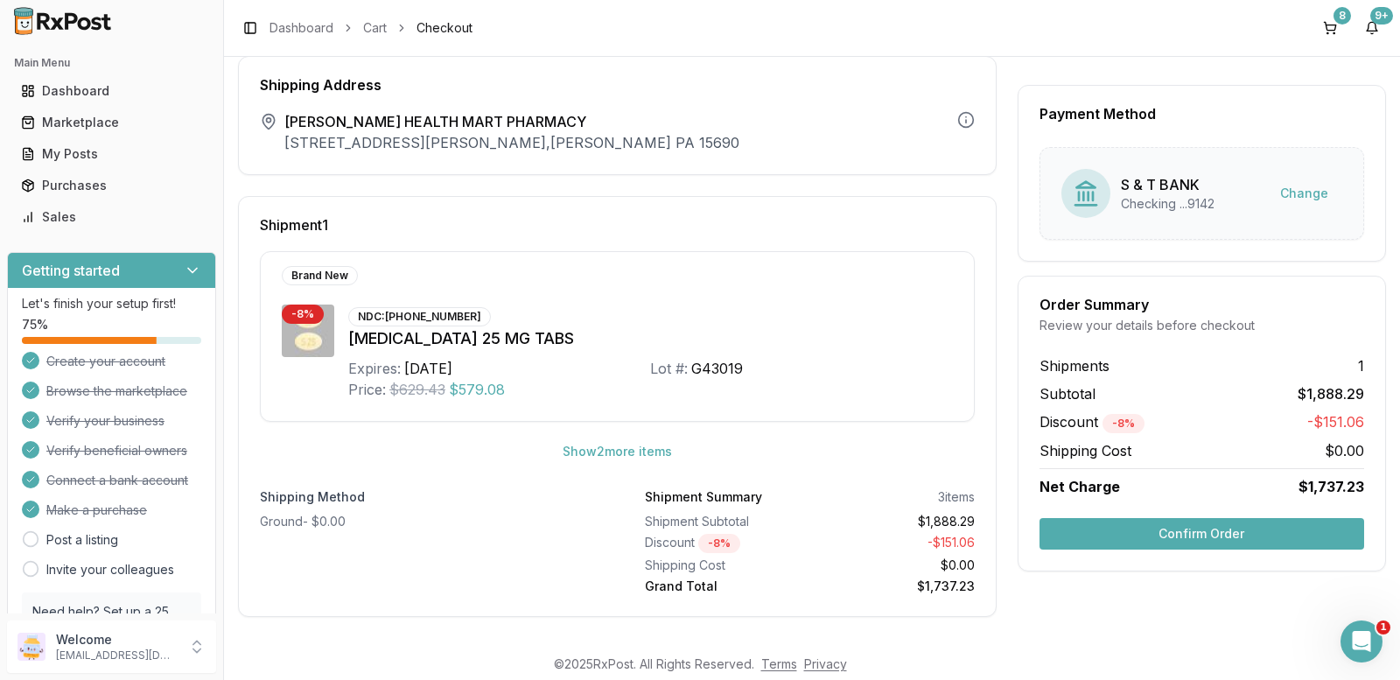
click at [1168, 543] on button "Confirm Order" at bounding box center [1201, 533] width 325 height 31
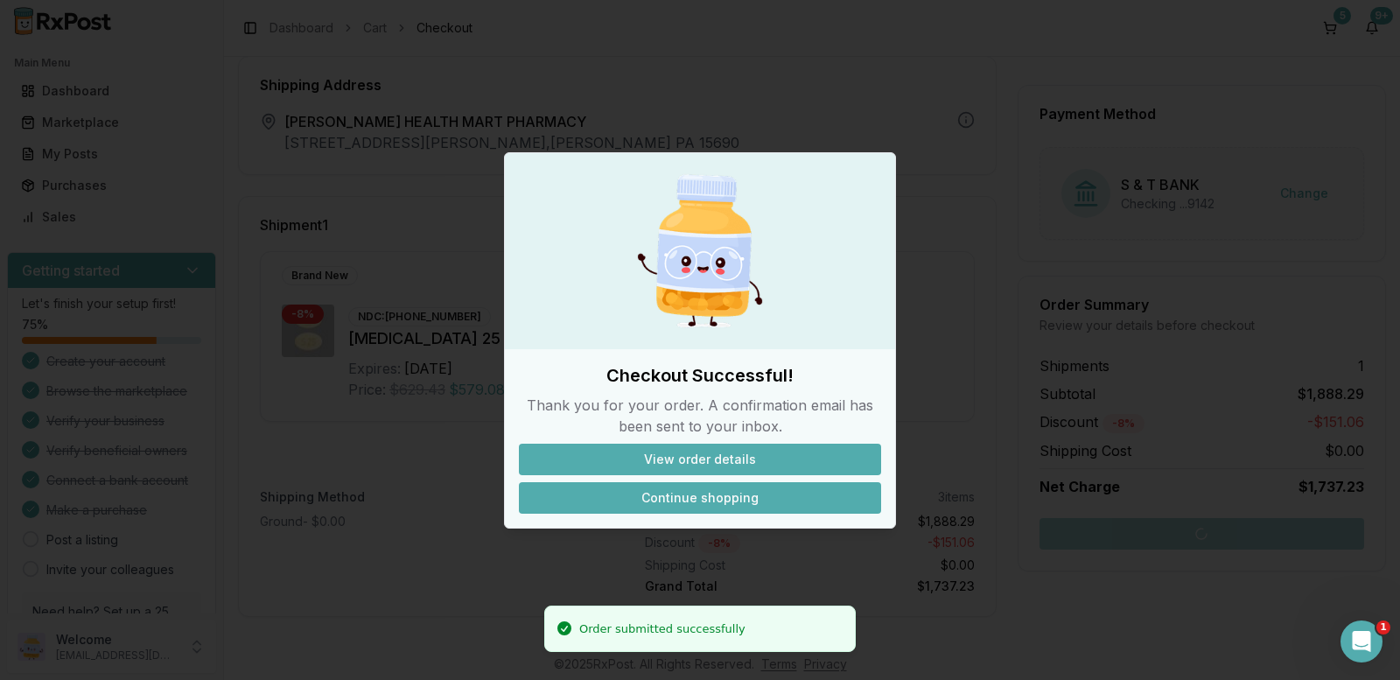
click at [741, 498] on button "Continue shopping" at bounding box center [700, 497] width 362 height 31
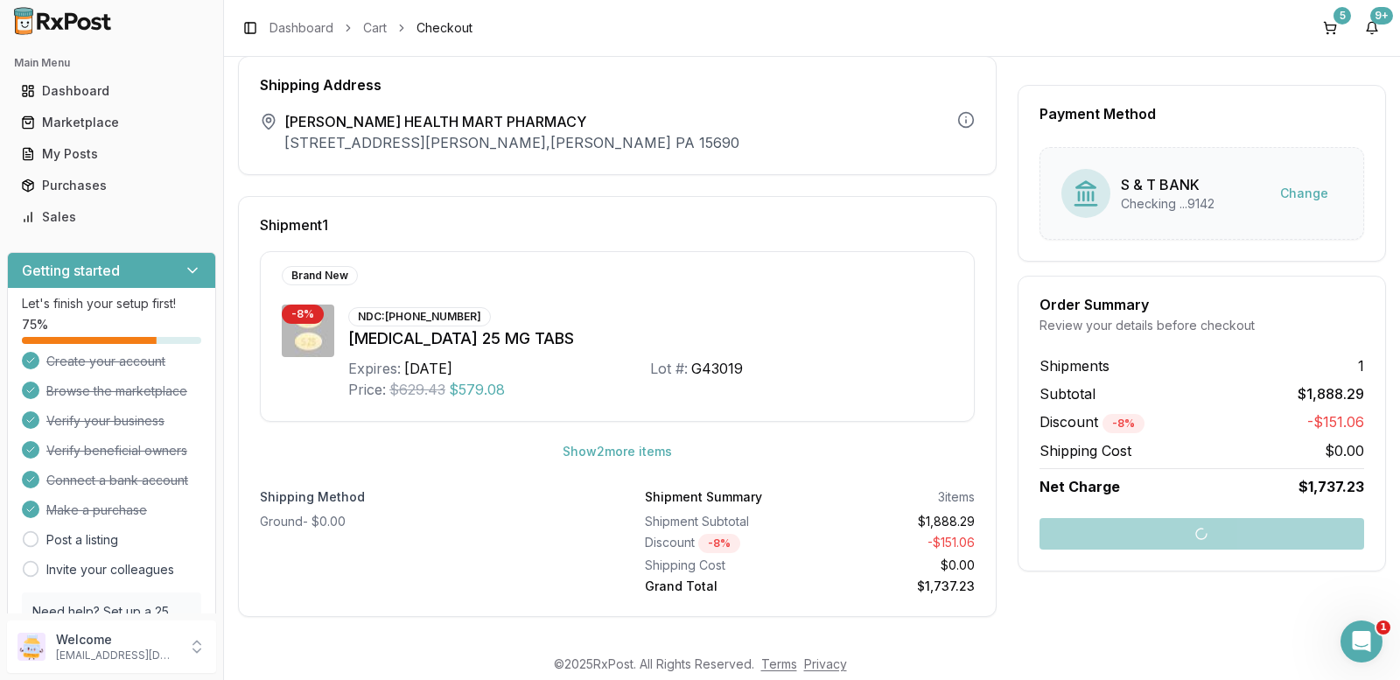
scroll to position [16, 0]
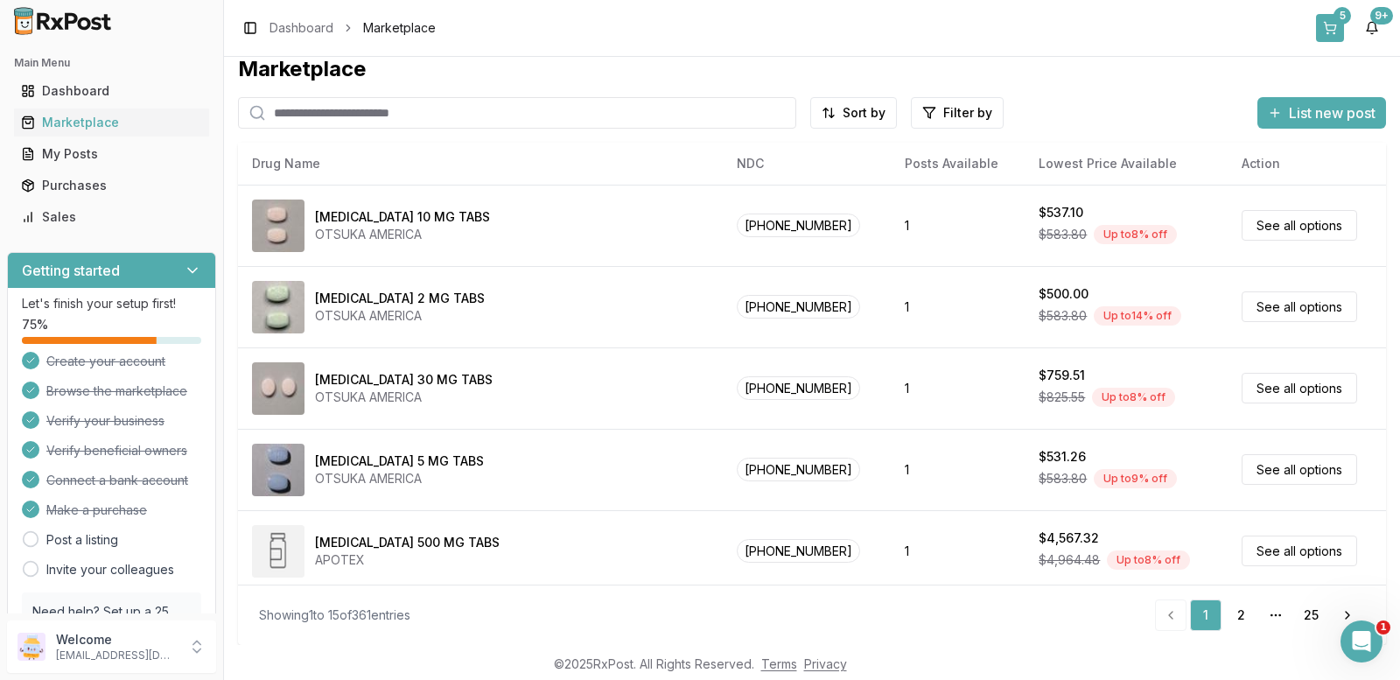
click at [1332, 30] on button "5" at bounding box center [1330, 28] width 28 height 28
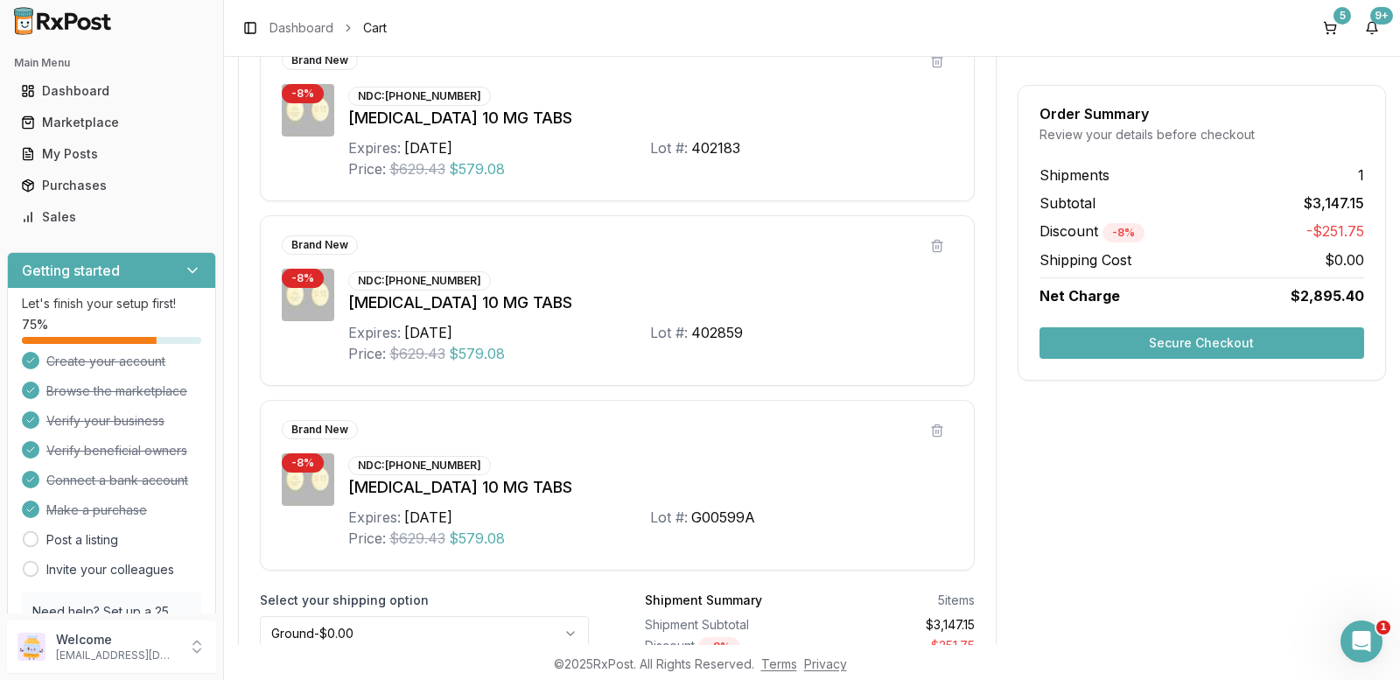
scroll to position [751, 0]
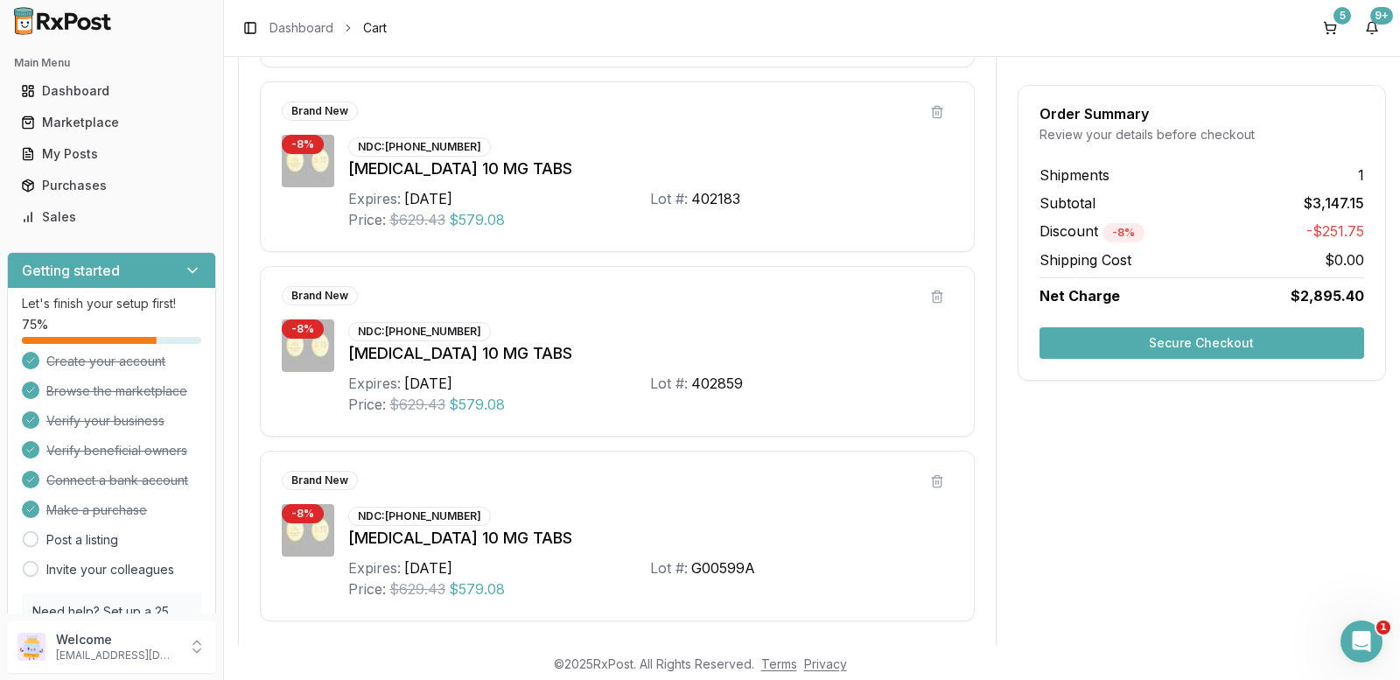
click at [1161, 339] on button "Secure Checkout" at bounding box center [1201, 342] width 325 height 31
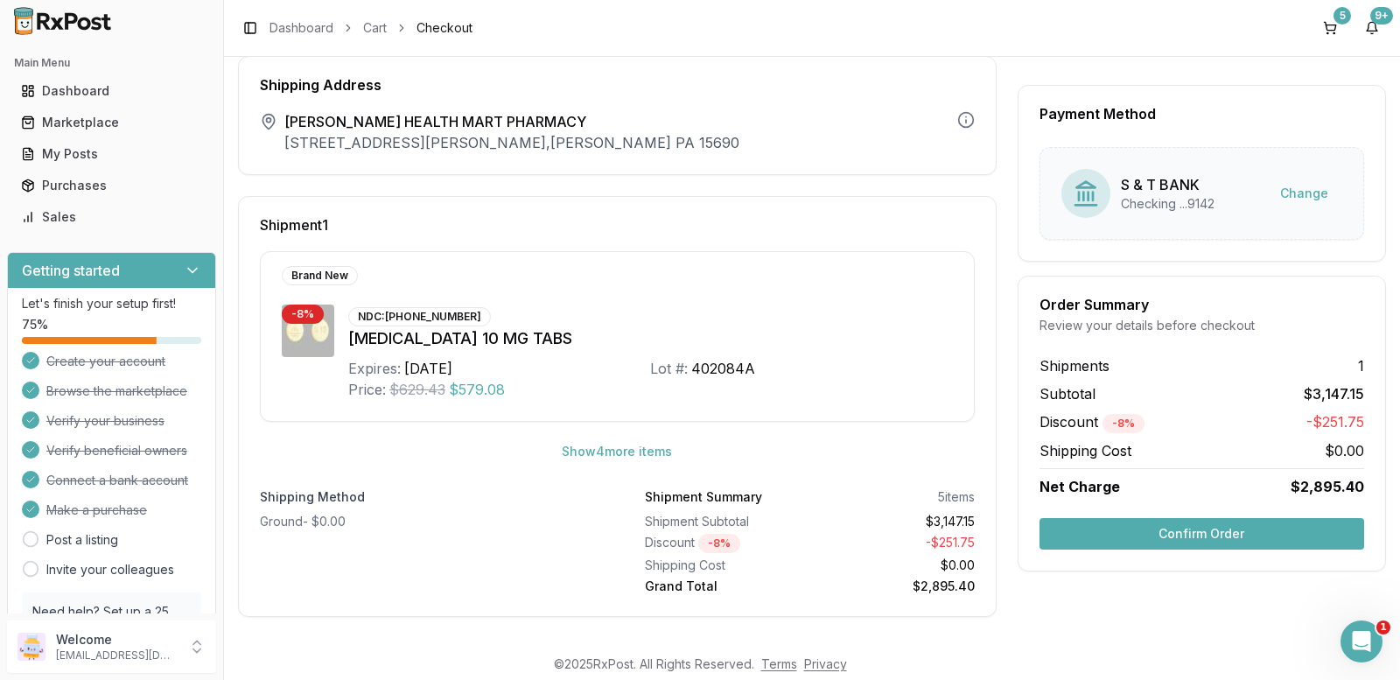
click at [1209, 530] on button "Confirm Order" at bounding box center [1201, 533] width 325 height 31
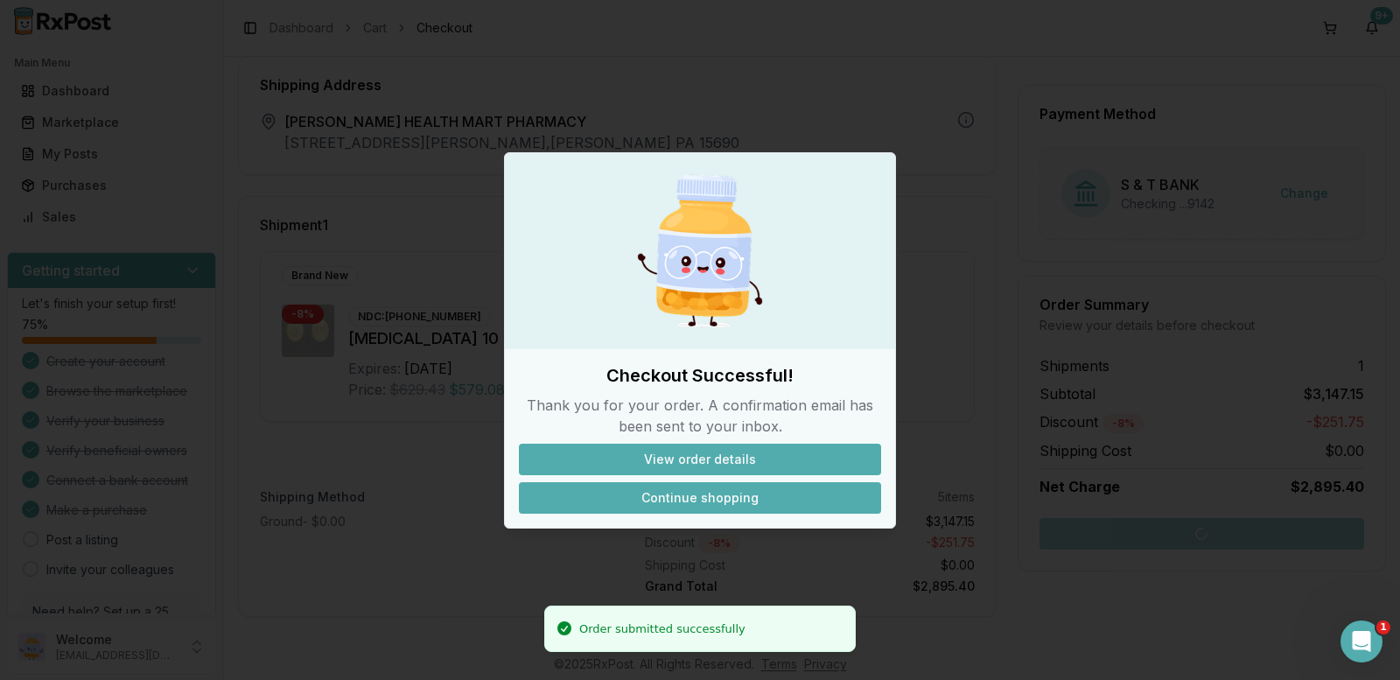
click at [771, 500] on button "Continue shopping" at bounding box center [700, 497] width 362 height 31
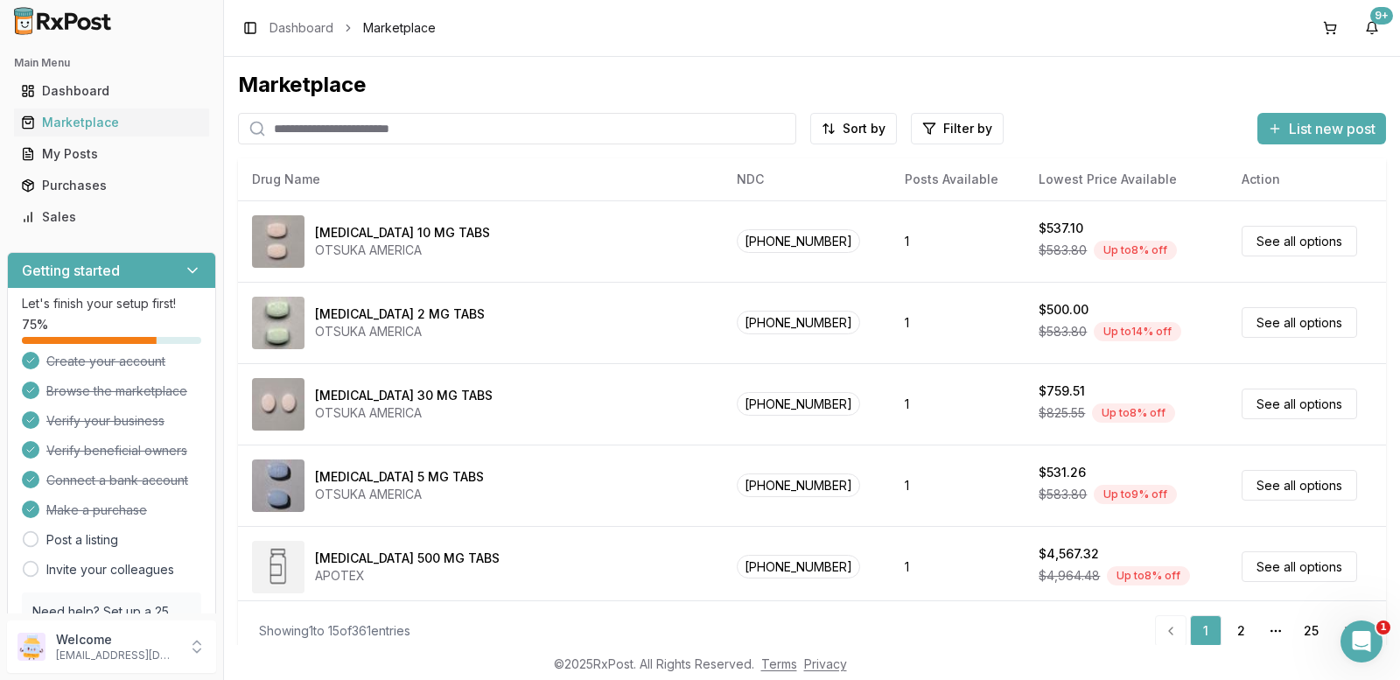
click at [321, 132] on input "search" at bounding box center [517, 128] width 558 height 31
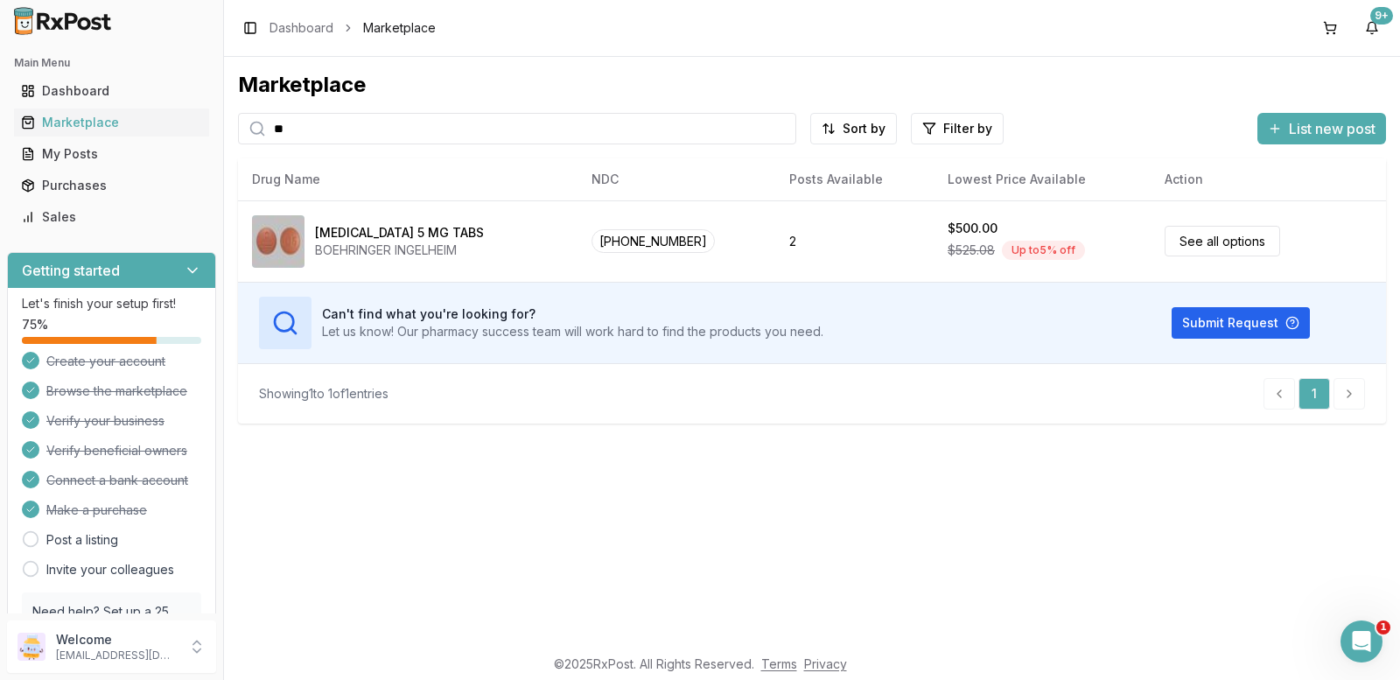
type input "*"
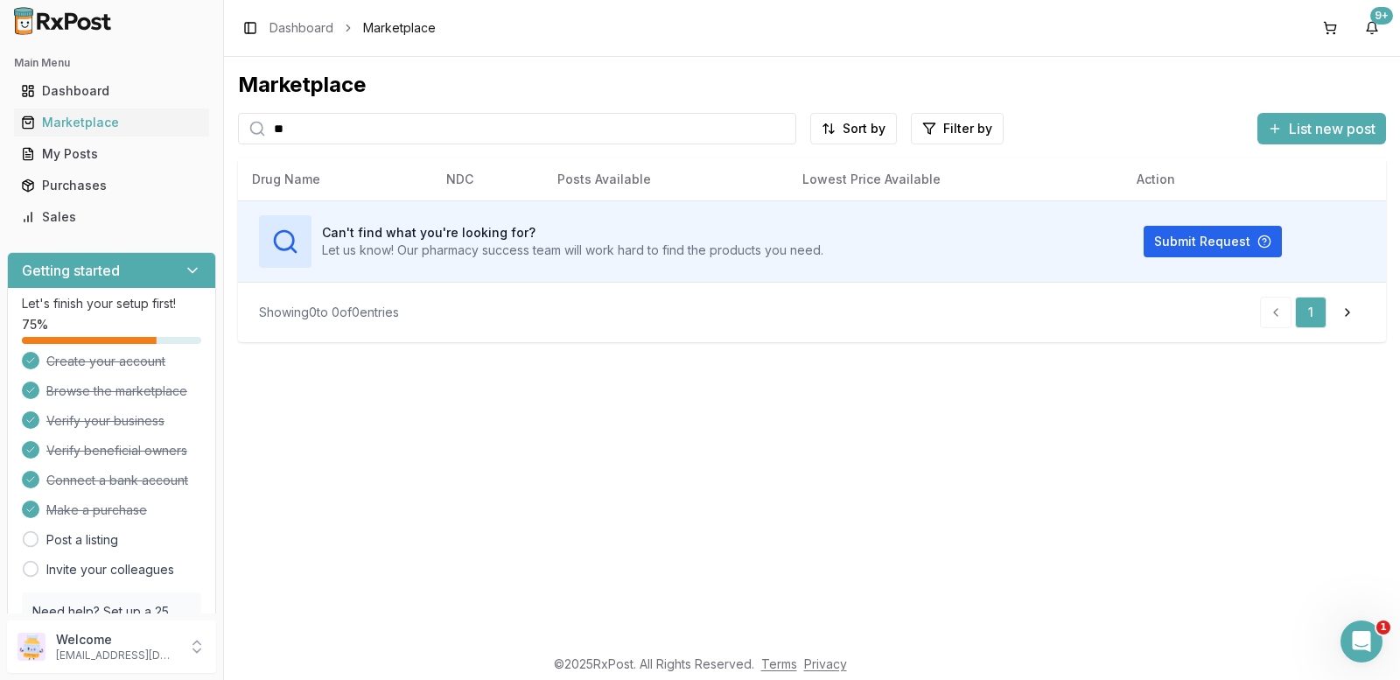
type input "*"
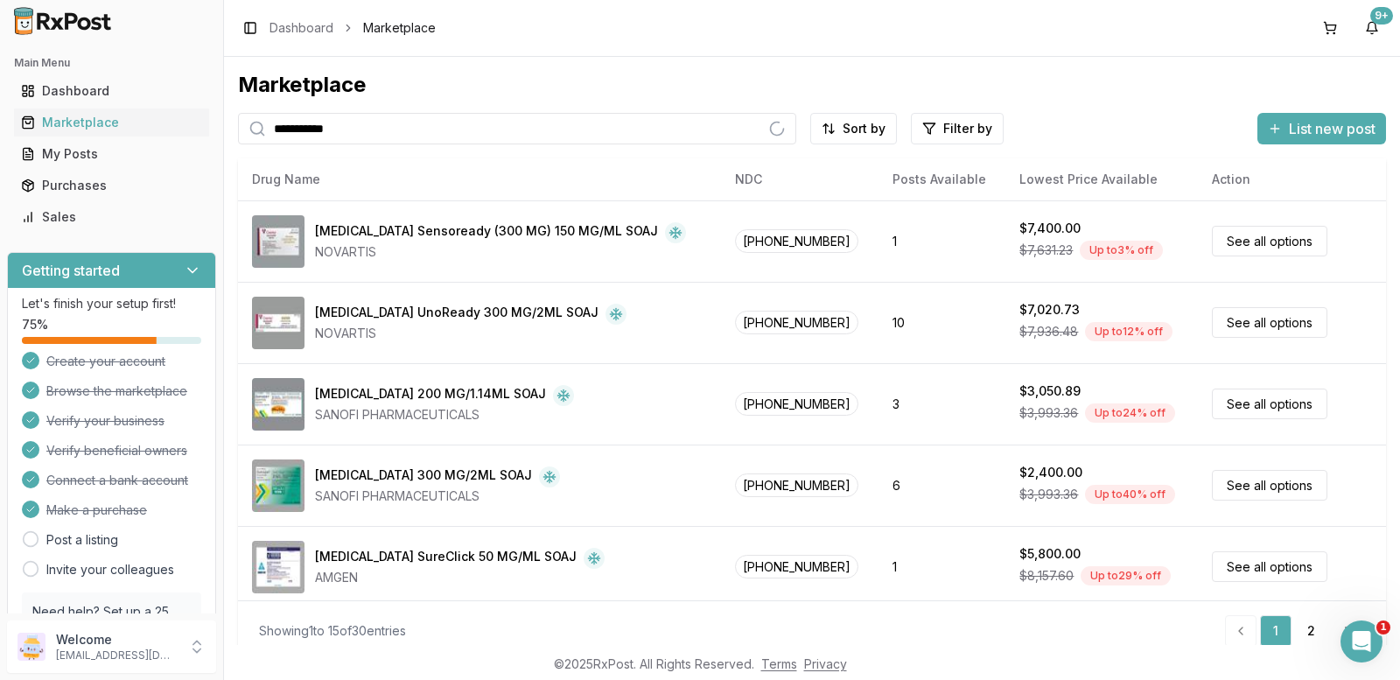
type input "**********"
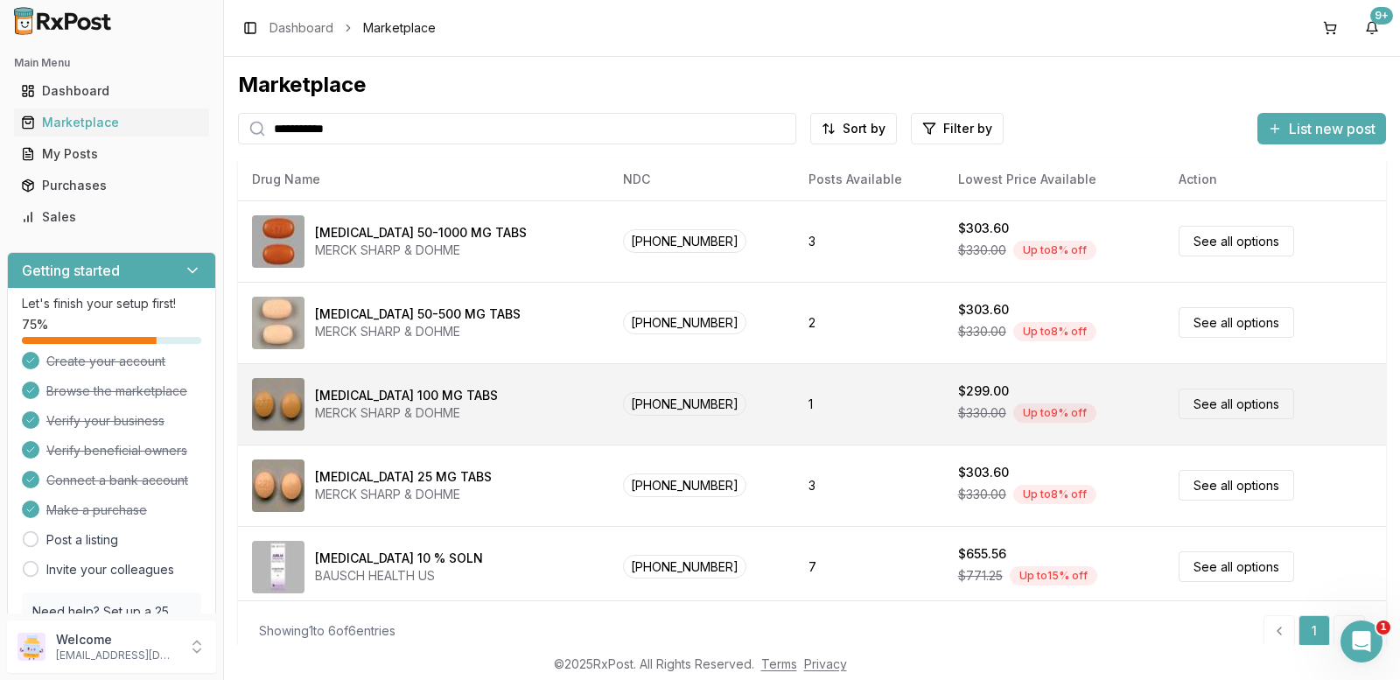
click at [1214, 404] on link "See all options" at bounding box center [1235, 403] width 115 height 31
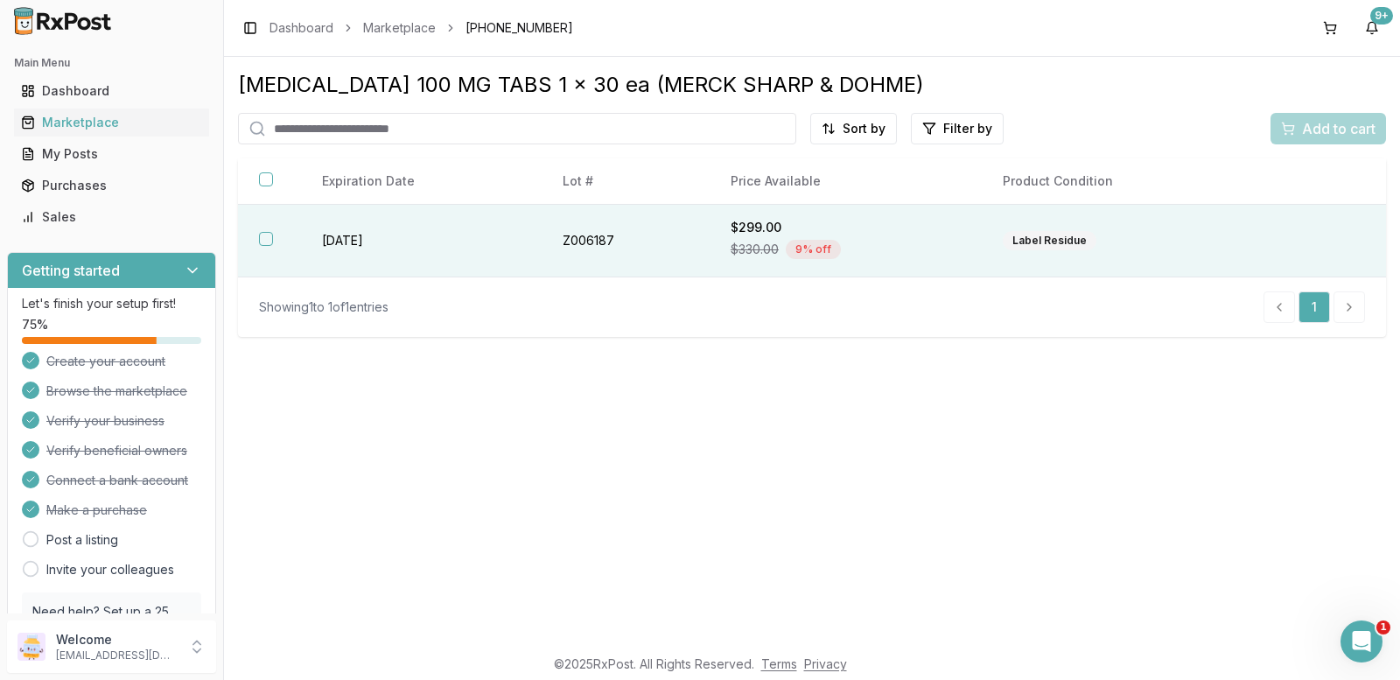
click at [261, 234] on button "button" at bounding box center [266, 239] width 14 height 14
click at [1313, 129] on span "Add to cart" at bounding box center [1338, 128] width 73 height 21
click at [267, 234] on button "button" at bounding box center [266, 239] width 14 height 14
click at [1338, 128] on span "Add to cart" at bounding box center [1338, 128] width 73 height 21
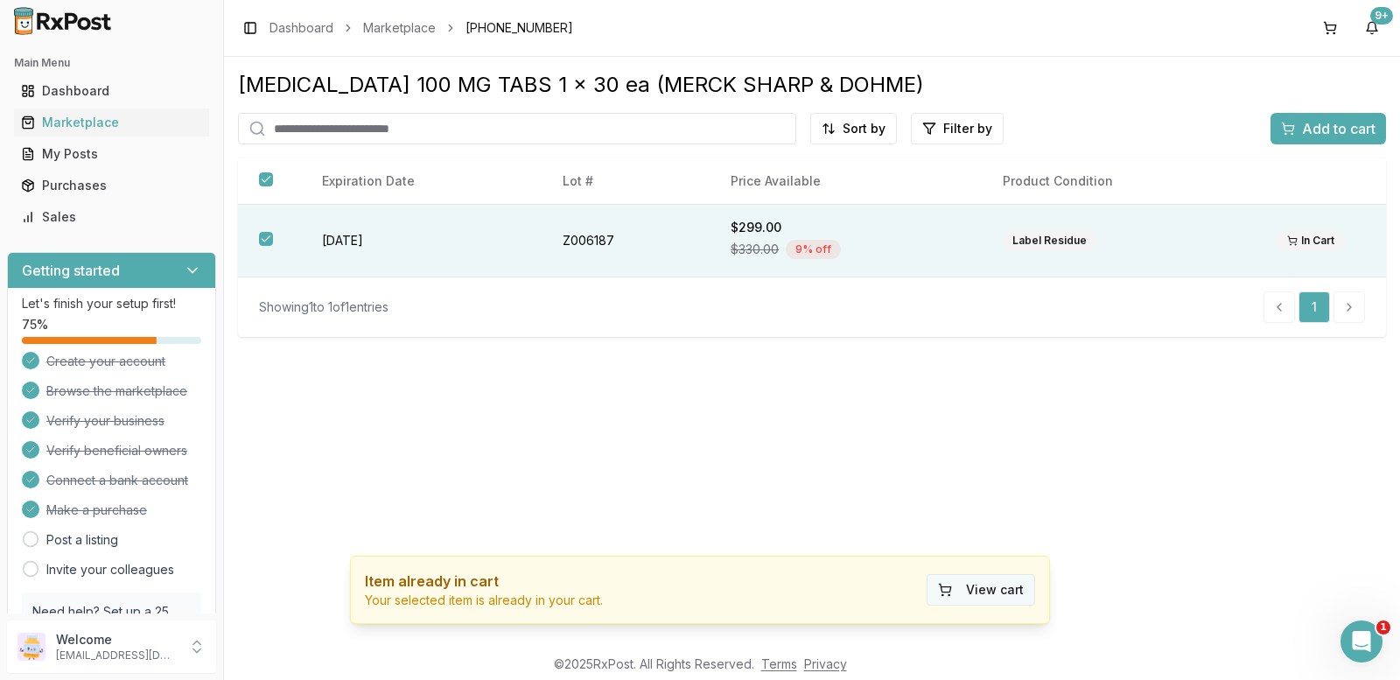
click at [998, 593] on button "View cart" at bounding box center [980, 589] width 108 height 31
